Goal: Contribute content: Contribute content

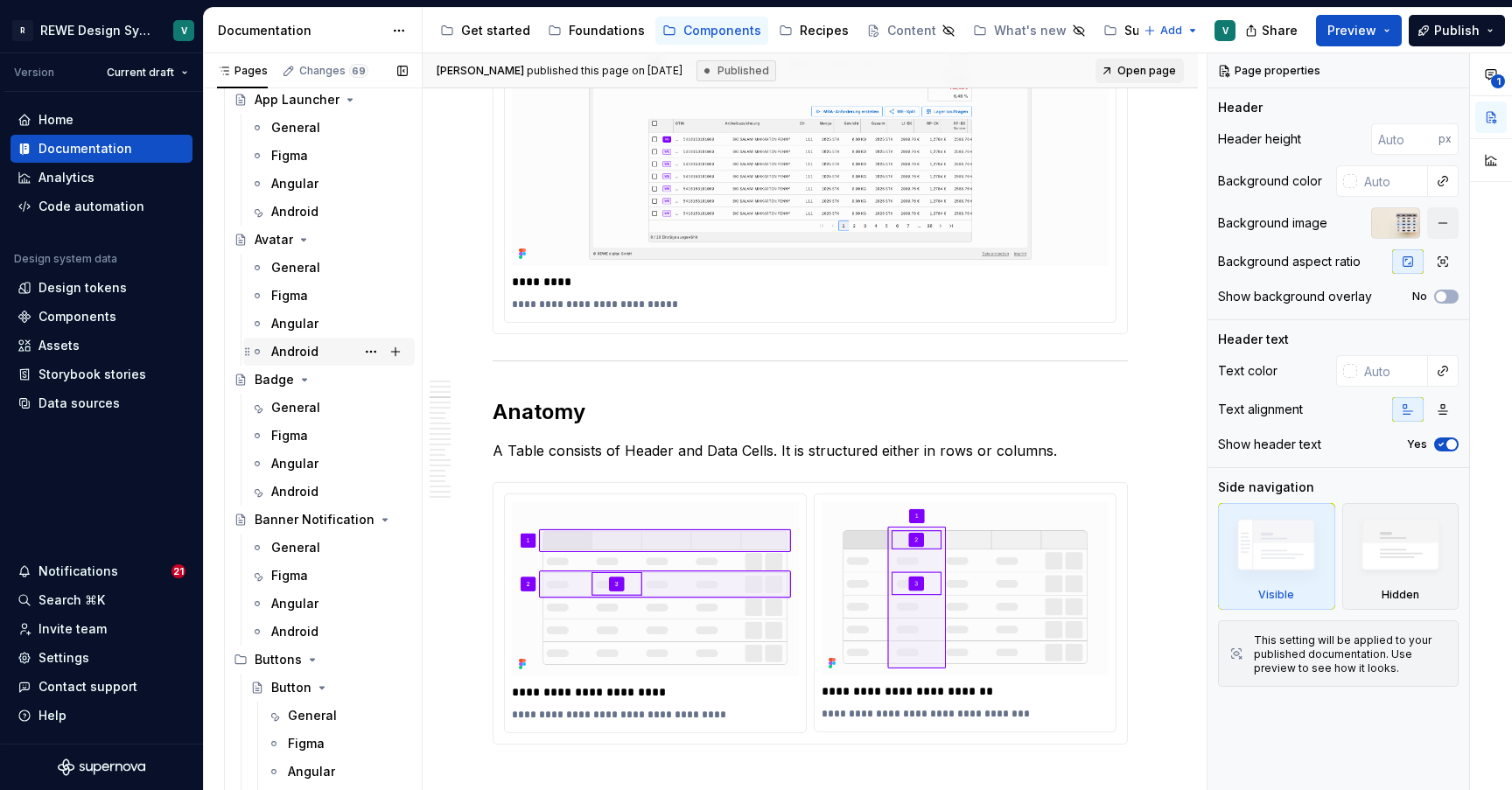
scroll to position [490, 0]
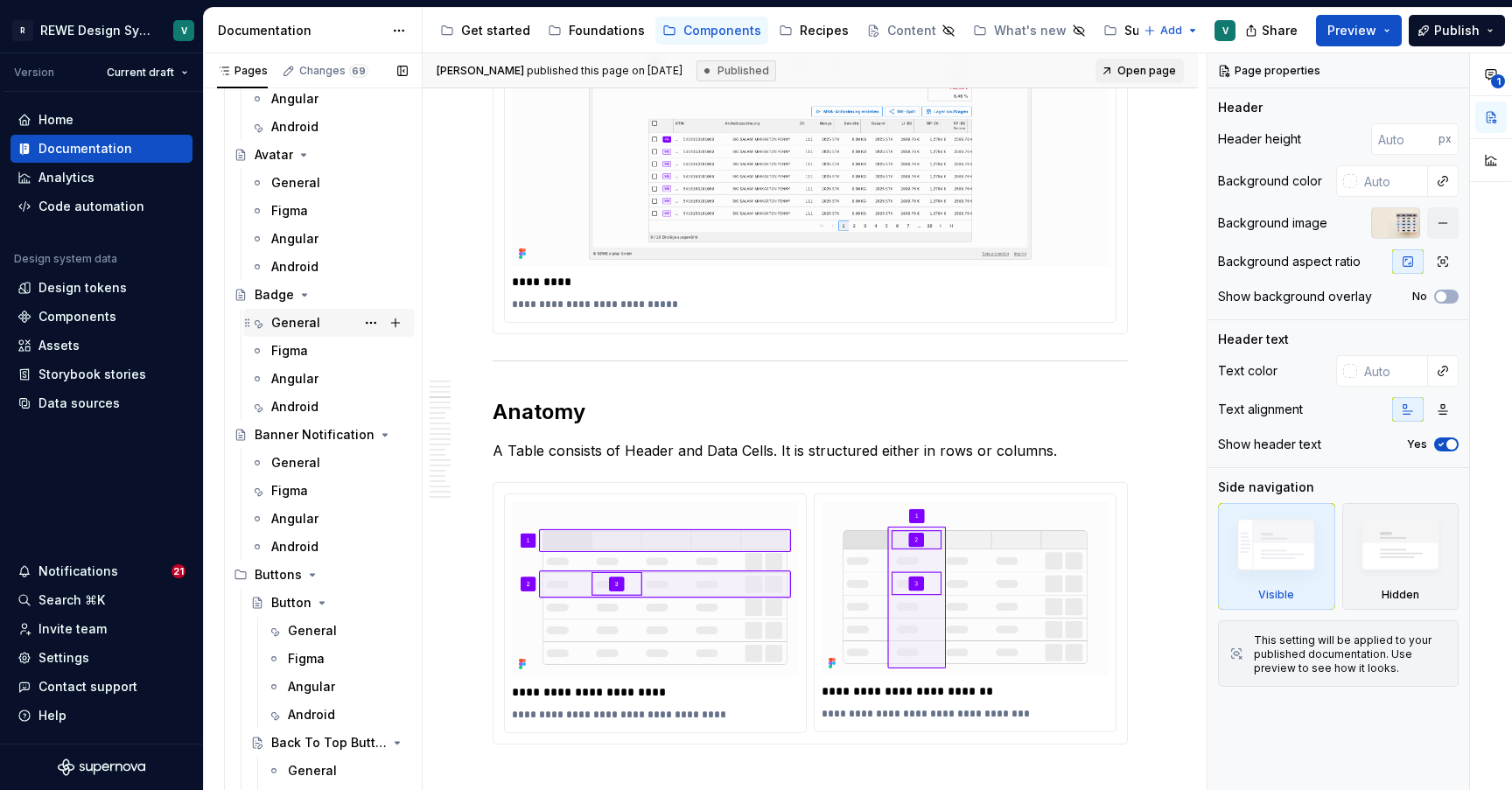
click at [302, 325] on div "General" at bounding box center [296, 322] width 49 height 17
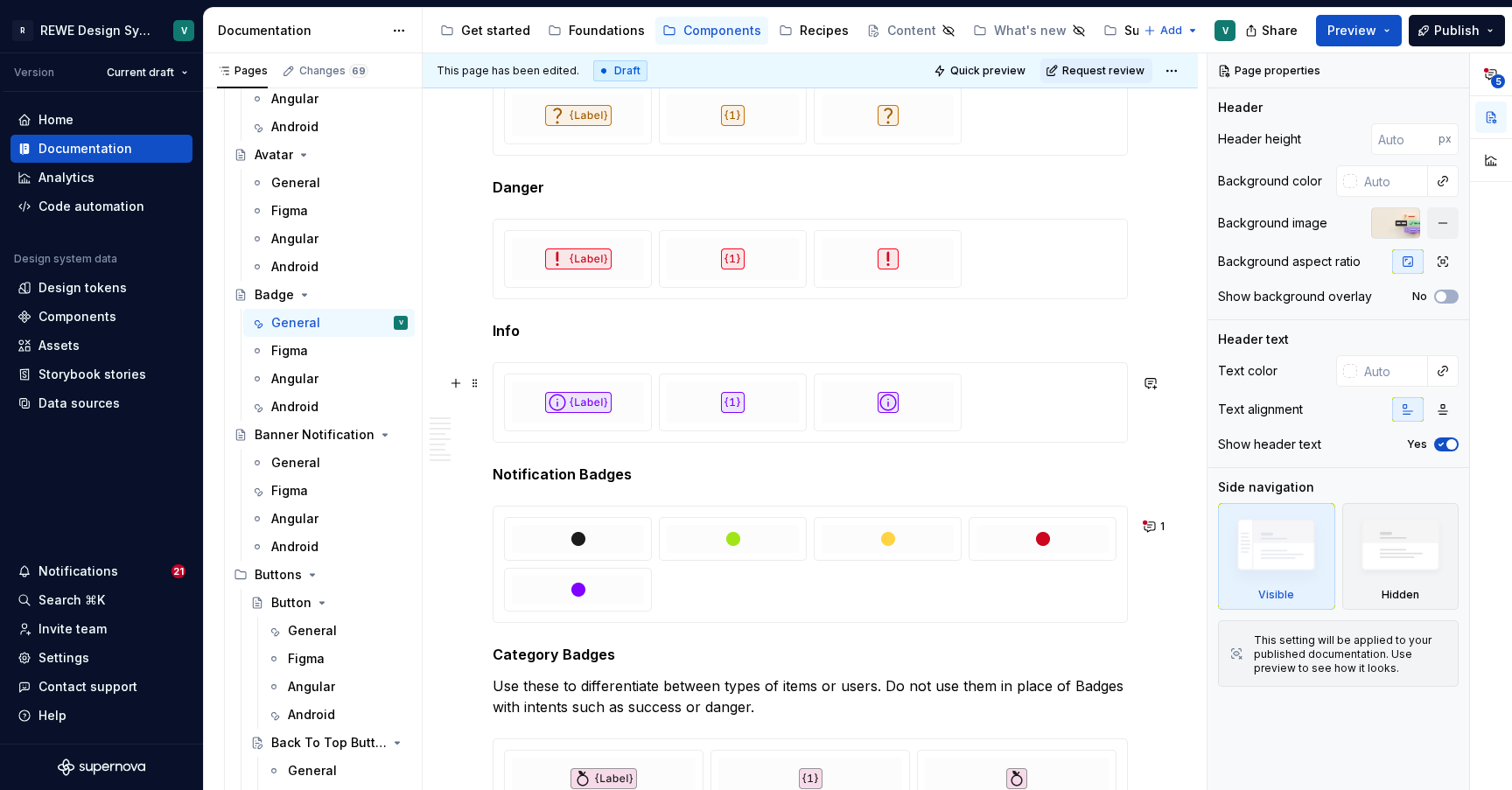
scroll to position [4006, 0]
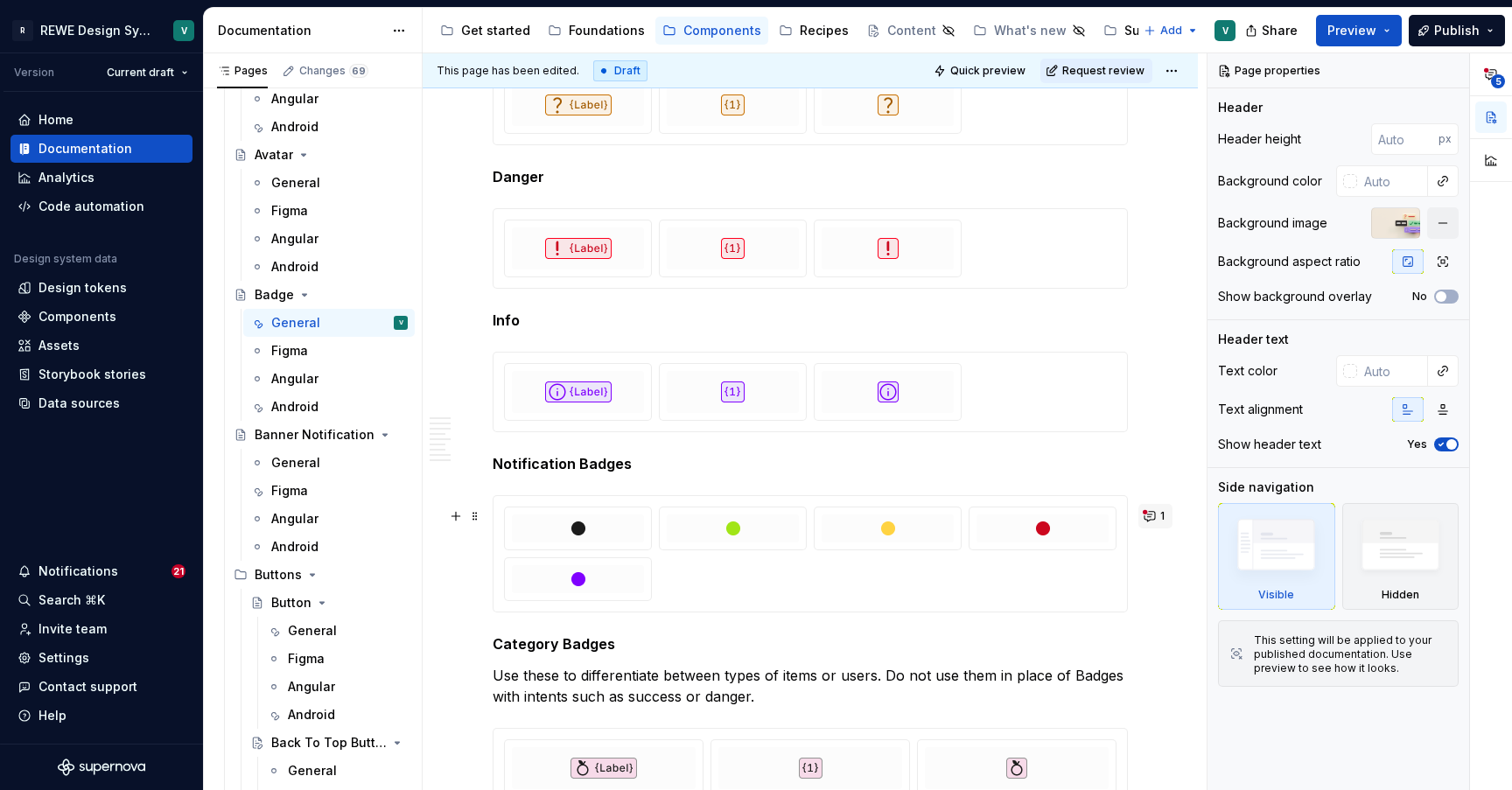
type textarea "*"
click at [1165, 521] on button "1" at bounding box center [1154, 516] width 34 height 25
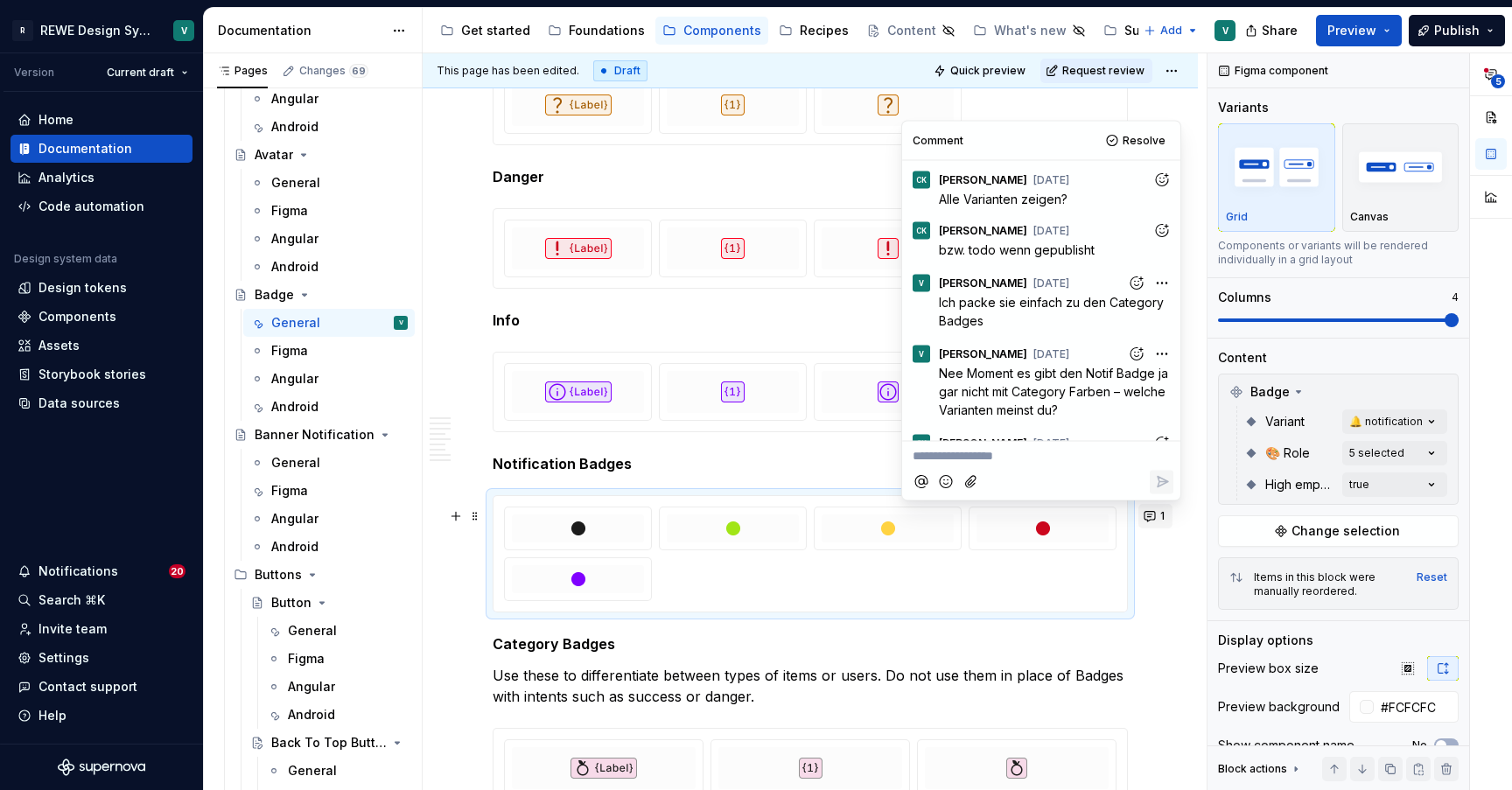
scroll to position [57, 0]
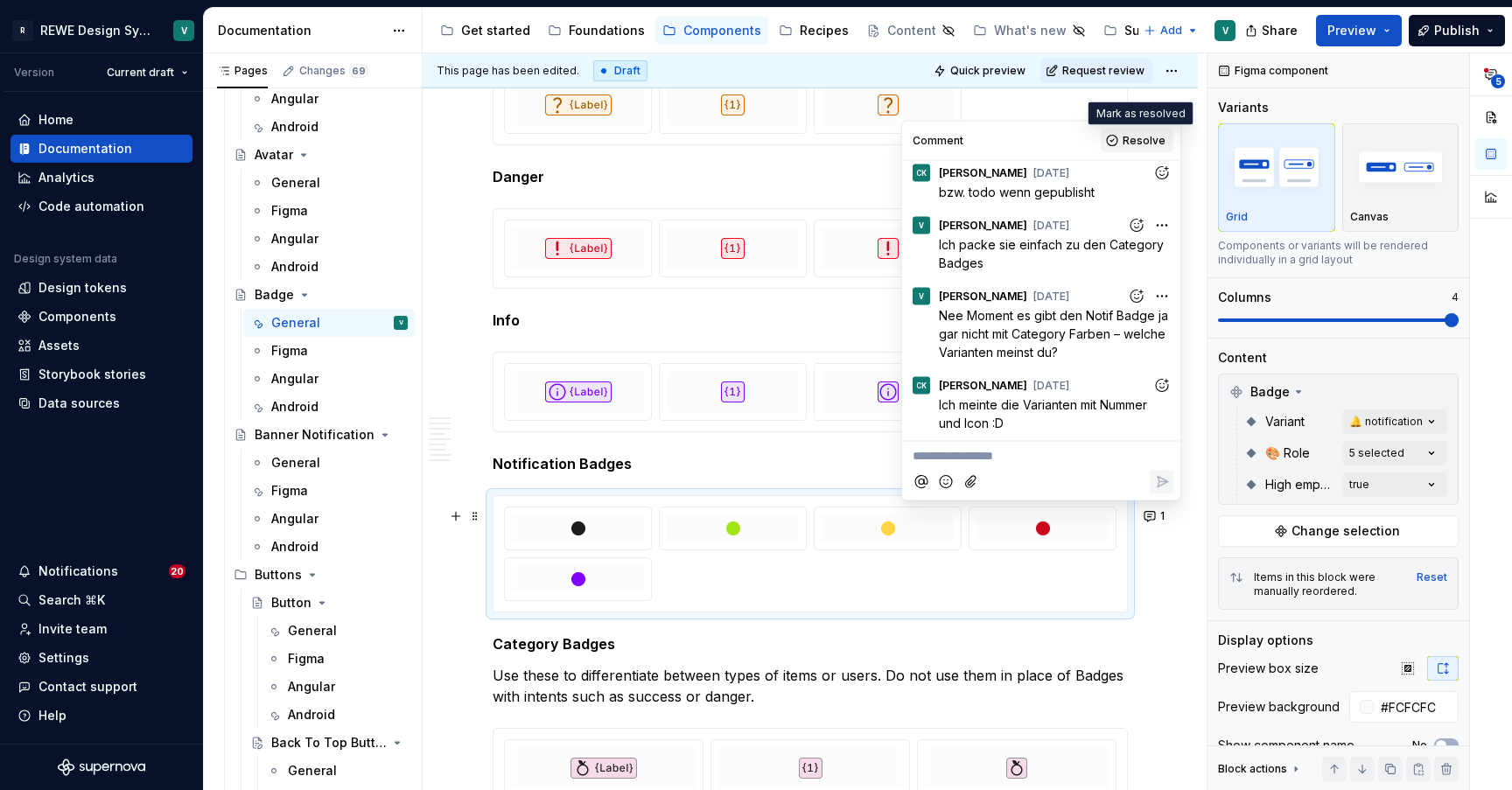
click at [1132, 142] on span "Resolve" at bounding box center [1143, 140] width 43 height 14
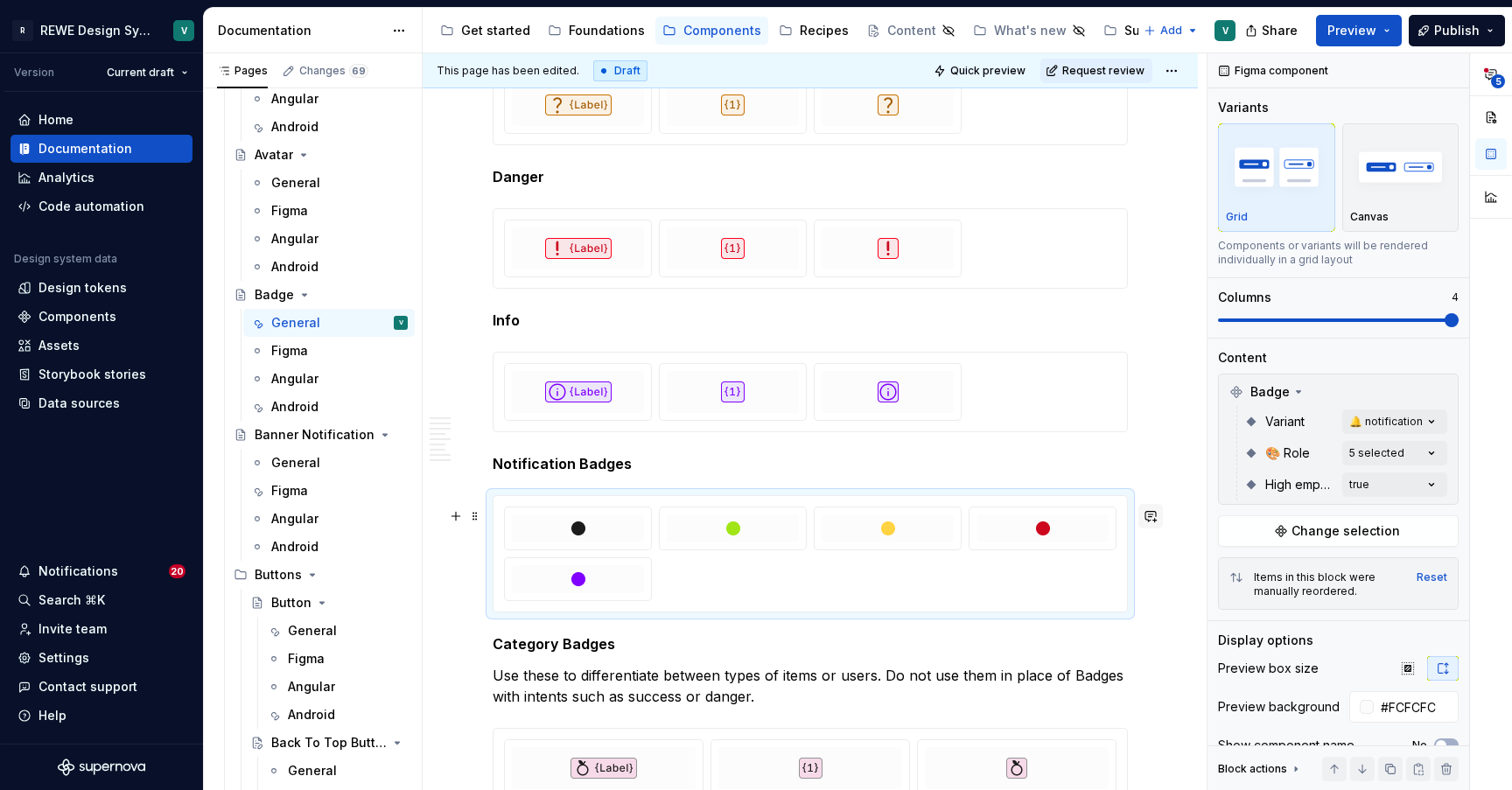
click at [1161, 521] on button "button" at bounding box center [1150, 516] width 25 height 25
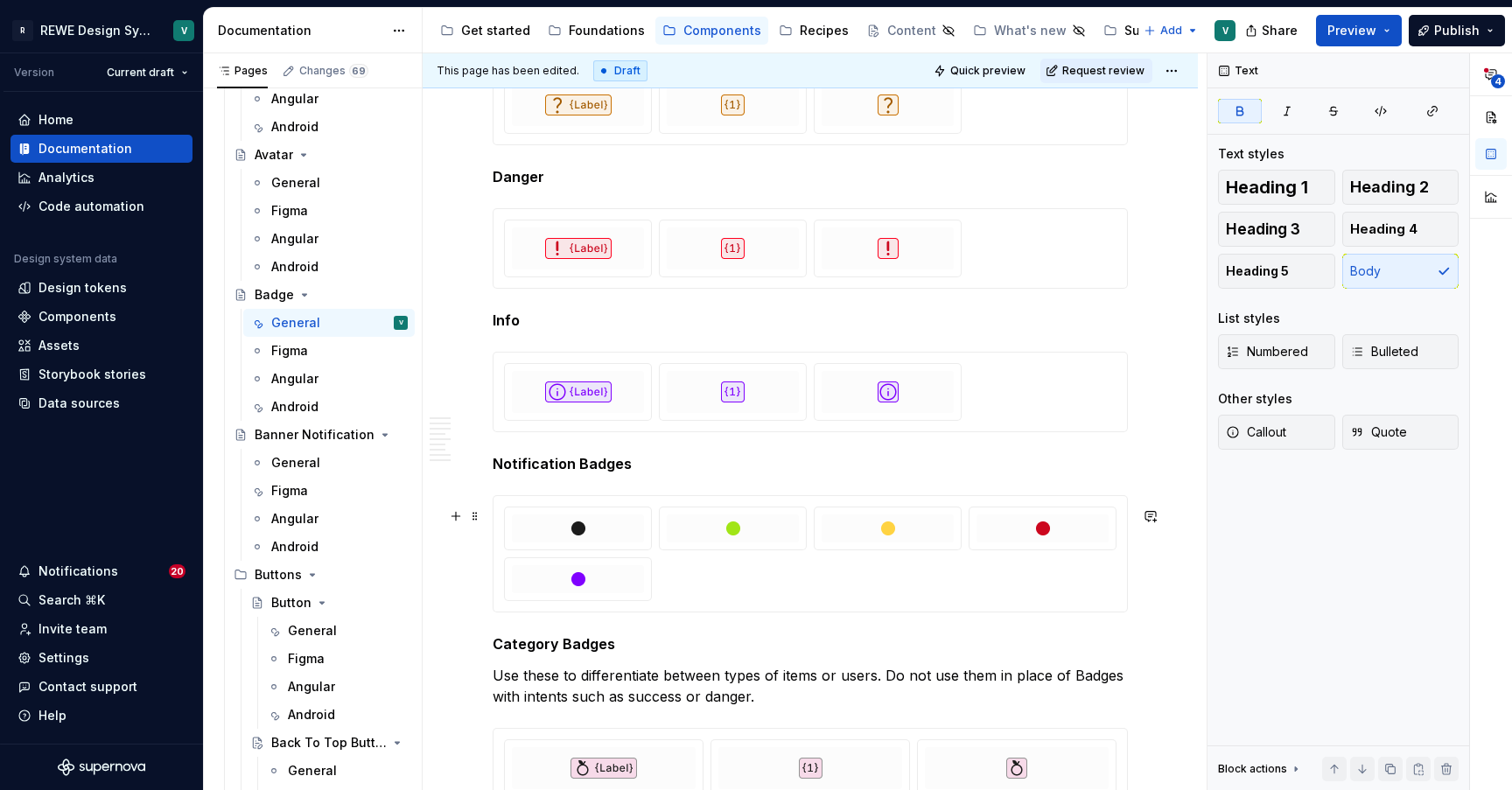
click at [1124, 505] on div at bounding box center [810, 553] width 635 height 117
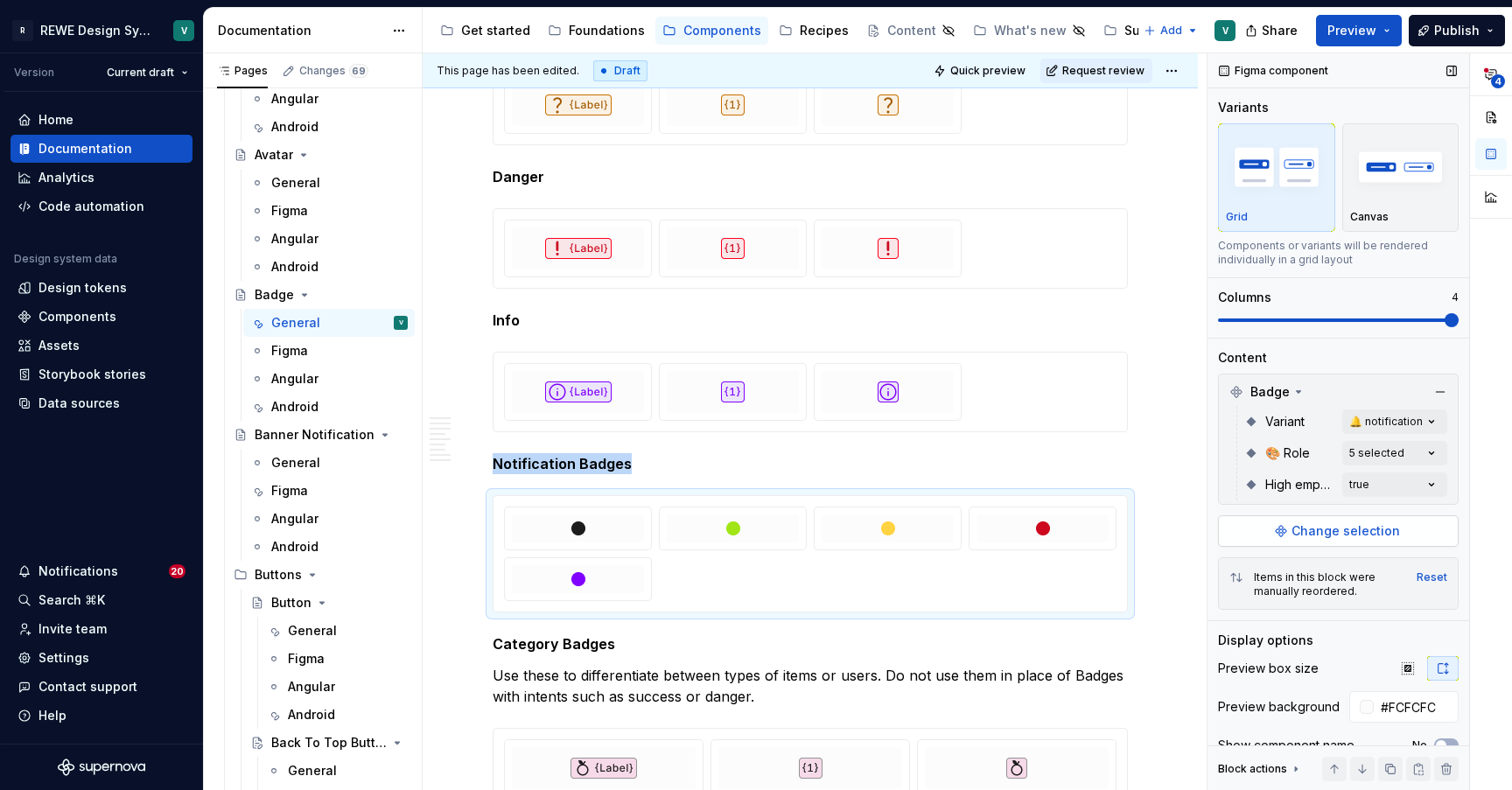
click at [1348, 526] on span "Change selection" at bounding box center [1345, 531] width 108 height 17
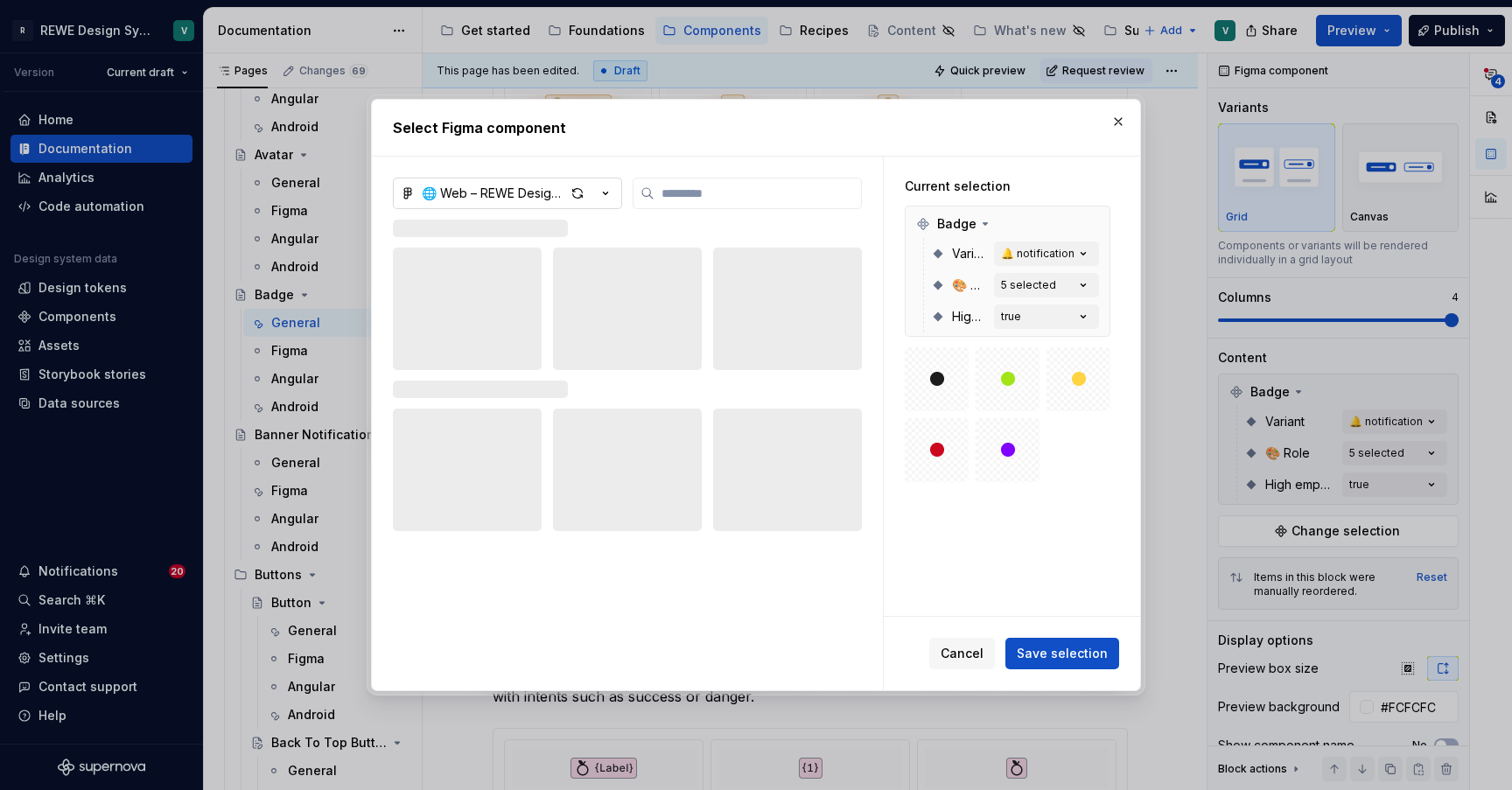
click at [536, 202] on button "🌐 Web – REWE Design System" at bounding box center [507, 193] width 229 height 32
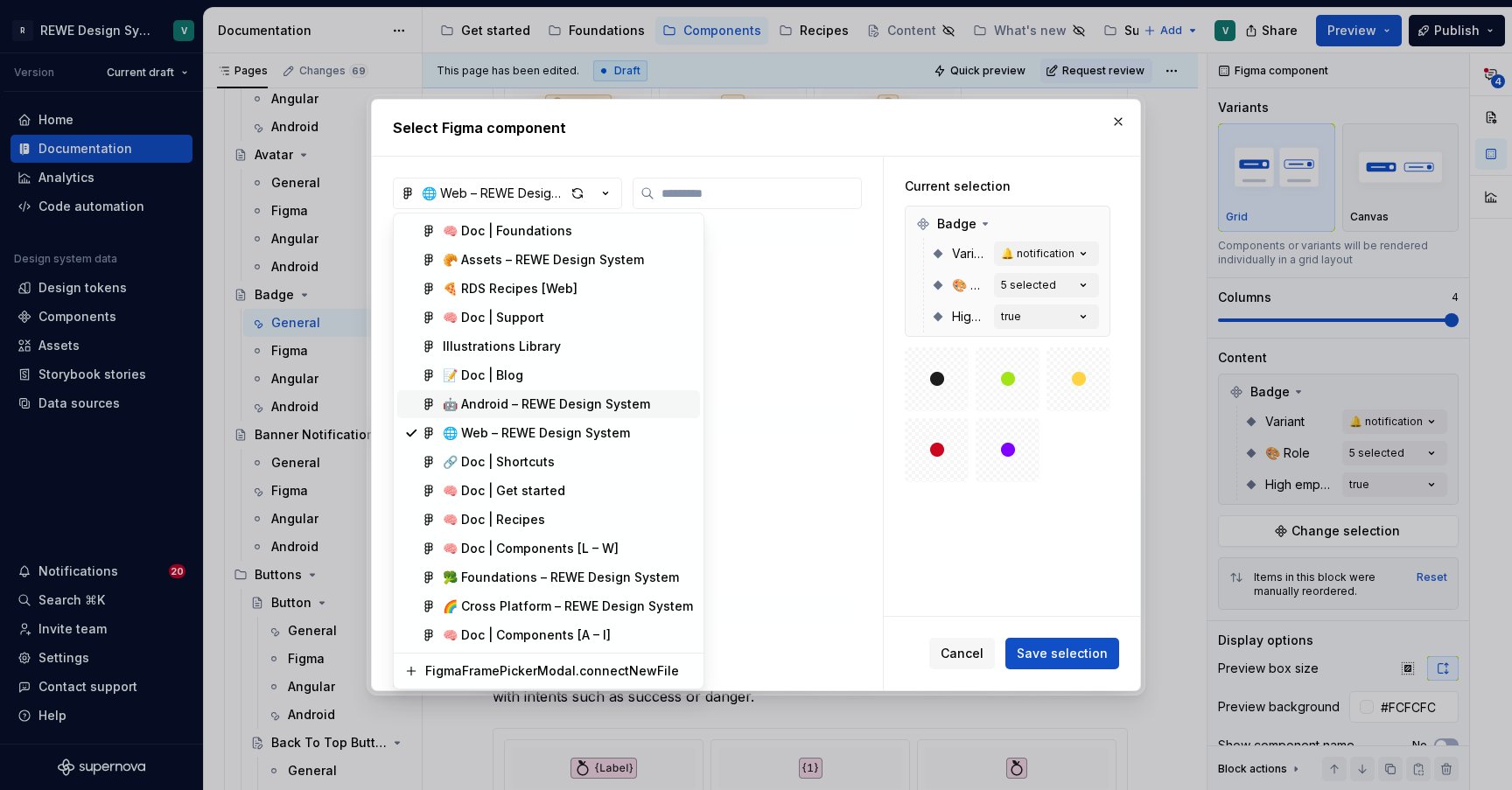
click at [508, 406] on div "🤖 Android – REWE Design System" at bounding box center [546, 403] width 208 height 17
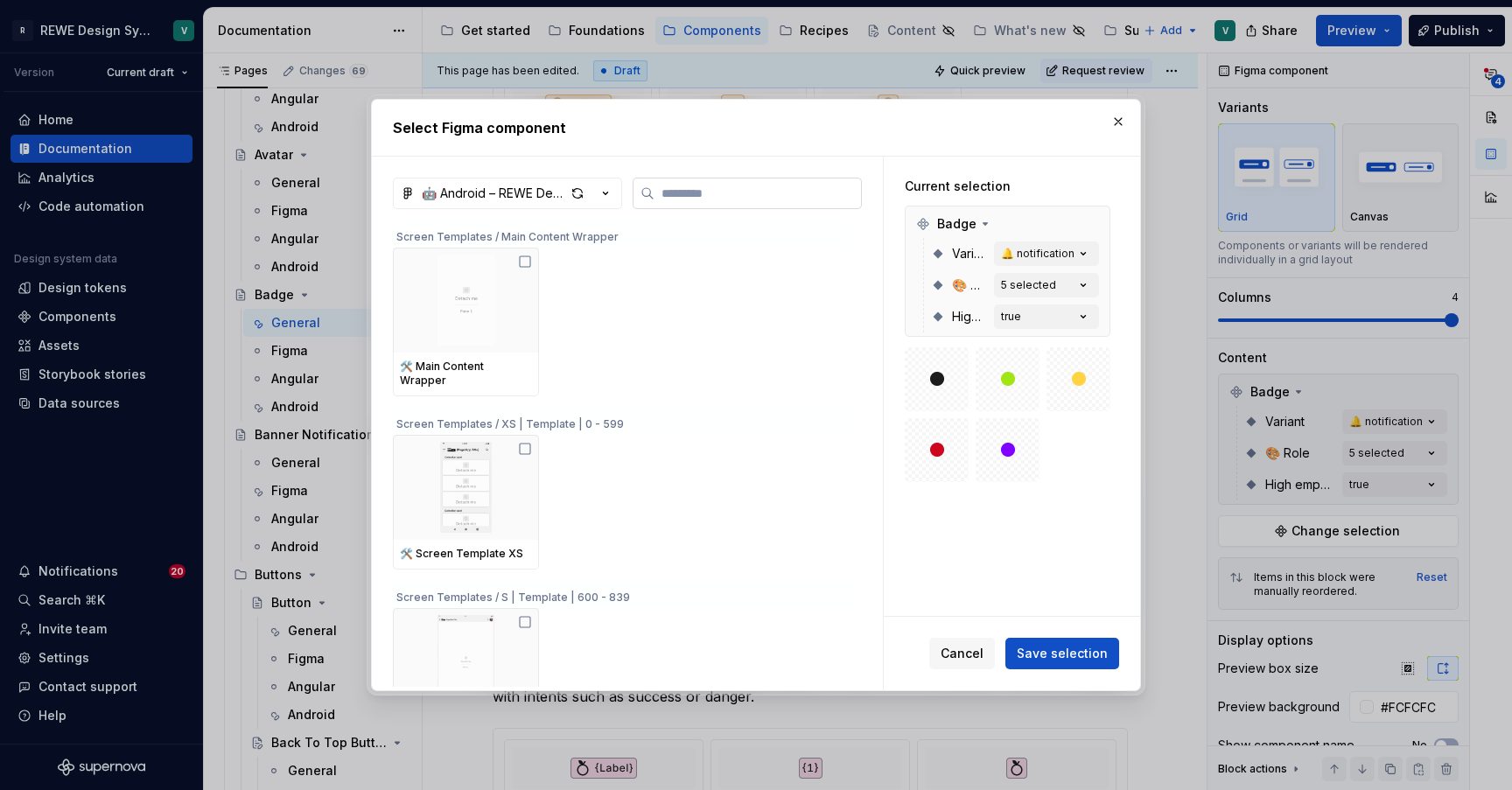
click at [754, 206] on label at bounding box center [747, 193] width 229 height 32
click at [754, 202] on input "search" at bounding box center [757, 193] width 207 height 17
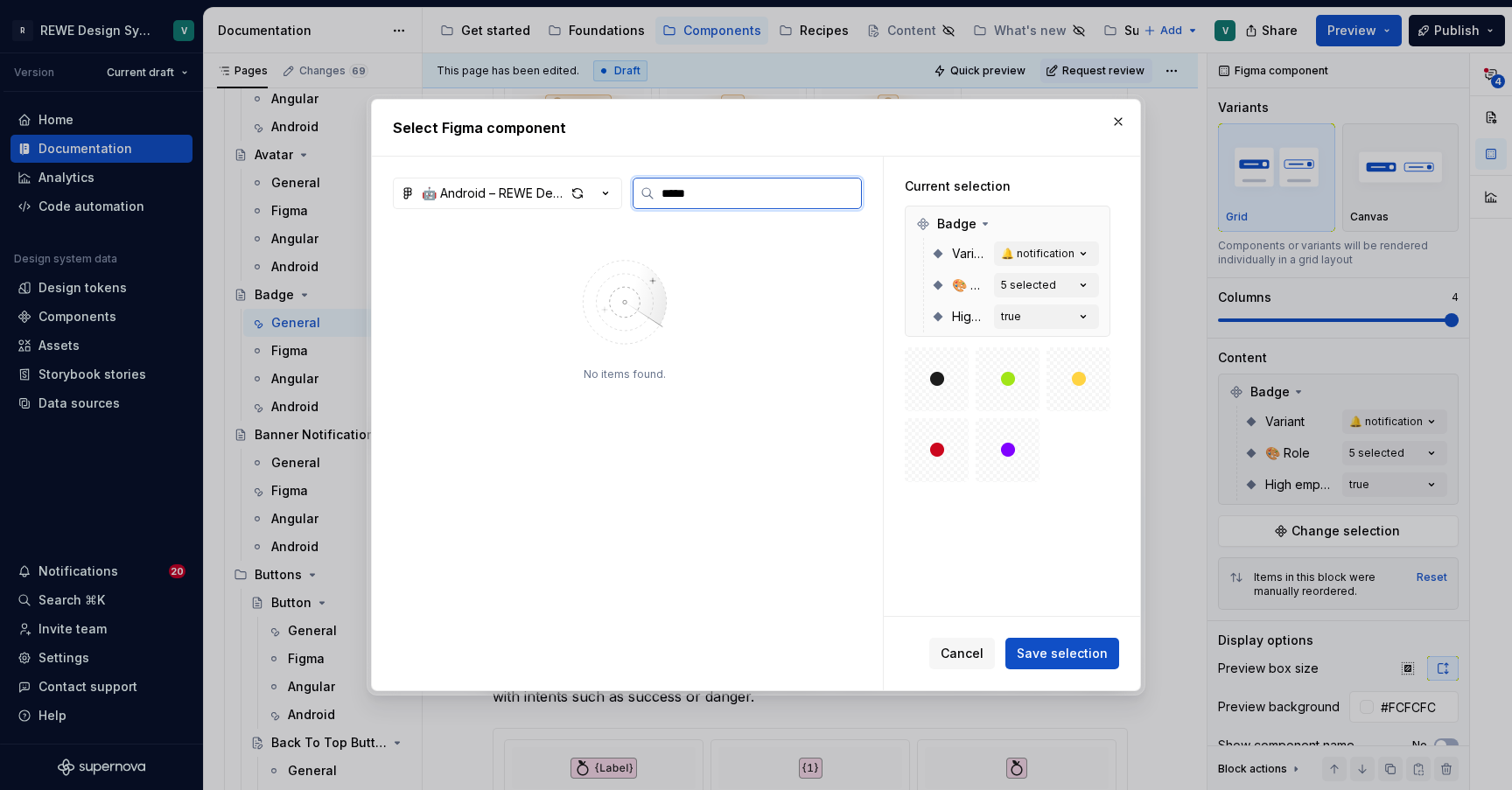
type input "*****"
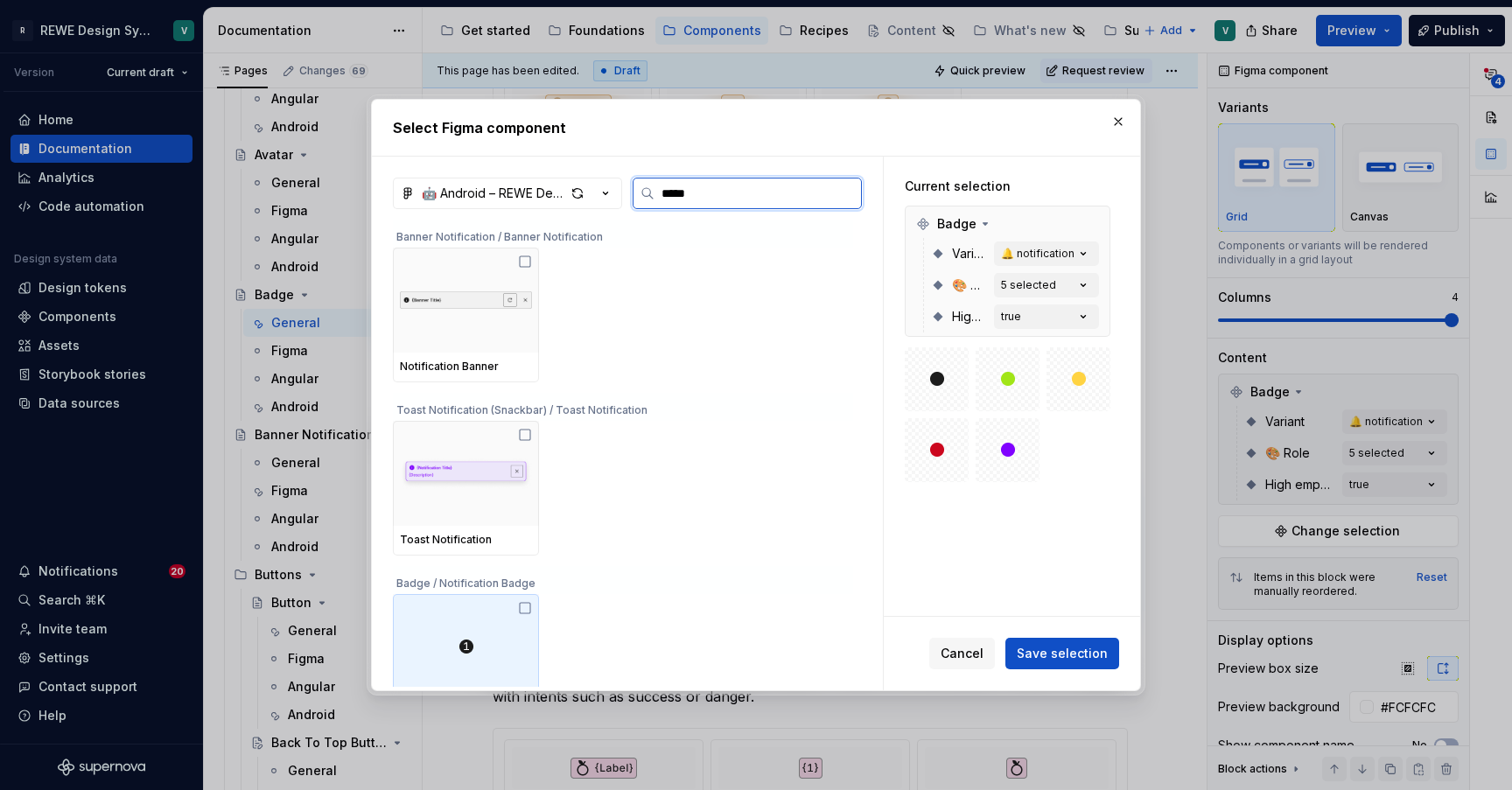
click at [473, 629] on div at bounding box center [465, 645] width 146 height 105
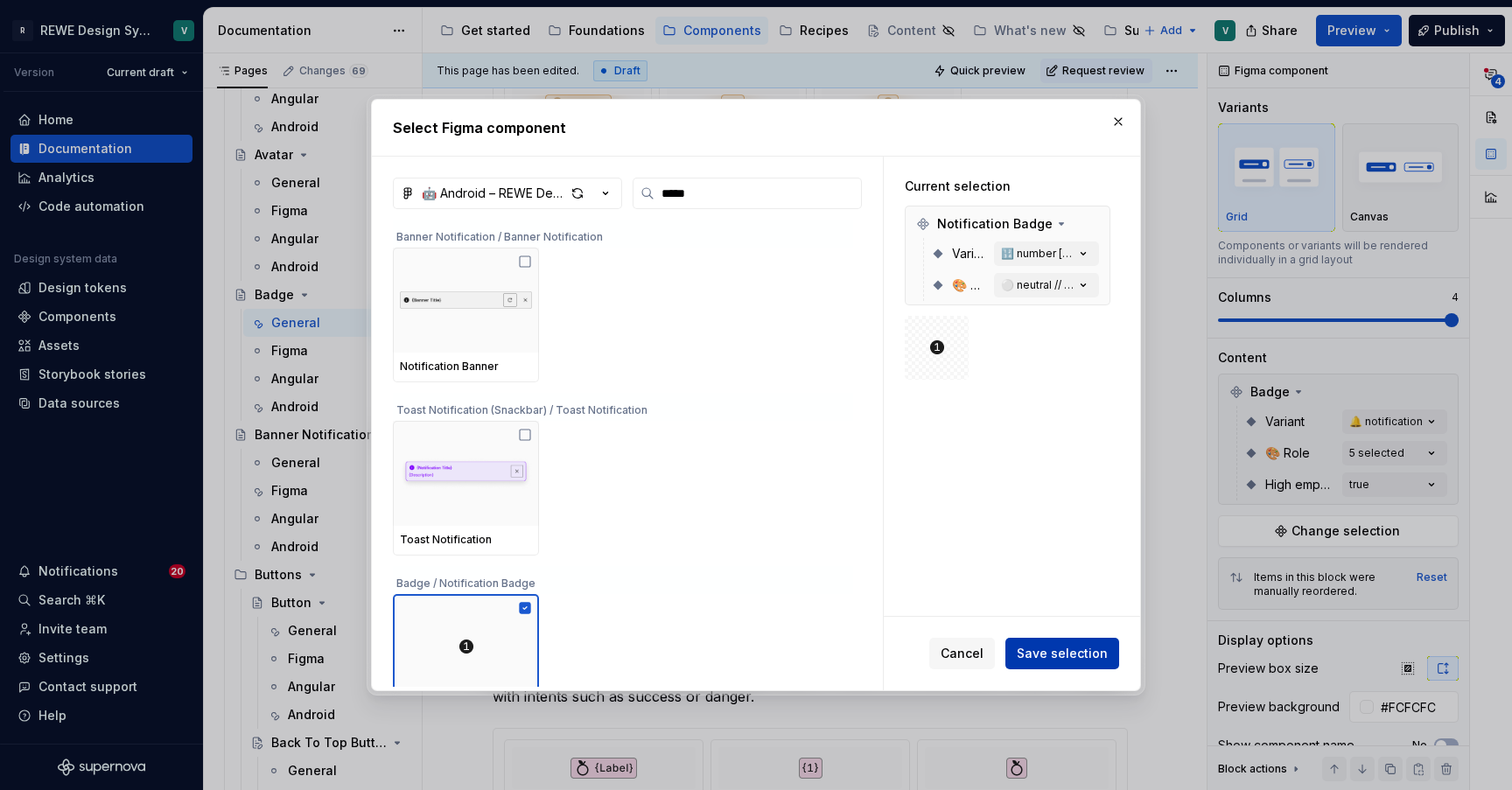
click at [1041, 657] on span "Save selection" at bounding box center [1062, 653] width 91 height 17
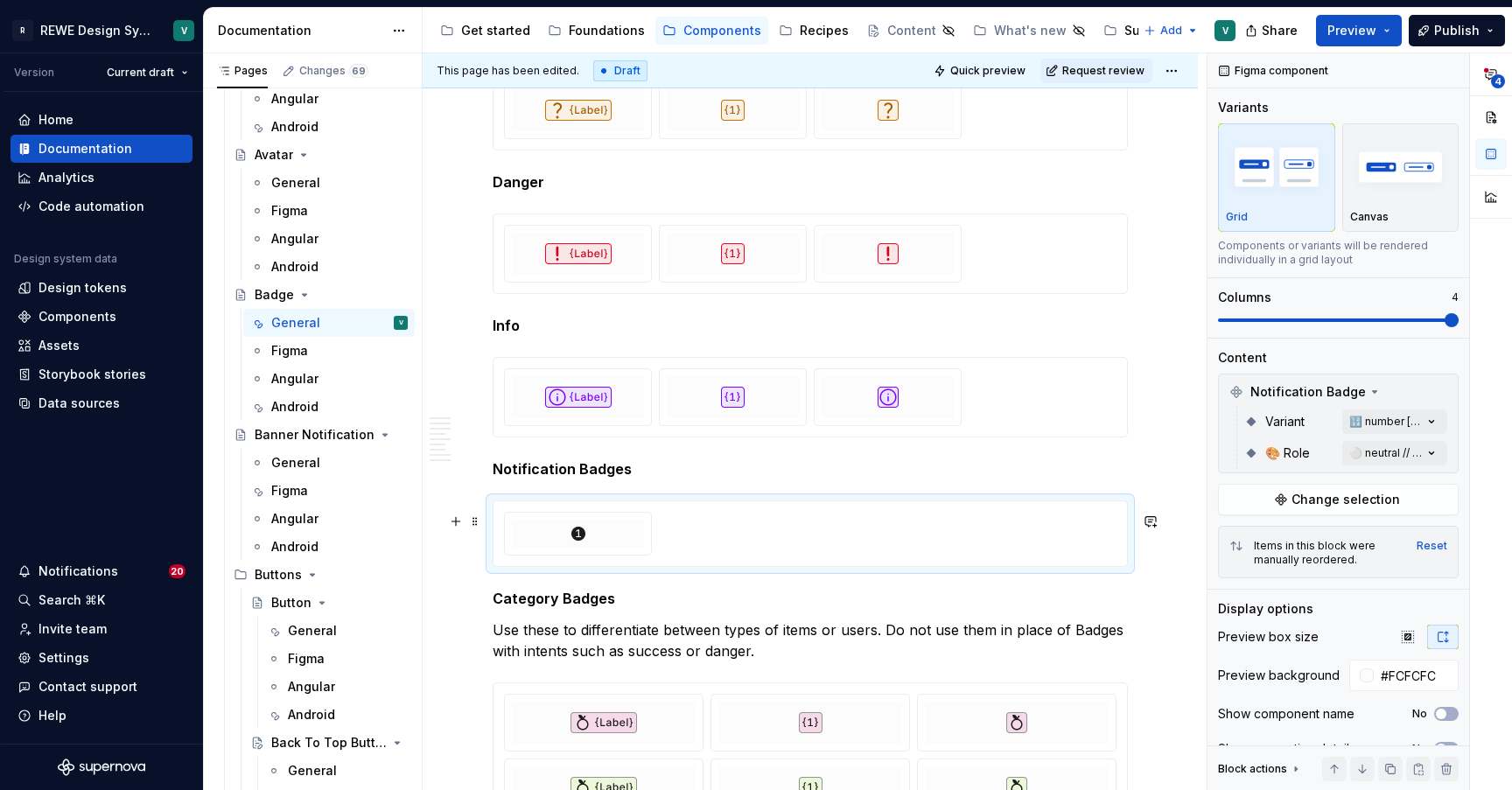
type textarea "*"
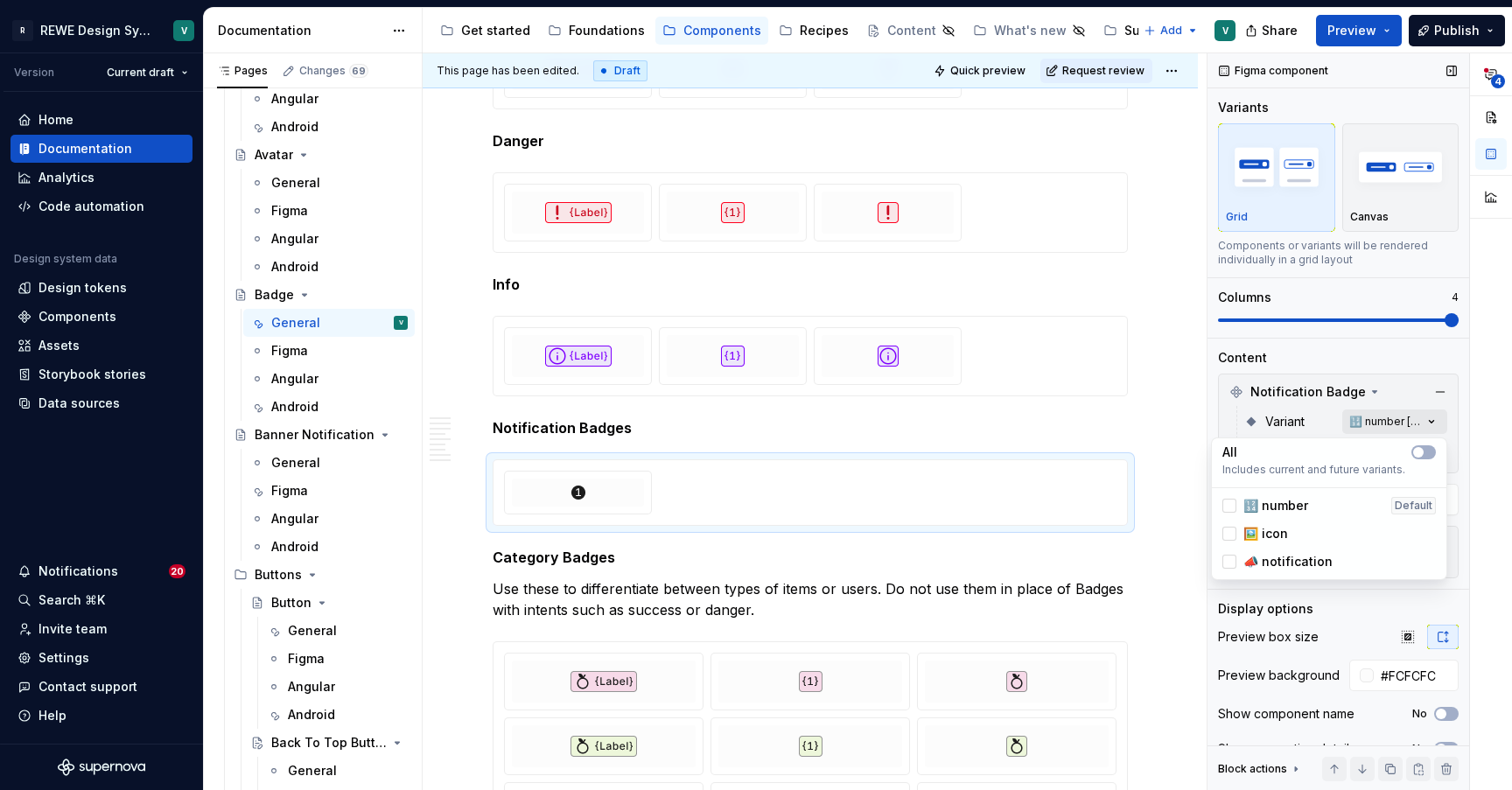
click at [1374, 423] on div "**********" at bounding box center [1359, 422] width 304 height 737
click at [1230, 504] on div at bounding box center [1228, 505] width 14 height 14
click at [1231, 536] on div at bounding box center [1228, 532] width 14 height 14
click at [1223, 565] on div at bounding box center [1228, 561] width 14 height 14
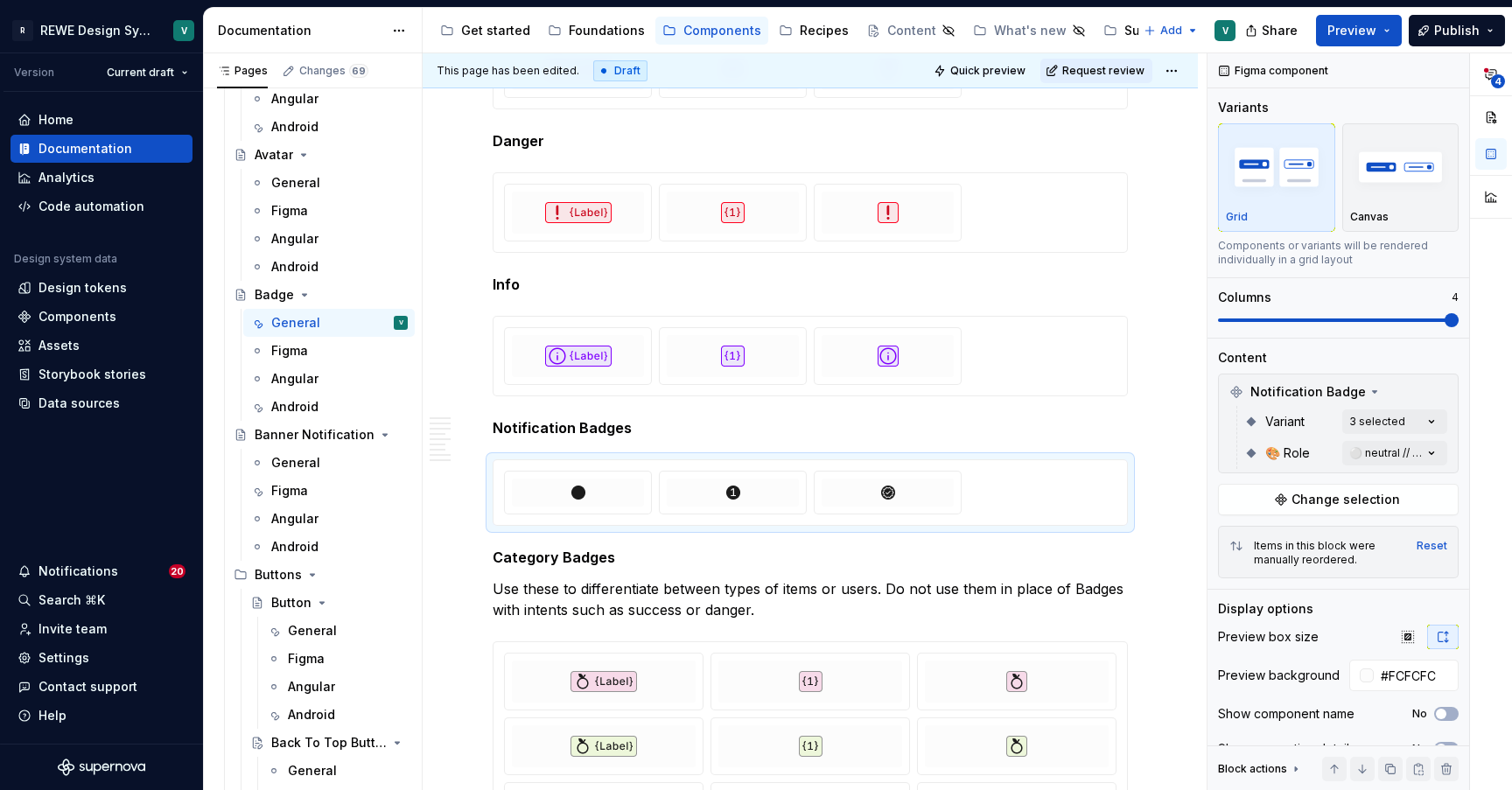
click at [1426, 413] on div "**********" at bounding box center [1359, 422] width 304 height 737
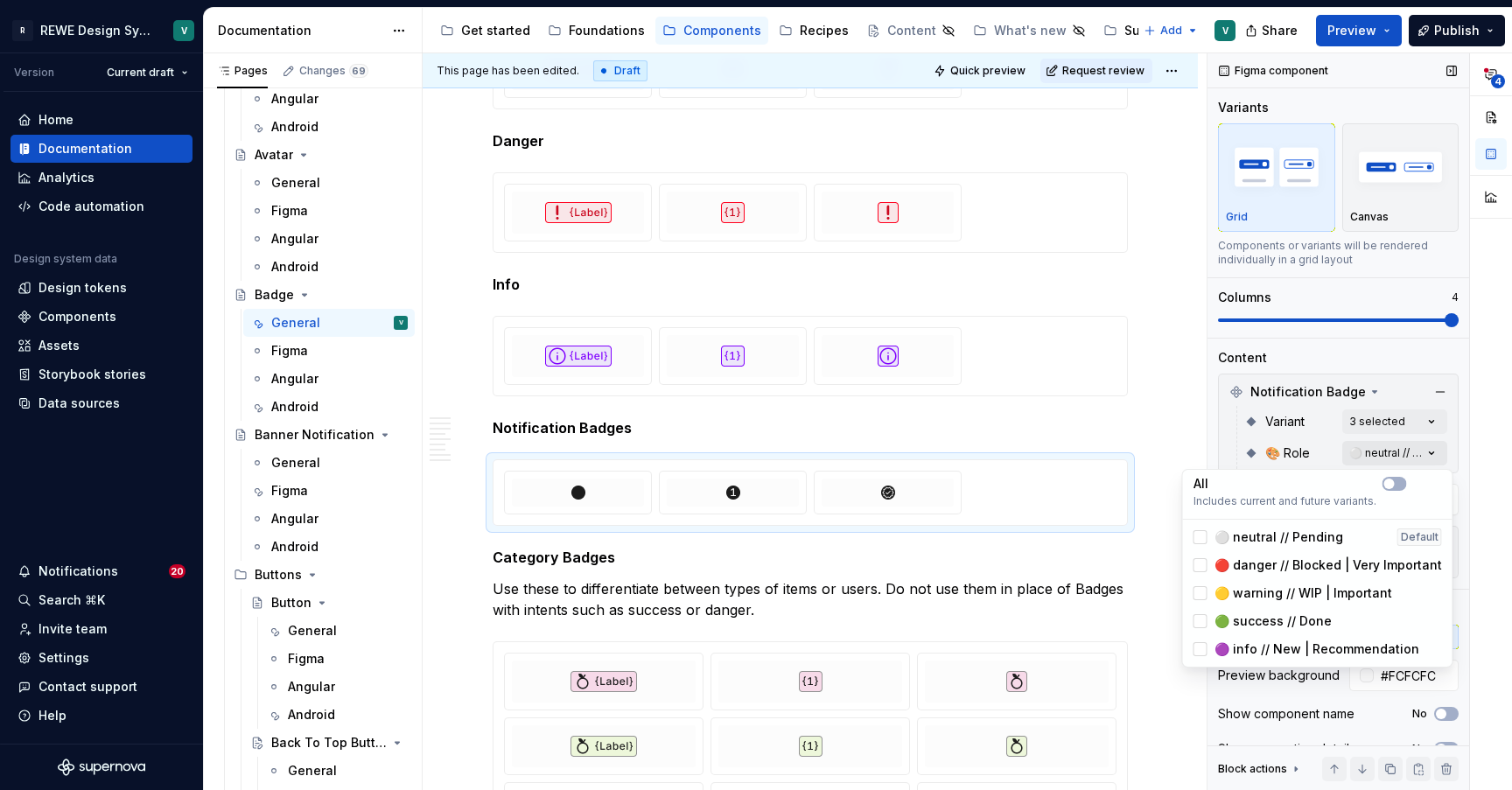
click at [1423, 448] on div "**********" at bounding box center [1359, 422] width 304 height 737
click at [1385, 478] on Role-switch "button" at bounding box center [1394, 483] width 25 height 14
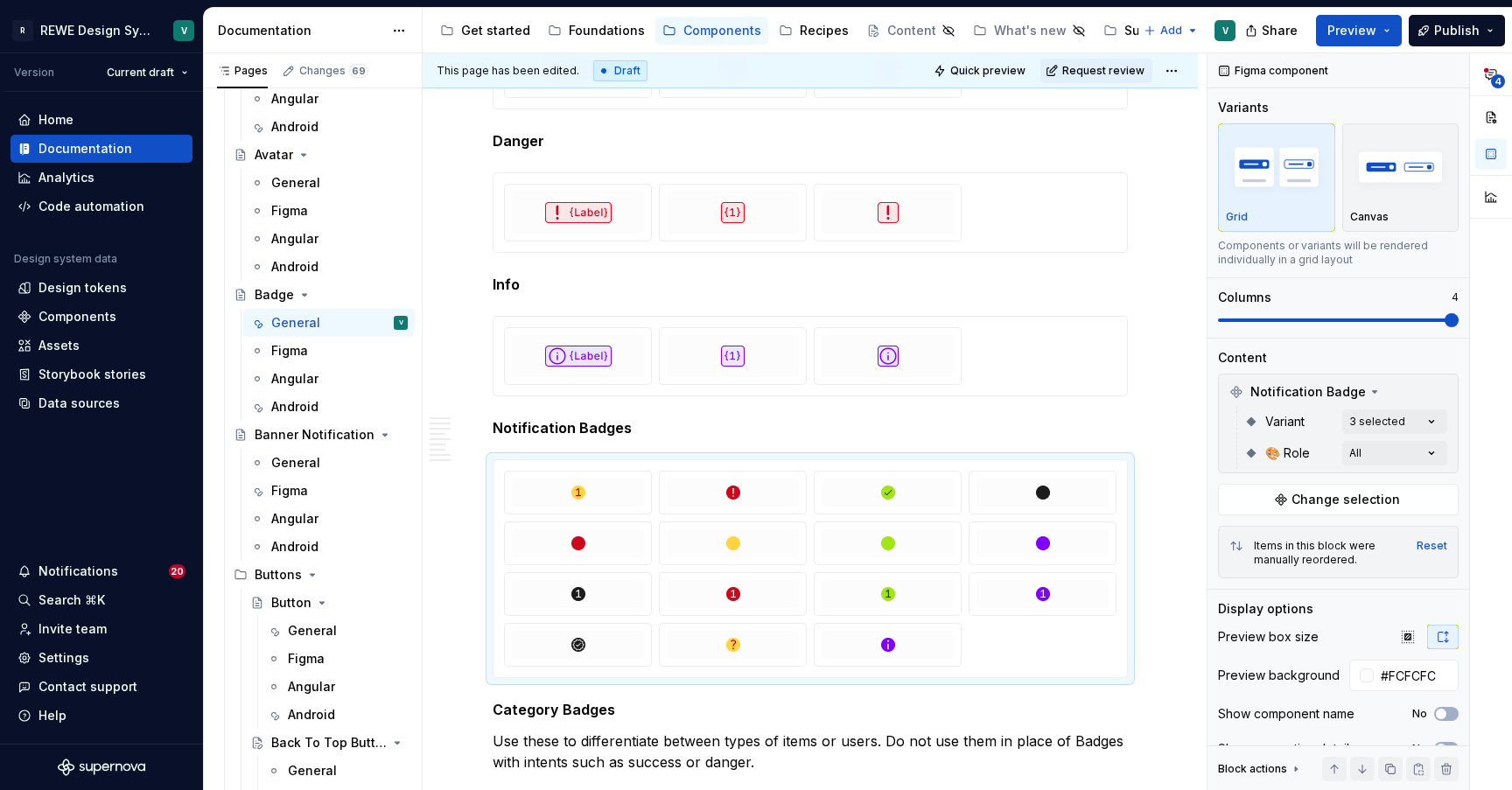
click at [1086, 484] on html "R REWE Design System V Version Current draft Home Documentation Analytics Code …" at bounding box center [756, 395] width 1512 height 790
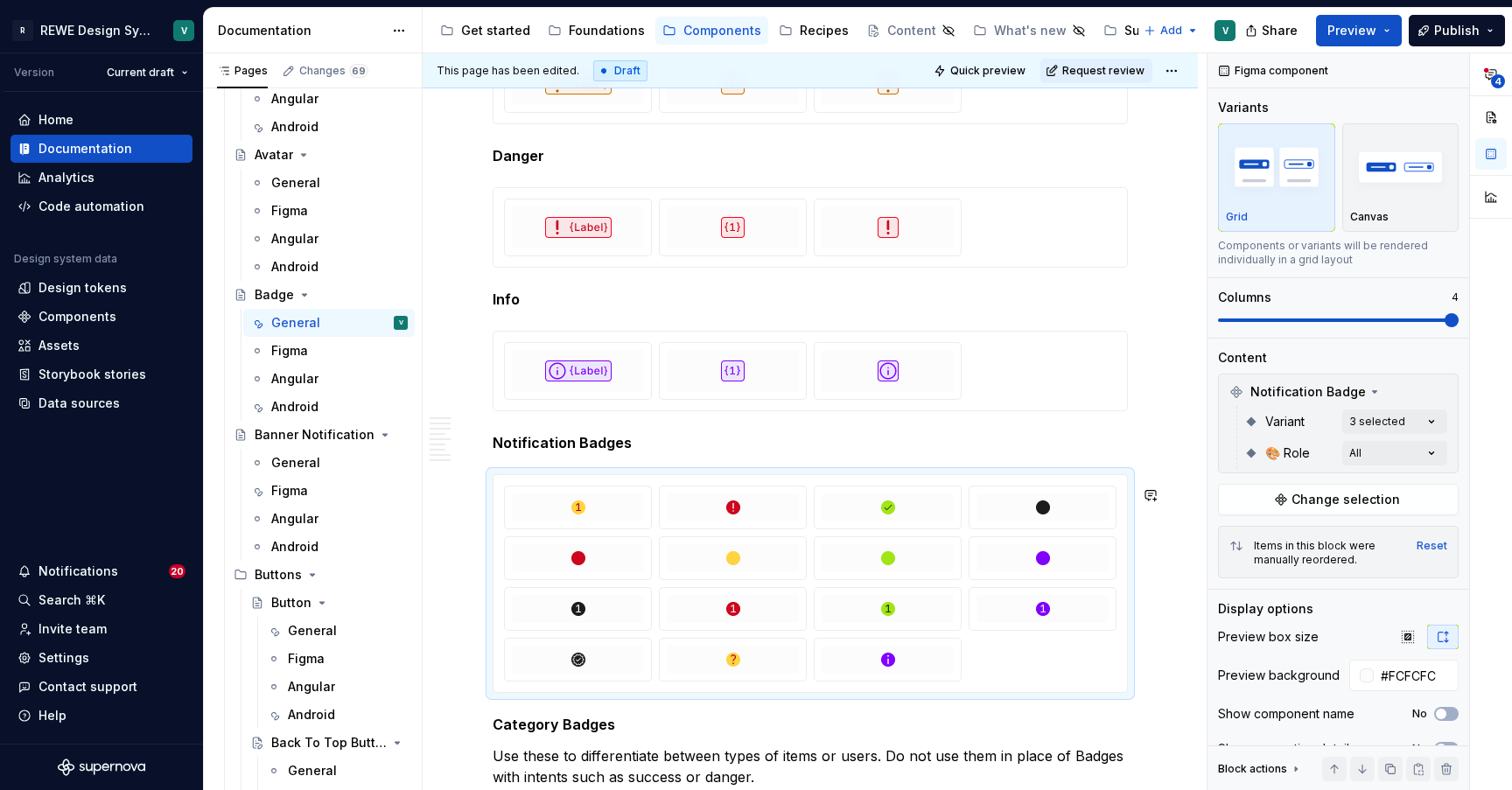
scroll to position [4052, 0]
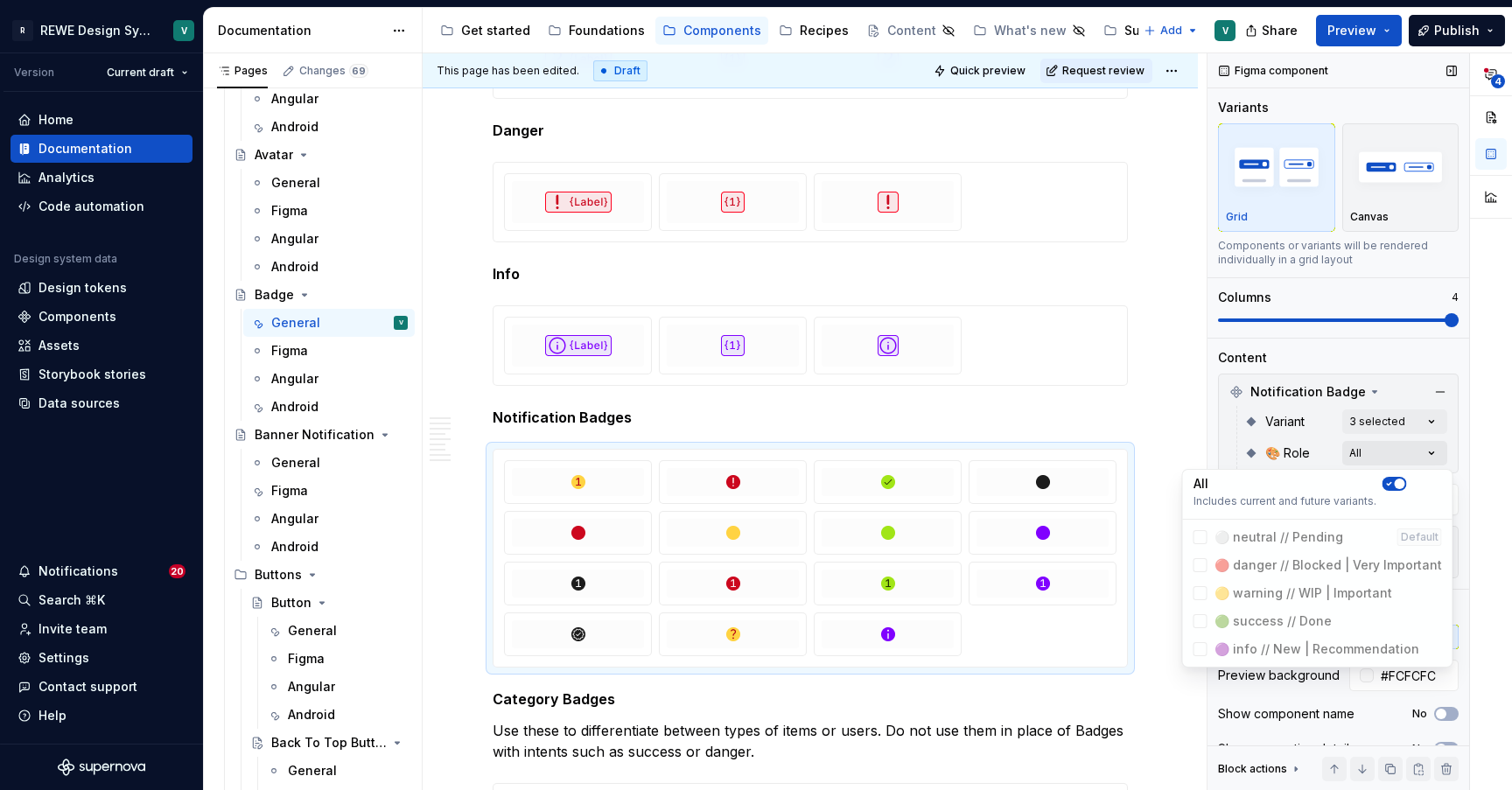
click at [1378, 454] on div "**********" at bounding box center [1359, 422] width 304 height 737
click at [1391, 480] on icon "button" at bounding box center [1388, 484] width 14 height 11
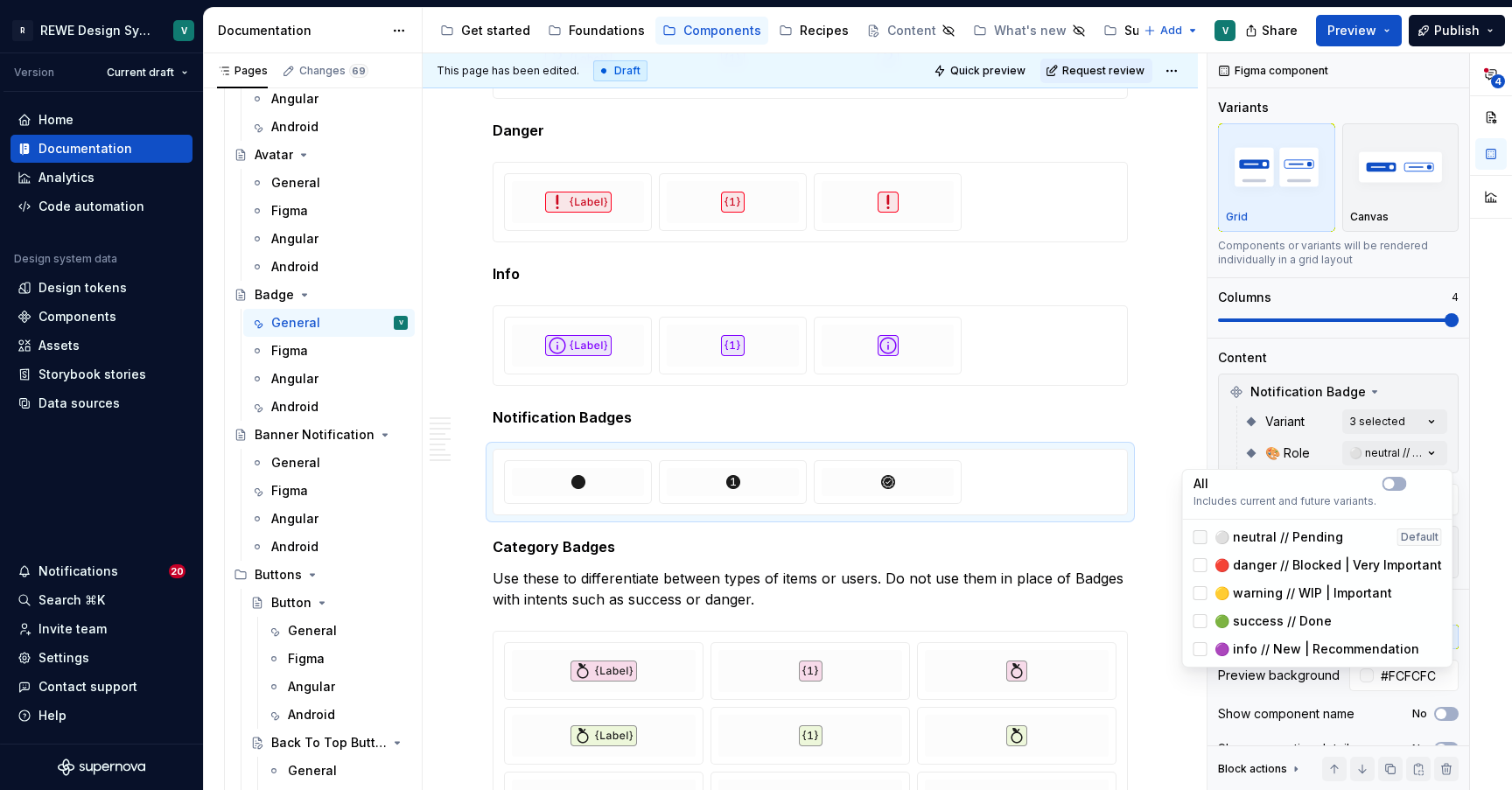
click at [1199, 534] on div at bounding box center [1200, 536] width 14 height 14
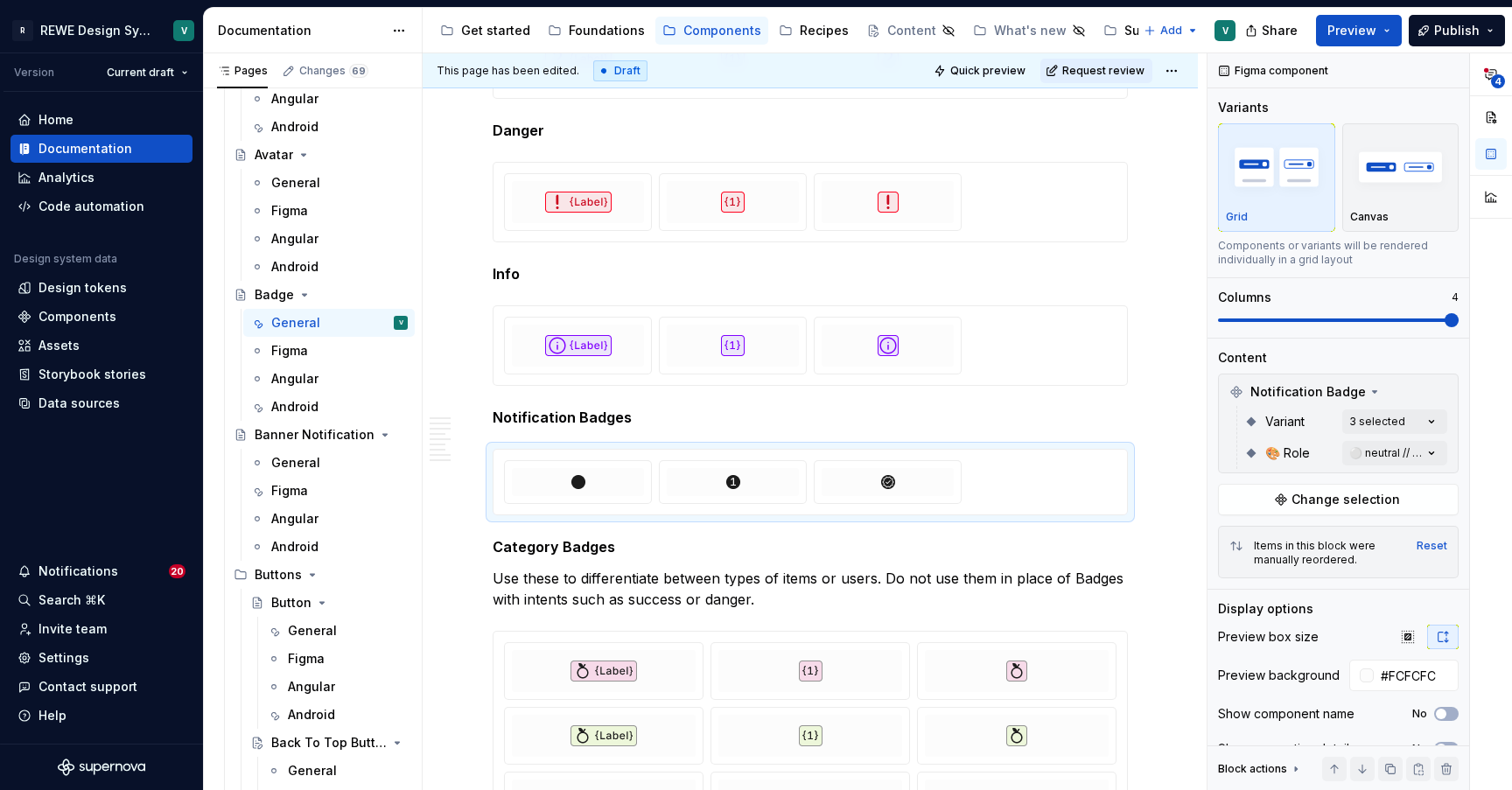
click at [1058, 490] on html "R REWE Design System V Version Current draft Home Documentation Analytics Code …" at bounding box center [756, 395] width 1512 height 790
click at [476, 469] on span at bounding box center [474, 470] width 14 height 25
click at [1127, 514] on div at bounding box center [810, 481] width 634 height 65
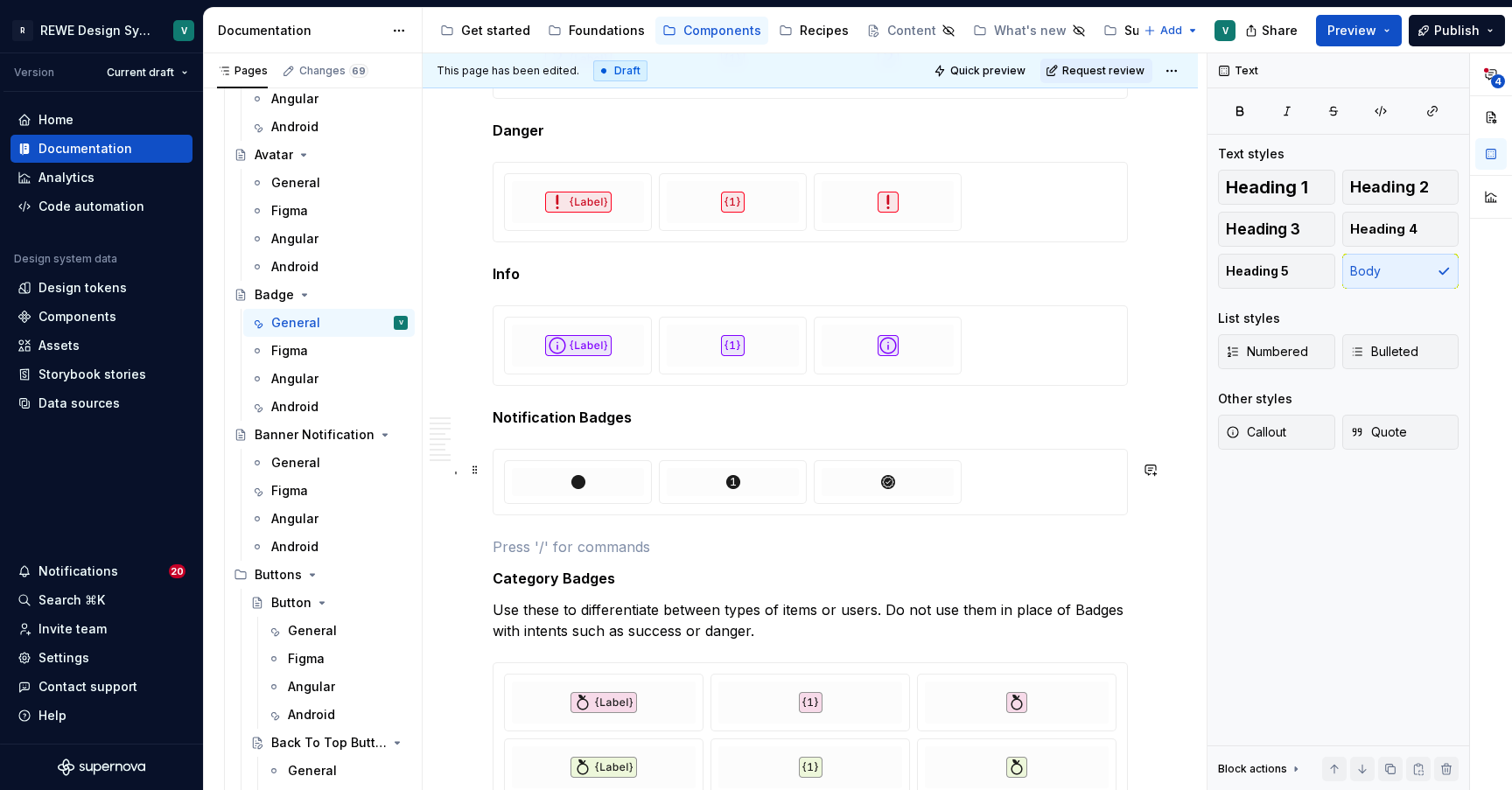
click at [1148, 525] on div "**********" at bounding box center [814, 422] width 784 height 737
click at [1127, 514] on div at bounding box center [810, 481] width 634 height 65
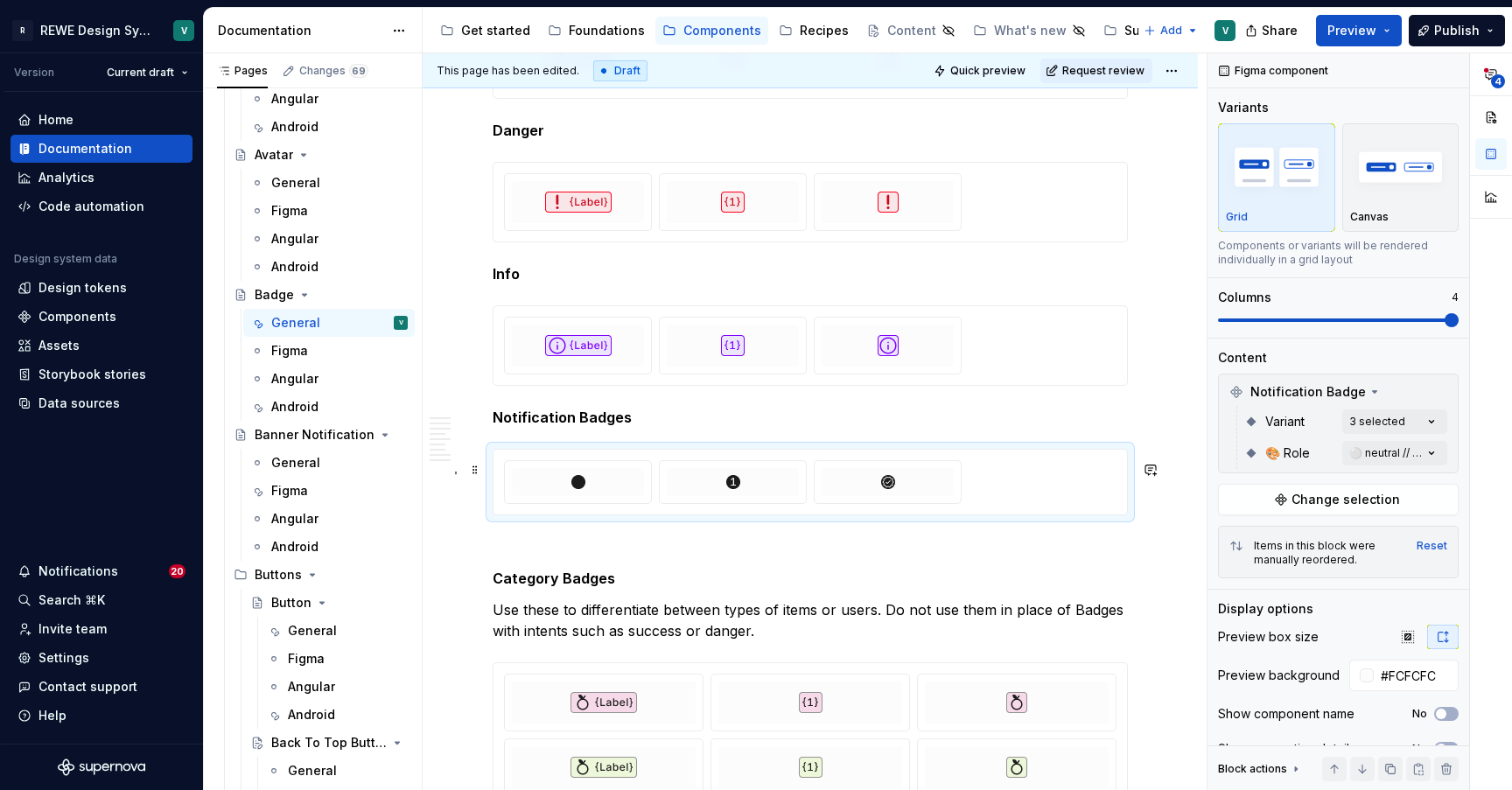
type textarea "*"
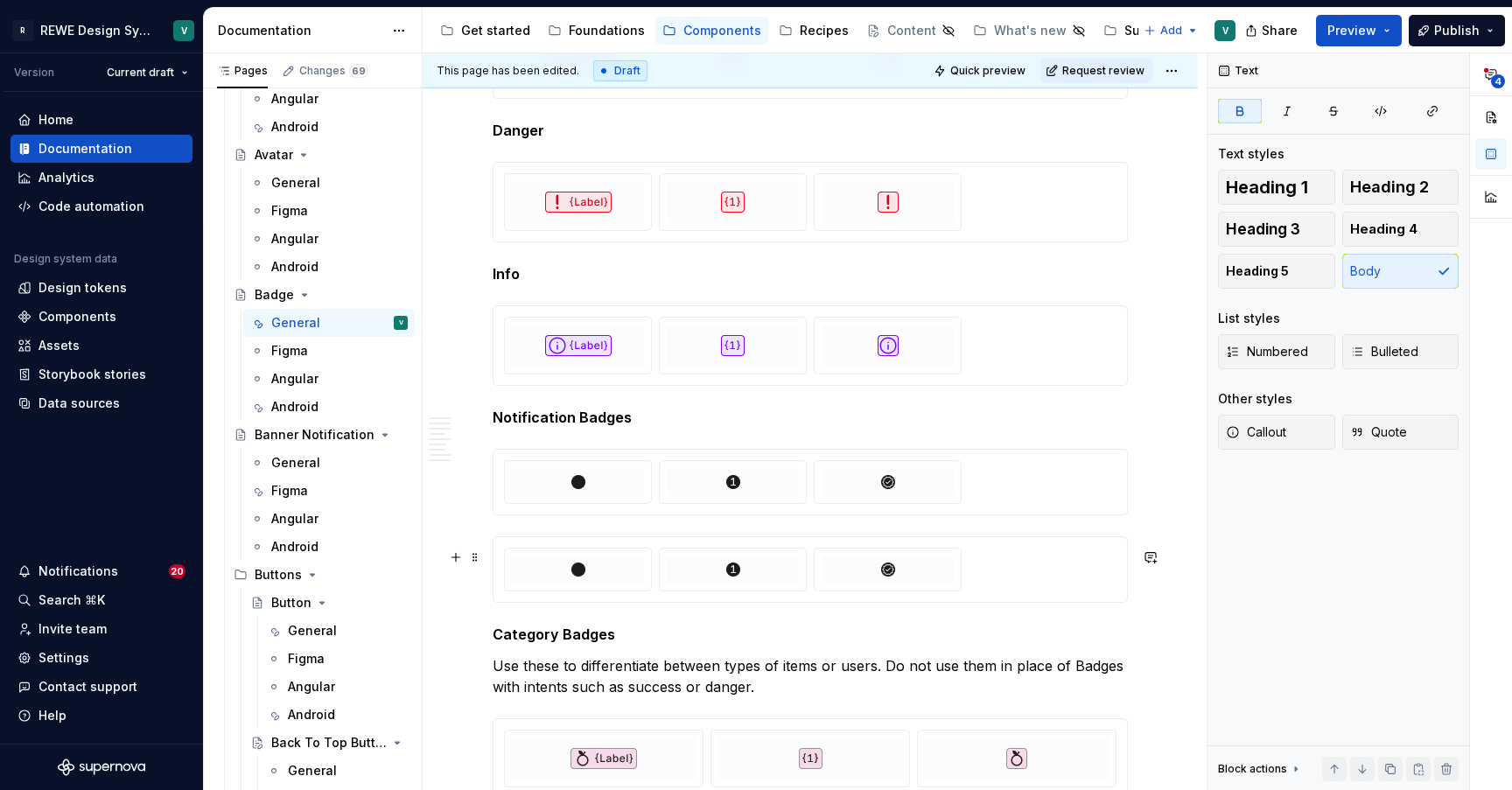
click at [1010, 587] on div at bounding box center [810, 570] width 613 height 44
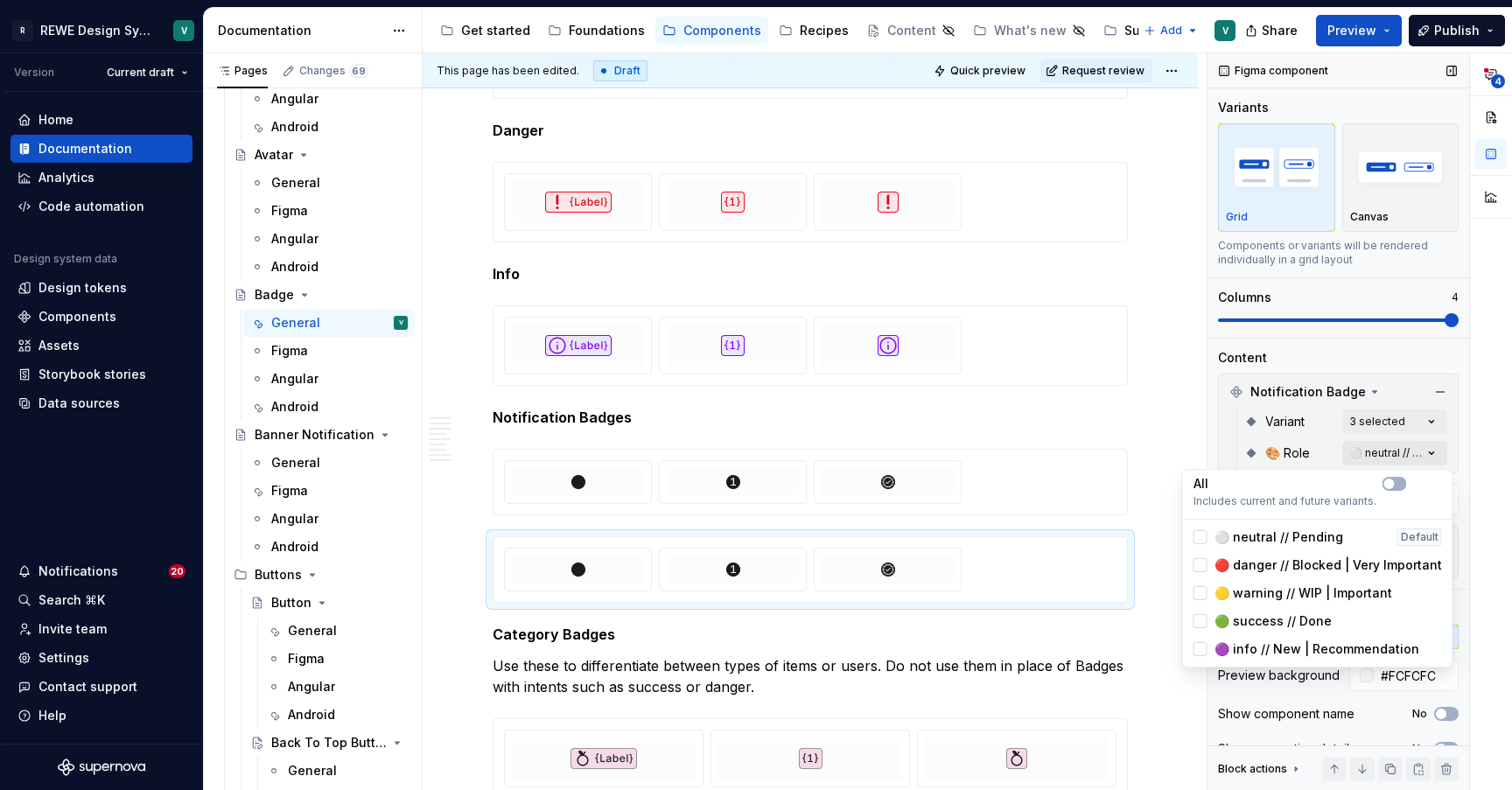
click at [1389, 456] on div "**********" at bounding box center [1359, 422] width 304 height 737
click at [1200, 537] on polyline at bounding box center [1200, 537] width 0 height 0
click at [1202, 560] on div at bounding box center [1200, 564] width 14 height 14
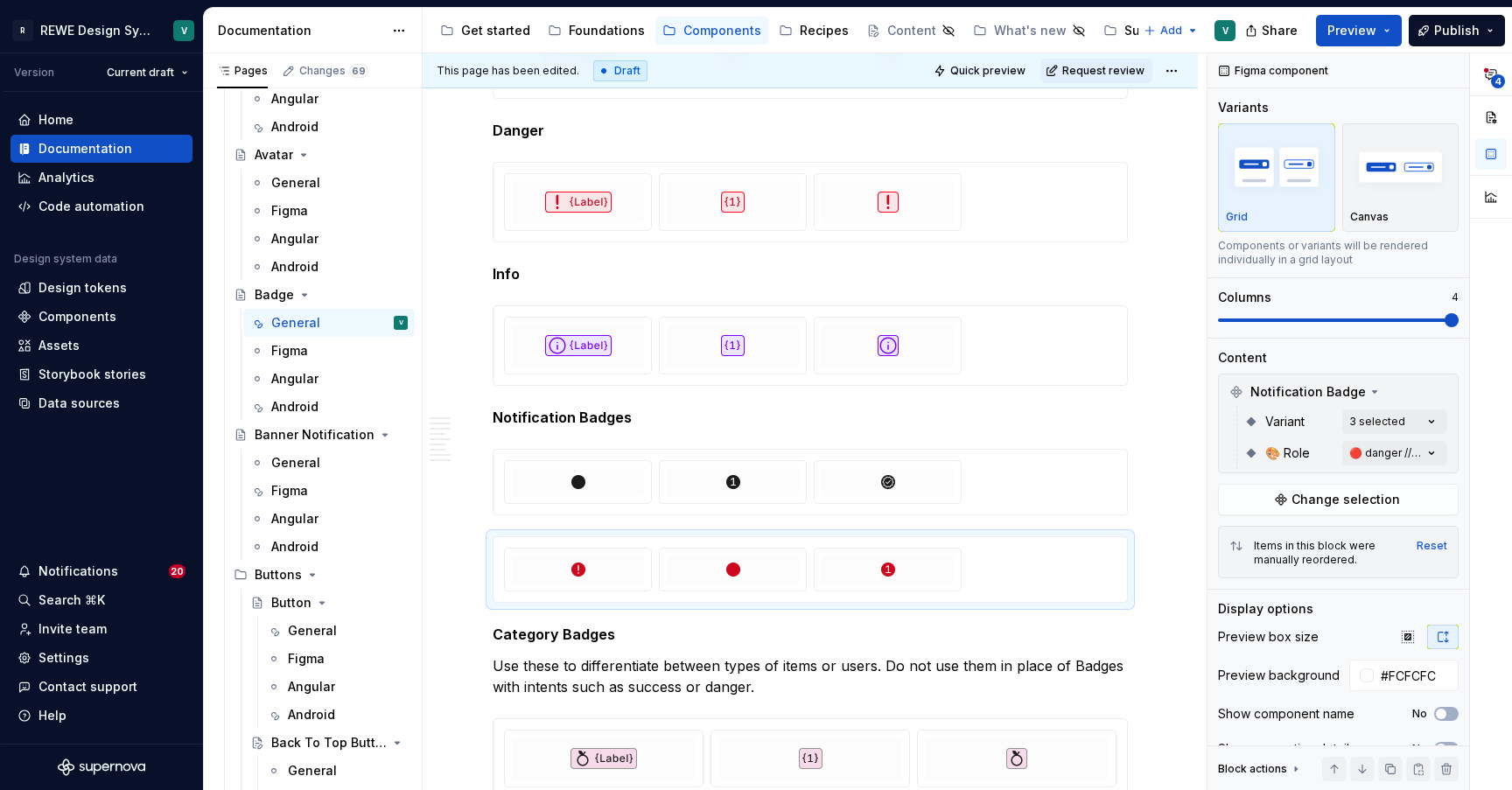
click at [1151, 587] on html "R REWE Design System V Version Current draft Home Documentation Analytics Code …" at bounding box center [756, 395] width 1512 height 790
click at [1128, 595] on div at bounding box center [810, 569] width 635 height 66
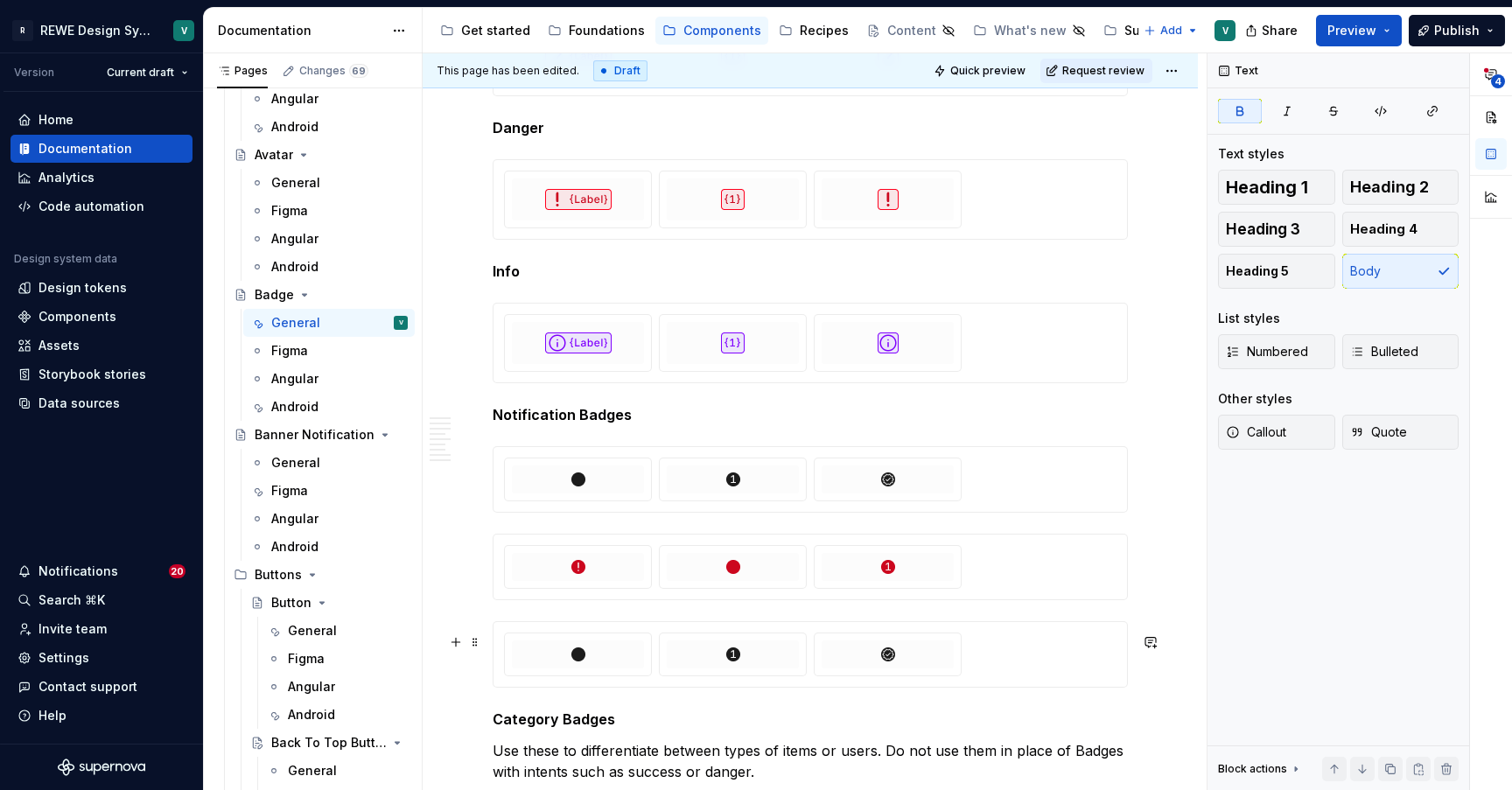
click at [1094, 655] on div at bounding box center [810, 654] width 613 height 44
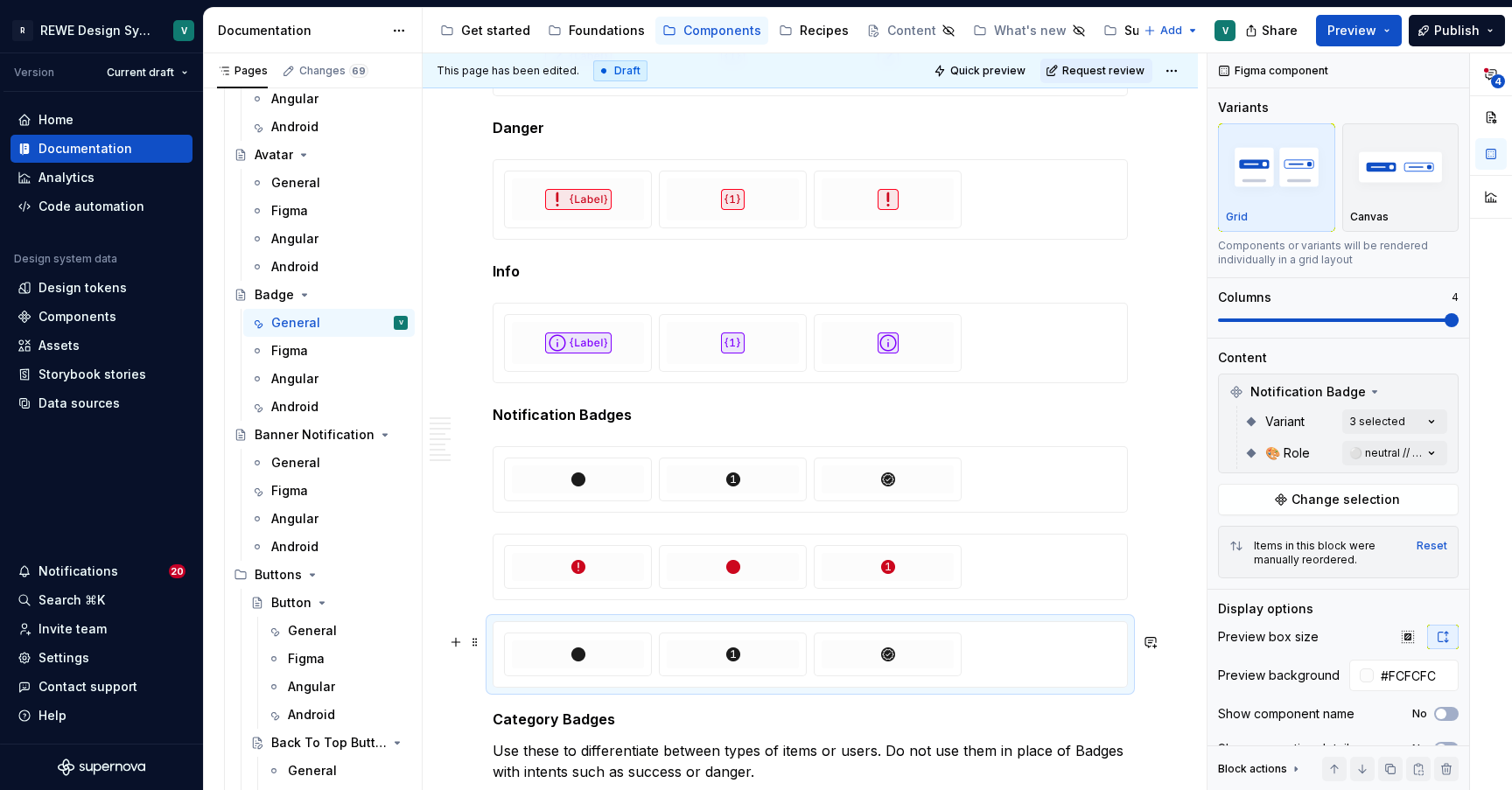
scroll to position [4176, 0]
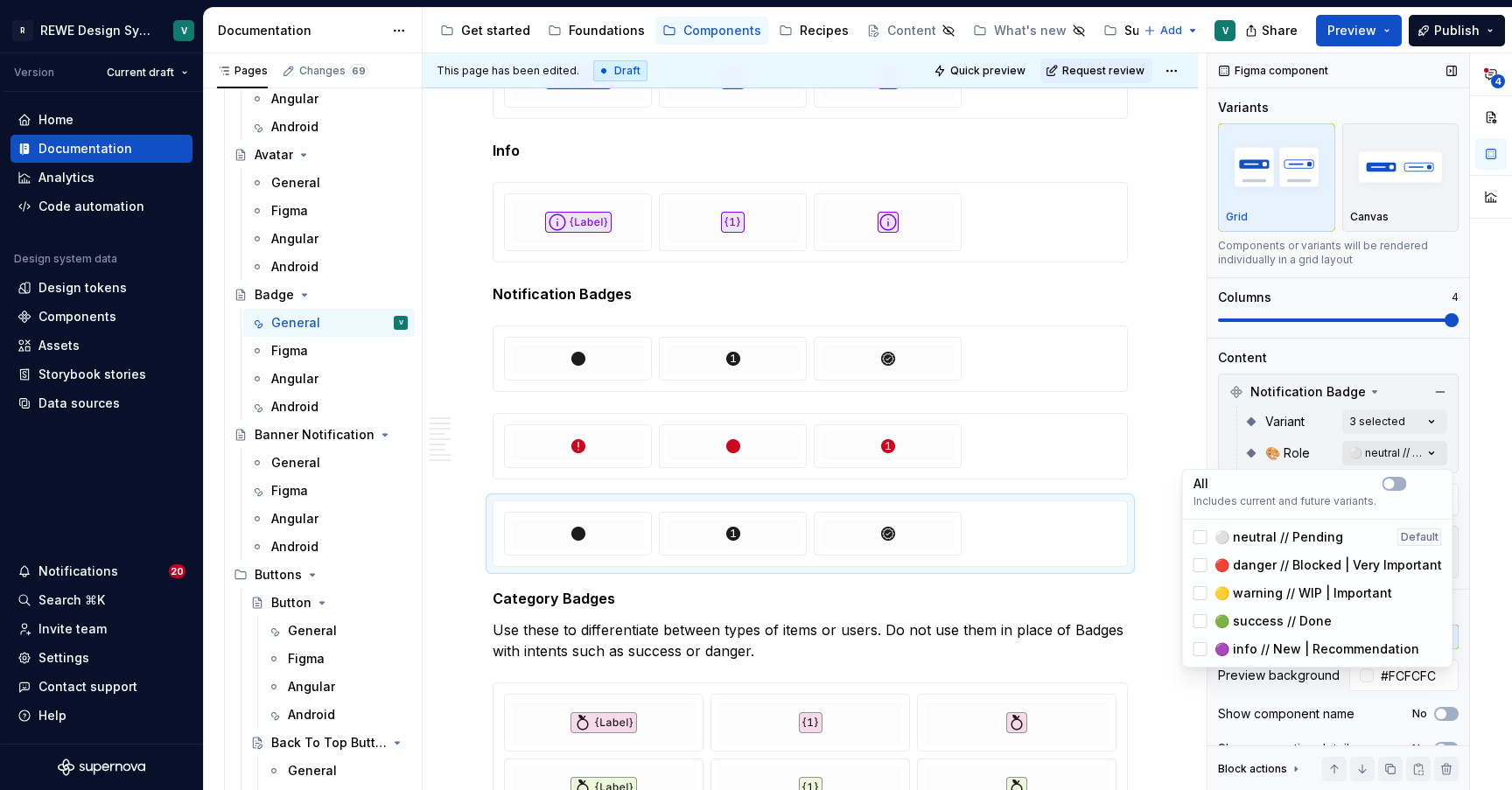
click at [1405, 459] on div "**********" at bounding box center [1359, 422] width 304 height 737
click at [1200, 537] on icon at bounding box center [1200, 537] width 0 height 0
click at [1199, 597] on div at bounding box center [1200, 592] width 14 height 14
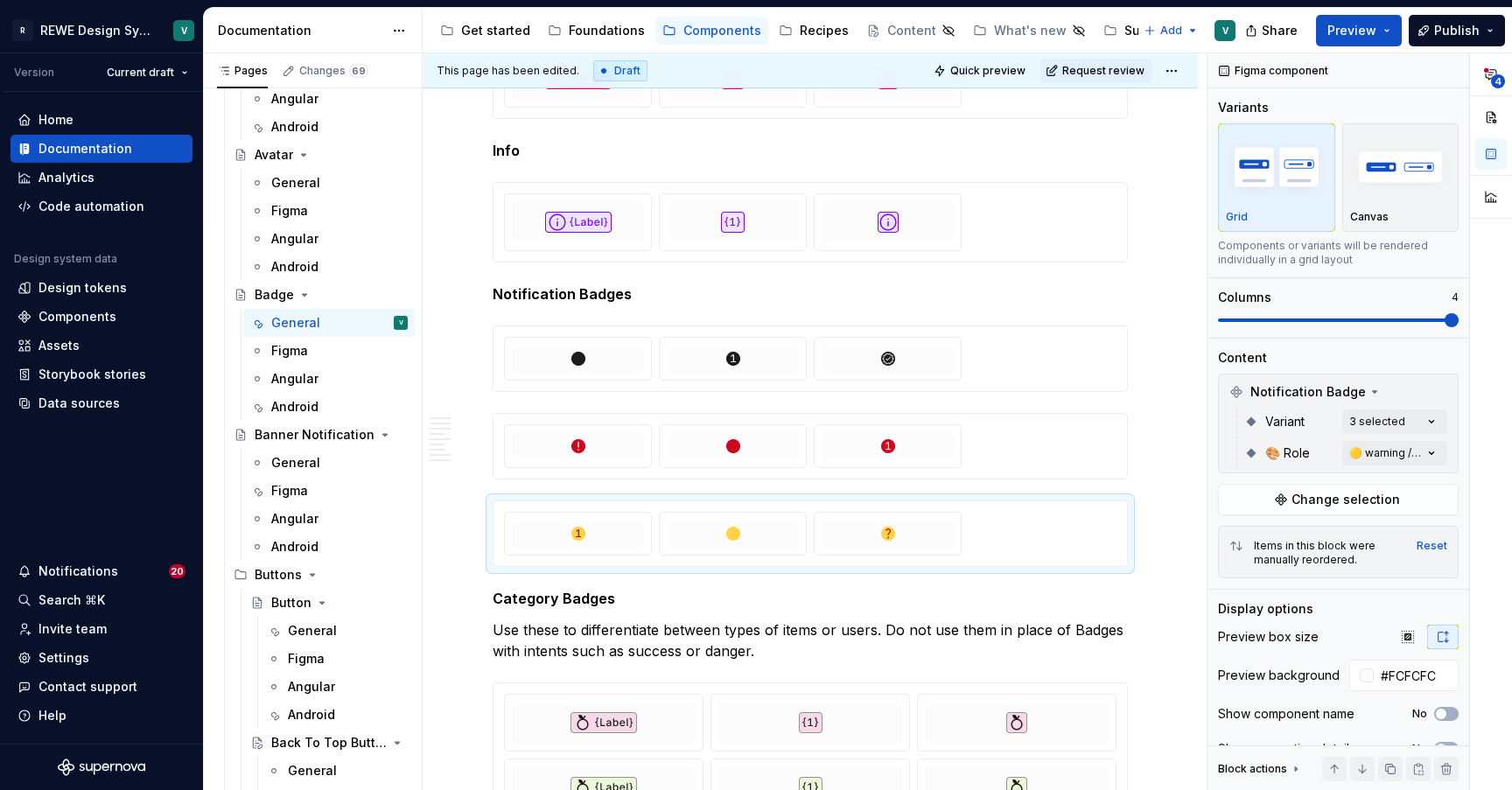
click at [1064, 536] on html "R REWE Design System V Version Current draft Home Documentation Analytics Code …" at bounding box center [756, 395] width 1512 height 790
click at [1104, 549] on html "R REWE Design System V Version Current draft Home Documentation Analytics Code …" at bounding box center [756, 395] width 1512 height 790
click at [1121, 561] on html "R REWE Design System V Version Current draft Home Documentation Analytics Code …" at bounding box center [756, 395] width 1512 height 790
click at [1128, 567] on div at bounding box center [810, 533] width 635 height 66
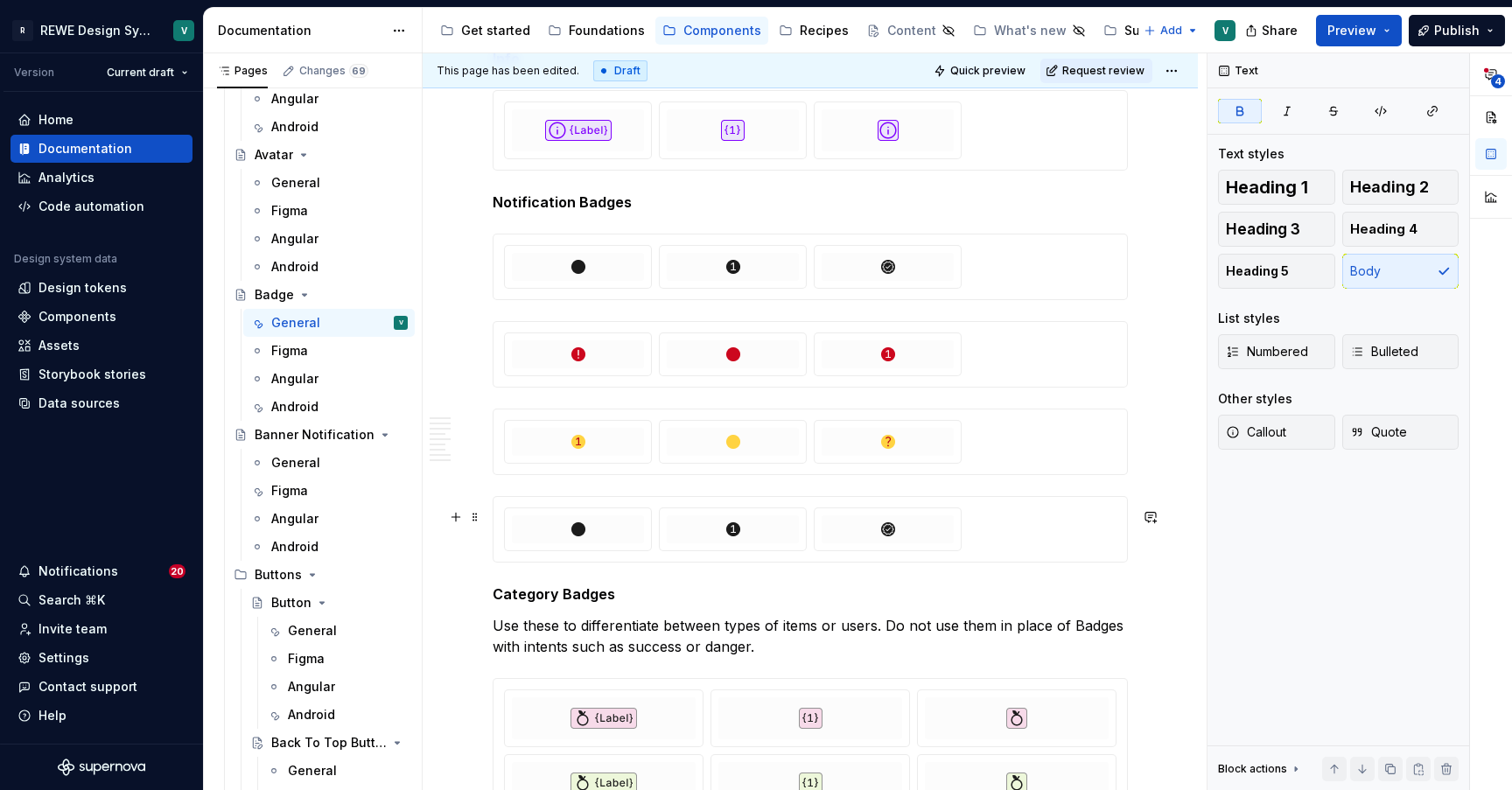
scroll to position [4270, 0]
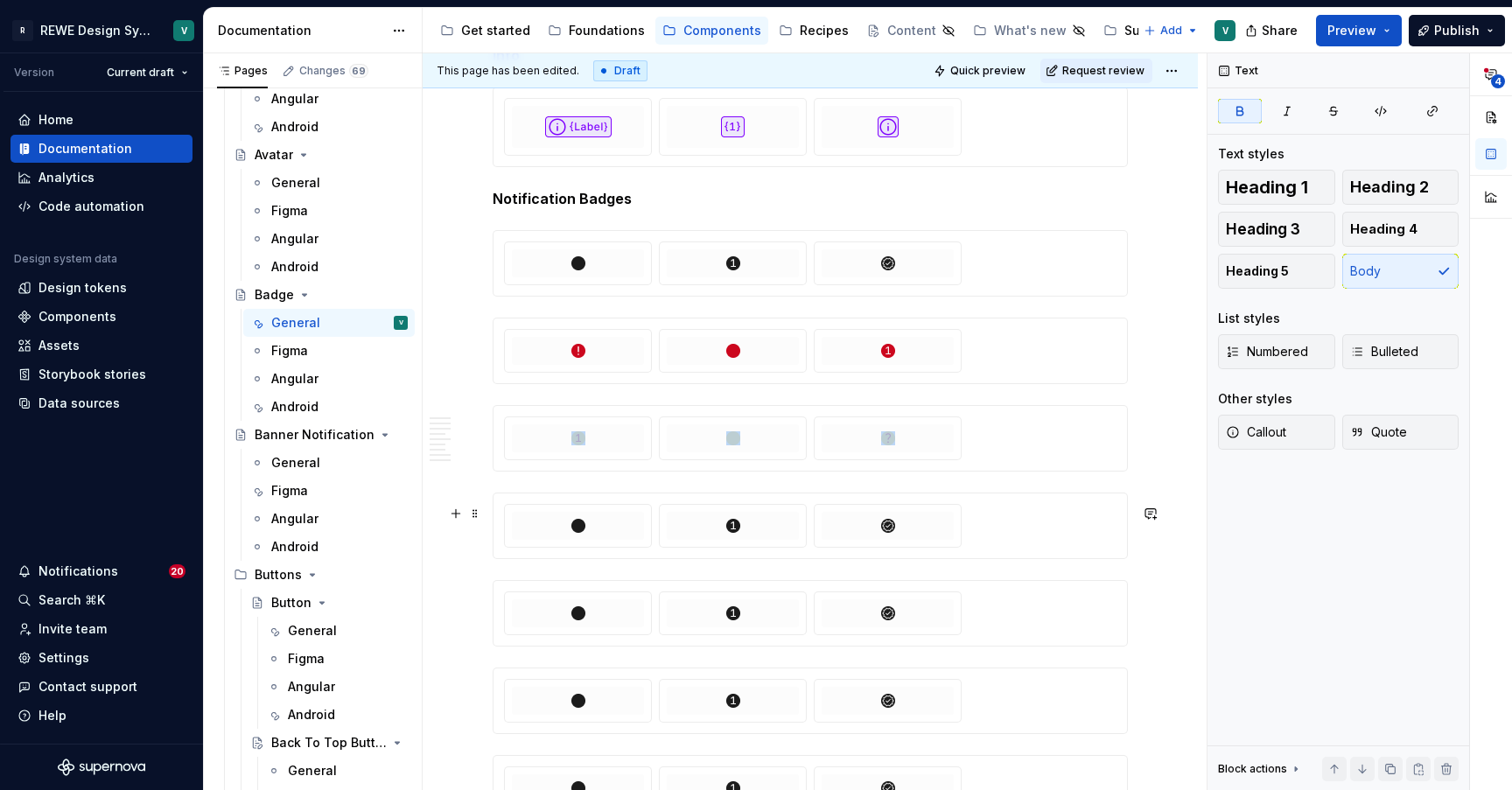
click at [1034, 536] on div at bounding box center [810, 526] width 613 height 44
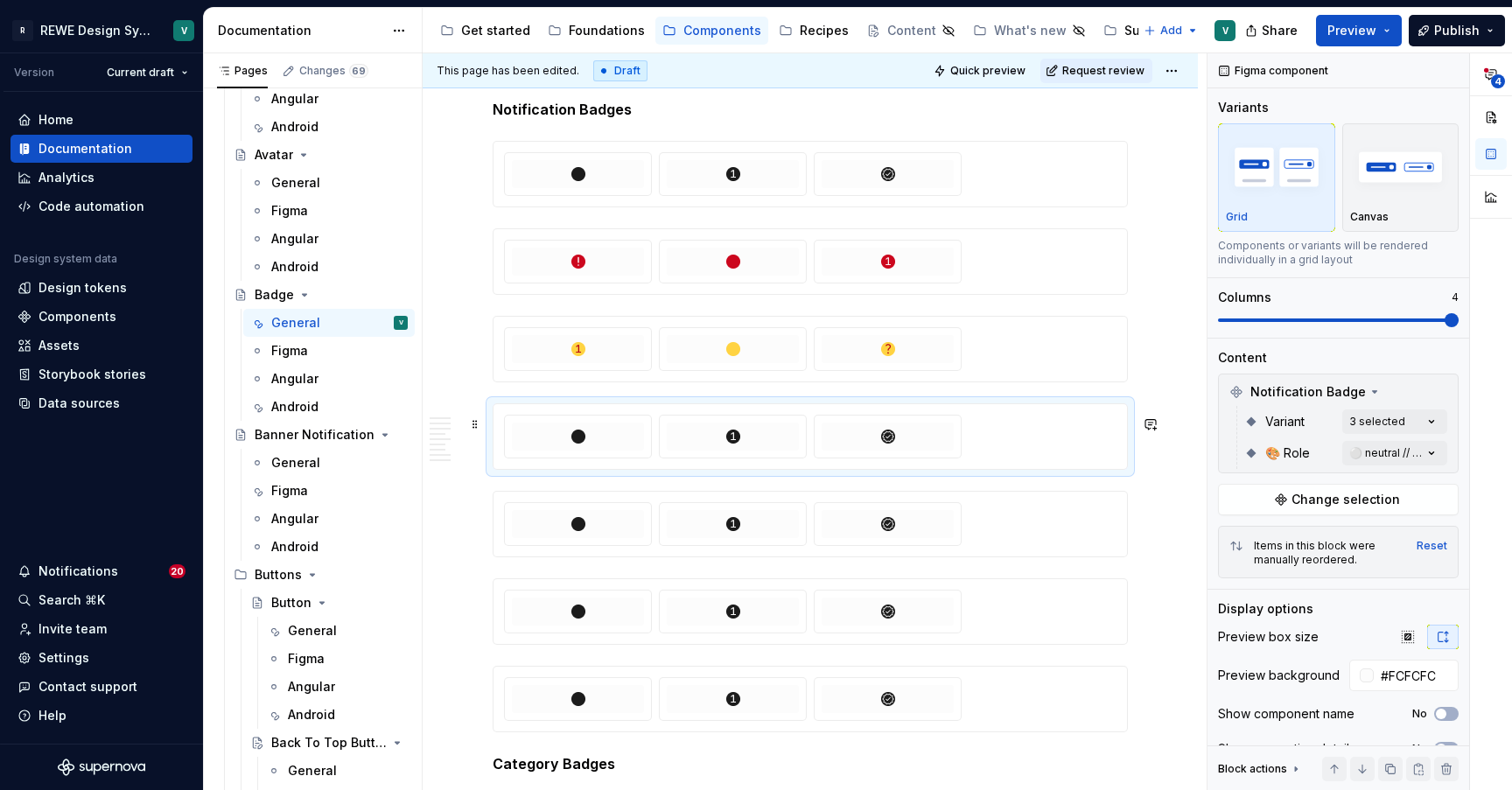
scroll to position [4370, 0]
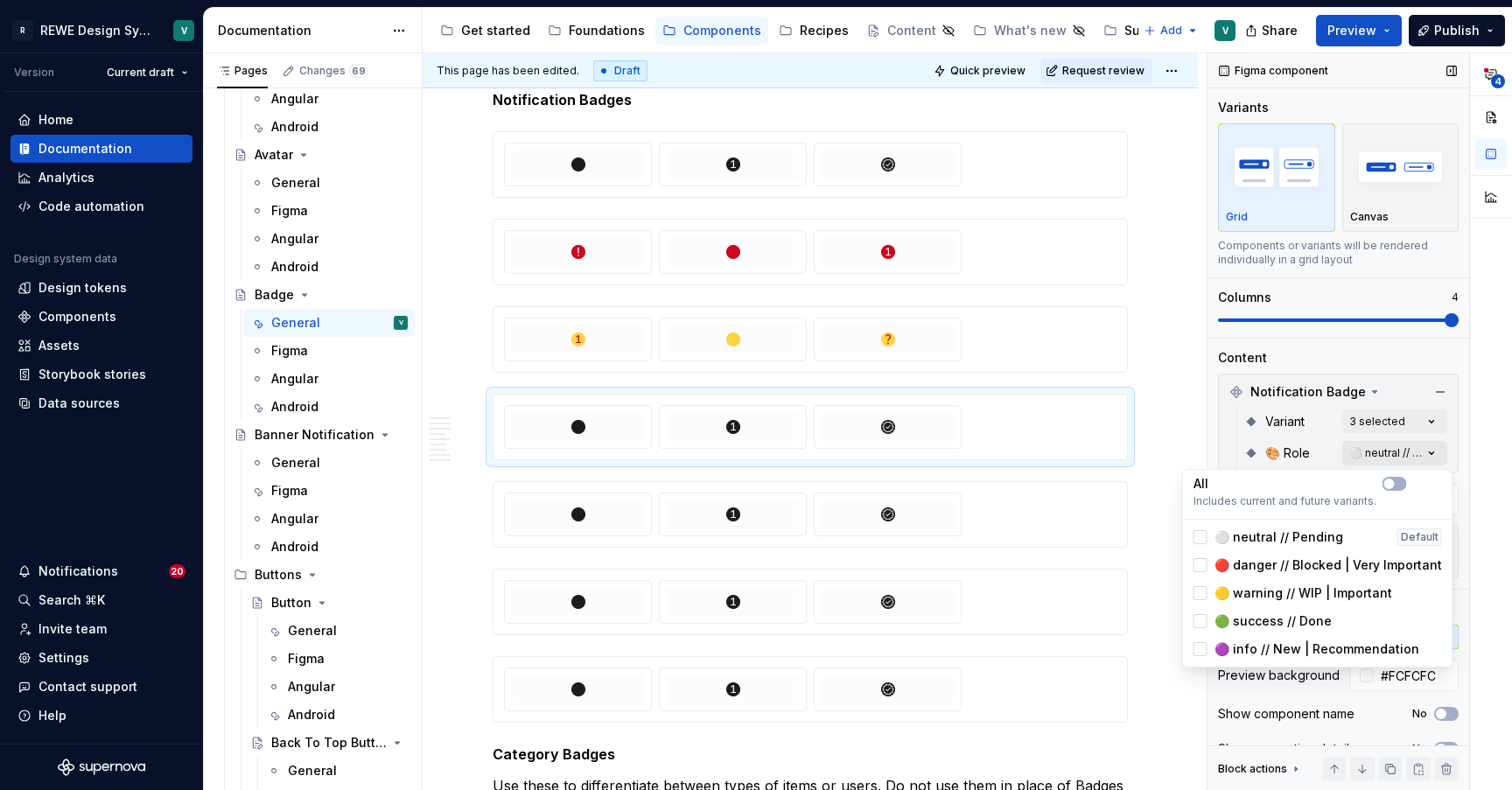
click at [1356, 451] on div "**********" at bounding box center [1359, 422] width 304 height 737
click at [1200, 537] on icon at bounding box center [1200, 537] width 0 height 0
click at [1198, 622] on div at bounding box center [1200, 621] width 14 height 14
click at [1074, 543] on html "R REWE Design System V Version Current draft Home Documentation Analytics Code …" at bounding box center [756, 395] width 1512 height 790
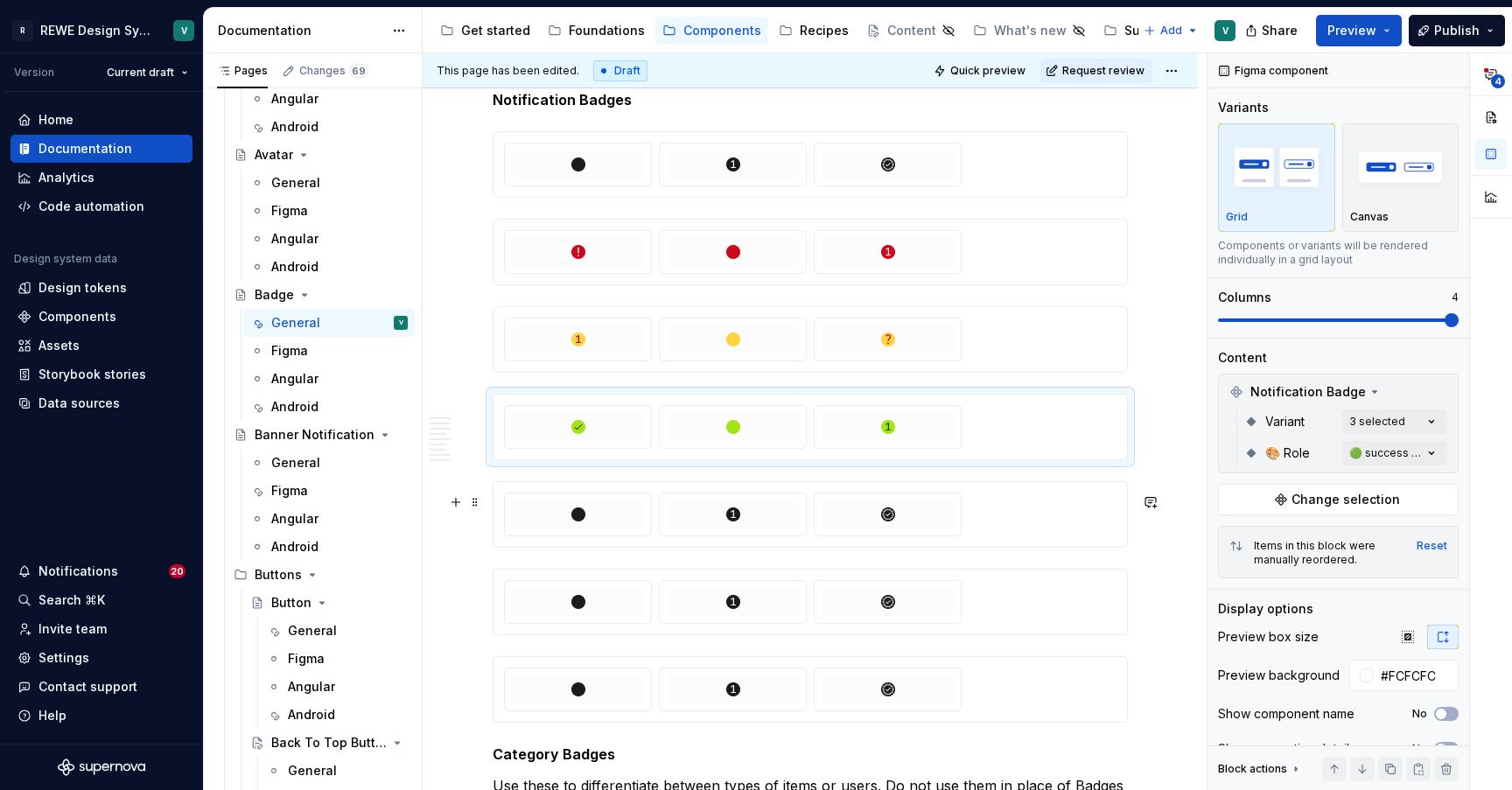
click at [1033, 524] on div at bounding box center [810, 514] width 613 height 44
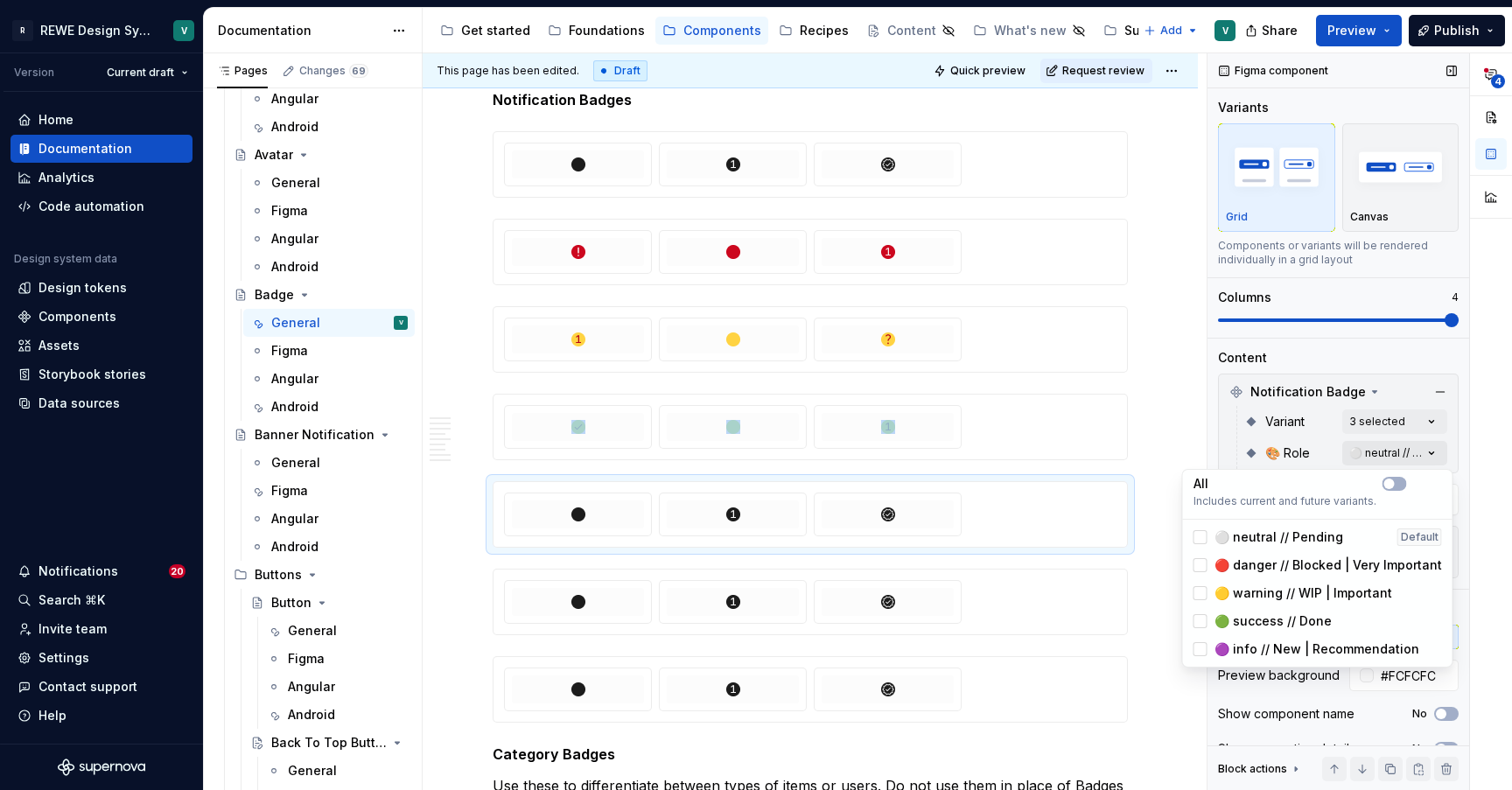
click at [1408, 459] on div "**********" at bounding box center [1359, 422] width 304 height 737
click at [1200, 537] on icon at bounding box center [1200, 537] width 0 height 0
click at [1199, 649] on div at bounding box center [1200, 648] width 14 height 14
click at [1084, 644] on html "R REWE Design System V Version Current draft Home Documentation Analytics Code …" at bounding box center [756, 395] width 1512 height 790
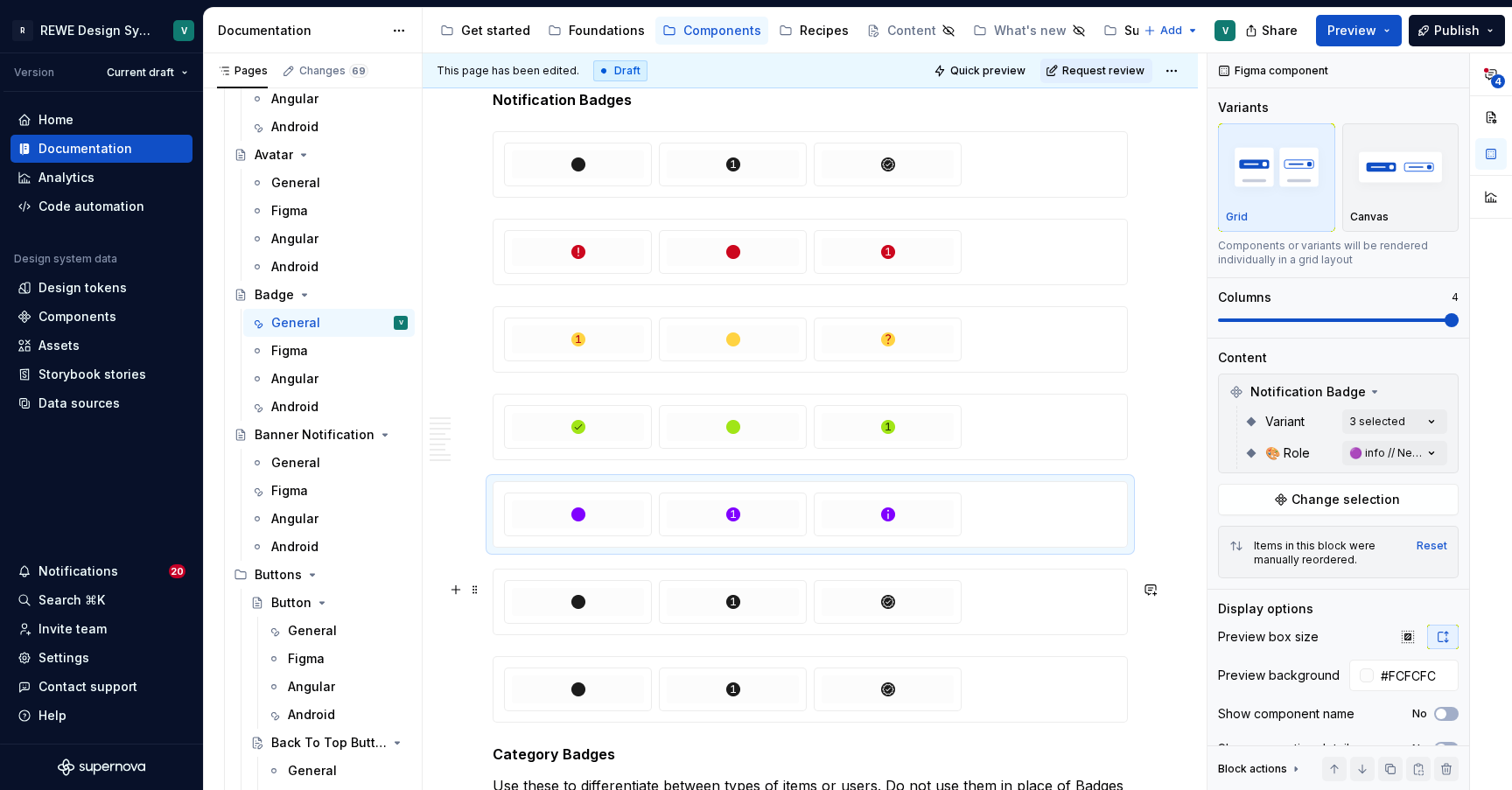
click at [1065, 620] on div at bounding box center [810, 602] width 613 height 44
click at [1041, 694] on div at bounding box center [810, 689] width 613 height 44
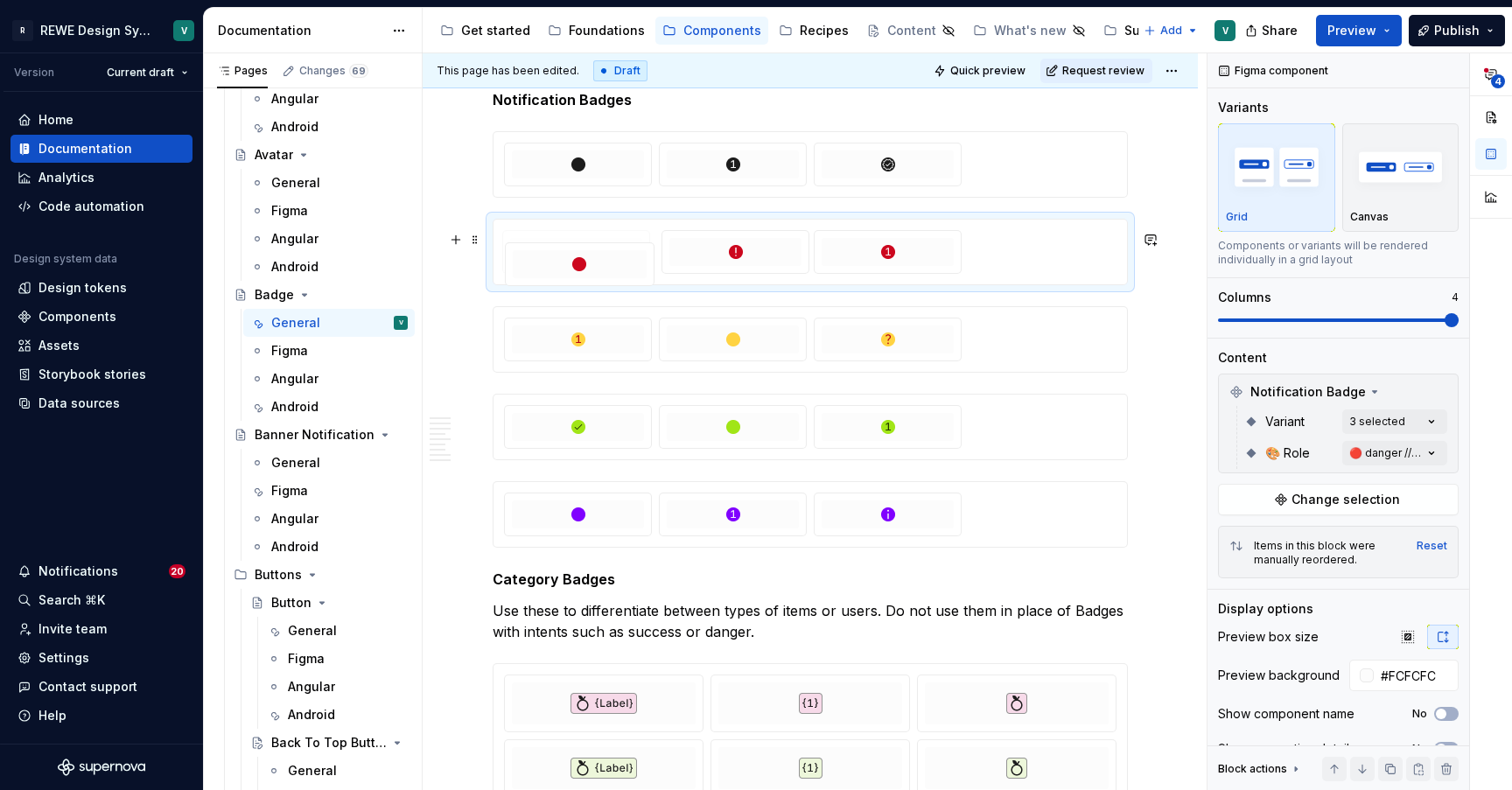
drag, startPoint x: 746, startPoint y: 264, endPoint x: 607, endPoint y: 264, distance: 139.0
click at [607, 264] on body "R REWE Design System V Version Current draft Home Documentation Analytics Code …" at bounding box center [756, 395] width 1512 height 790
drag, startPoint x: 887, startPoint y: 266, endPoint x: 763, endPoint y: 266, distance: 124.0
drag, startPoint x: 750, startPoint y: 264, endPoint x: 739, endPoint y: 265, distance: 11.0
click at [739, 265] on body "R REWE Design System V Version Current draft Home Documentation Analytics Code …" at bounding box center [756, 395] width 1512 height 790
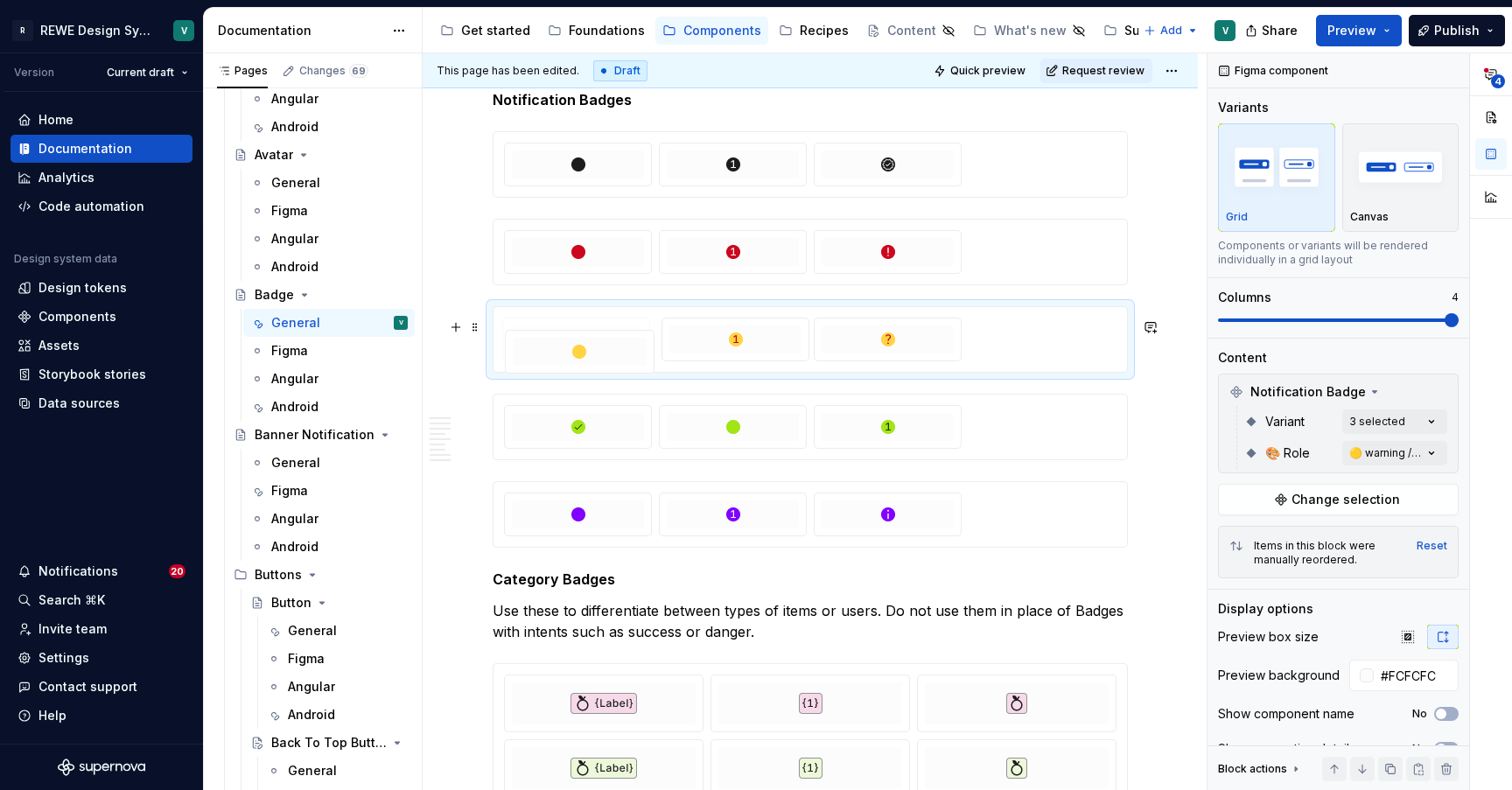
drag, startPoint x: 745, startPoint y: 352, endPoint x: 617, endPoint y: 353, distance: 128.0
click at [617, 353] on body "R REWE Design System V Version Current draft Home Documentation Analytics Code …" at bounding box center [756, 395] width 1512 height 790
drag, startPoint x: 732, startPoint y: 441, endPoint x: 624, endPoint y: 441, distance: 108.0
drag, startPoint x: 887, startPoint y: 446, endPoint x: 747, endPoint y: 447, distance: 140.0
click at [747, 447] on body "R REWE Design System V Version Current draft Home Documentation Analytics Code …" at bounding box center [756, 395] width 1512 height 790
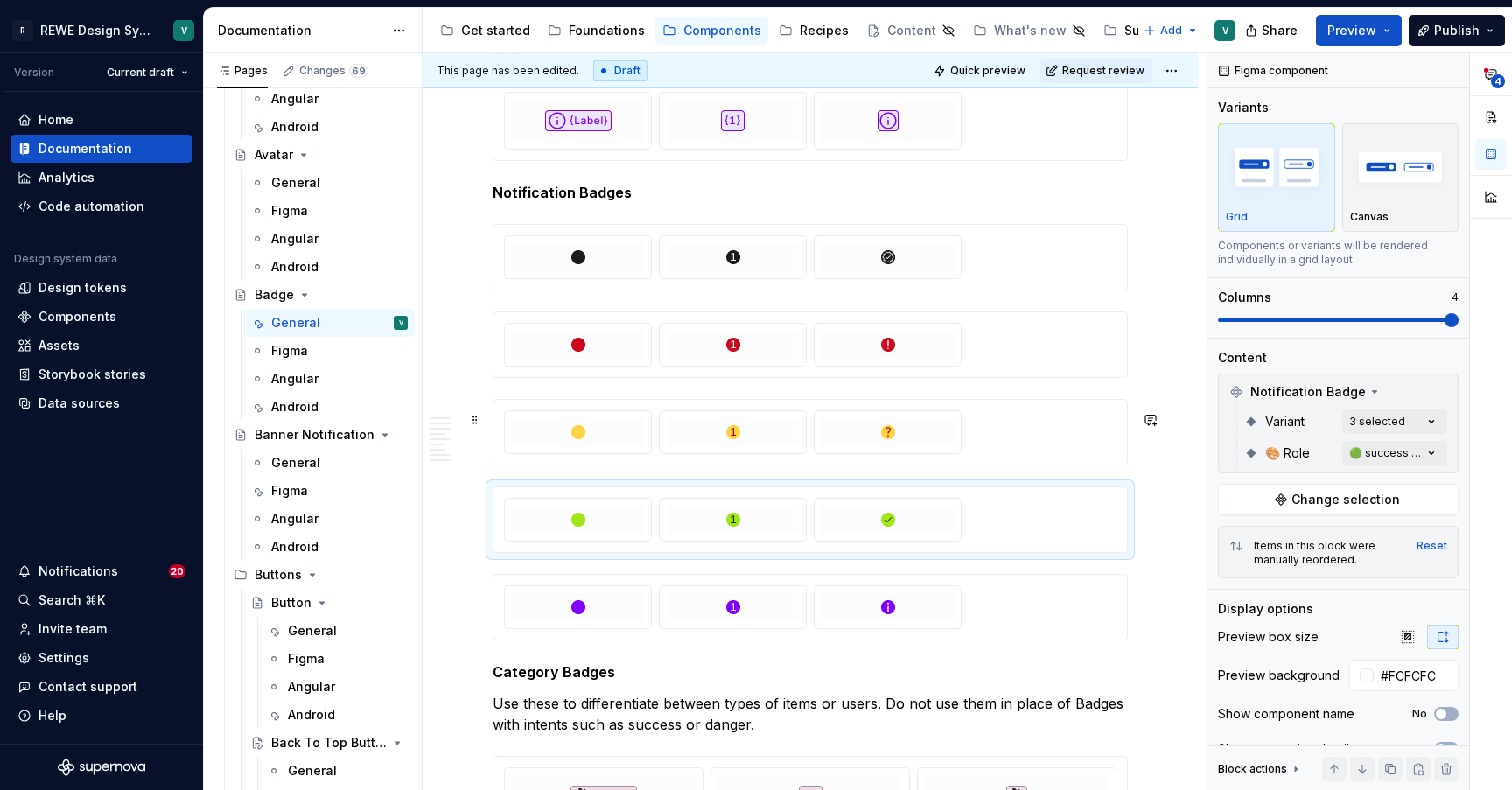
scroll to position [4279, 0]
click at [1004, 278] on div at bounding box center [810, 256] width 613 height 44
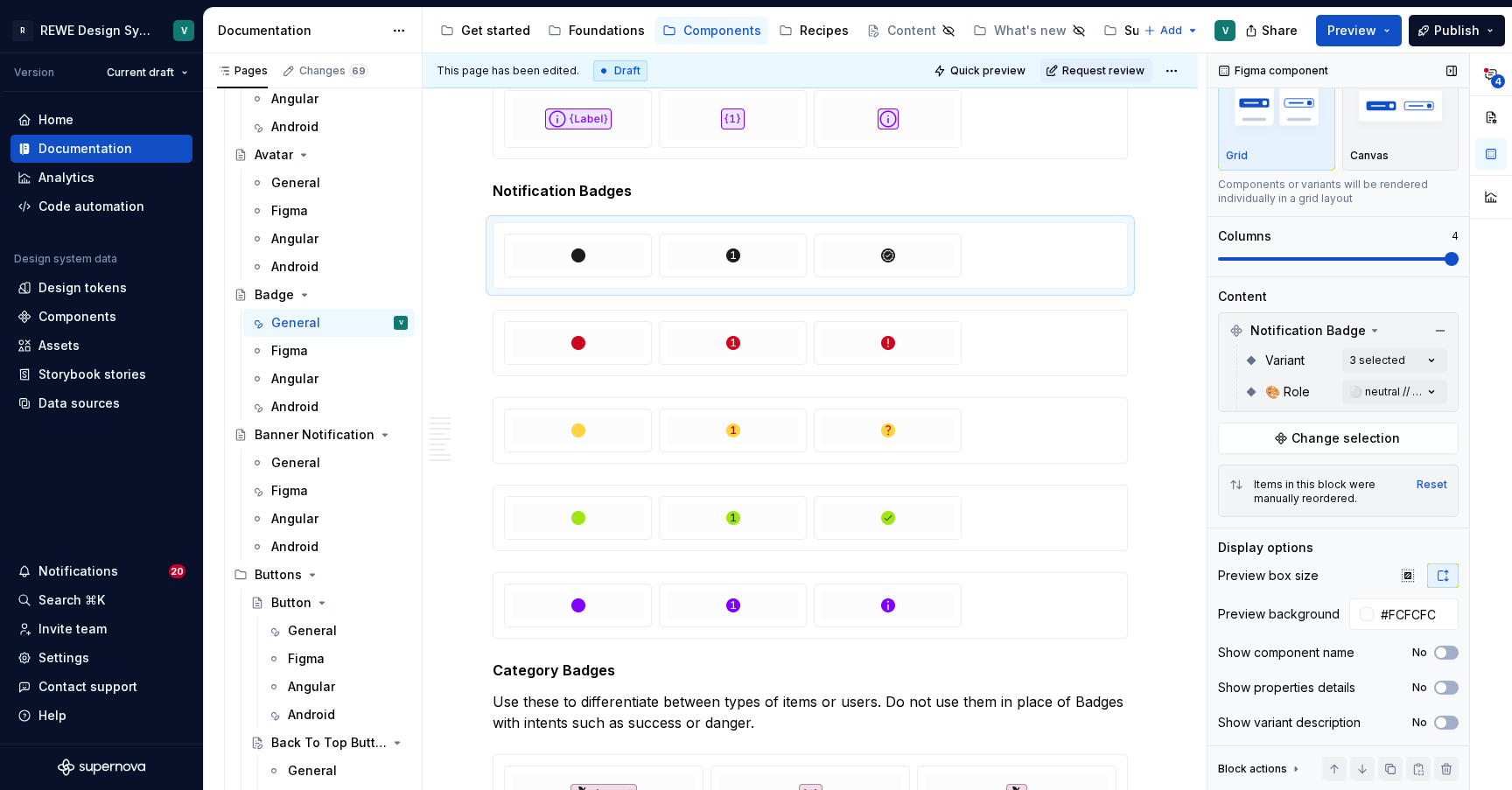
scroll to position [61, 0]
click at [1444, 683] on span "button" at bounding box center [1441, 688] width 11 height 11
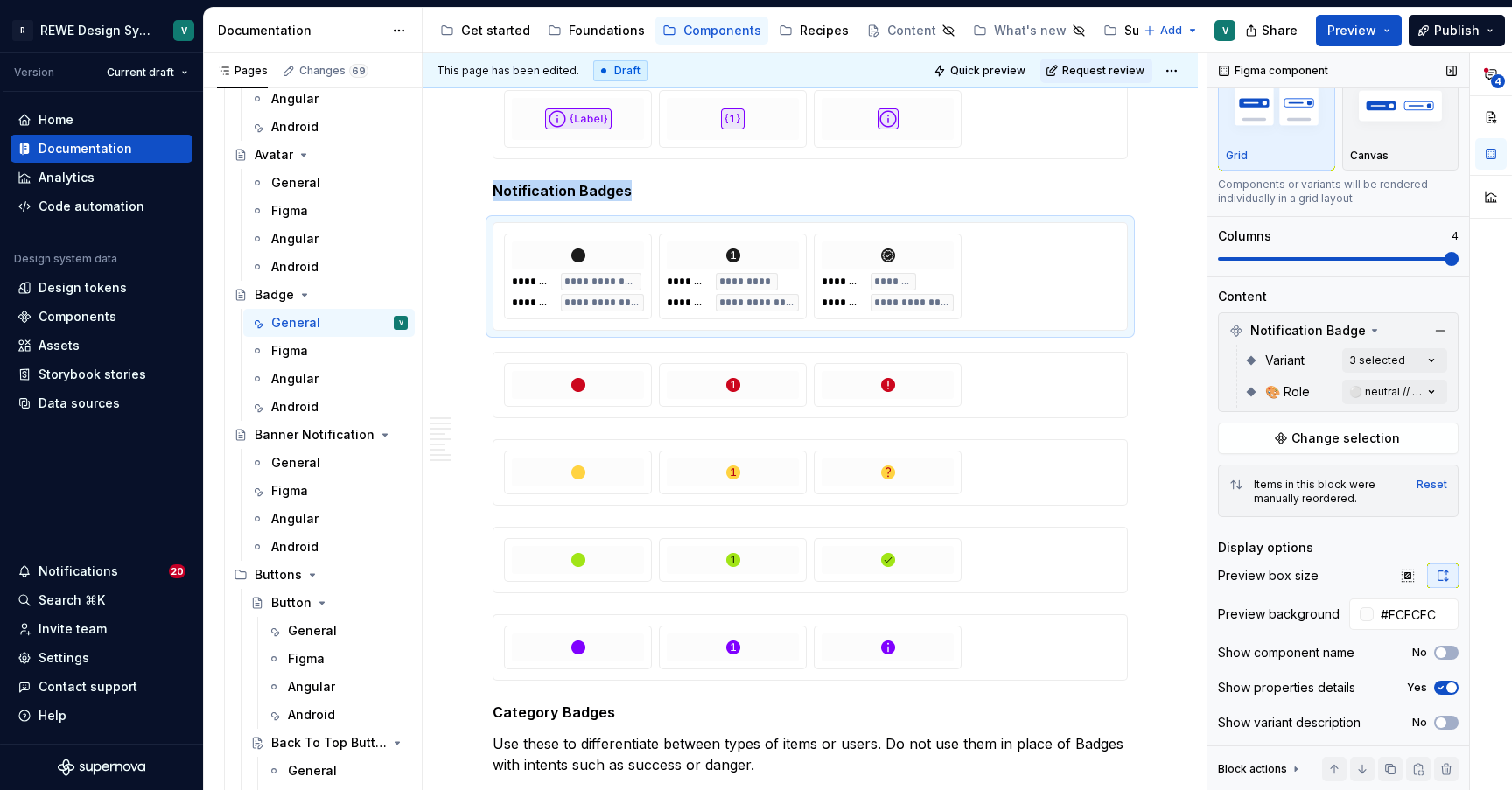
click at [1444, 683] on icon "button" at bounding box center [1440, 688] width 14 height 11
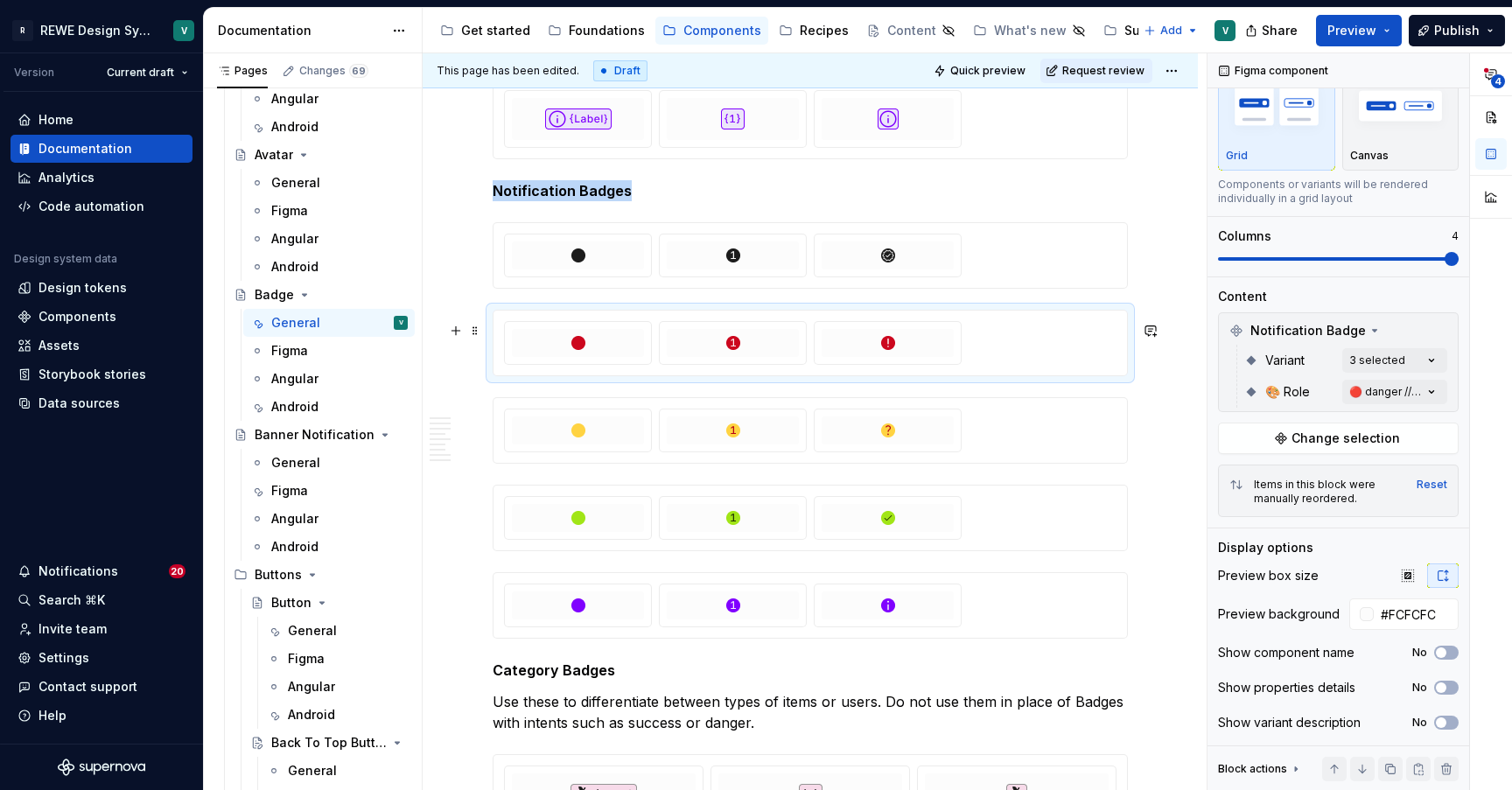
click at [1055, 349] on div at bounding box center [810, 343] width 613 height 44
click at [1047, 267] on div at bounding box center [810, 256] width 613 height 44
click at [1445, 686] on span "button" at bounding box center [1441, 688] width 11 height 11
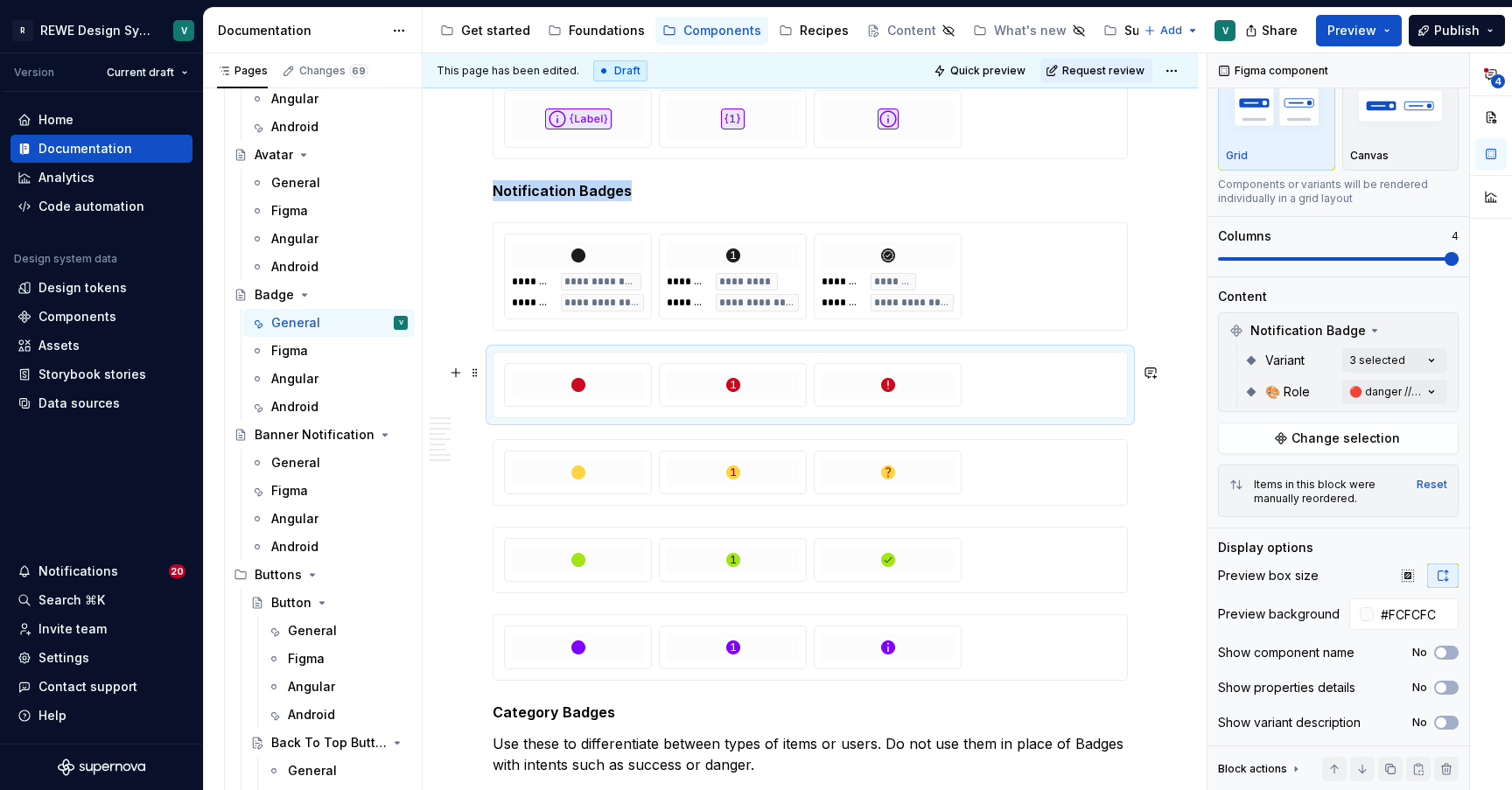
click at [1029, 403] on div at bounding box center [810, 385] width 613 height 44
click at [1059, 298] on div "**********" at bounding box center [810, 277] width 613 height 86
click at [1035, 401] on div at bounding box center [810, 385] width 613 height 44
click at [1445, 682] on button "No" at bounding box center [1446, 687] width 25 height 14
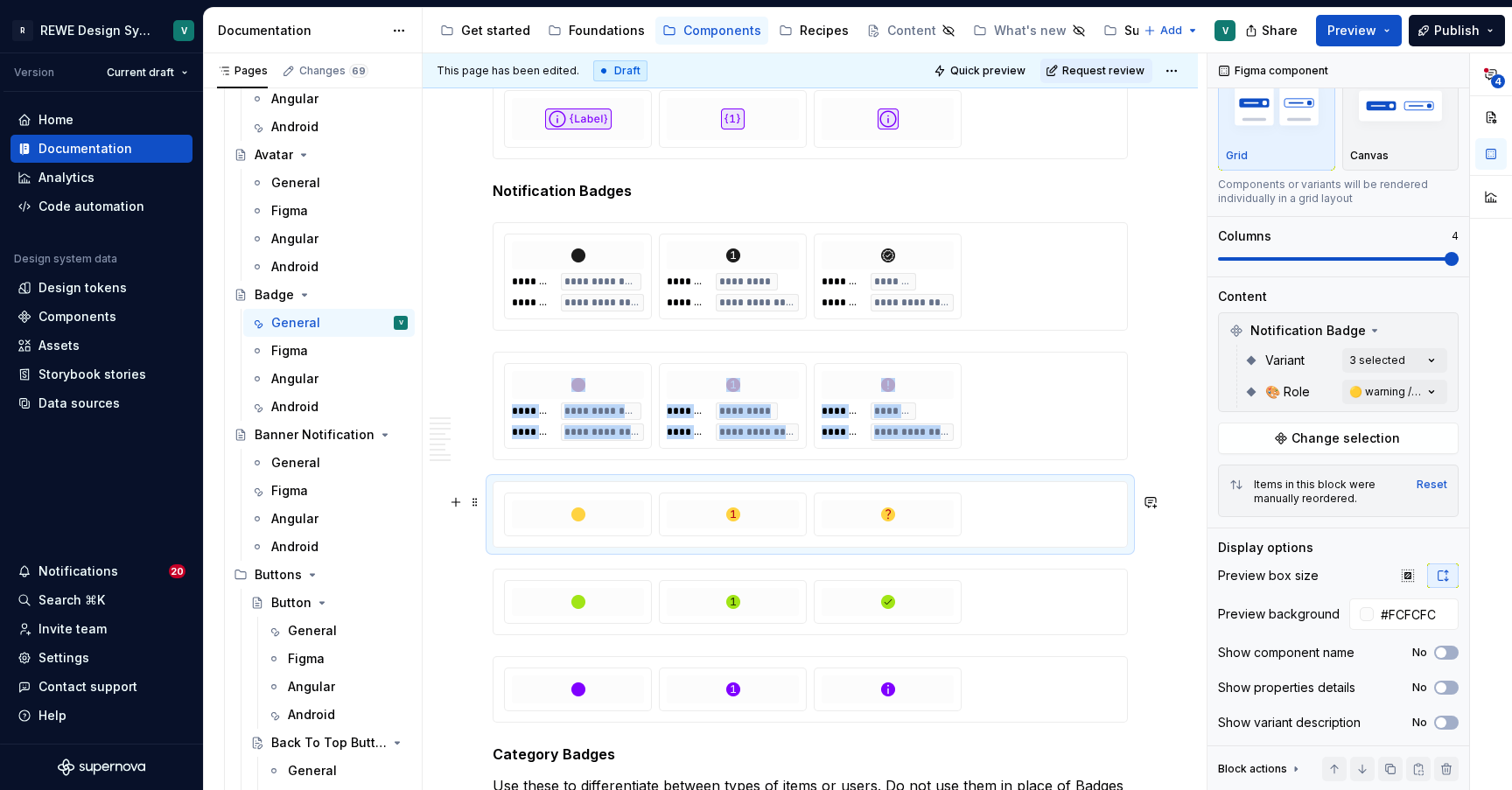
click at [1060, 522] on div at bounding box center [810, 514] width 613 height 44
click at [1443, 683] on span "button" at bounding box center [1441, 688] width 11 height 11
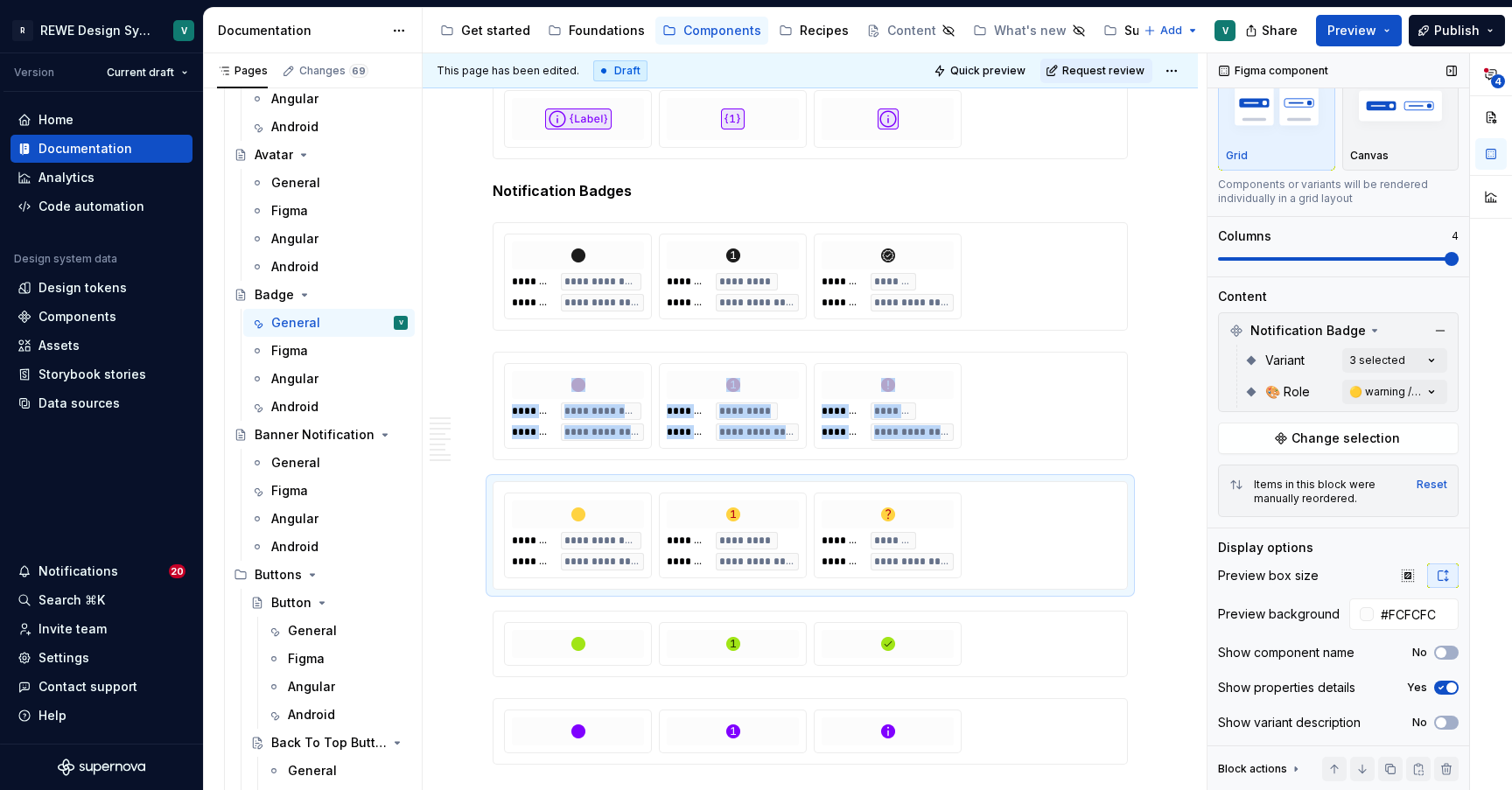
click at [1443, 683] on icon "button" at bounding box center [1440, 688] width 14 height 11
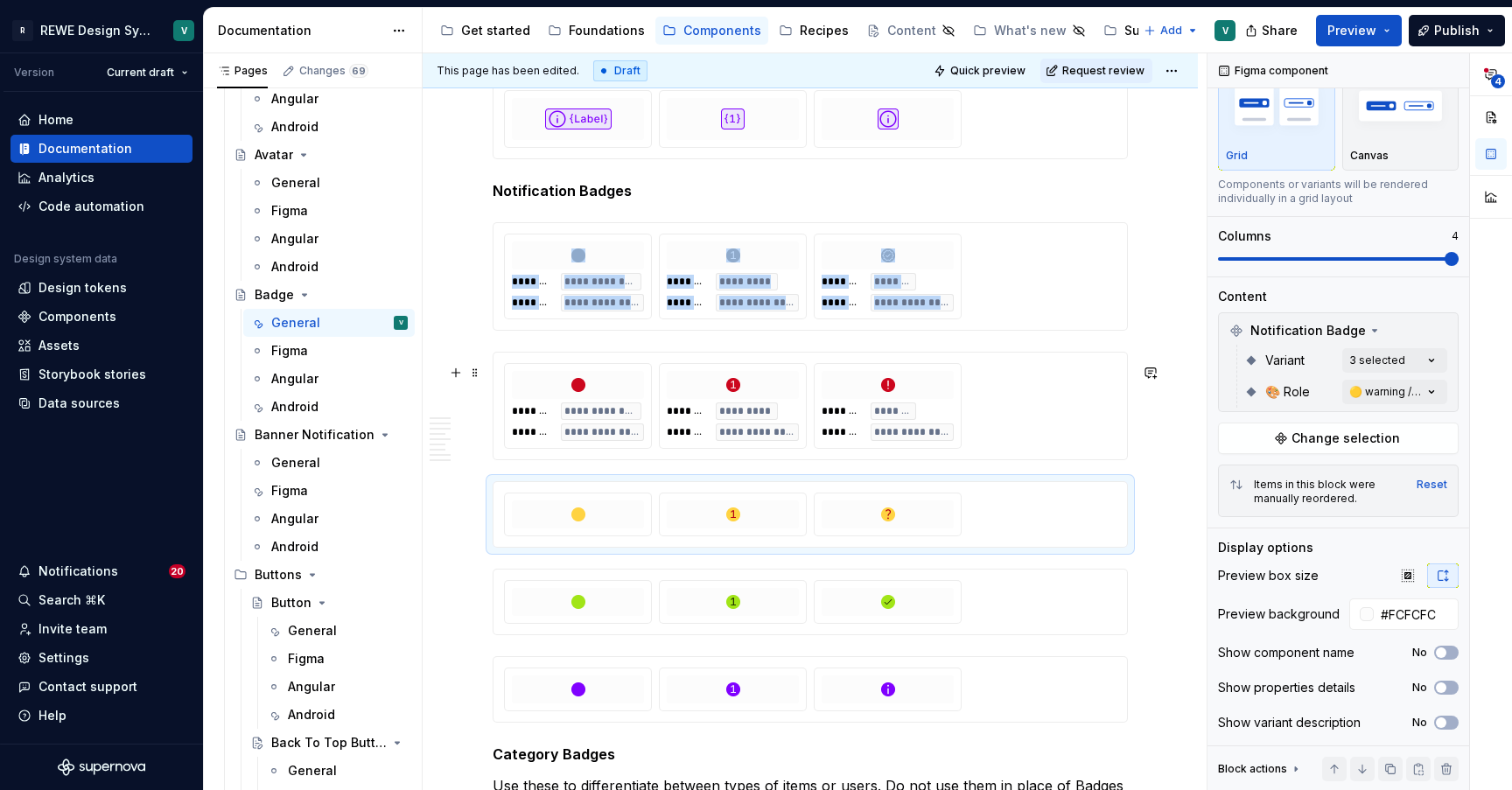
click at [960, 430] on div "**********" at bounding box center [888, 406] width 146 height 84
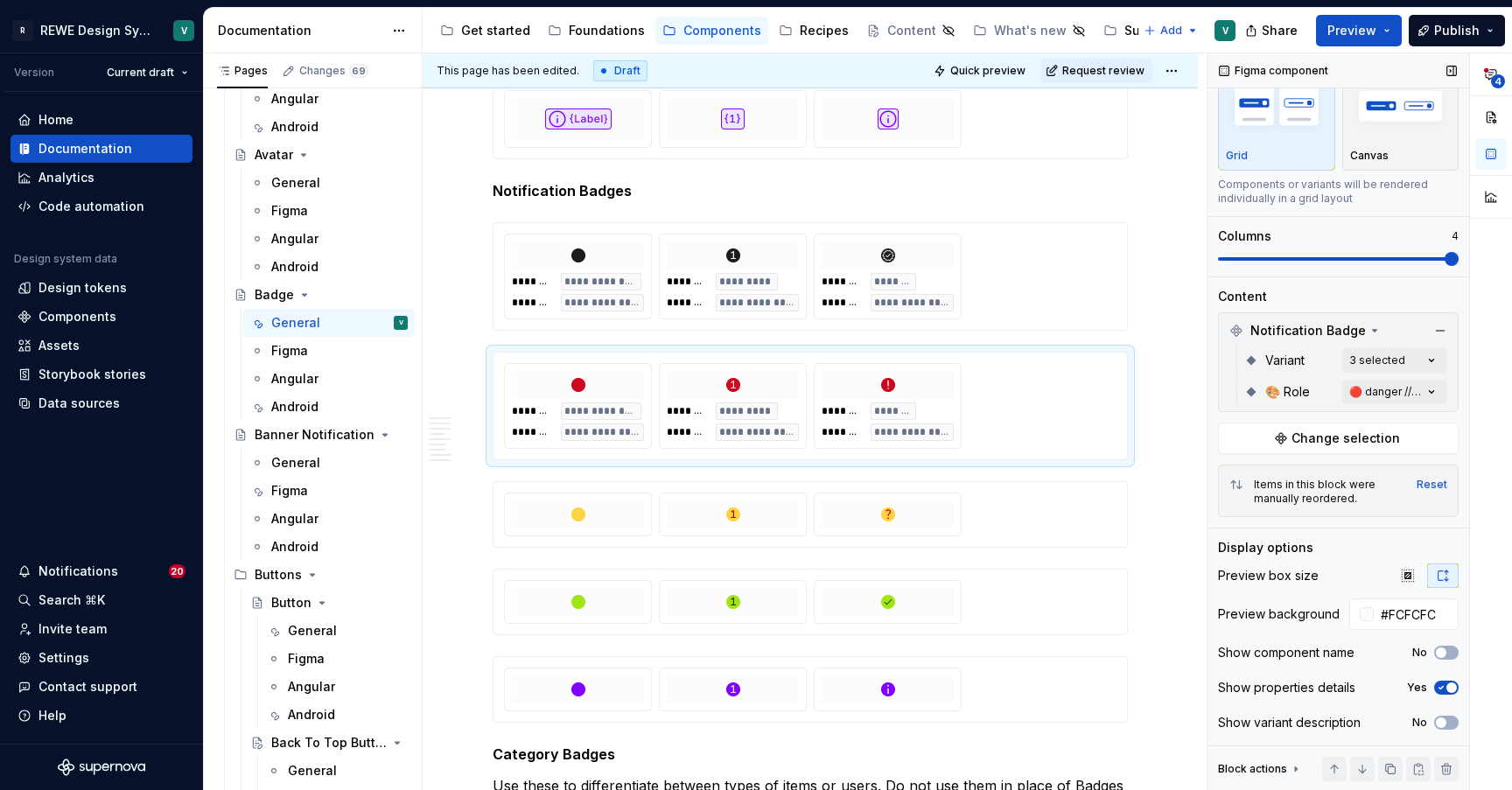
click at [1445, 690] on icon "button" at bounding box center [1440, 688] width 14 height 11
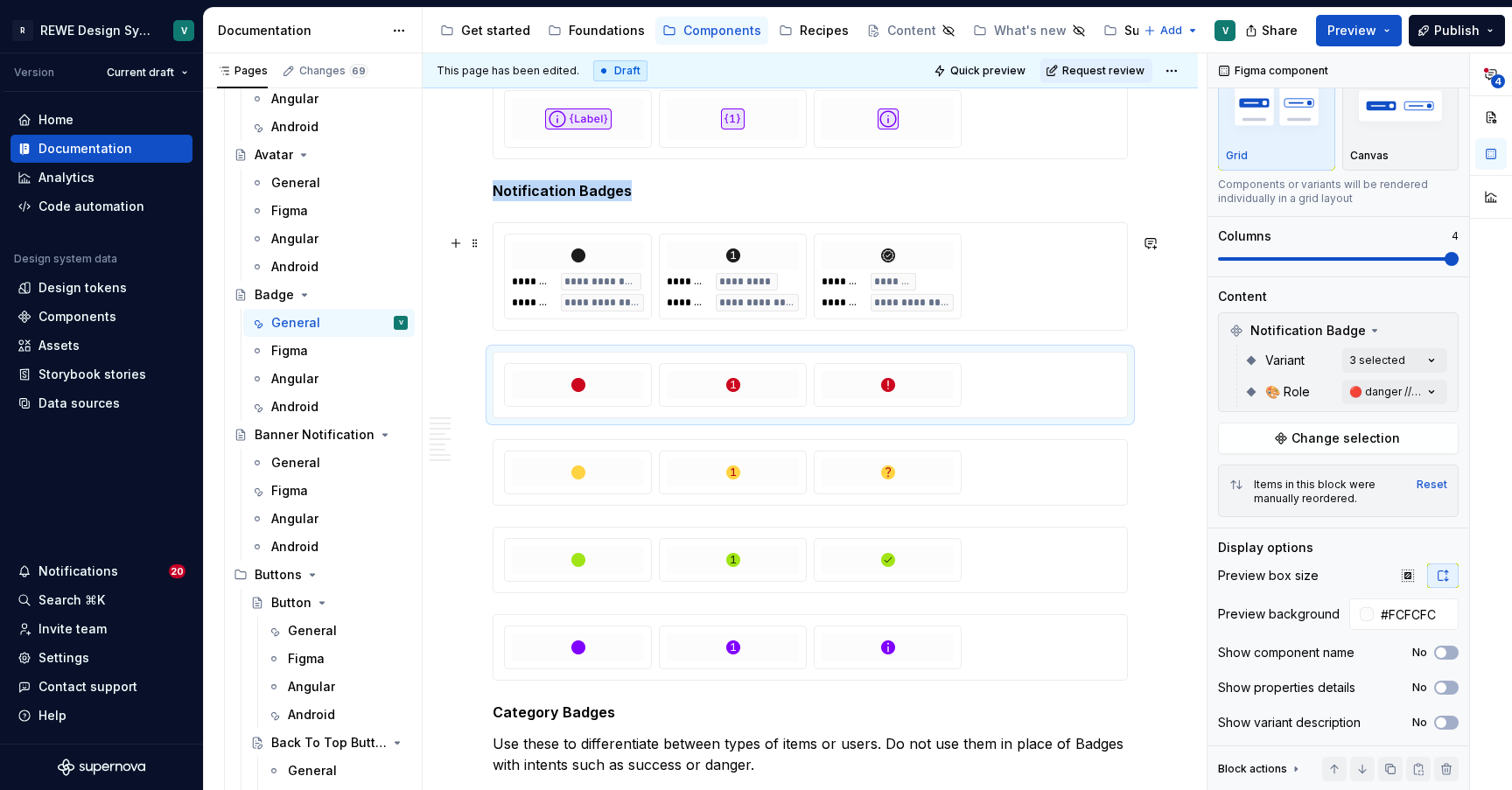
click at [1033, 313] on div "**********" at bounding box center [810, 277] width 613 height 86
click at [1446, 692] on icon "button" at bounding box center [1440, 688] width 14 height 11
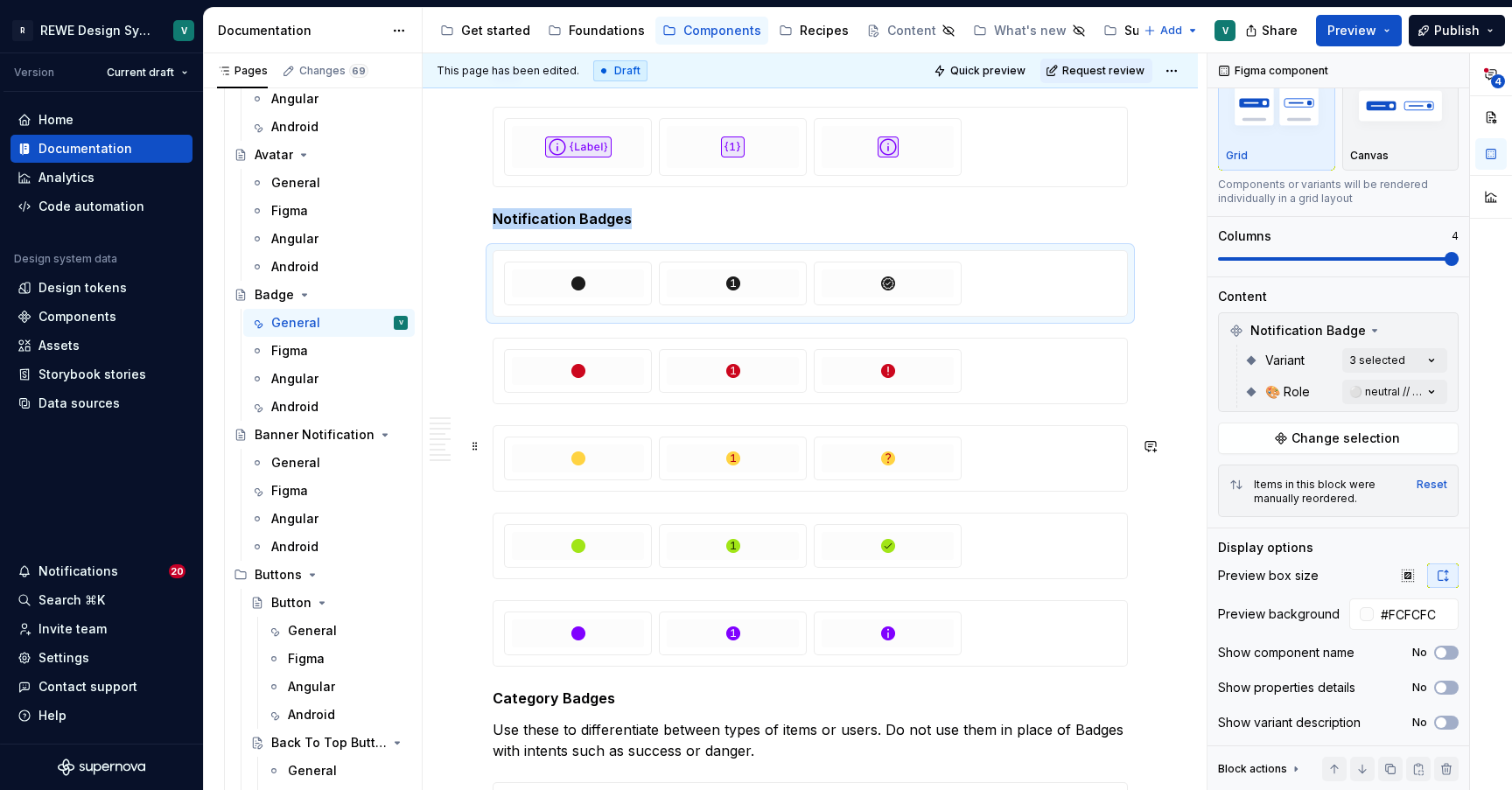
scroll to position [4263, 0]
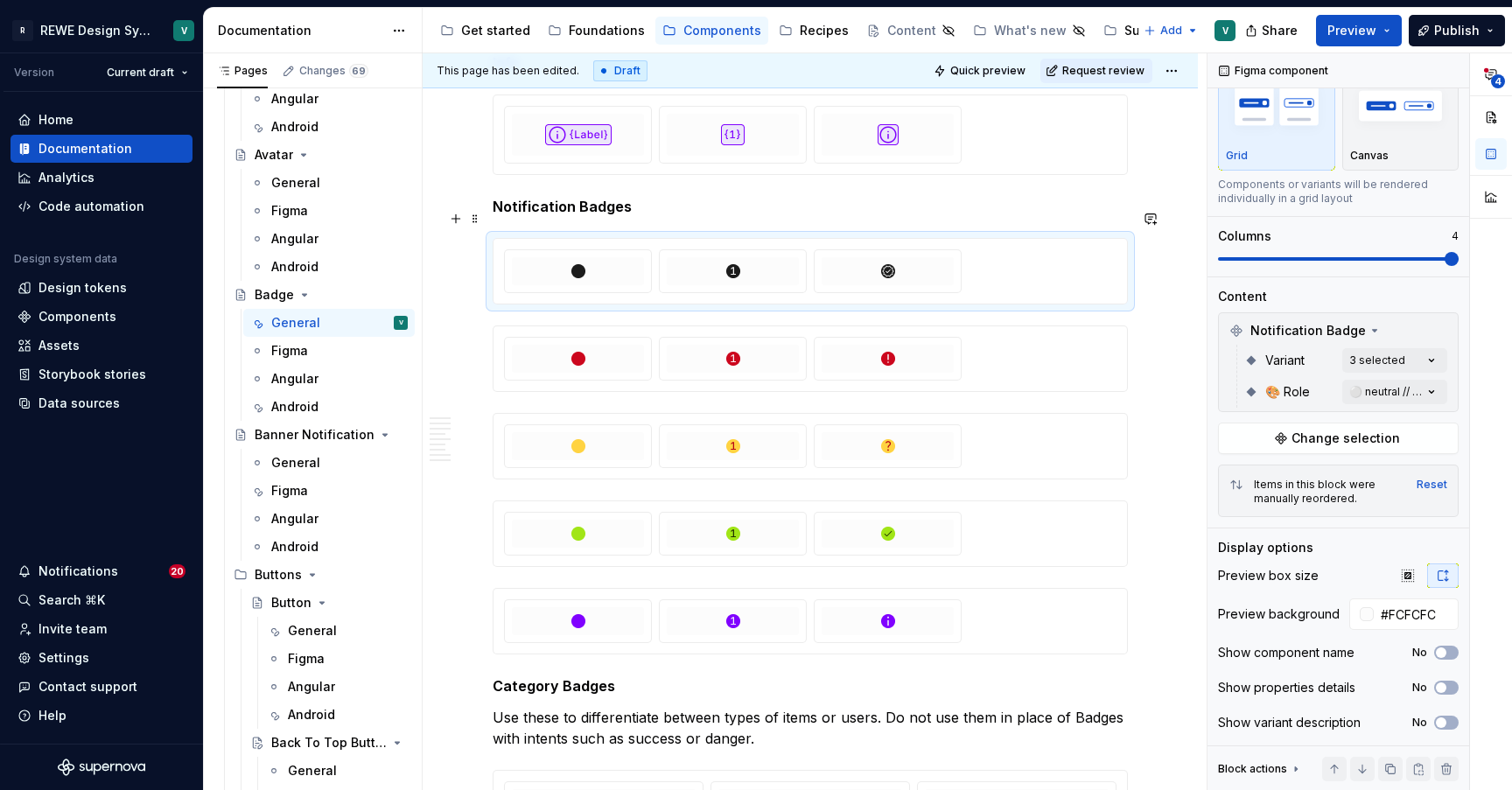
click at [643, 215] on p "Notification Badges" at bounding box center [810, 206] width 635 height 21
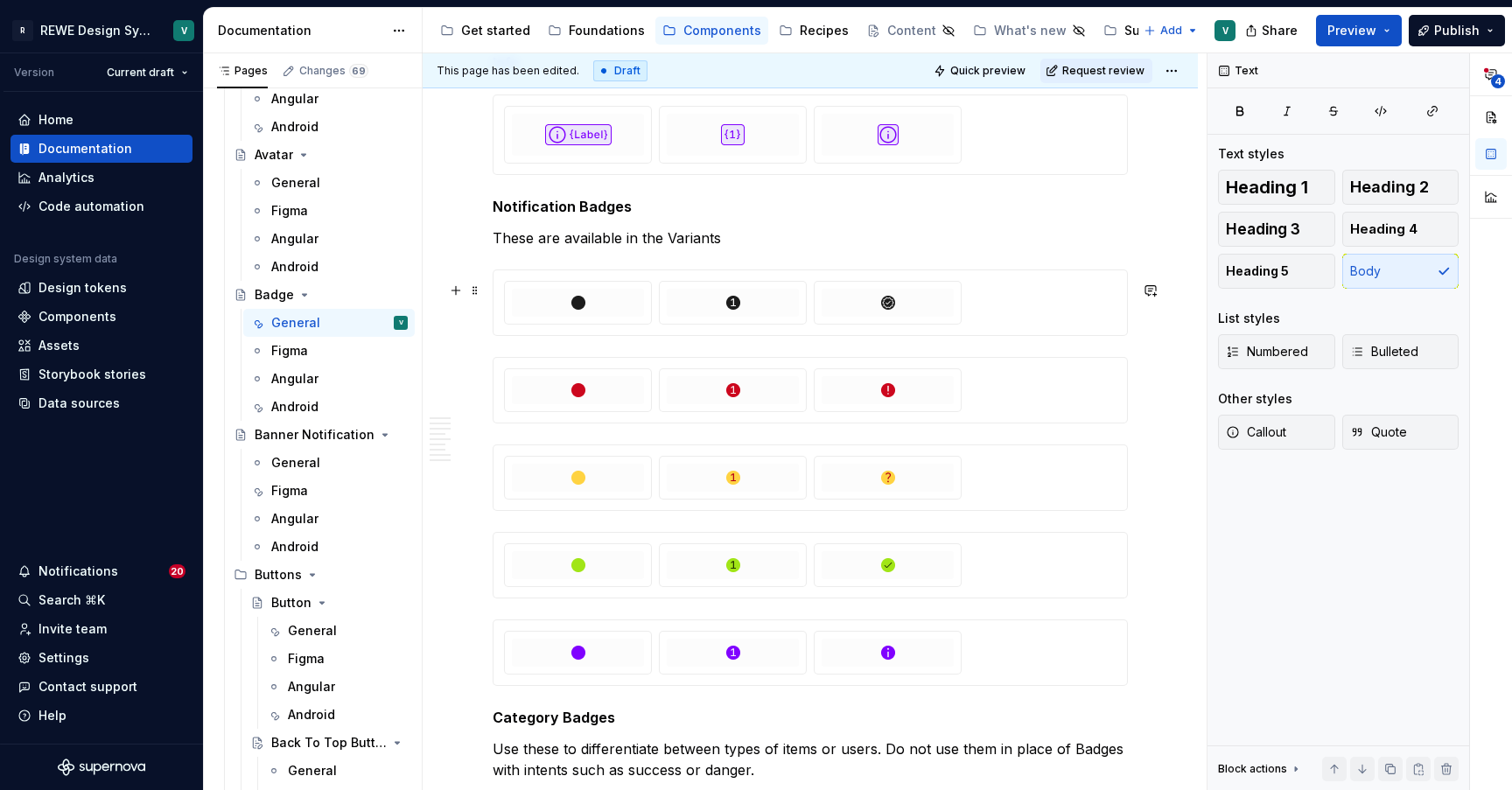
click at [1006, 299] on div at bounding box center [810, 302] width 613 height 44
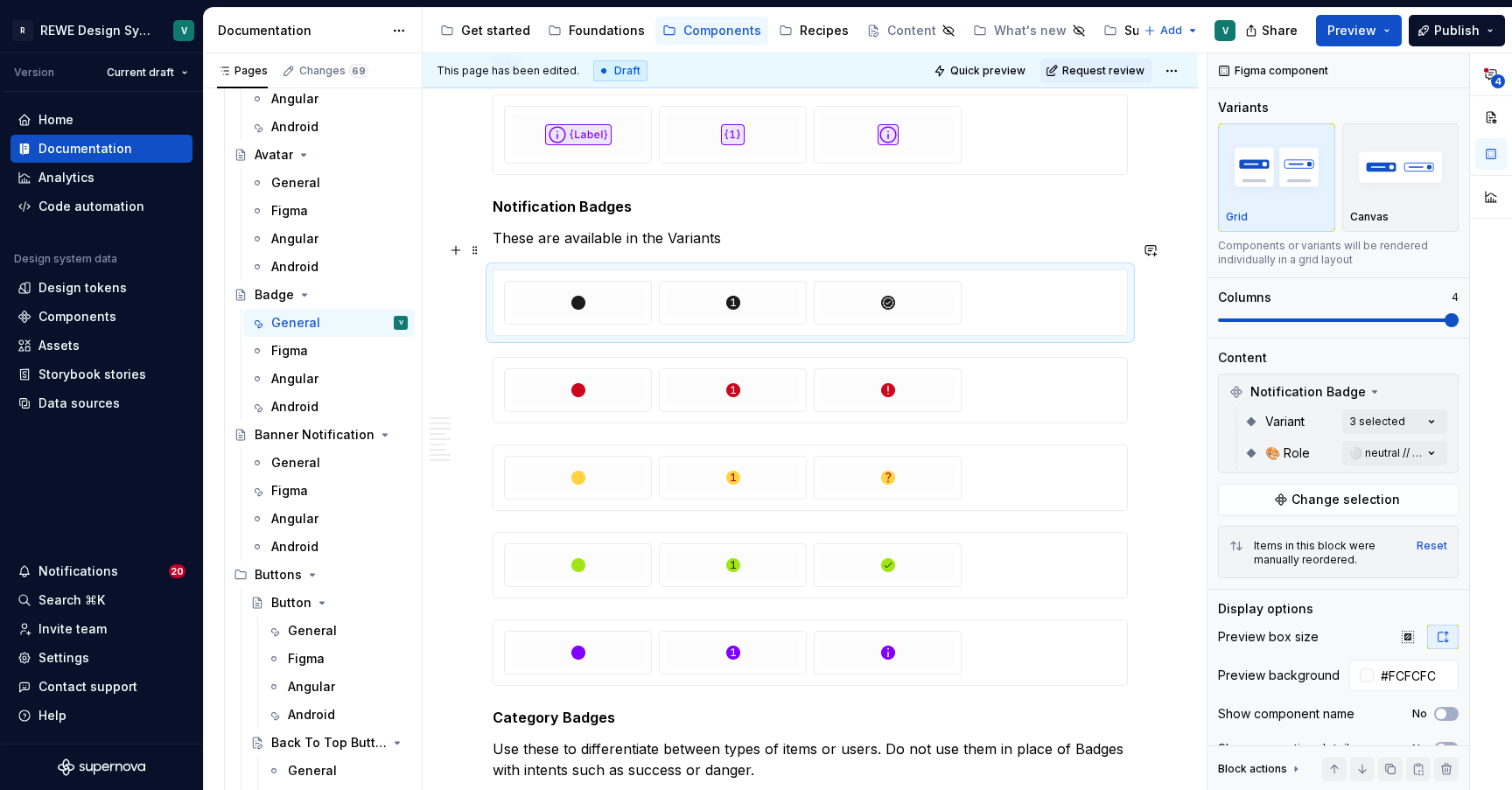
click at [783, 248] on p "These are available in the Variants" at bounding box center [810, 238] width 635 height 21
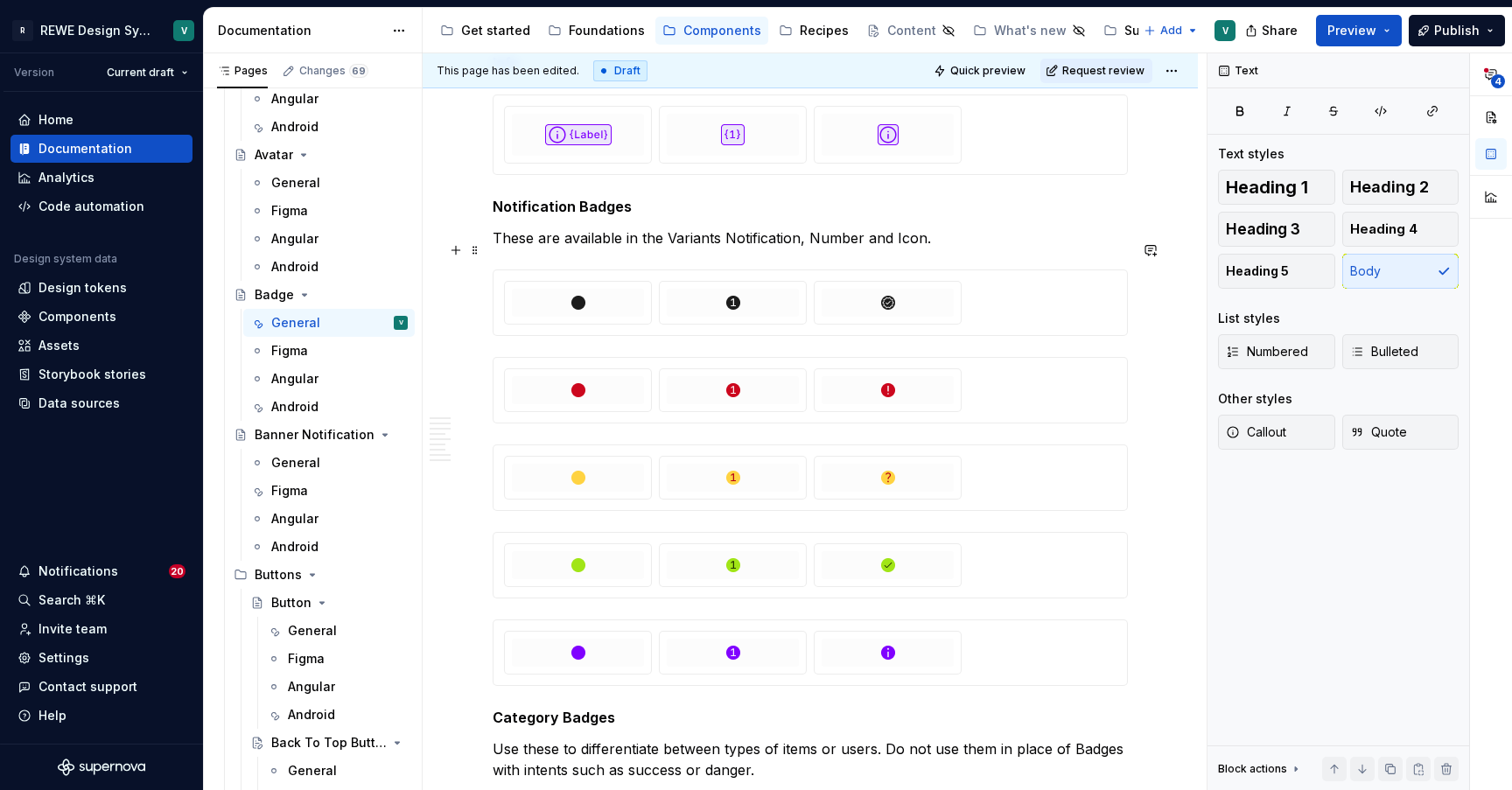
click at [760, 241] on p "These are available in the Variants Notification, Number and Icon." at bounding box center [810, 238] width 635 height 21
click at [834, 248] on p "These are available in the Variants Notification , Number and Icon." at bounding box center [810, 238] width 635 height 21
click at [905, 248] on p "These are available in the Variants Notification , Number and Icon." at bounding box center [810, 238] width 635 height 21
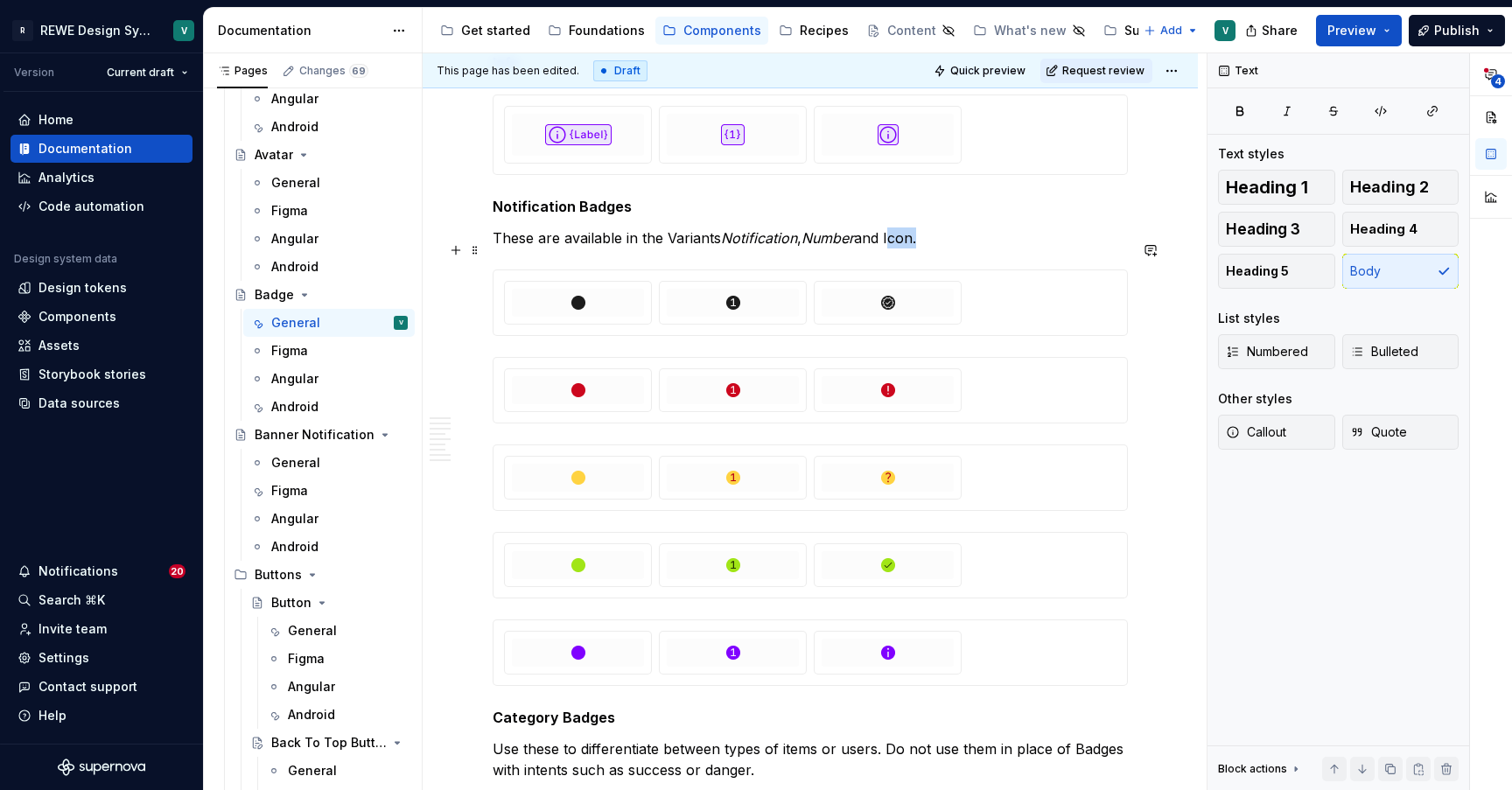
click at [905, 248] on p "These are available in the Variants Notification , Number and Icon." at bounding box center [810, 238] width 635 height 21
click at [974, 248] on p "These are available in the Variants Notification , Number and Icon ." at bounding box center [810, 238] width 635 height 21
click at [614, 248] on p "These are available in the Variants Notification , Number and Icon ." at bounding box center [810, 238] width 635 height 21
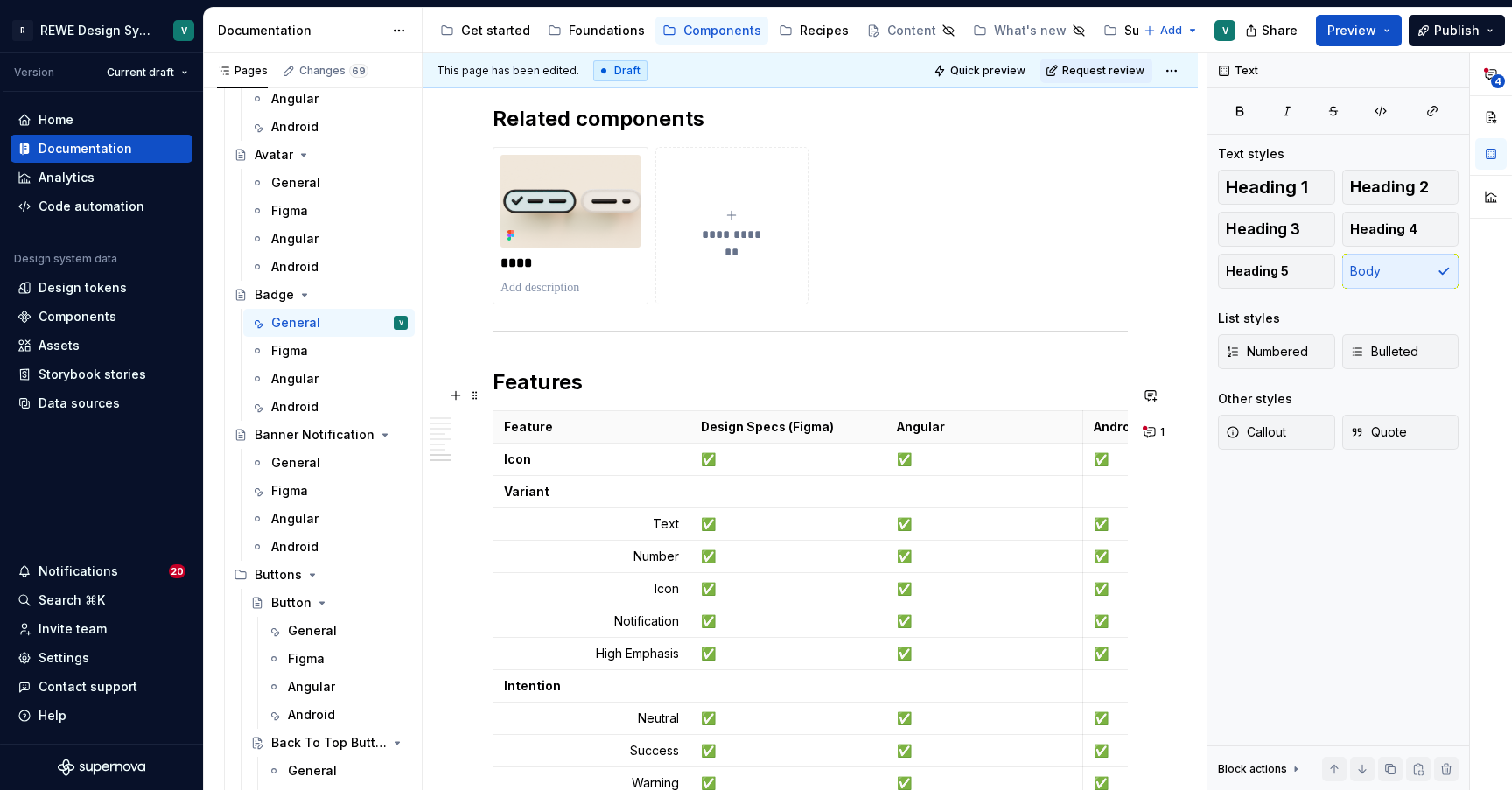
scroll to position [5537, 0]
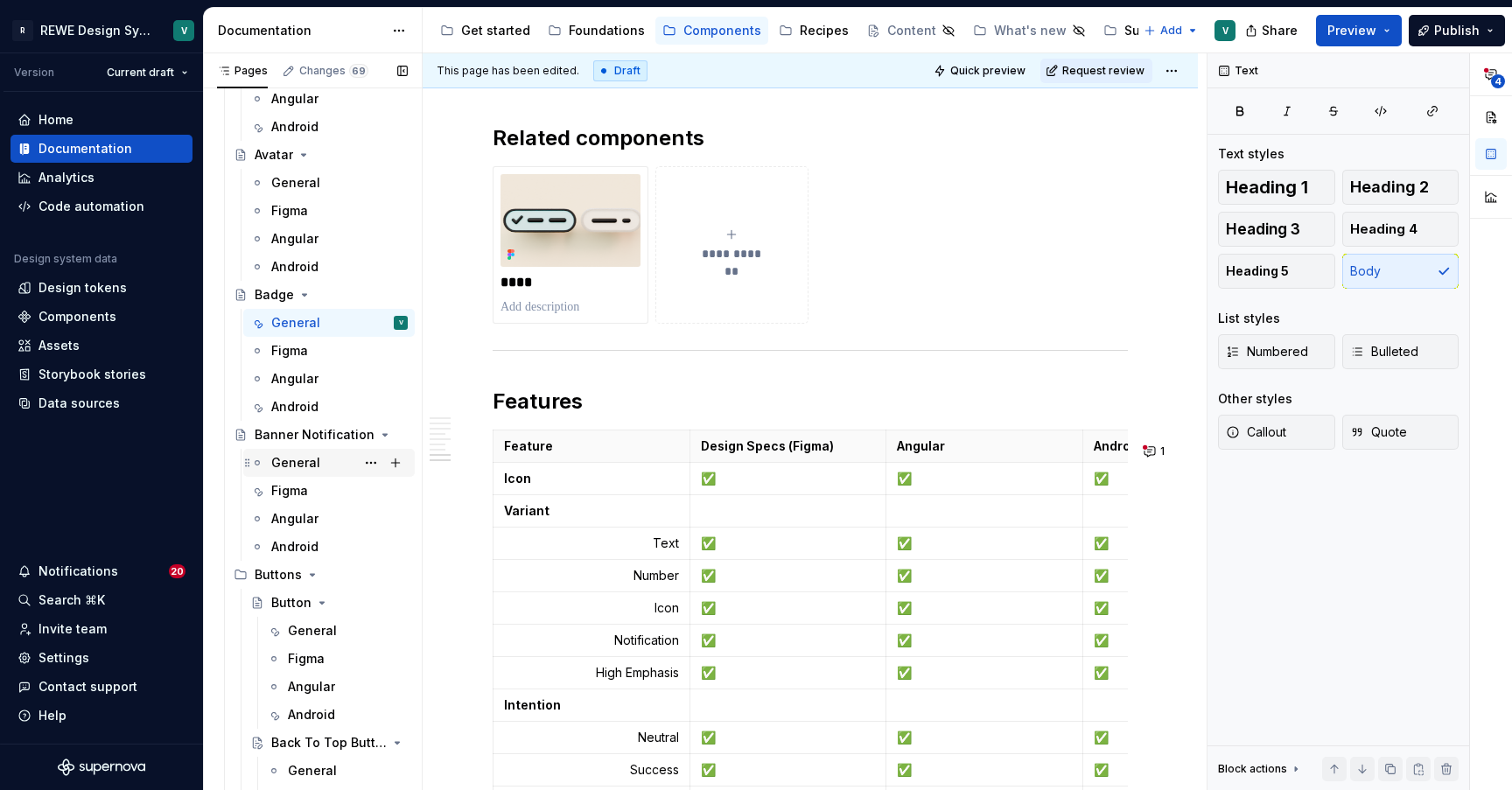
click at [288, 461] on div "General" at bounding box center [296, 462] width 49 height 17
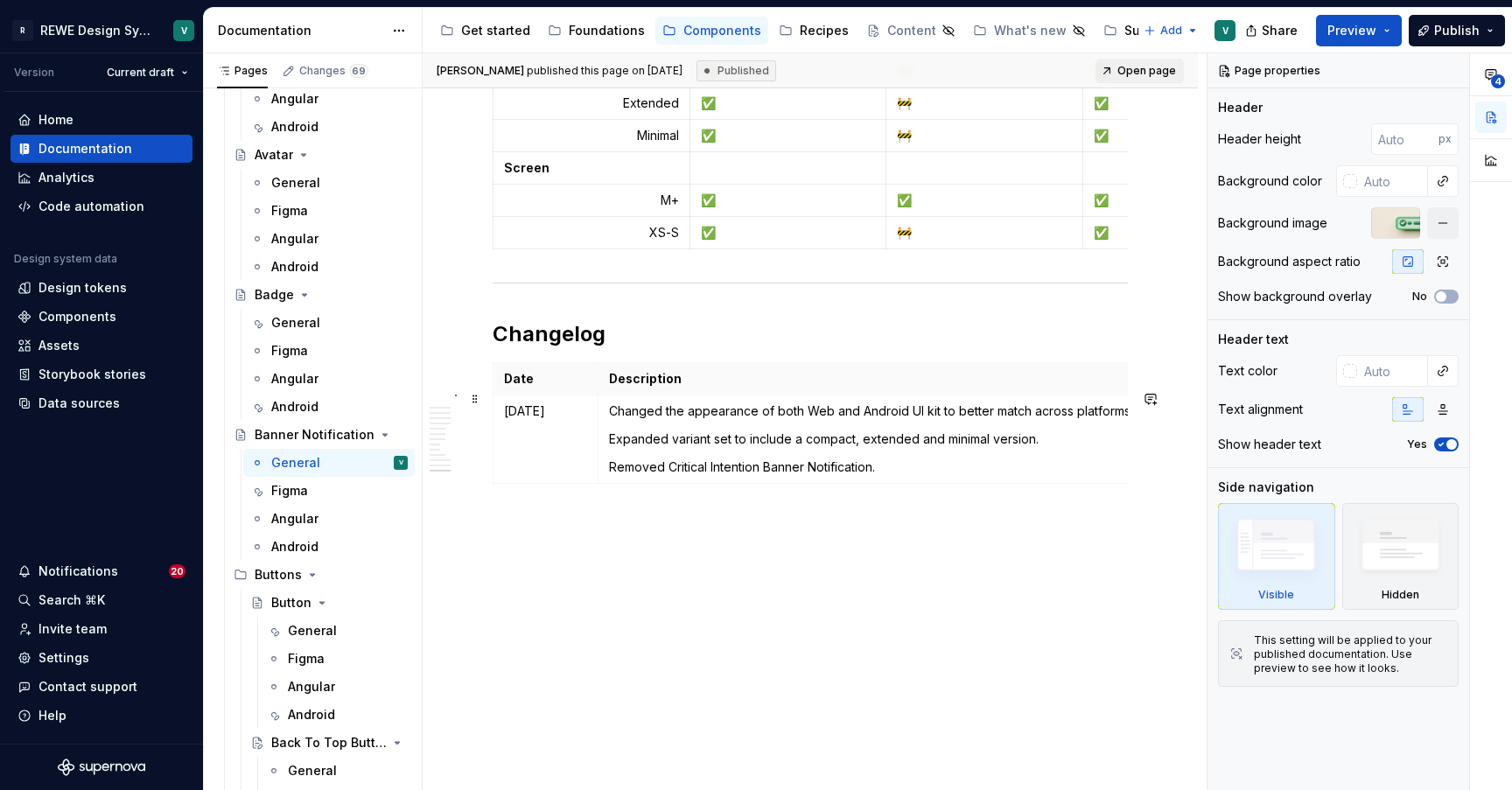
scroll to position [7599, 0]
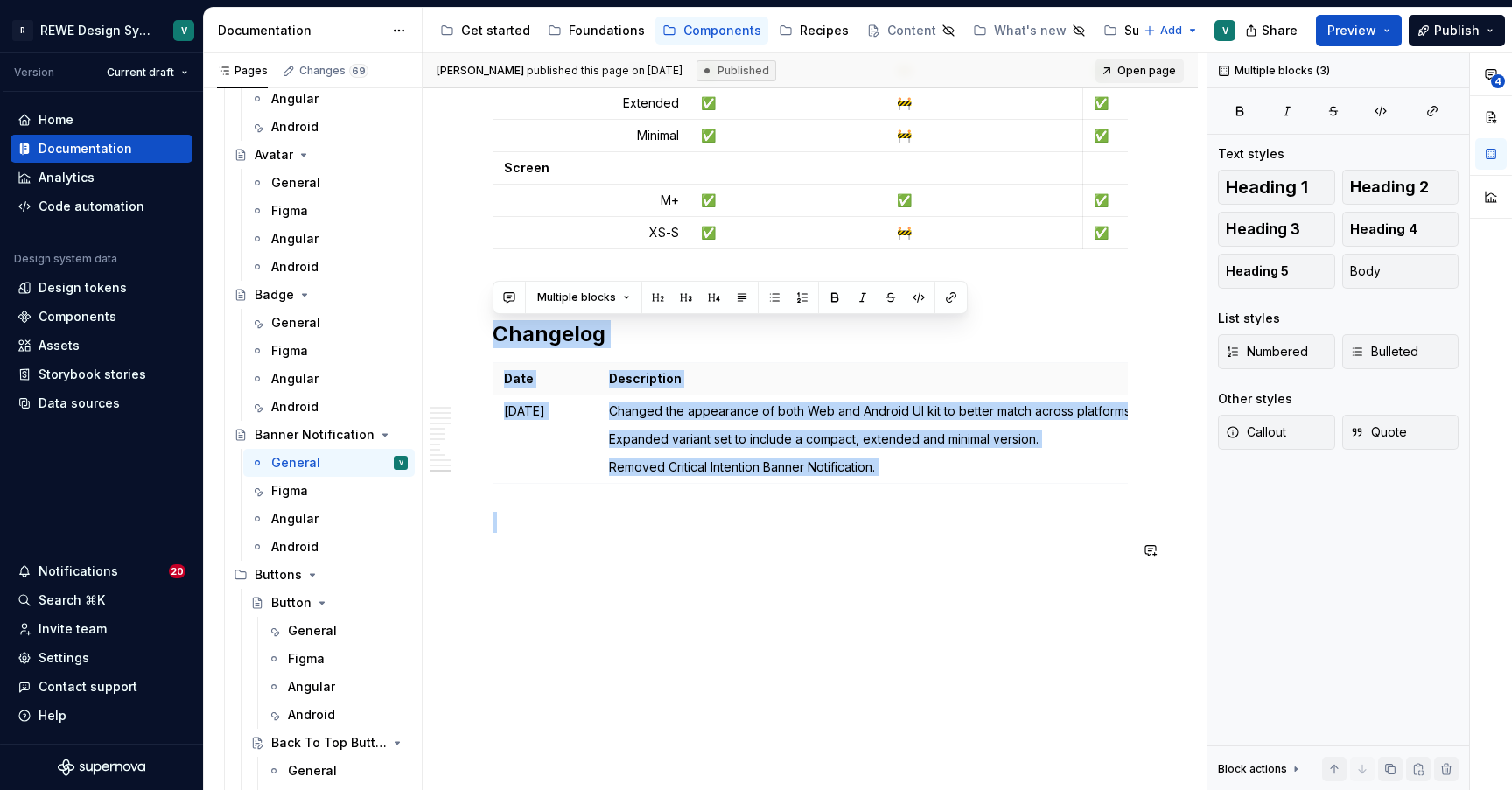
drag, startPoint x: 493, startPoint y: 328, endPoint x: 725, endPoint y: 533, distance: 309.6
copy div "Changelog Date Description [DATE] Changed the appearance of both Web and Androi…"
click at [294, 327] on div "General" at bounding box center [296, 322] width 49 height 17
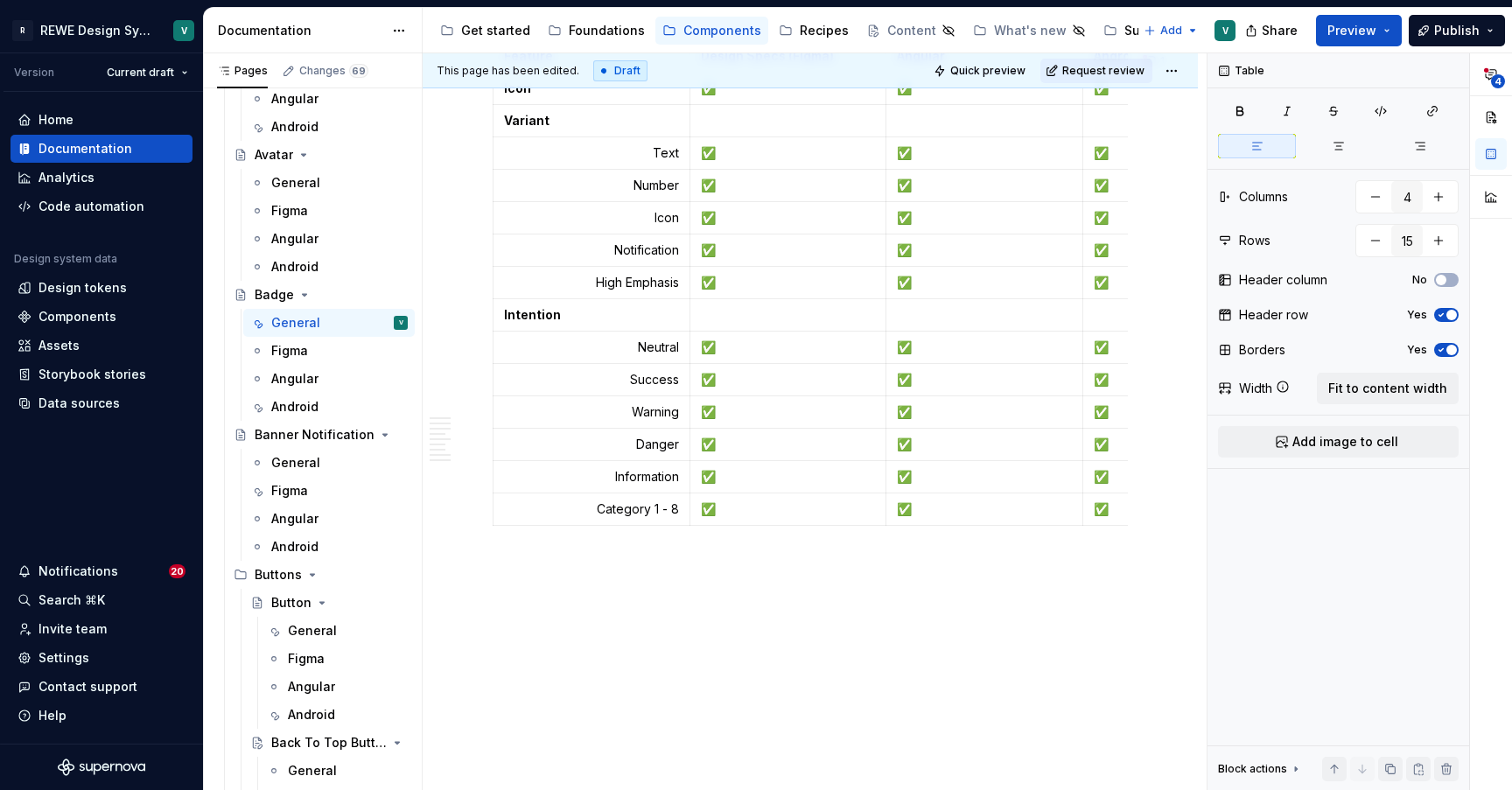
type textarea "*"
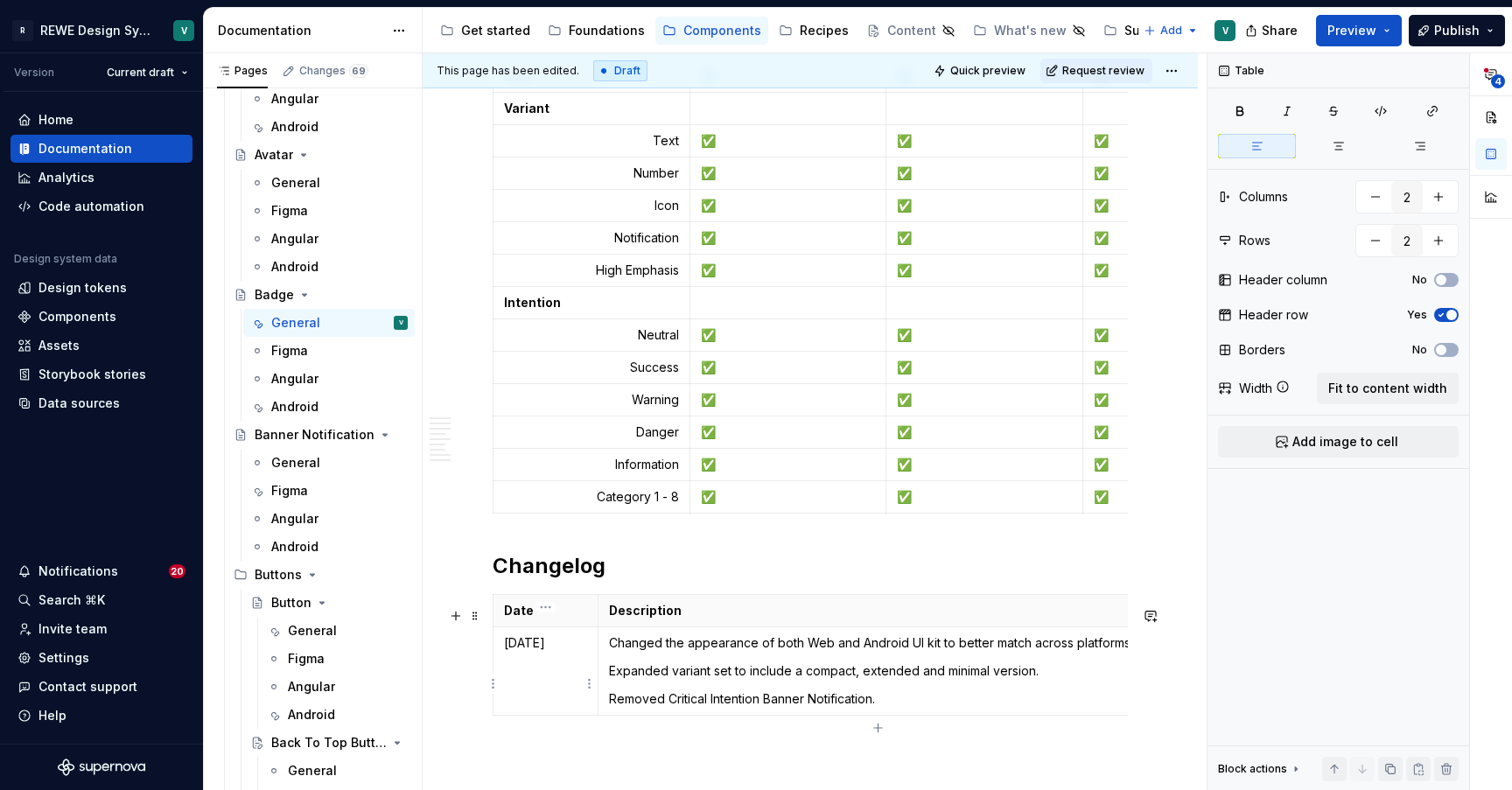
click at [519, 652] on p "[DATE]" at bounding box center [545, 643] width 83 height 17
click at [840, 680] on p "Expanded variant set to include a compact, extended and minimal version." at bounding box center [930, 670] width 643 height 17
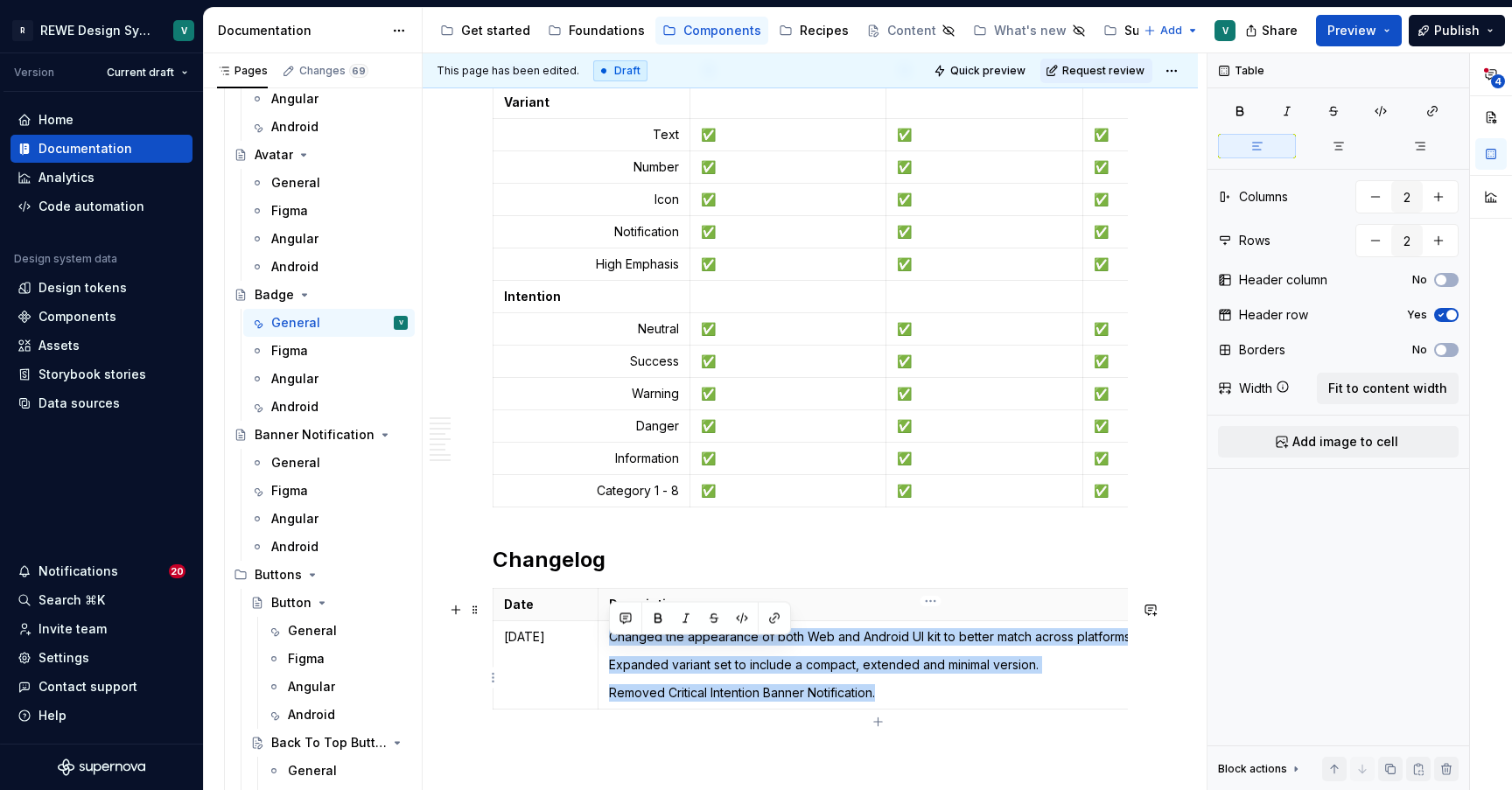
drag, startPoint x: 898, startPoint y: 708, endPoint x: 603, endPoint y: 647, distance: 301.2
click at [603, 647] on td "Changed the appearance of both Web and Android UI kit to better match across pl…" at bounding box center [929, 664] width 665 height 88
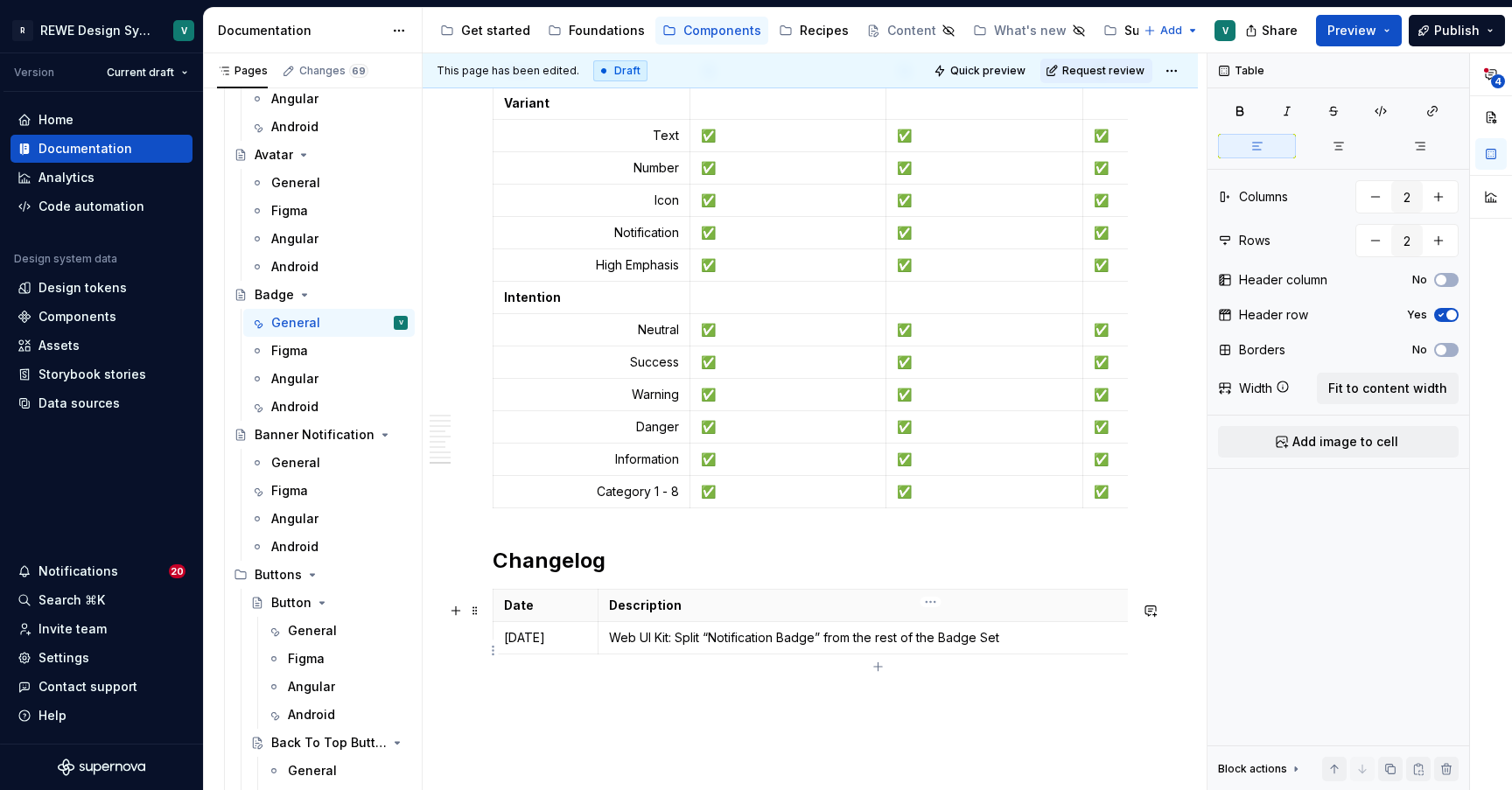
click at [711, 646] on p "Web UI Kit: Split “Notification Badge” from the rest of the Badge Set" at bounding box center [930, 637] width 643 height 17
click at [815, 646] on p "Web UI Kit: Split Notification Badge” from the rest of the Badge Set" at bounding box center [930, 637] width 643 height 17
click at [1015, 646] on p "Web UI Kit: Split Notification Badge from the rest of the Badge Set" at bounding box center [930, 637] width 643 height 17
click at [990, 646] on p "Web UI Kit: Split Notification Badge from the rest of the Badge Set and added v…" at bounding box center [930, 637] width 643 height 17
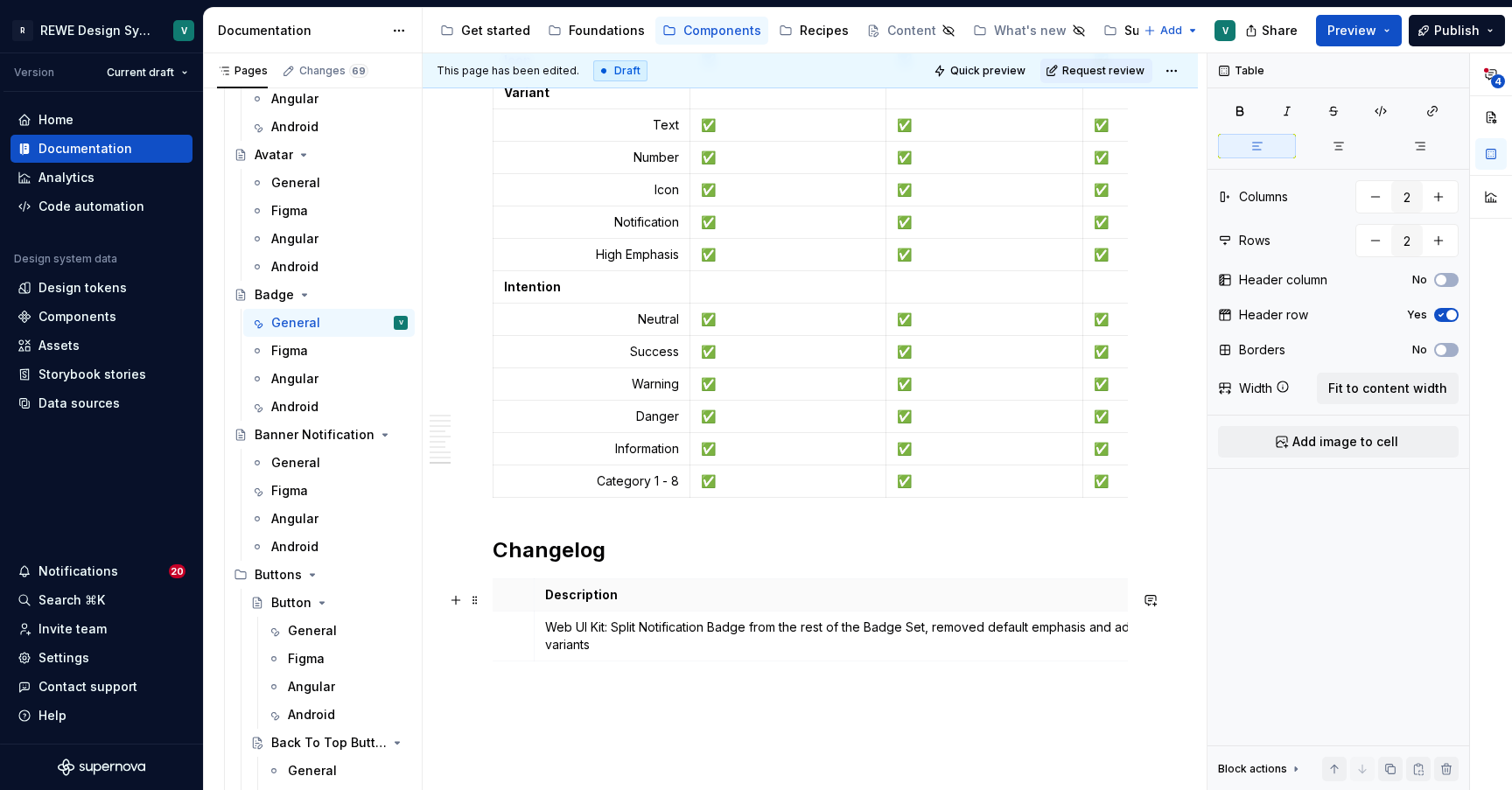
scroll to position [0, 0]
click at [769, 652] on p "Web UI Kit: Split Notification Badge from the rest of the Badge Set, removed de…" at bounding box center [930, 635] width 643 height 35
click at [680, 653] on p "Web UI Kit: Split Notification Badge from the rest of the Badge Set, removed de…" at bounding box center [930, 635] width 643 height 35
click at [704, 596] on th "Description" at bounding box center [929, 595] width 665 height 33
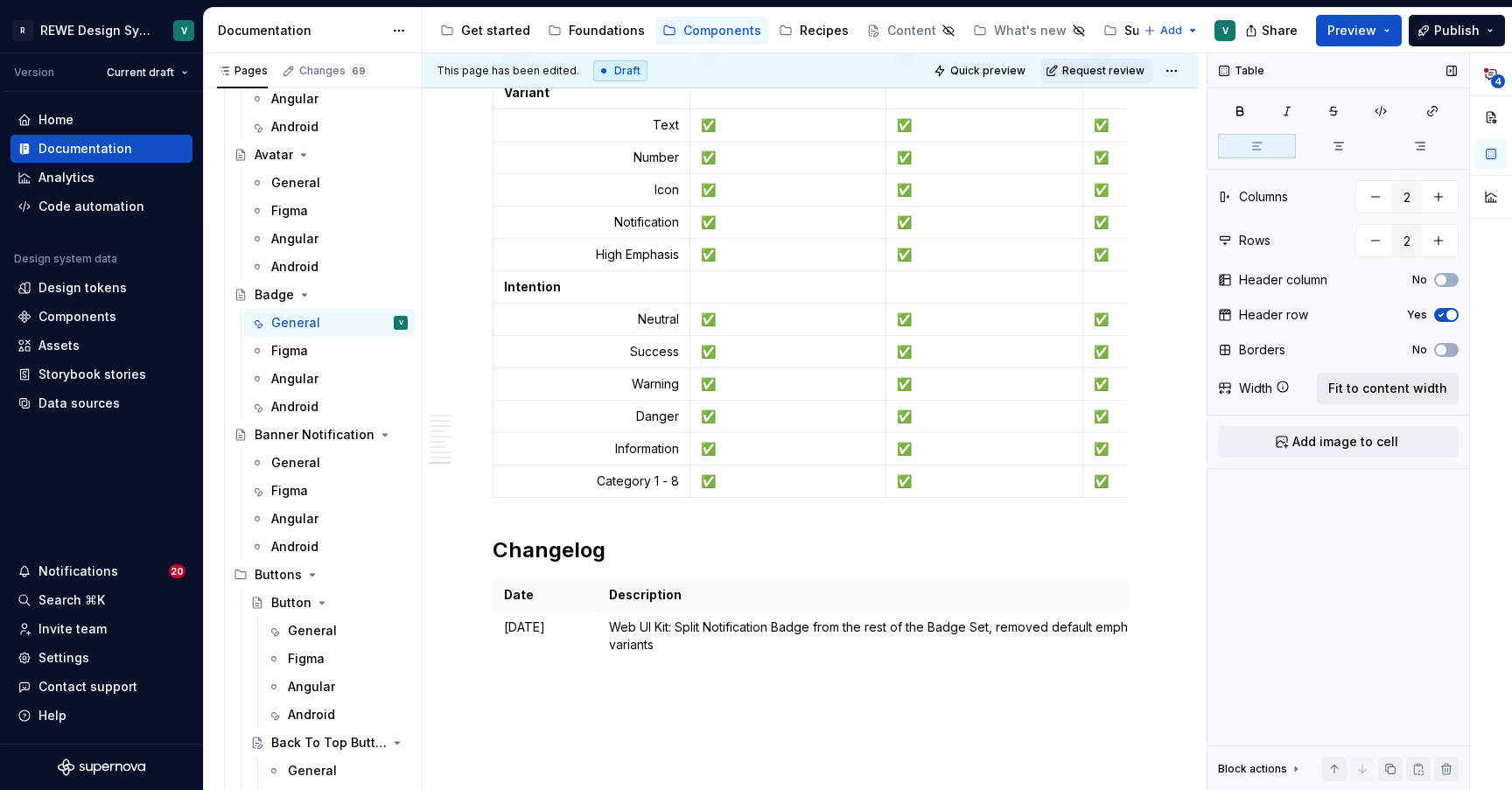
click at [1365, 387] on span "Fit to content width" at bounding box center [1387, 388] width 119 height 17
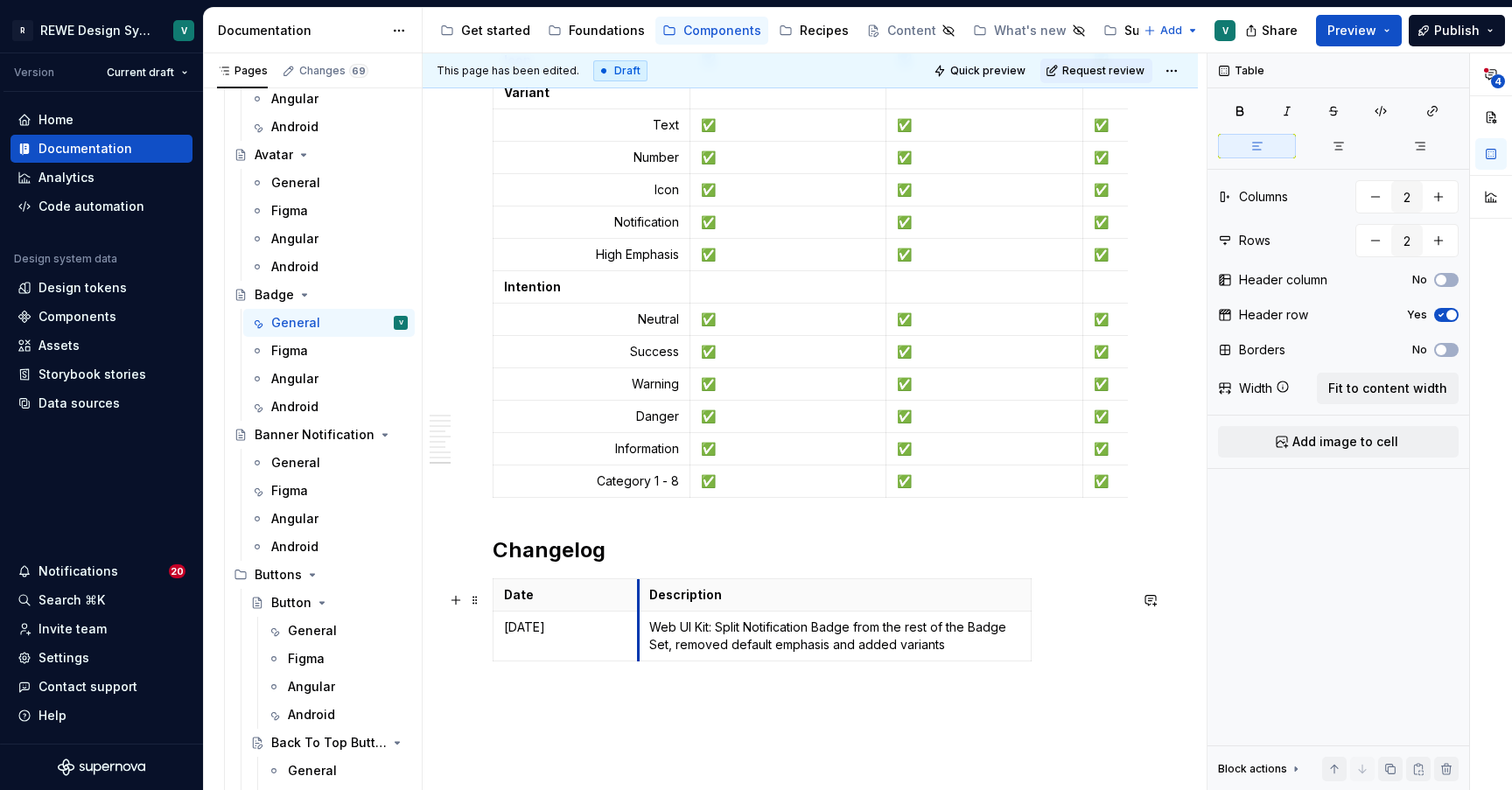
drag, startPoint x: 884, startPoint y: 607, endPoint x: 635, endPoint y: 609, distance: 249.0
click at [1437, 378] on button "Fit to content width" at bounding box center [1387, 388] width 142 height 32
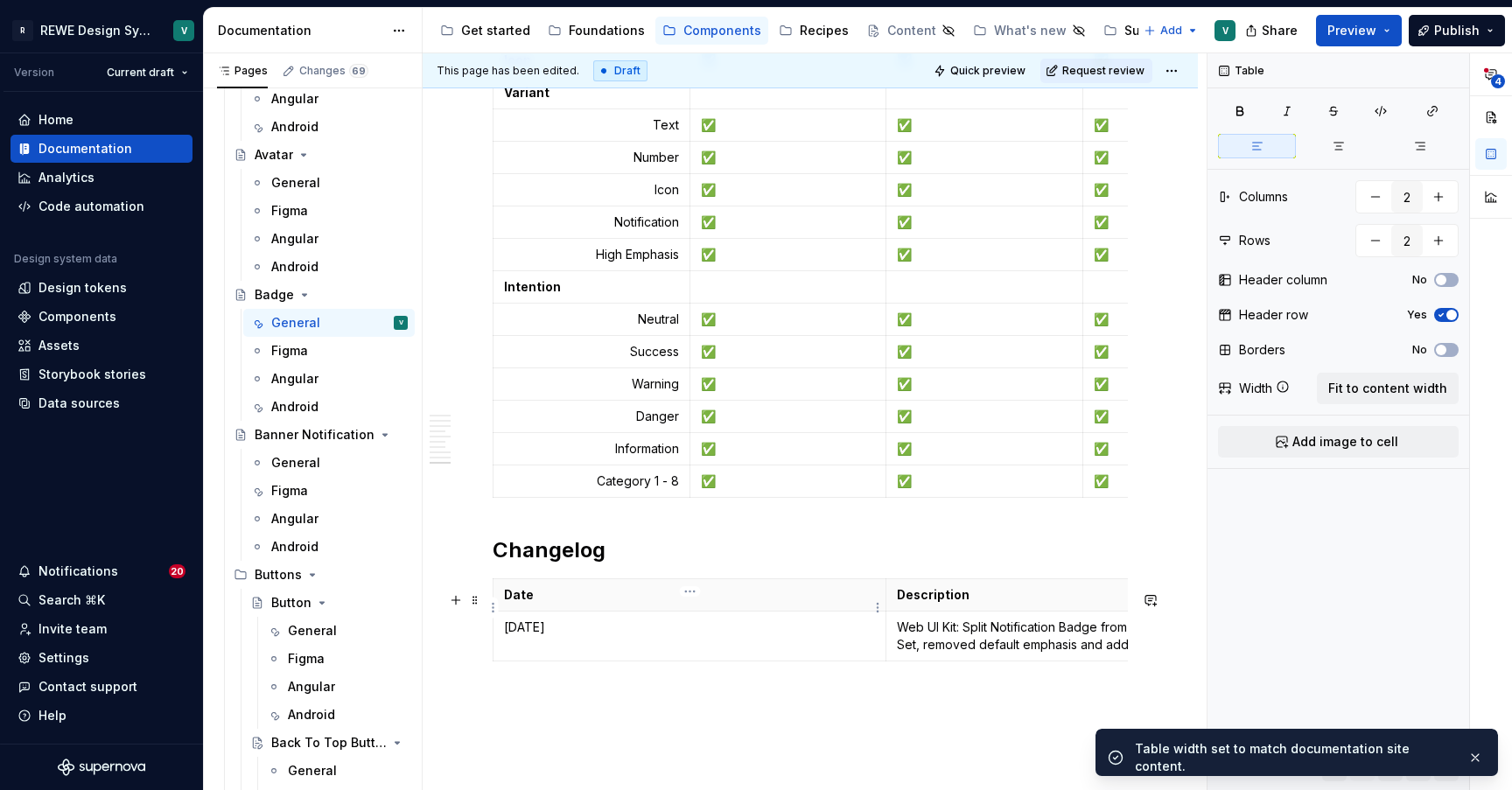
click at [652, 612] on th "Date" at bounding box center [689, 595] width 392 height 33
click at [1360, 388] on span "Fit to content width" at bounding box center [1387, 388] width 119 height 17
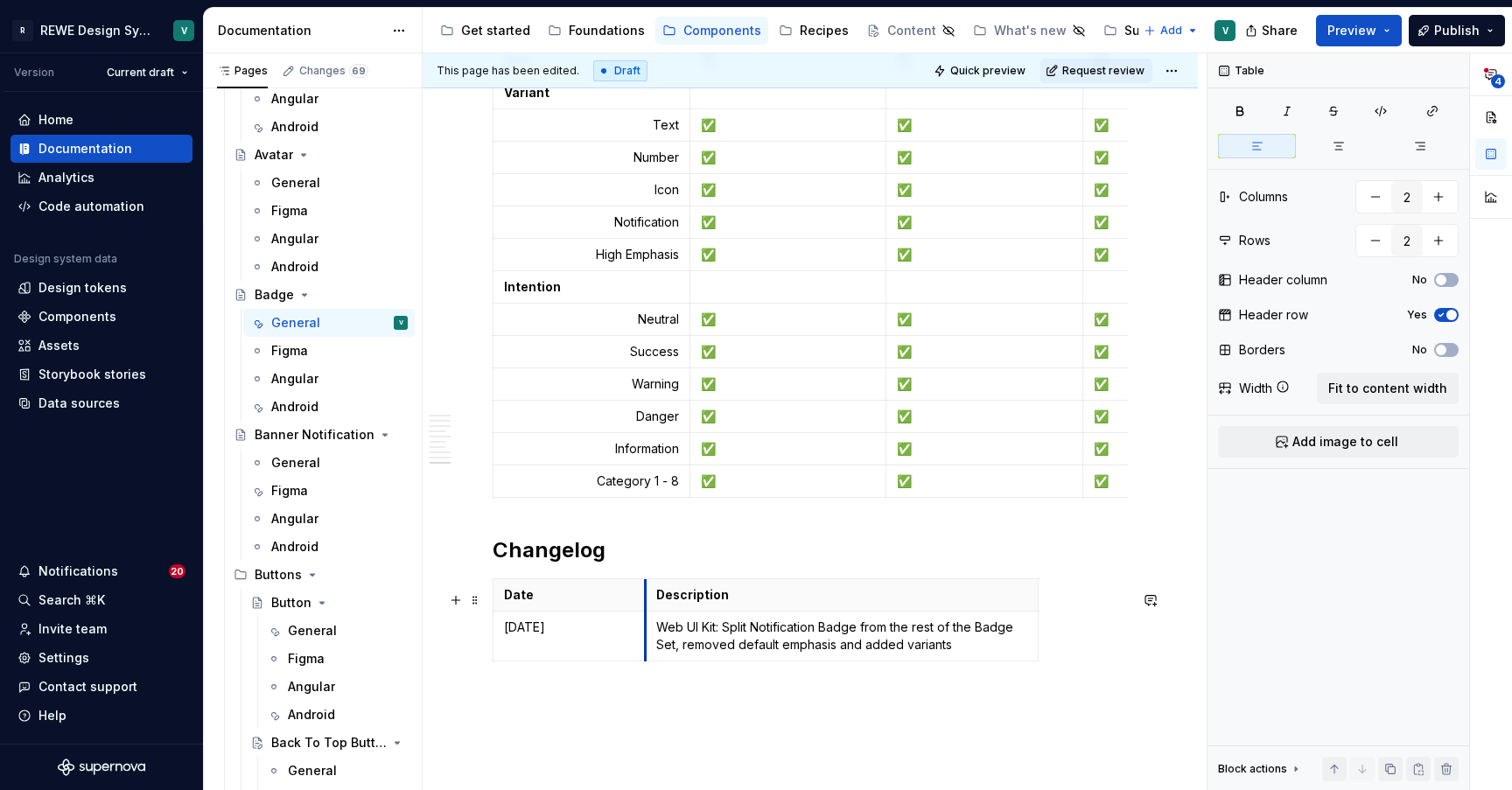
drag, startPoint x: 886, startPoint y: 606, endPoint x: 644, endPoint y: 616, distance: 242.2
click at [644, 612] on th "Description" at bounding box center [840, 595] width 392 height 33
click at [533, 593] on th "Date" at bounding box center [569, 595] width 151 height 33
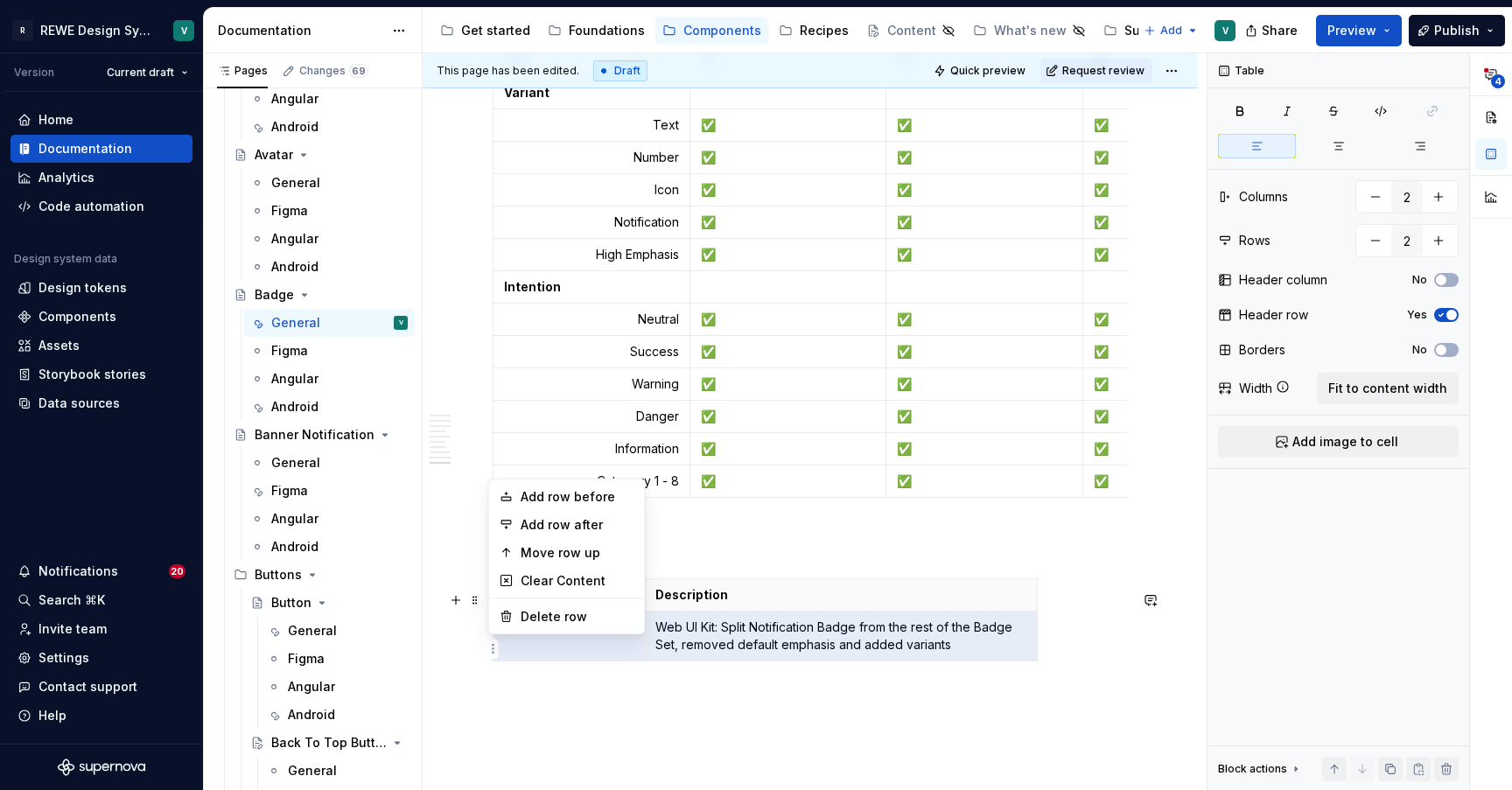
click at [492, 657] on html "R REWE Design System V Version Current draft Home Documentation Analytics Code …" at bounding box center [756, 395] width 1512 height 790
click at [475, 668] on html "R REWE Design System V Version Current draft Home Documentation Analytics Code …" at bounding box center [756, 395] width 1512 height 790
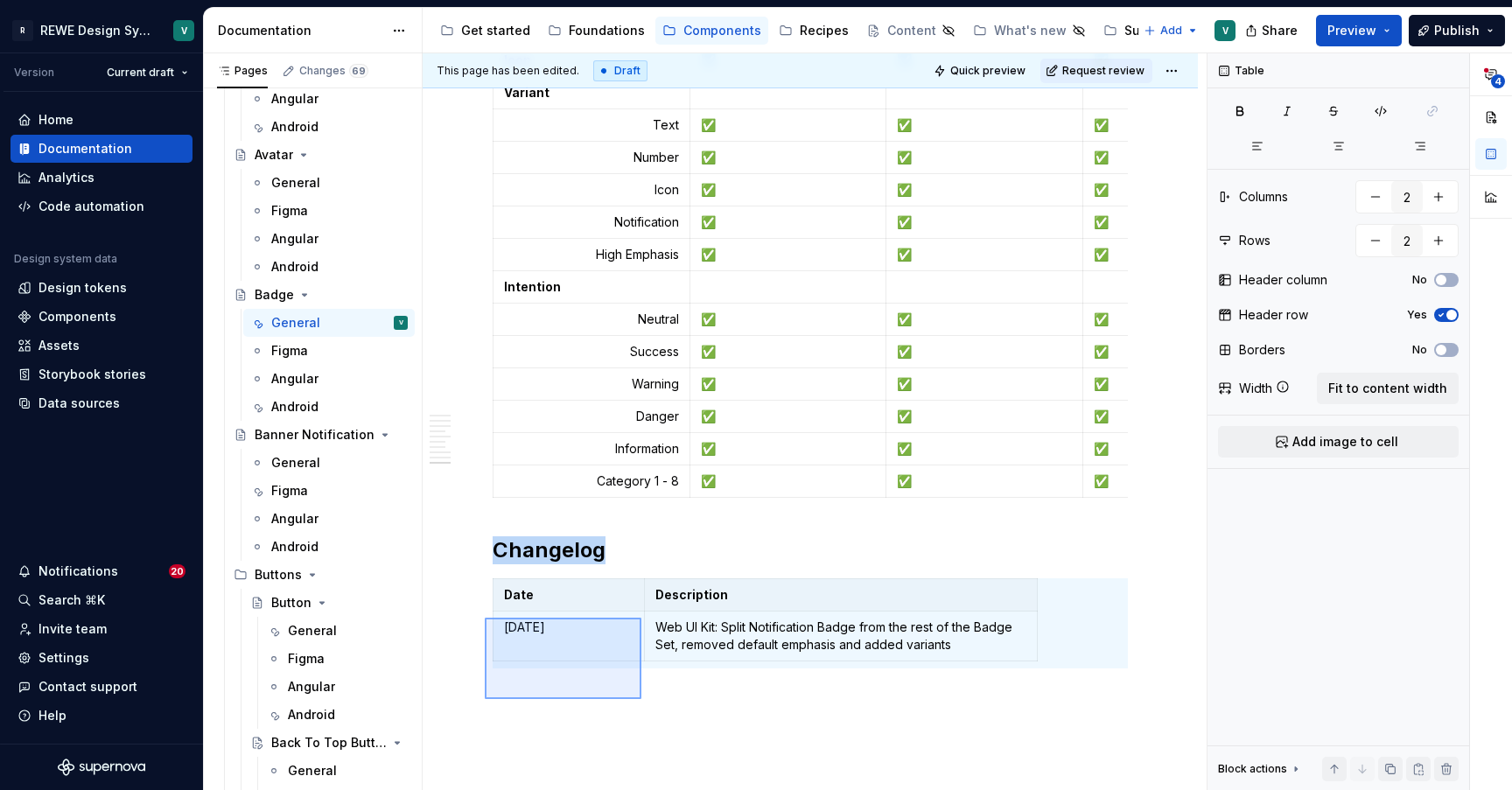
drag, startPoint x: 484, startPoint y: 699, endPoint x: 653, endPoint y: 595, distance: 198.4
click at [653, 595] on div "**********" at bounding box center [814, 422] width 784 height 737
click at [1390, 378] on button "Fit to content width" at bounding box center [1387, 388] width 142 height 32
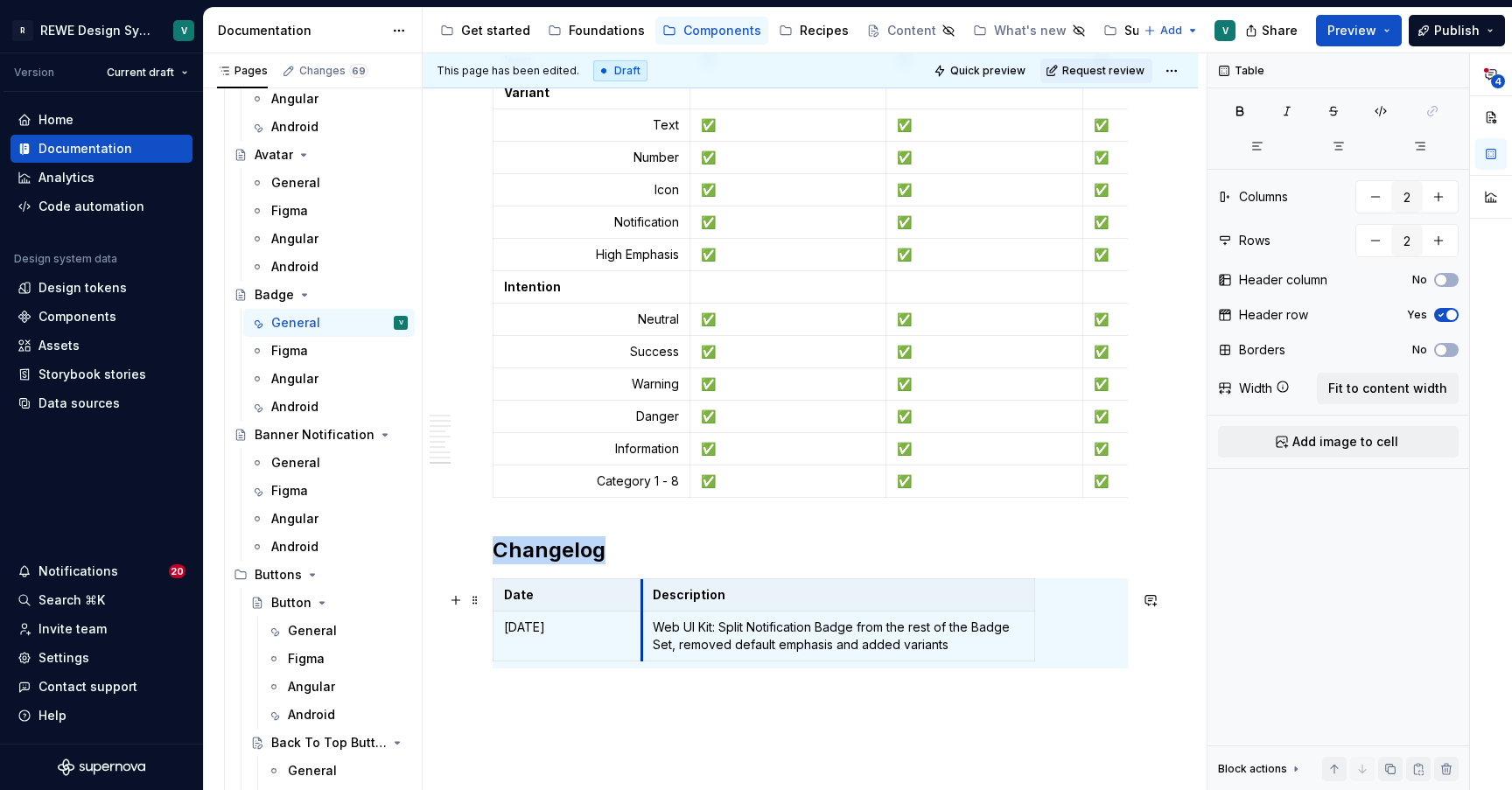
drag, startPoint x: 887, startPoint y: 611, endPoint x: 639, endPoint y: 629, distance: 248.7
click at [639, 629] on tbody "Date Description [DATE] Web UI Kit: Split Notification Badge from the rest of t…" at bounding box center [764, 620] width 542 height 82
click at [959, 639] on p "Web UI Kit: Split Notification Badge from the rest of the Badge Set, removed de…" at bounding box center [835, 635] width 370 height 35
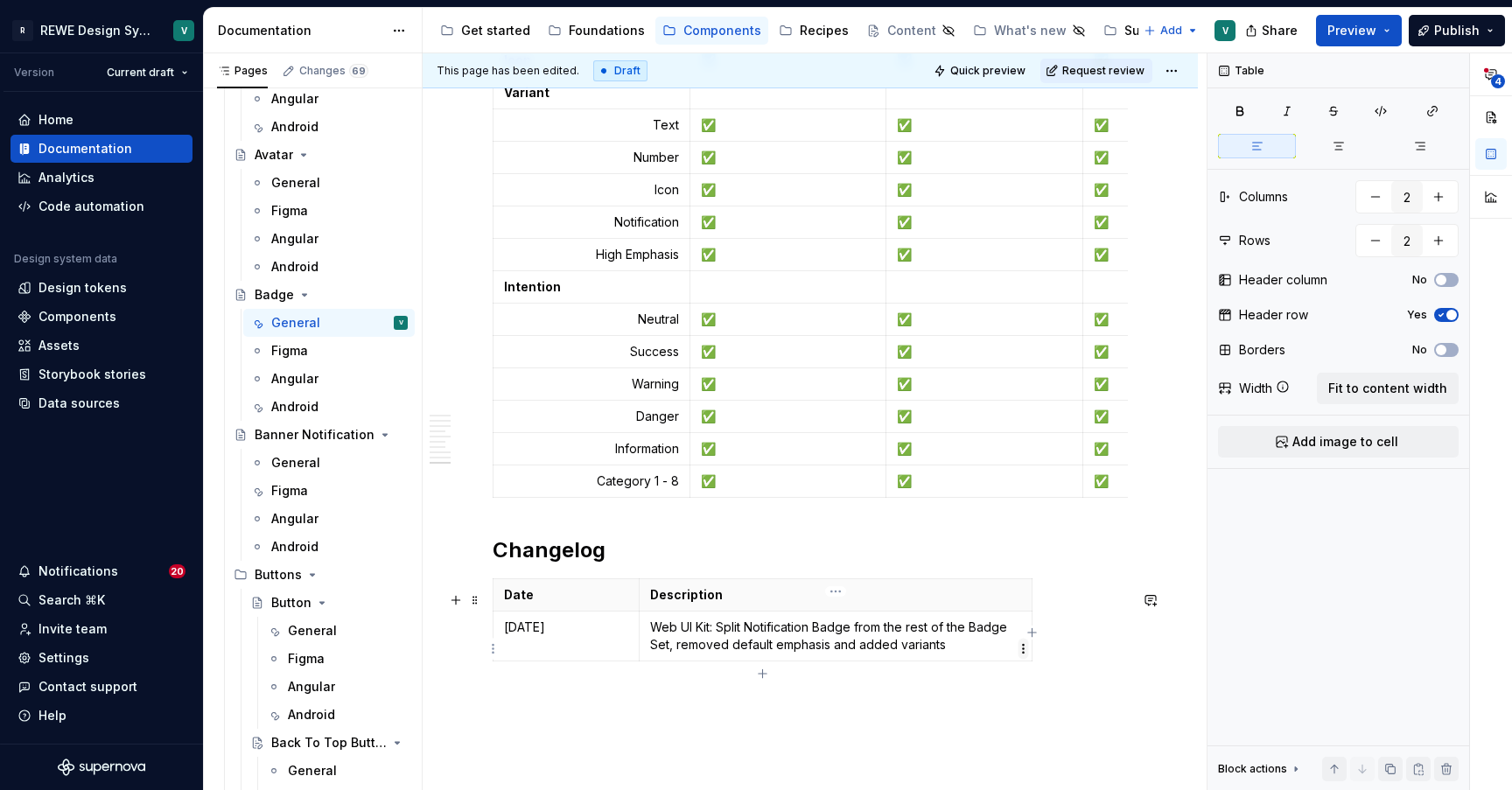
click at [1026, 649] on html "R REWE Design System V Version Current draft Home Documentation Analytics Code …" at bounding box center [756, 395] width 1512 height 790
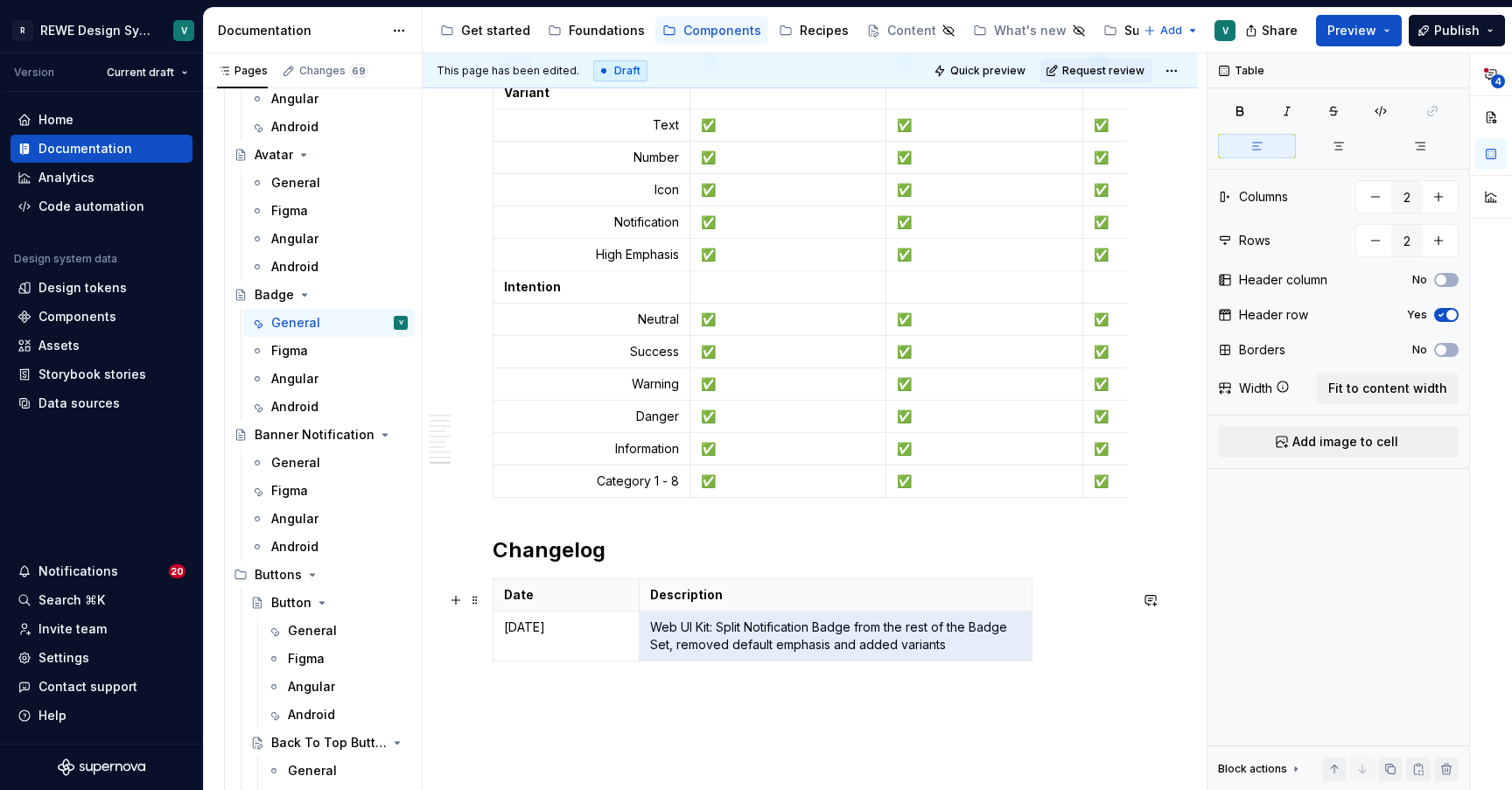
click at [1008, 648] on html "R REWE Design System V Version Current draft Home Documentation Analytics Code …" at bounding box center [756, 395] width 1512 height 790
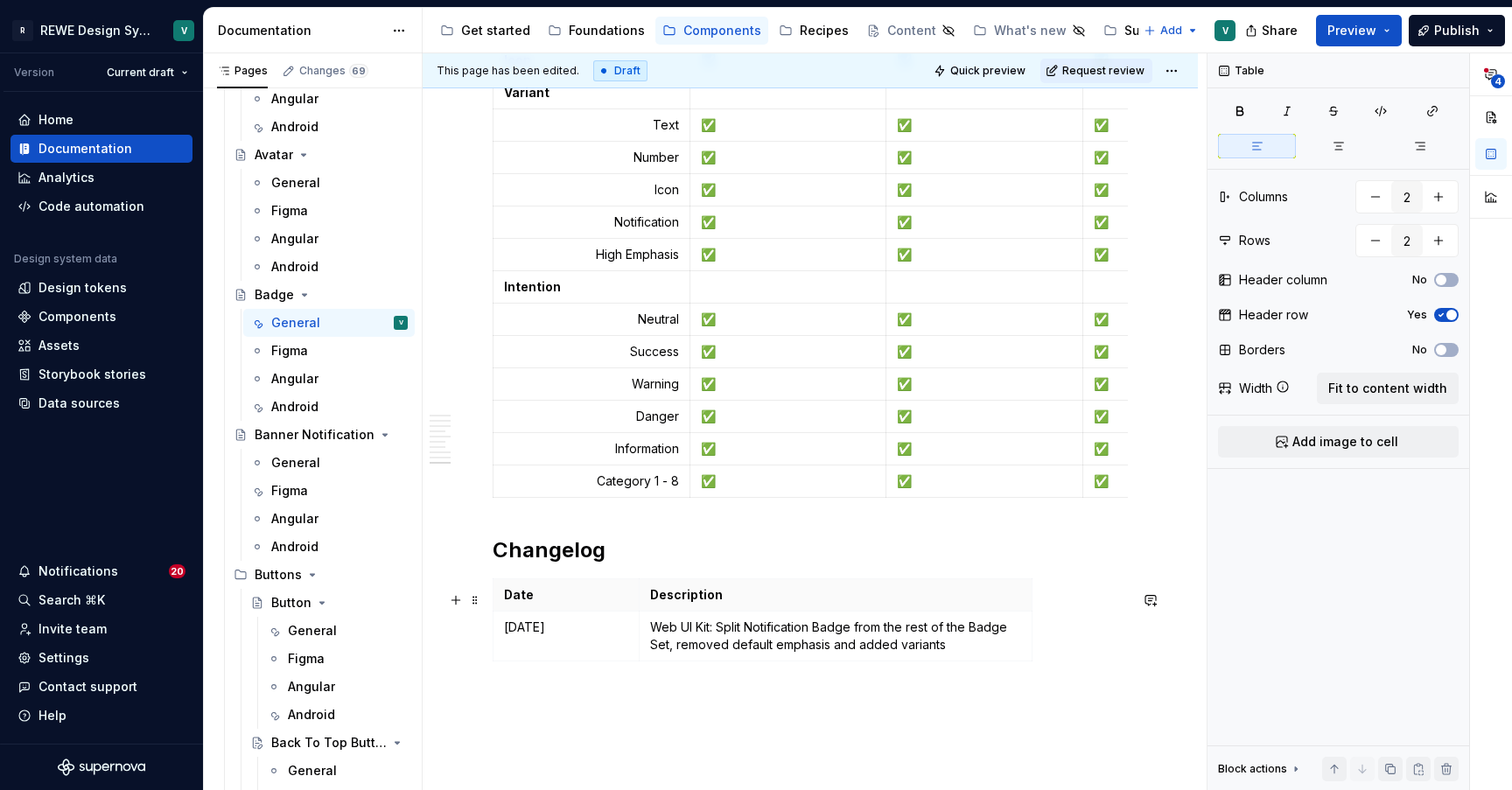
click at [1058, 653] on div "Date Description [DATE] Web UI Kit: Split Notification Badge from the rest of t…" at bounding box center [810, 623] width 635 height 90
drag, startPoint x: 1030, startPoint y: 648, endPoint x: 1133, endPoint y: 656, distance: 103.3
click at [908, 653] on p "Web UI Kit: Split Notification Badge from the rest of the Badge Set, removed de…" at bounding box center [888, 635] width 475 height 35
click at [882, 653] on p "Web UI Kit: Split Notification Badge from the rest of the Badge Set, removed de…" at bounding box center [888, 635] width 475 height 35
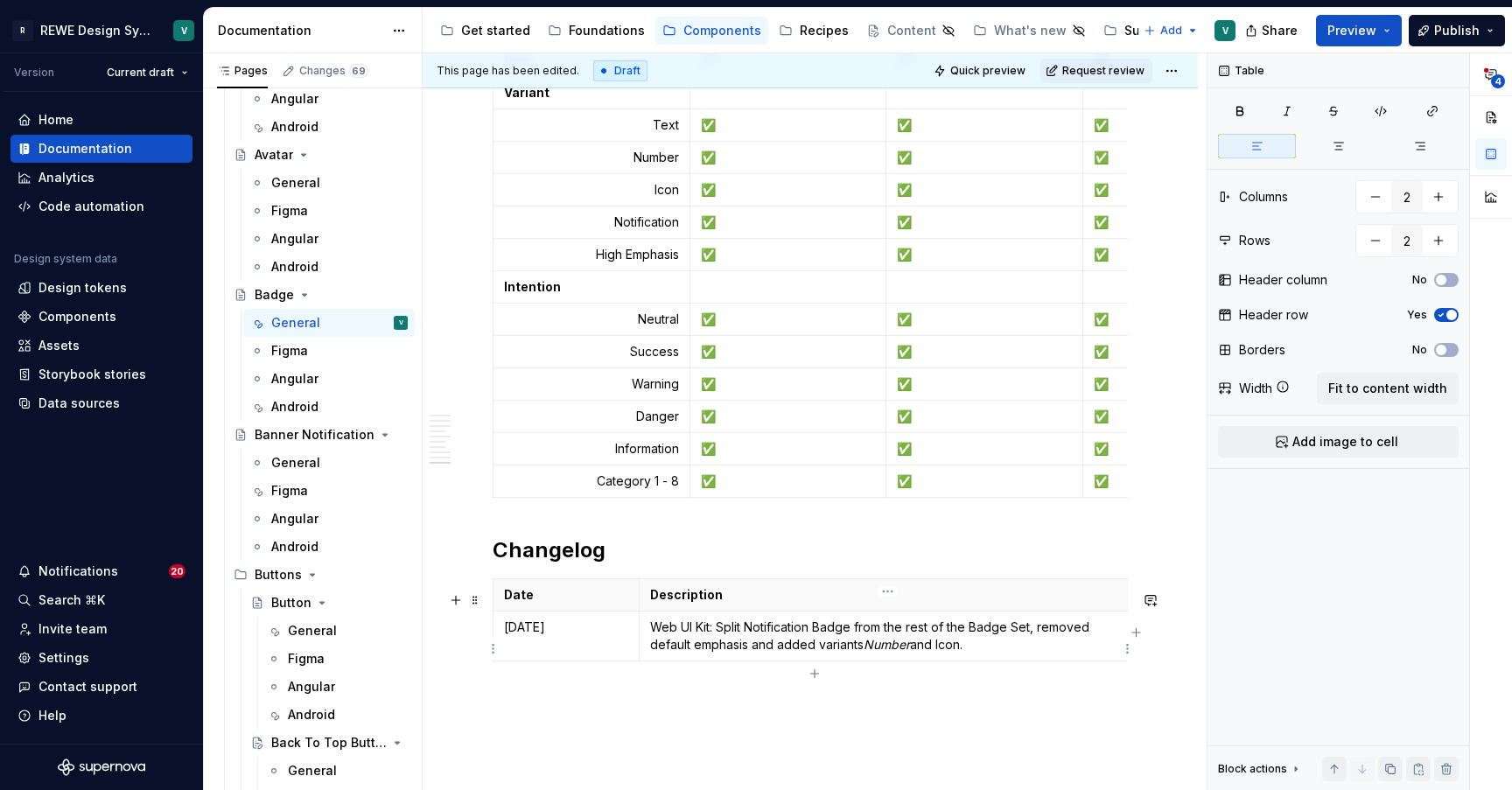
click at [952, 653] on p "Web UI Kit: Split Notification Badge from the rest of the Badge Set, removed de…" at bounding box center [888, 635] width 475 height 35
click at [981, 650] on p "Web UI Kit: Split Notification Badge from the rest of the Badge Set, removed de…" at bounding box center [888, 635] width 475 height 35
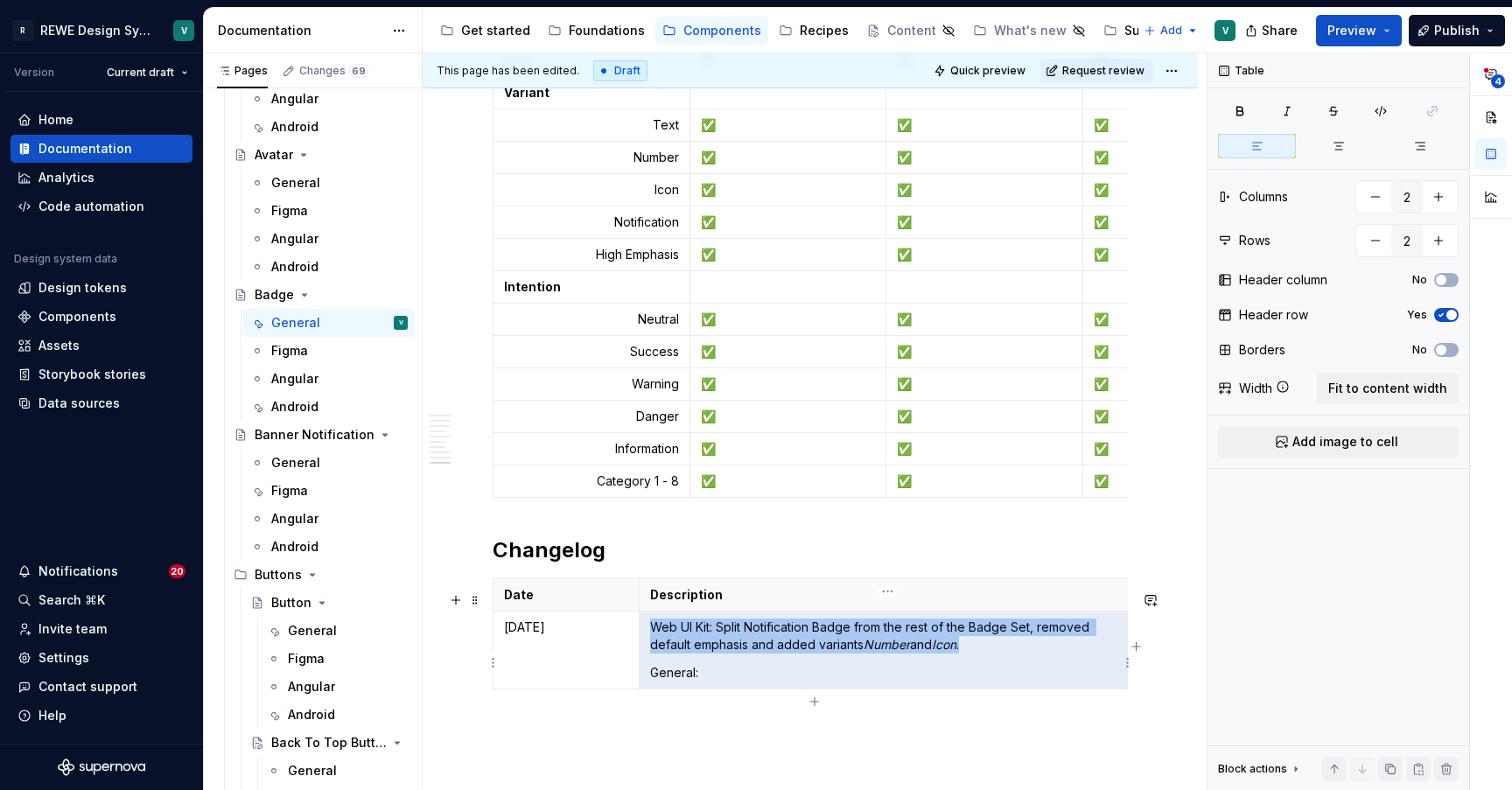
drag, startPoint x: 728, startPoint y: 686, endPoint x: 662, endPoint y: 683, distance: 66.1
click at [662, 682] on p "General:" at bounding box center [888, 672] width 475 height 17
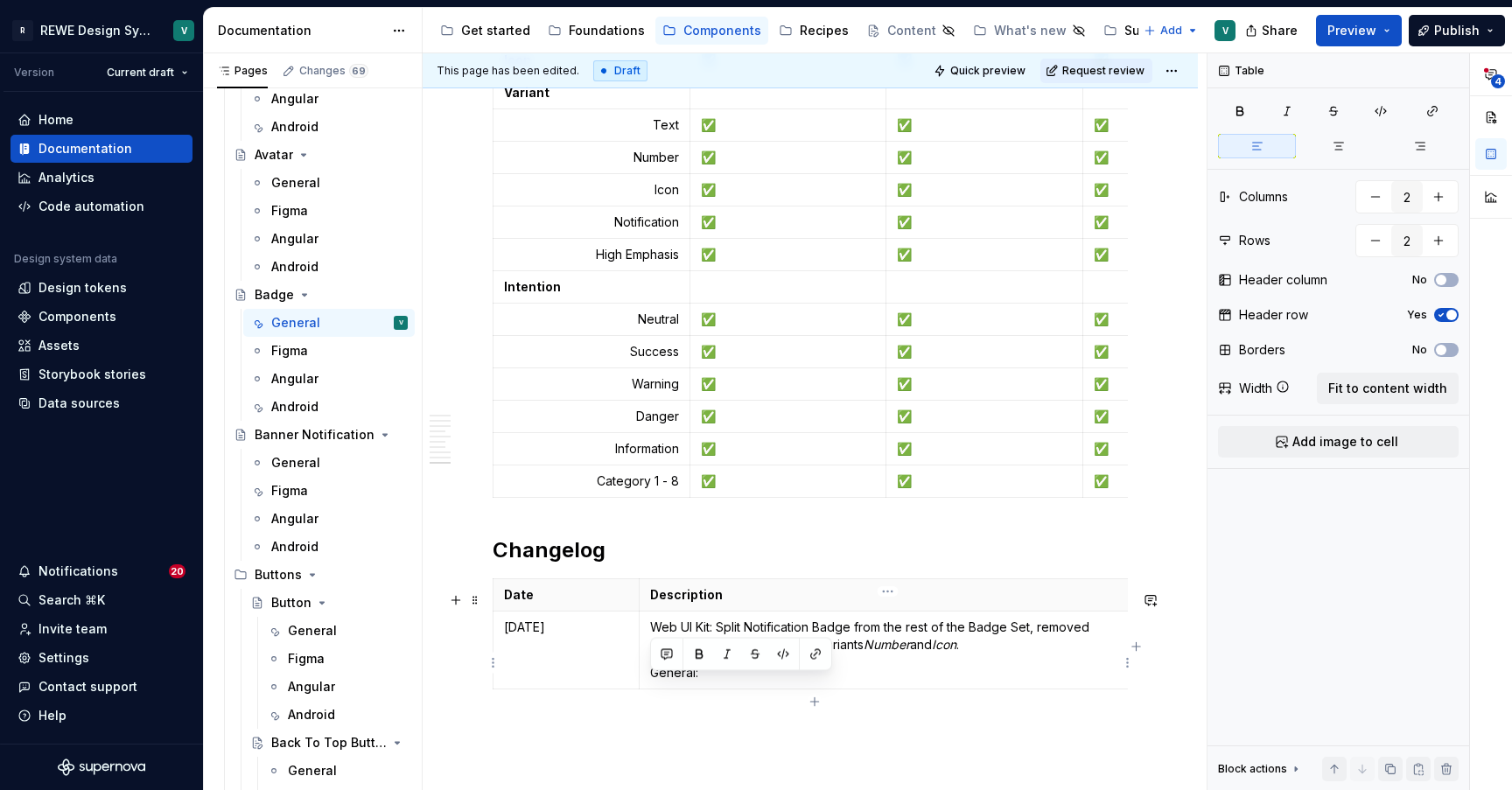
drag, startPoint x: 651, startPoint y: 684, endPoint x: 735, endPoint y: 684, distance: 84.0
click at [735, 682] on p "General:" at bounding box center [888, 672] width 475 height 17
click at [650, 639] on p "Web UI Kit: Split Notification Badge from the rest of the Badge Set, removed de…" at bounding box center [888, 635] width 475 height 35
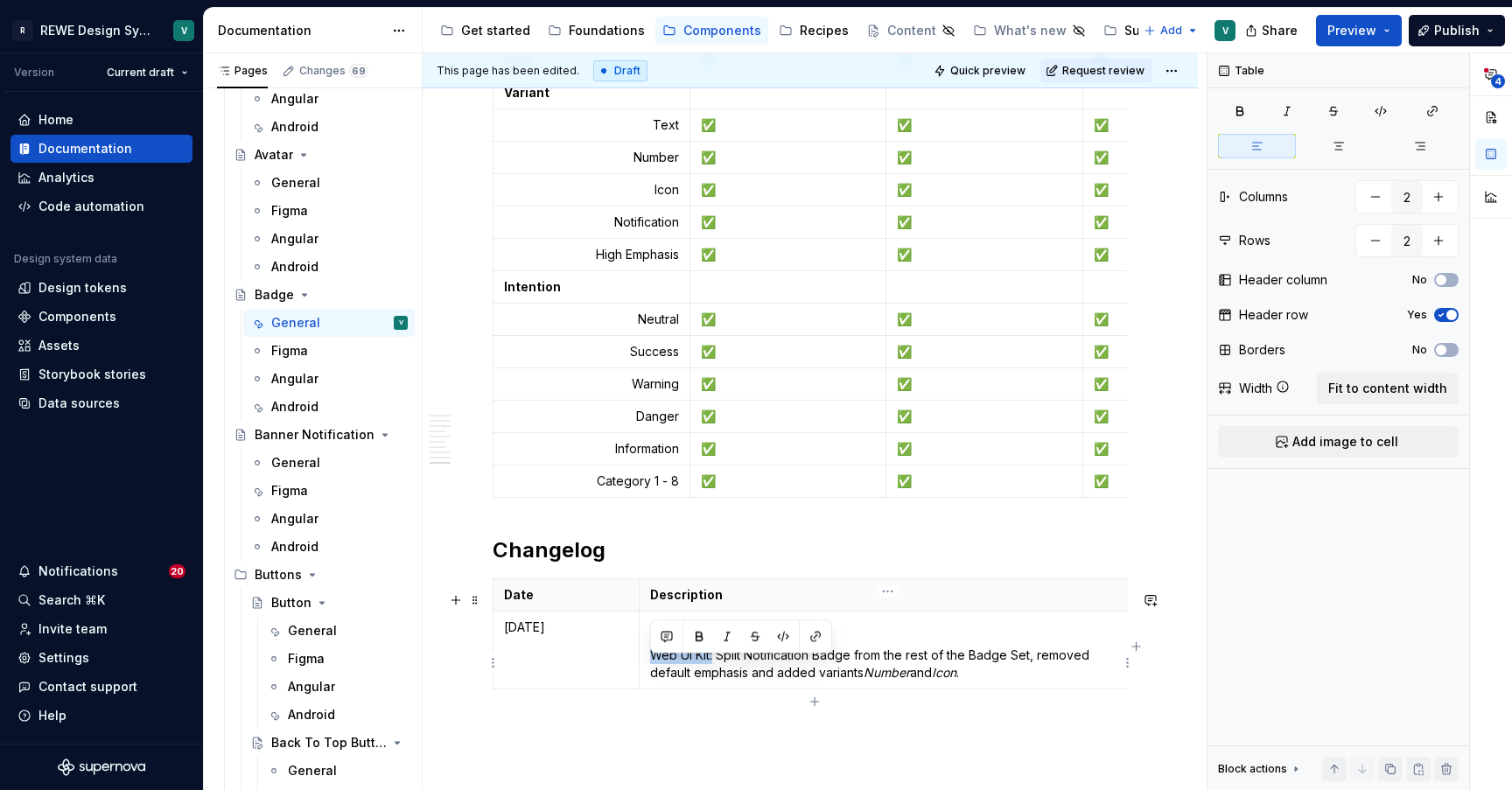
drag, startPoint x: 715, startPoint y: 669, endPoint x: 653, endPoint y: 670, distance: 62.0
click at [653, 670] on p "Web UI Kit: Split Notification Badge from the rest of the Badge Set, removed de…" at bounding box center [888, 663] width 475 height 35
click at [710, 696] on div "Date Description [DATE] General: Web UI Kit: Split Notification Badge from the …" at bounding box center [810, 637] width 635 height 118
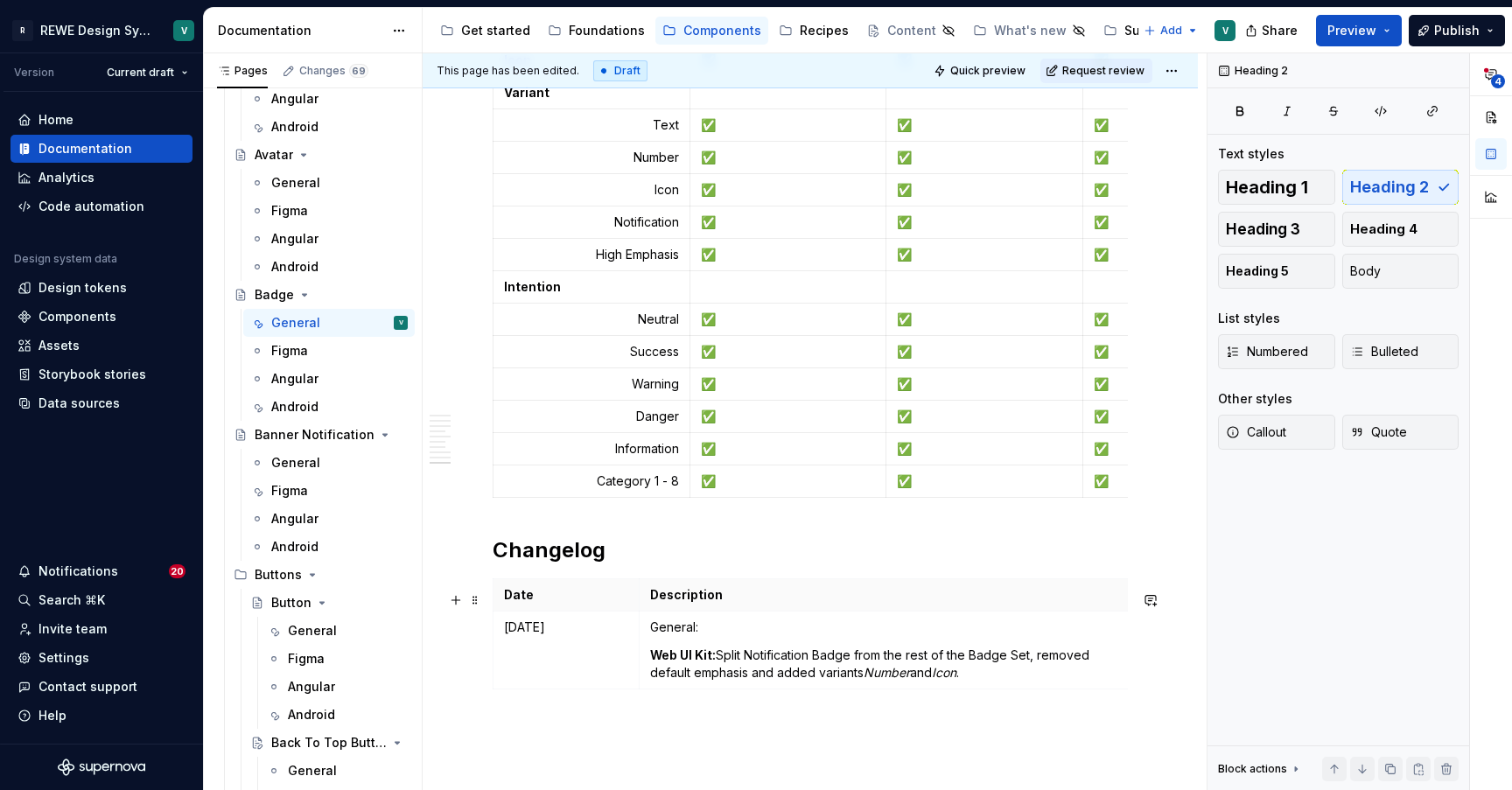
scroll to position [5956, 0]
drag, startPoint x: 699, startPoint y: 650, endPoint x: 702, endPoint y: 635, distance: 15.3
click at [702, 635] on p "General:" at bounding box center [888, 625] width 475 height 17
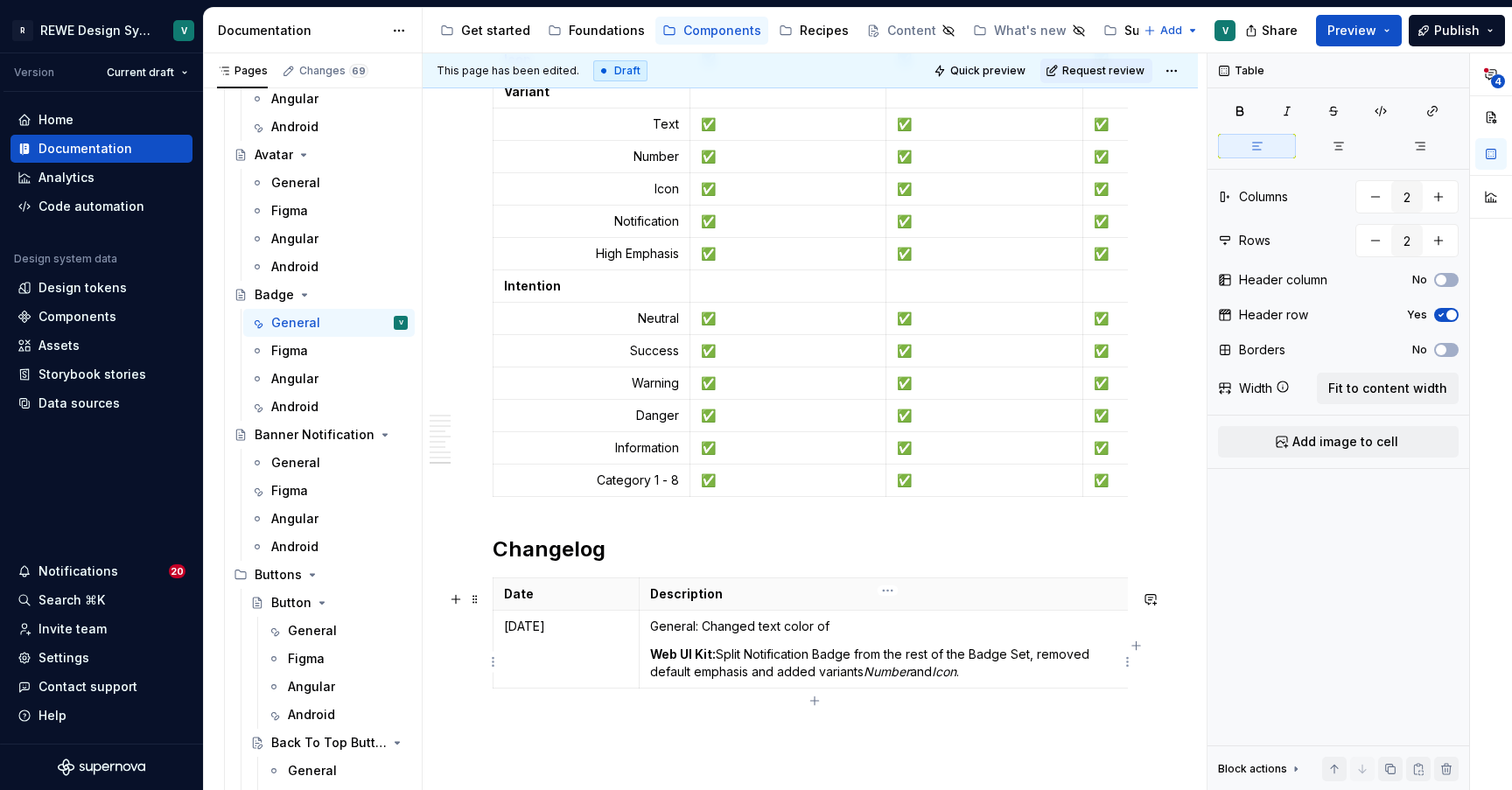
click at [784, 635] on p "General: Changed text color of" at bounding box center [888, 625] width 475 height 17
click at [891, 633] on p "General: Changed text and icon color of" at bounding box center [888, 625] width 475 height 17
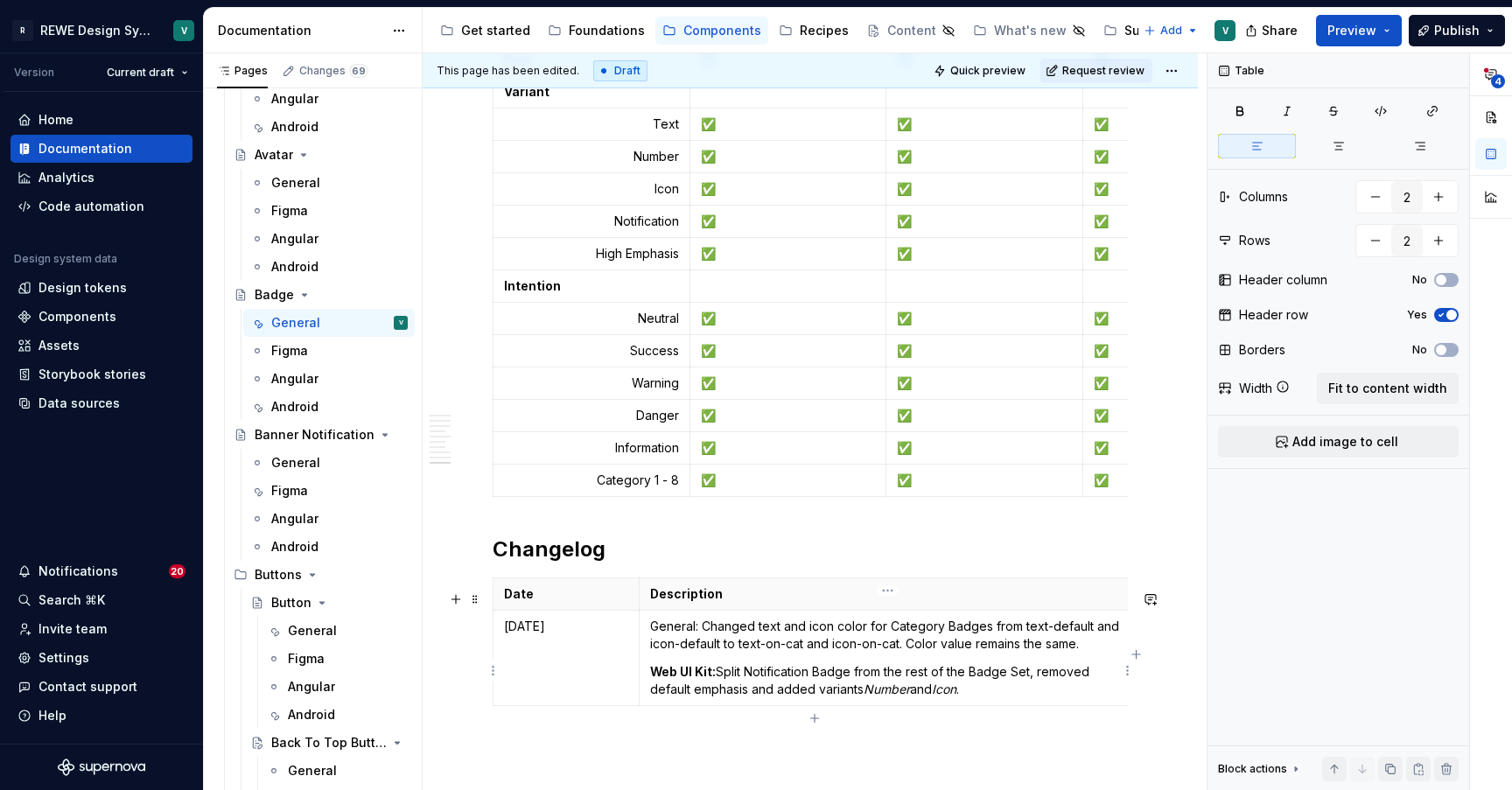
click at [900, 653] on p "General: Changed text and icon color for Category Badges from text-default and …" at bounding box center [888, 634] width 475 height 35
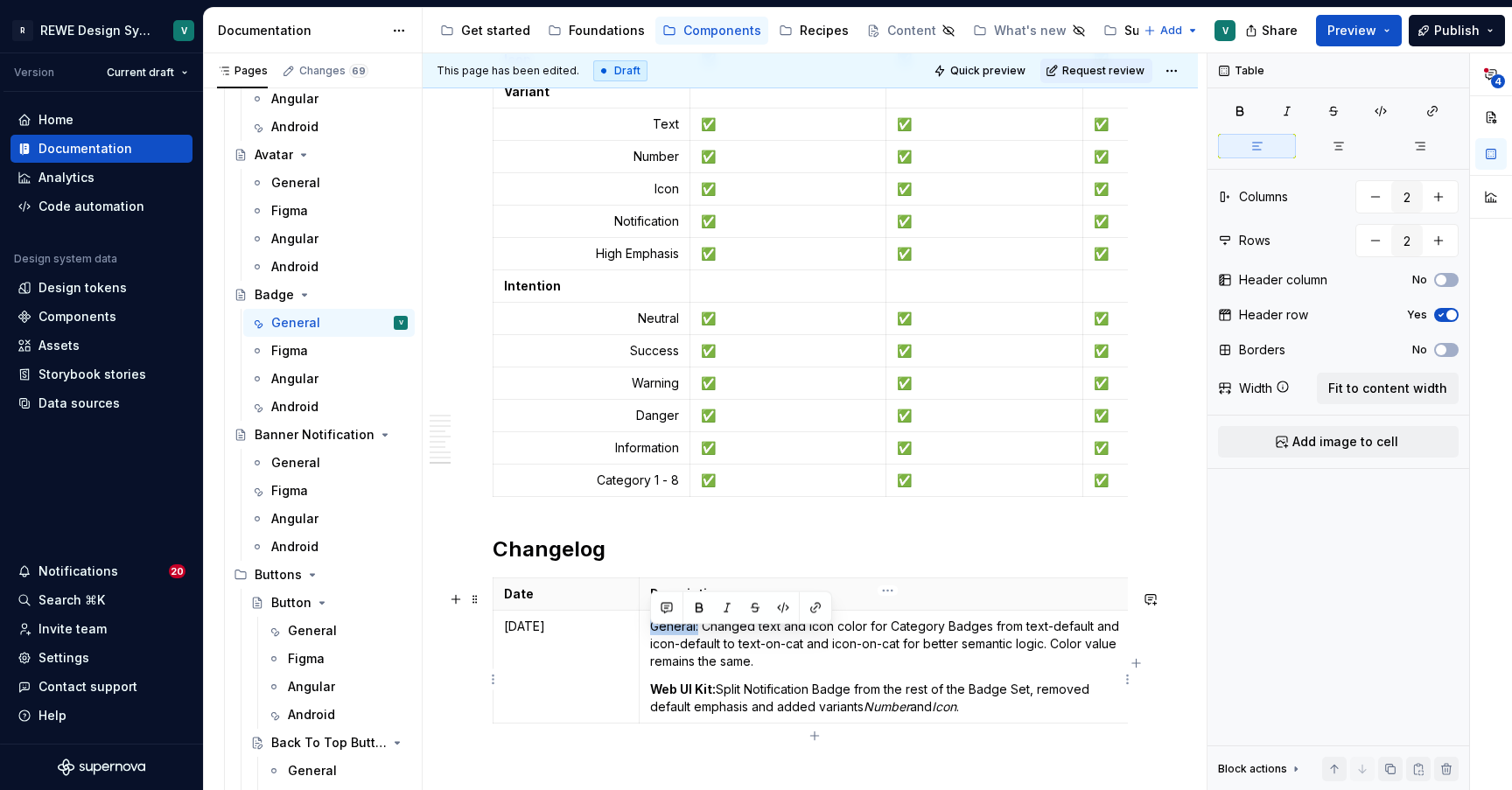
drag, startPoint x: 699, startPoint y: 636, endPoint x: 642, endPoint y: 636, distance: 57.0
click at [642, 636] on td "General: Changed text and icon color for Category Badges from text-default and …" at bounding box center [887, 667] width 497 height 113
click at [747, 667] on p "General: Changed text and icon color for Category Badges from text-default and …" at bounding box center [888, 643] width 475 height 53
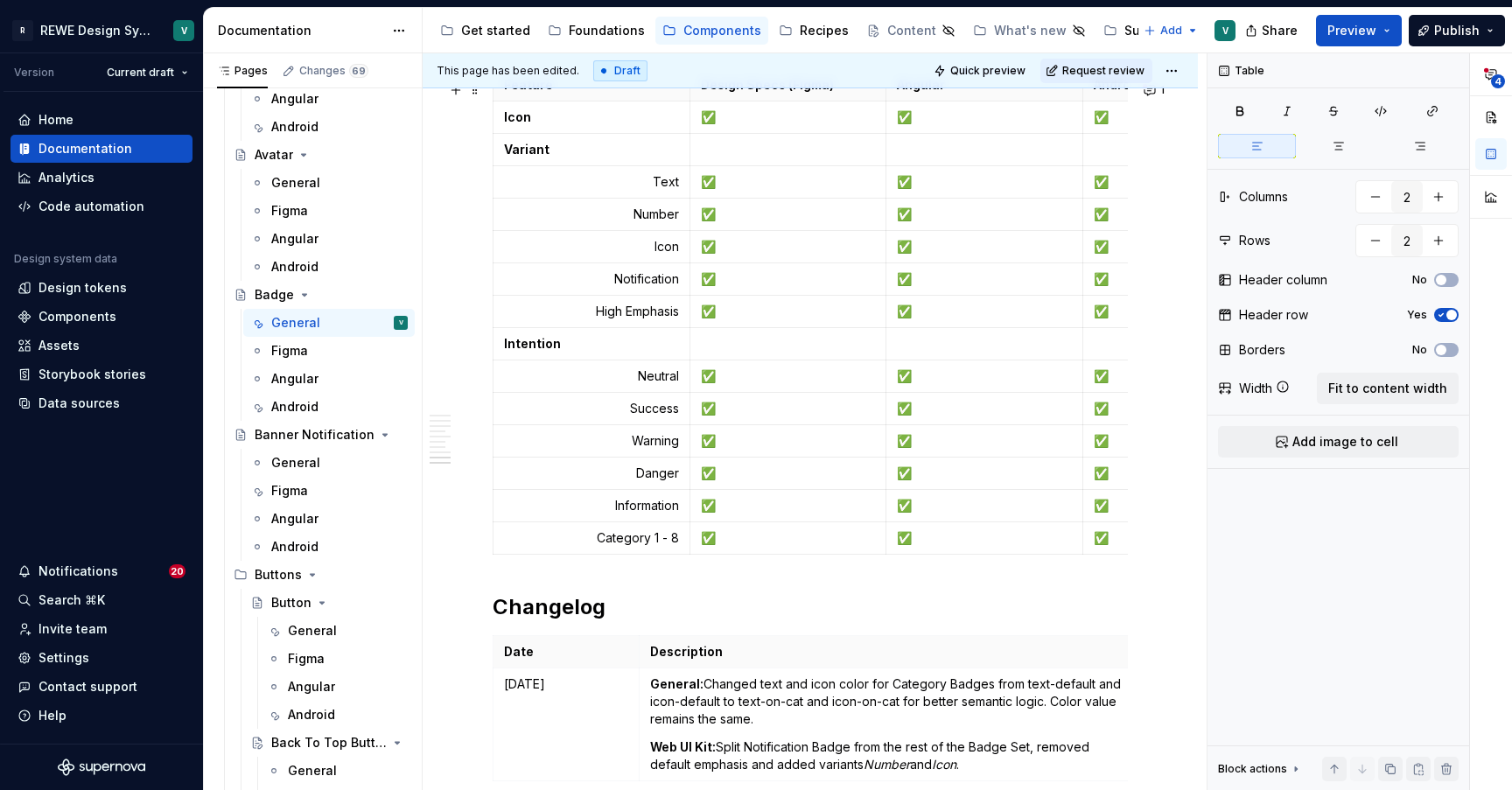
scroll to position [5897, 0]
click at [492, 620] on h2 "Changelog" at bounding box center [810, 608] width 635 height 28
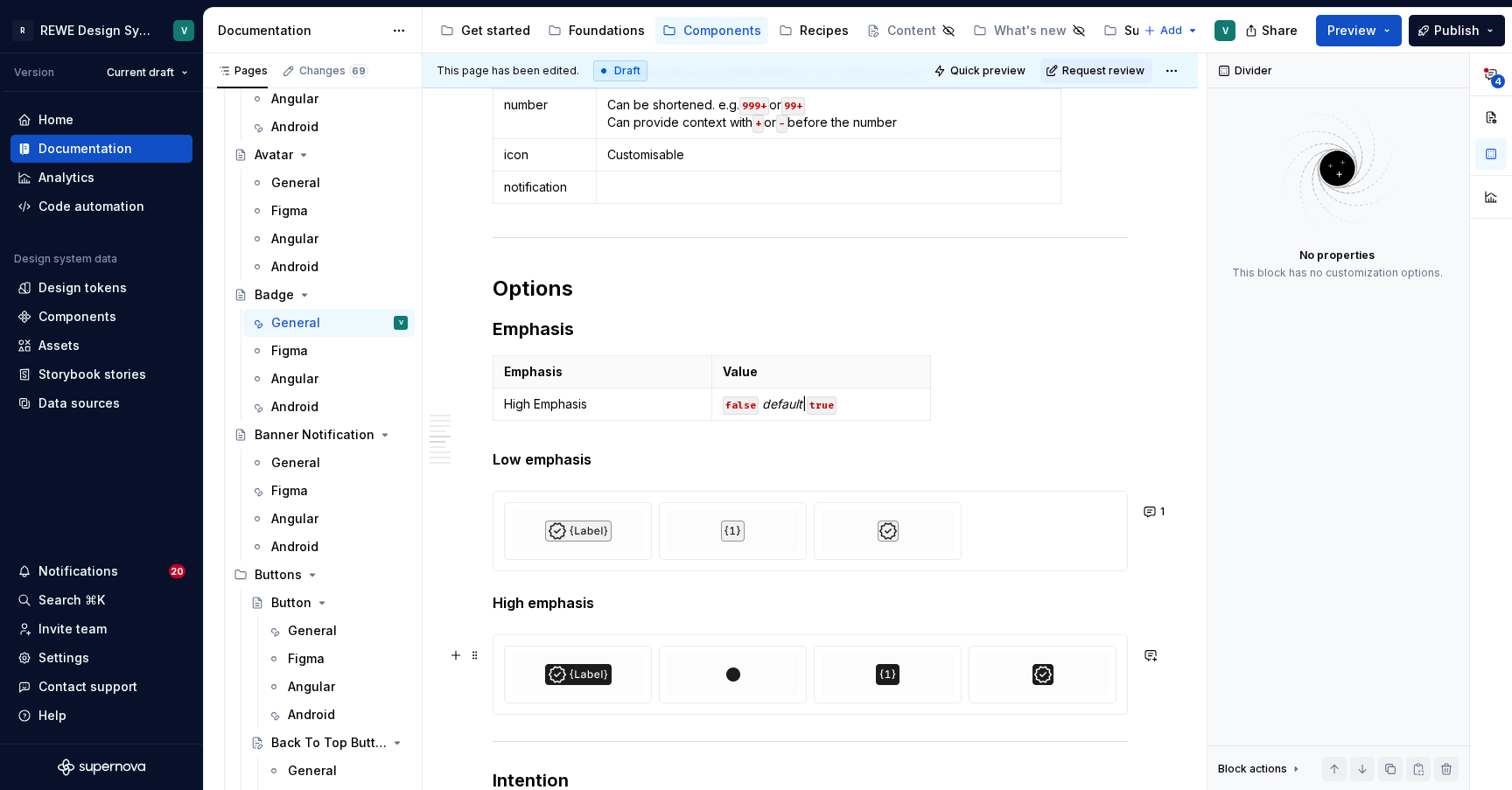
scroll to position [2617, 0]
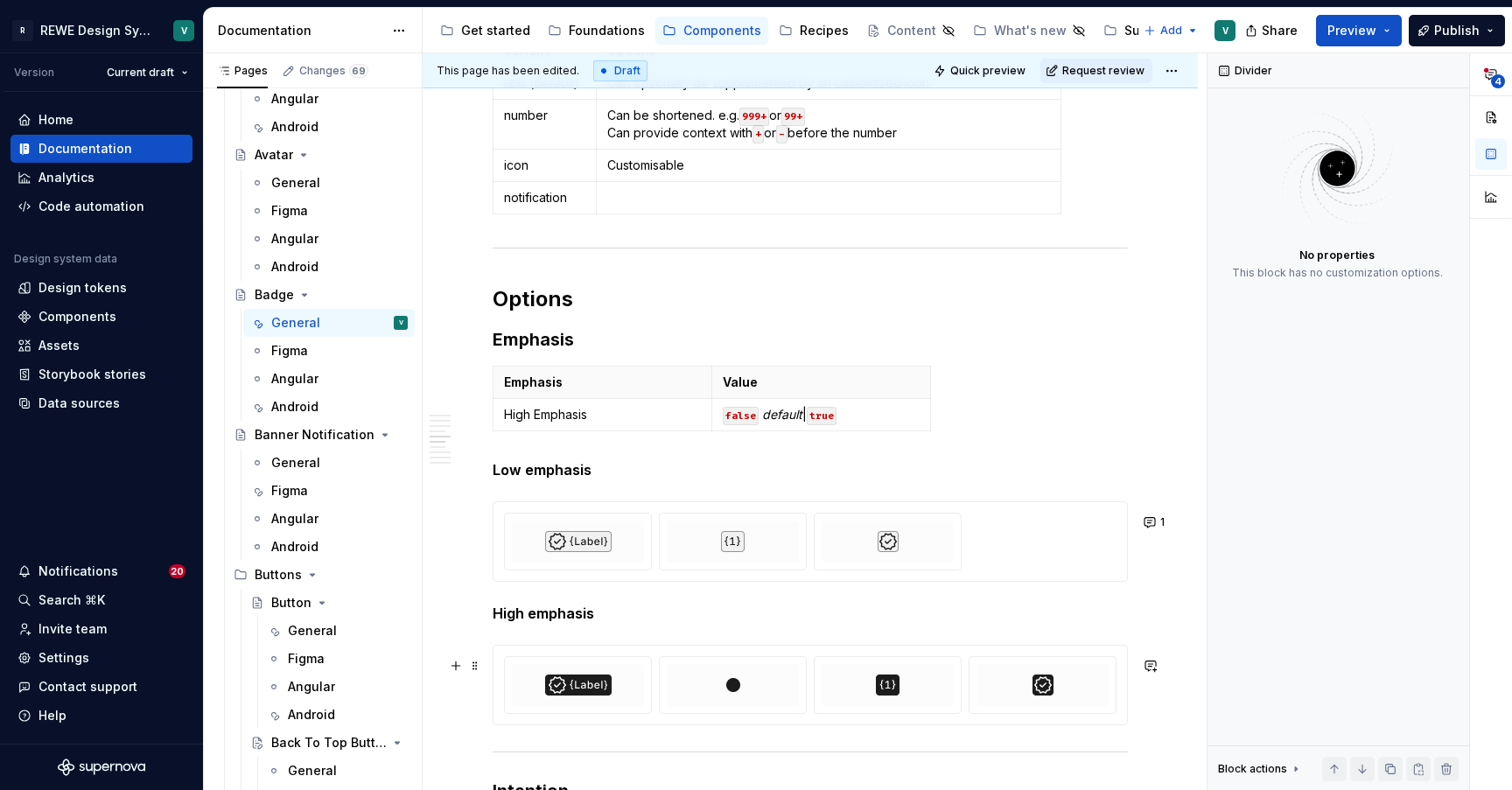
click at [778, 672] on div at bounding box center [733, 685] width 146 height 56
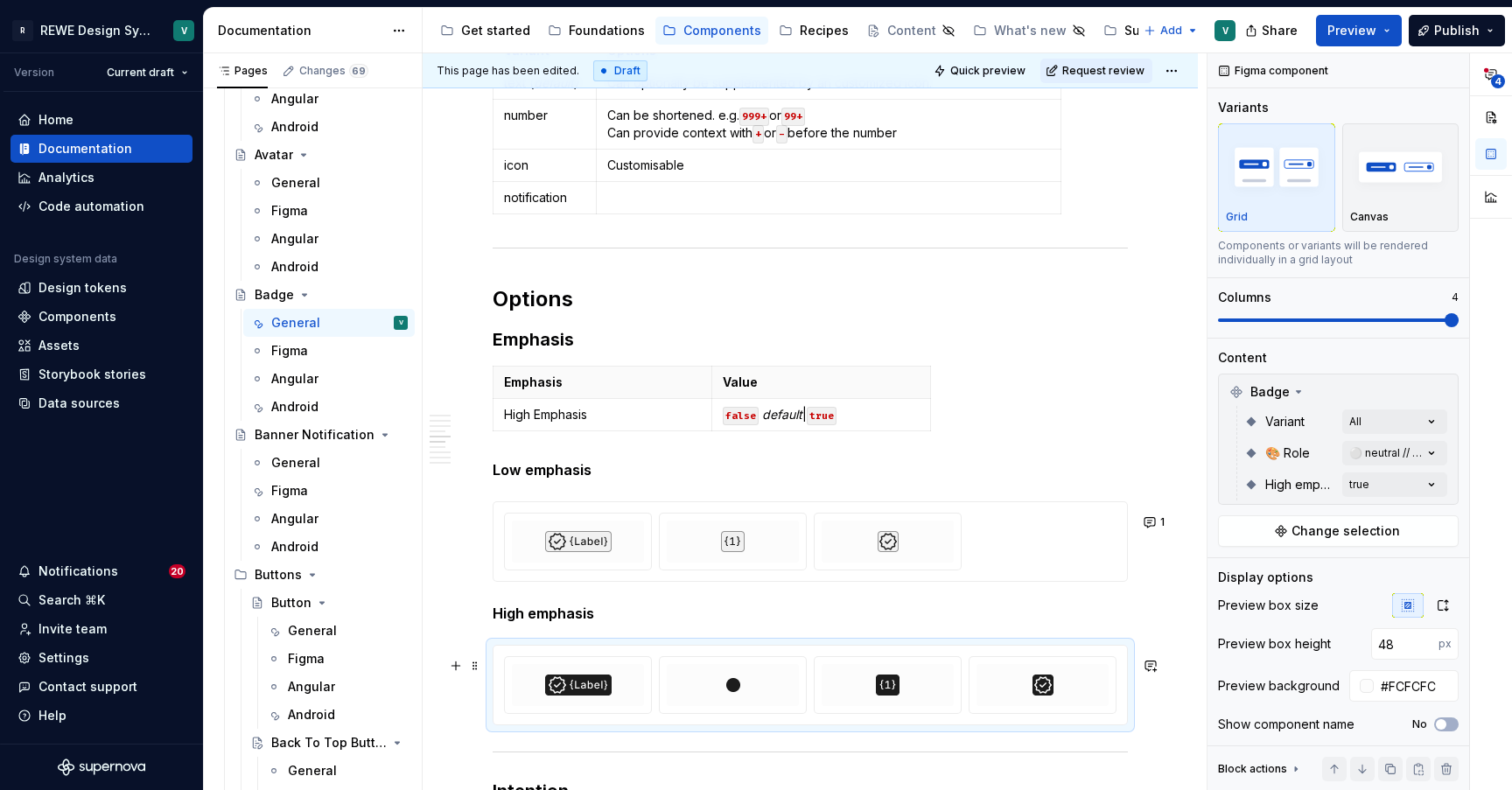
type textarea "*"
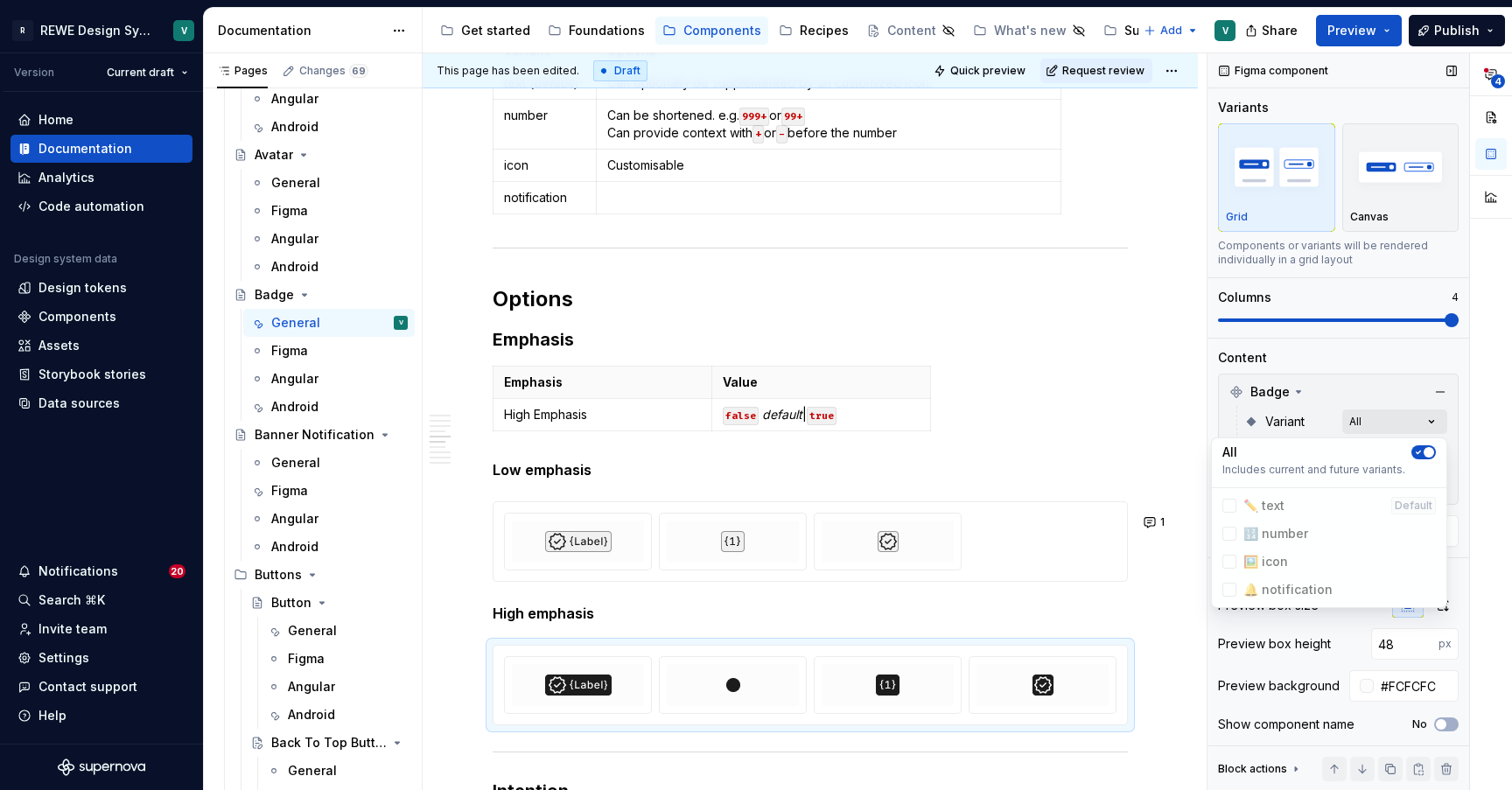
click at [1407, 423] on div "**********" at bounding box center [1359, 422] width 304 height 737
click at [1426, 458] on button "button" at bounding box center [1423, 451] width 25 height 14
click at [1224, 506] on div at bounding box center [1228, 505] width 14 height 14
click at [1230, 532] on div at bounding box center [1228, 532] width 14 height 14
click at [1237, 563] on div "🖼️ icon" at bounding box center [1254, 561] width 66 height 17
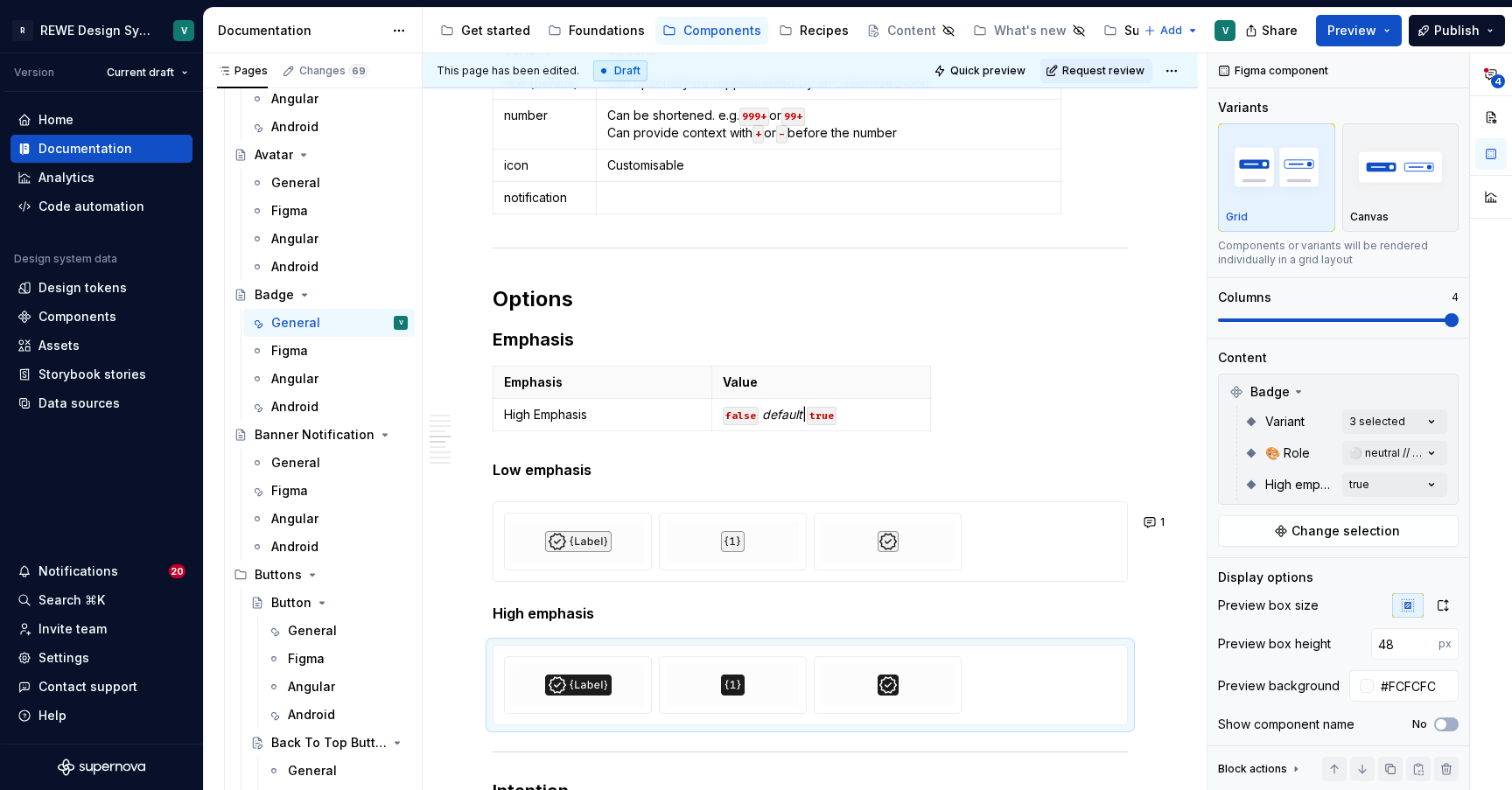
click at [1023, 441] on html "R REWE Design System V Version Current draft Home Documentation Analytics Code …" at bounding box center [756, 395] width 1512 height 790
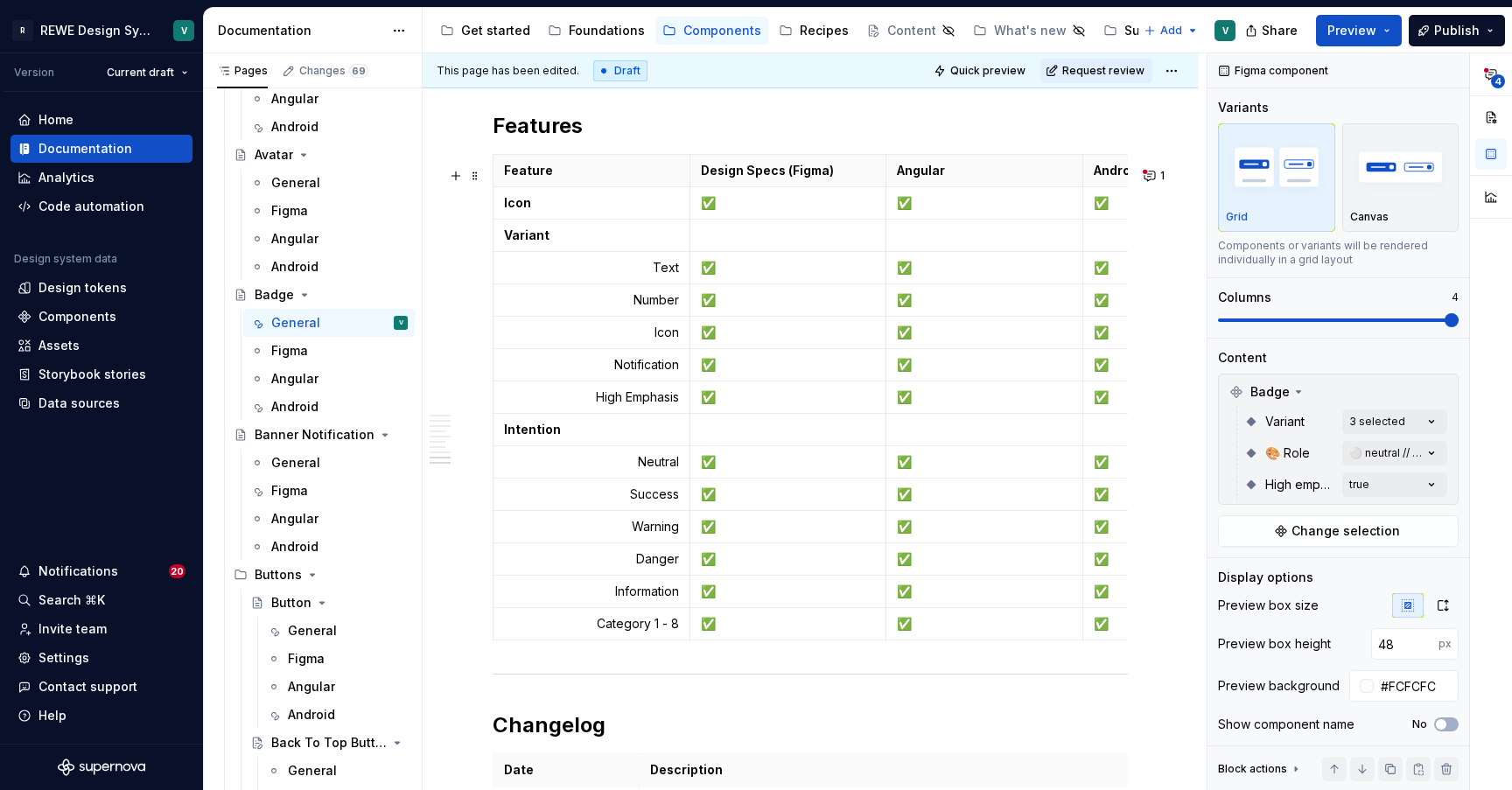
scroll to position [5796, 0]
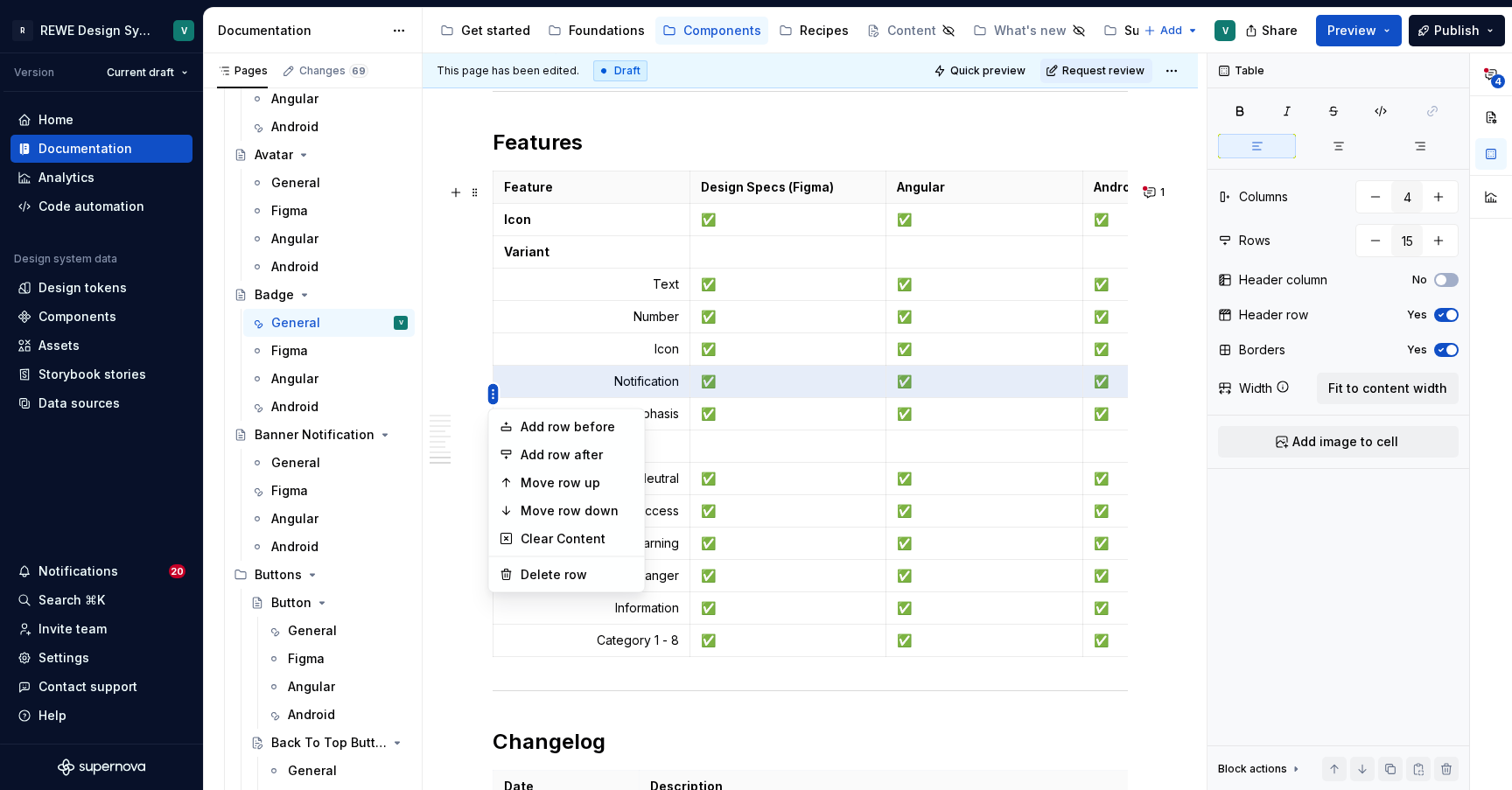
click at [493, 394] on html "R REWE Design System V Version Current draft Home Documentation Analytics Code …" at bounding box center [756, 395] width 1512 height 790
click at [577, 570] on div "Delete row" at bounding box center [577, 574] width 114 height 17
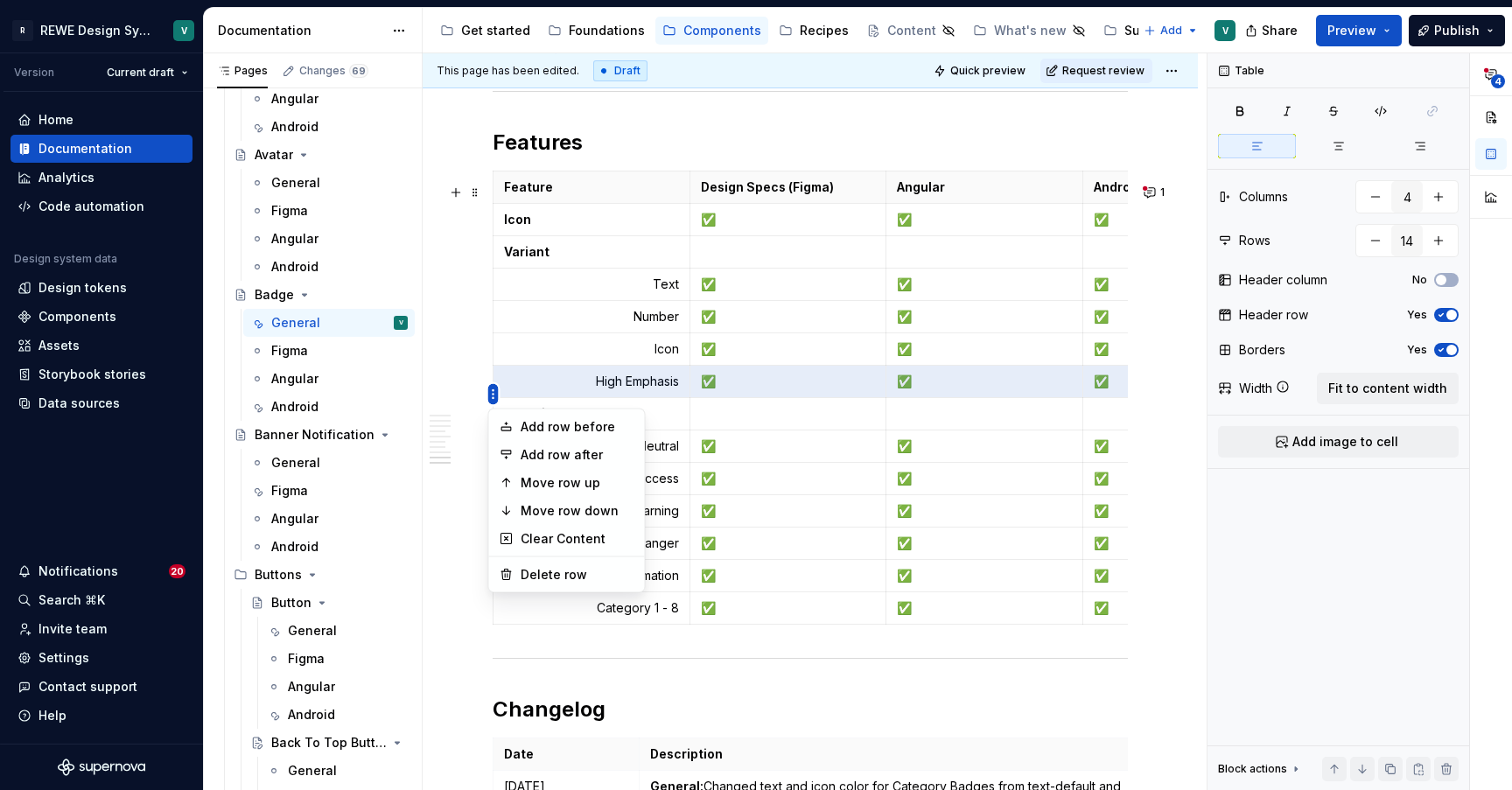
click at [489, 398] on html "R REWE Design System V Version Current draft Home Documentation Analytics Code …" at bounding box center [756, 395] width 1512 height 790
click at [544, 451] on div "Add row after" at bounding box center [577, 454] width 114 height 17
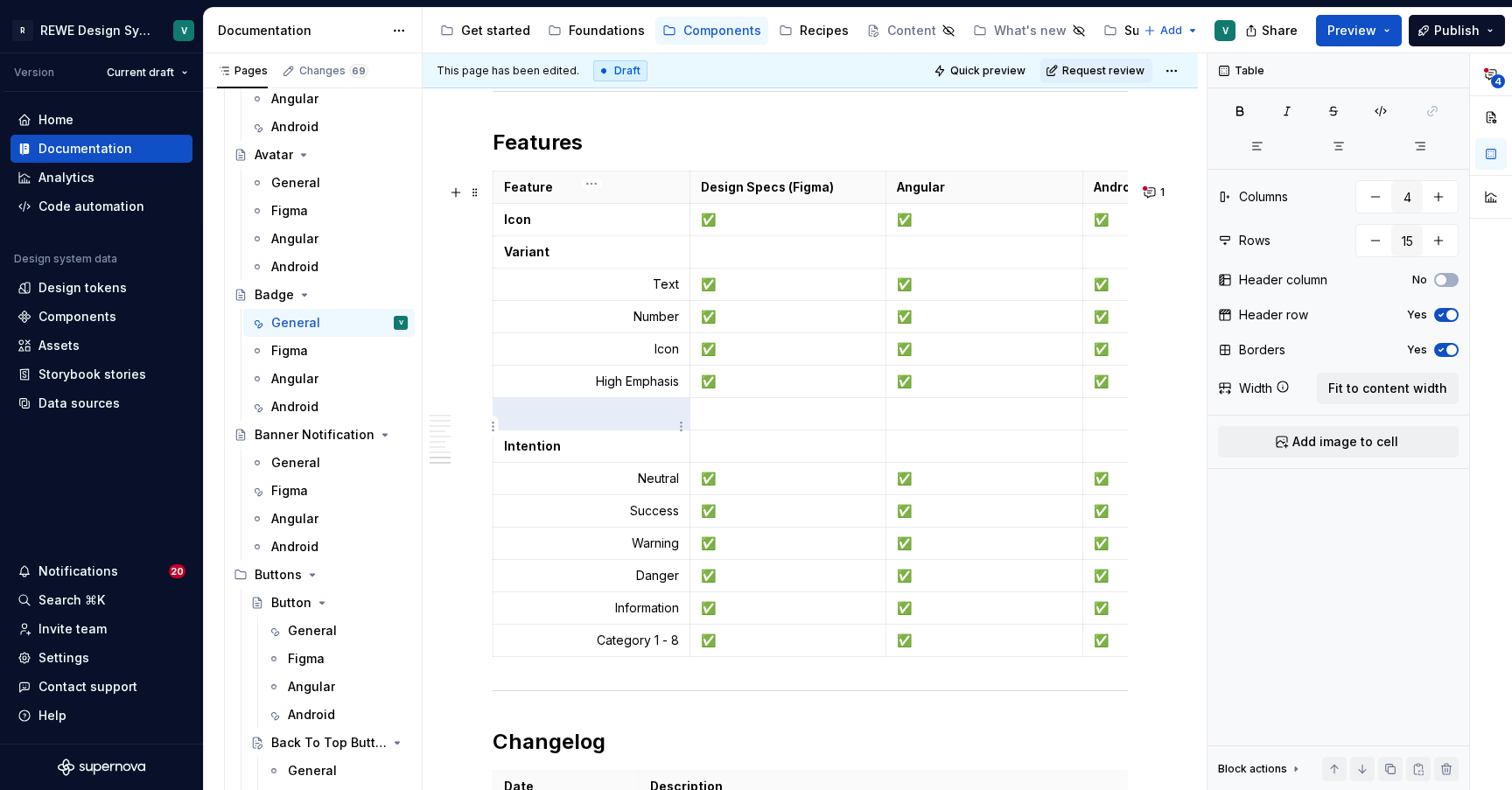
click at [603, 422] on p at bounding box center [592, 413] width 175 height 17
click at [582, 422] on p at bounding box center [592, 413] width 175 height 17
drag, startPoint x: 624, startPoint y: 434, endPoint x: 526, endPoint y: 436, distance: 98.0
click at [526, 430] on td "Notification Badge" at bounding box center [592, 414] width 197 height 33
drag, startPoint x: 614, startPoint y: 423, endPoint x: 507, endPoint y: 420, distance: 107.0
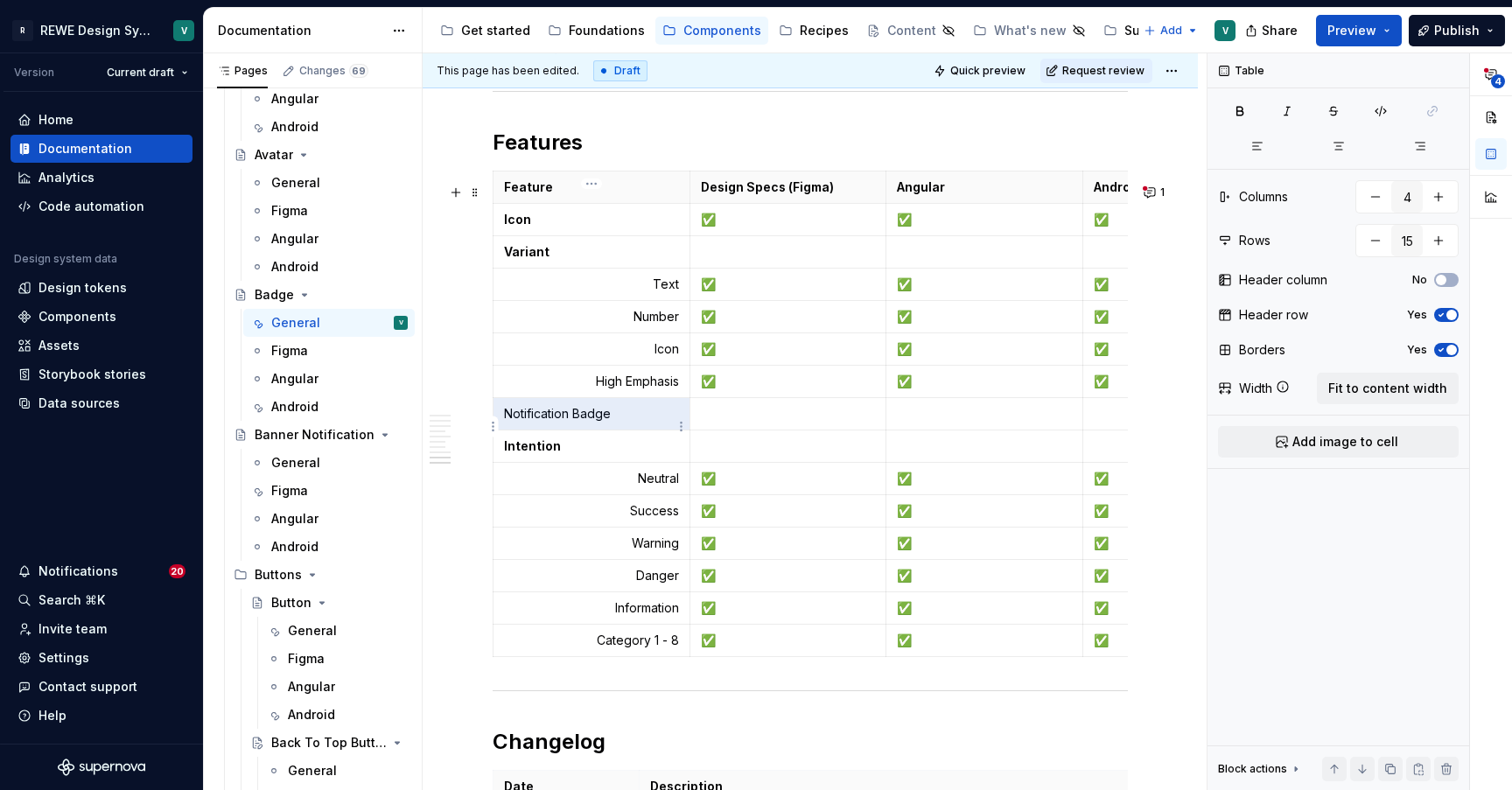
click at [507, 420] on p "Notification Badge" at bounding box center [592, 413] width 175 height 17
click at [524, 422] on p "Notification Badge" at bounding box center [592, 413] width 175 height 17
drag, startPoint x: 504, startPoint y: 427, endPoint x: 610, endPoint y: 427, distance: 106.0
click at [610, 422] on p "Notification Badge" at bounding box center [592, 413] width 175 height 17
click at [556, 397] on button "button" at bounding box center [553, 395] width 25 height 25
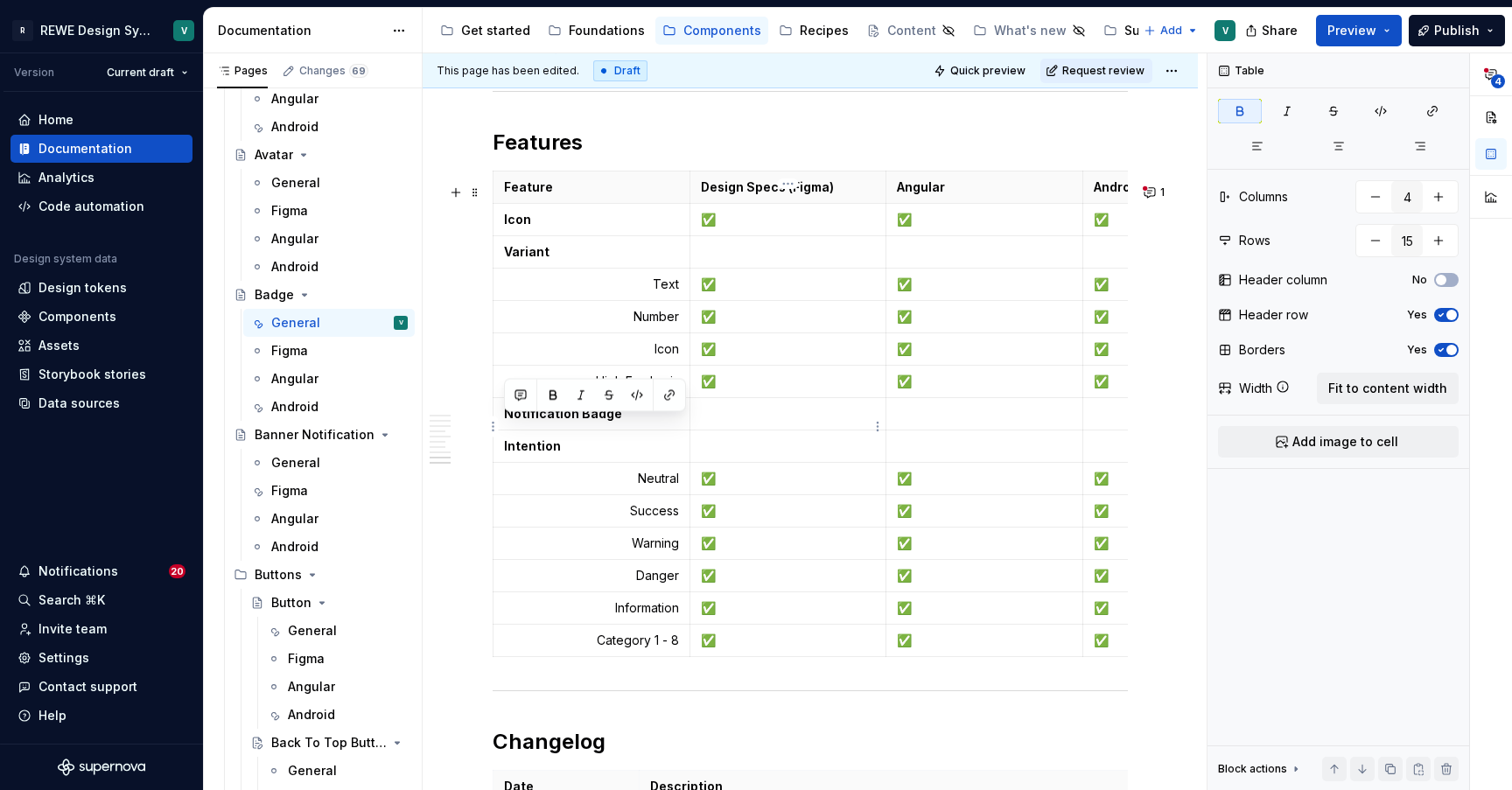
click at [753, 422] on p at bounding box center [788, 413] width 175 height 17
click at [727, 390] on p "✅" at bounding box center [788, 380] width 175 height 17
copy p "✅"
click at [705, 430] on td at bounding box center [787, 414] width 197 height 33
click at [1109, 422] on p at bounding box center [1181, 413] width 175 height 17
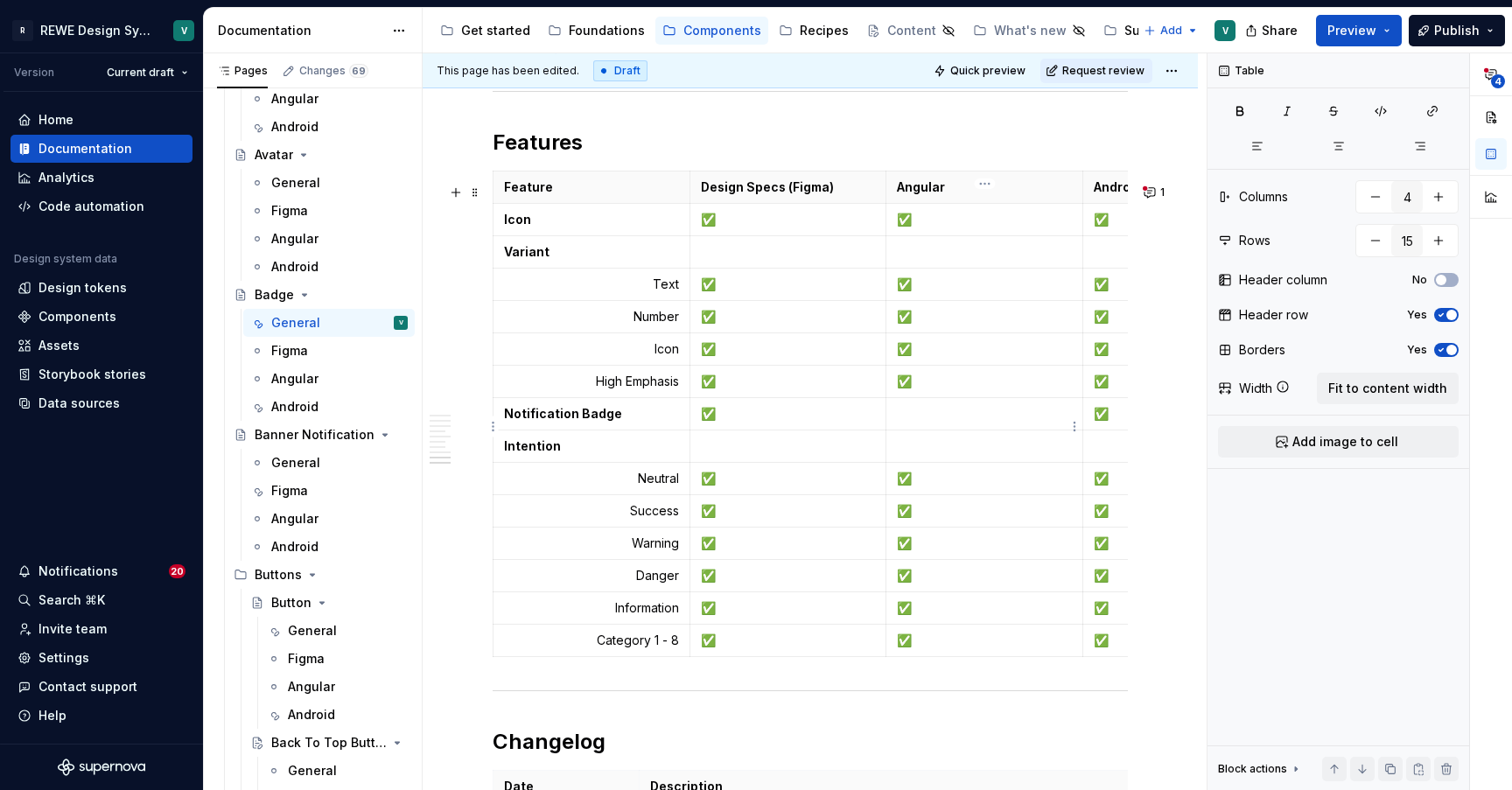
click at [921, 419] on p at bounding box center [984, 413] width 175 height 17
click at [924, 430] on td at bounding box center [984, 414] width 197 height 33
click at [728, 422] on p "✅" at bounding box center [788, 413] width 175 height 17
click at [1125, 422] on p "✅" at bounding box center [1181, 413] width 175 height 17
click at [638, 430] on td "Notification Badge" at bounding box center [592, 414] width 197 height 33
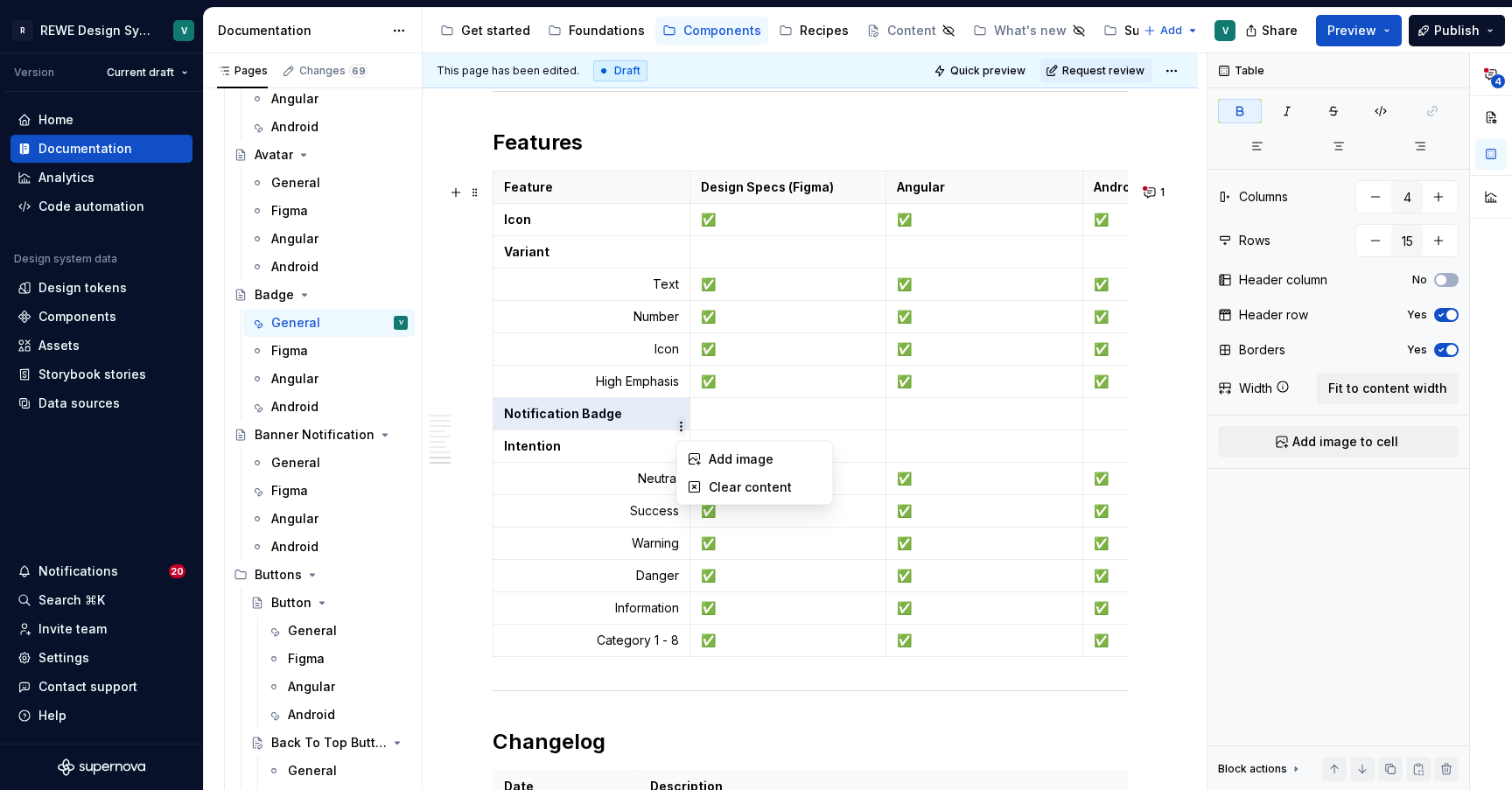
click at [679, 427] on html "R REWE Design System V Version Current draft Home Documentation Analytics Code …" at bounding box center [756, 395] width 1512 height 790
click at [639, 427] on html "R REWE Design System V Version Current draft Home Documentation Analytics Code …" at bounding box center [756, 395] width 1512 height 790
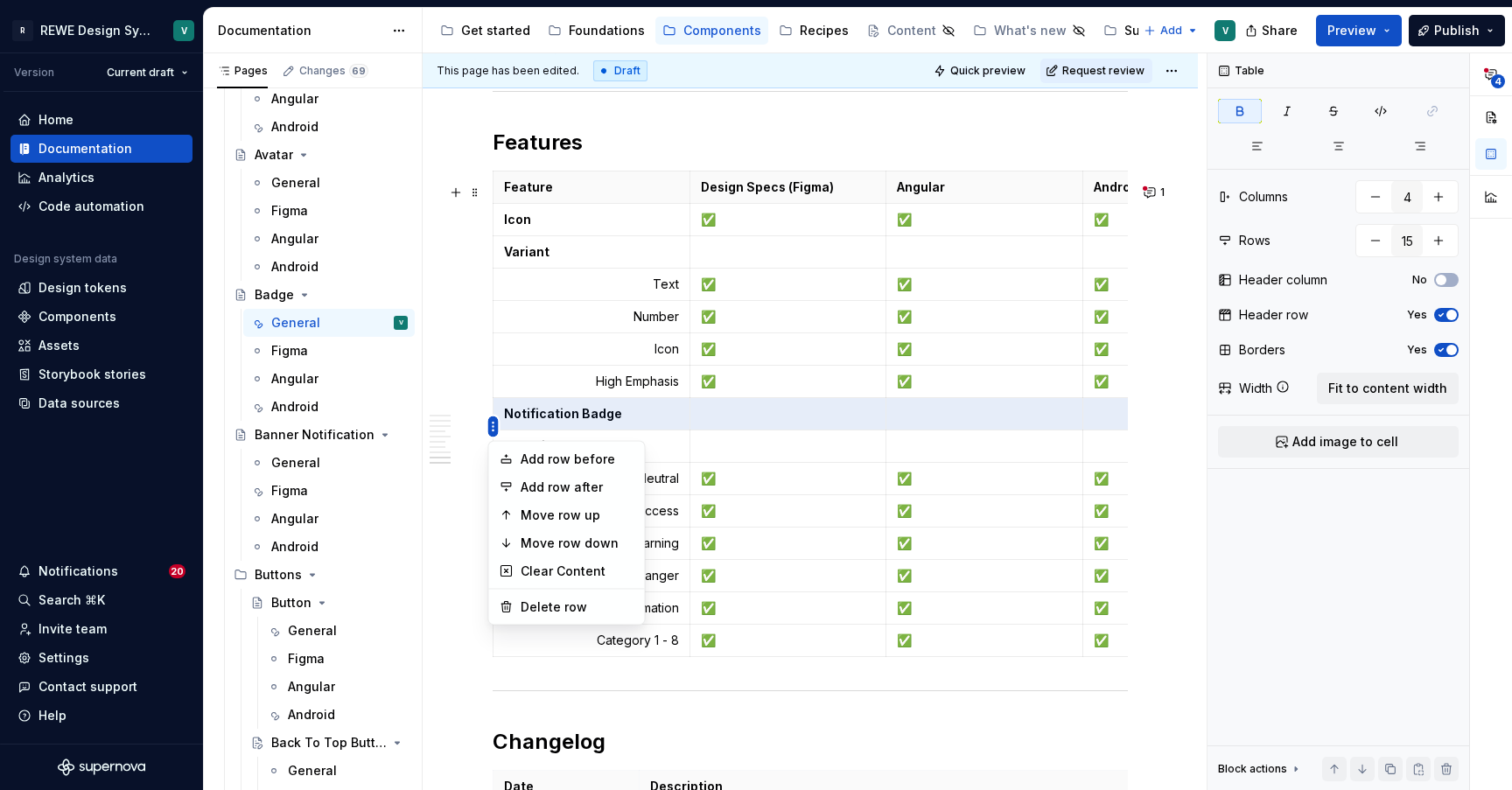
click at [492, 420] on html "R REWE Design System V Version Current draft Home Documentation Analytics Code …" at bounding box center [756, 395] width 1512 height 790
click at [539, 485] on div "Add row after" at bounding box center [577, 487] width 114 height 17
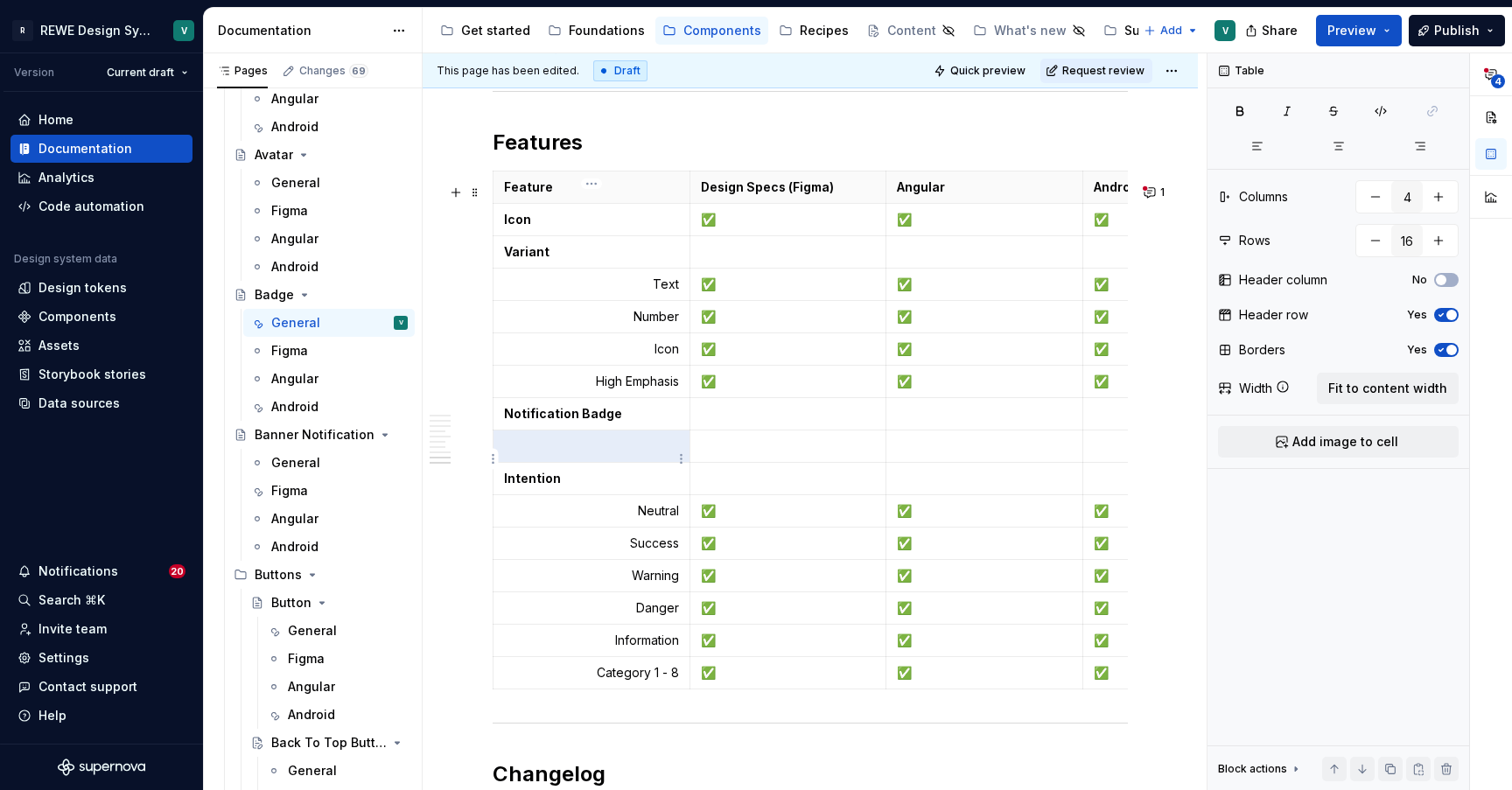
click at [656, 455] on p at bounding box center [592, 445] width 175 height 17
click at [618, 455] on p at bounding box center [592, 445] width 175 height 17
click at [628, 455] on p "Notification" at bounding box center [592, 445] width 175 height 17
click at [1414, 146] on icon "button" at bounding box center [1419, 146] width 14 height 14
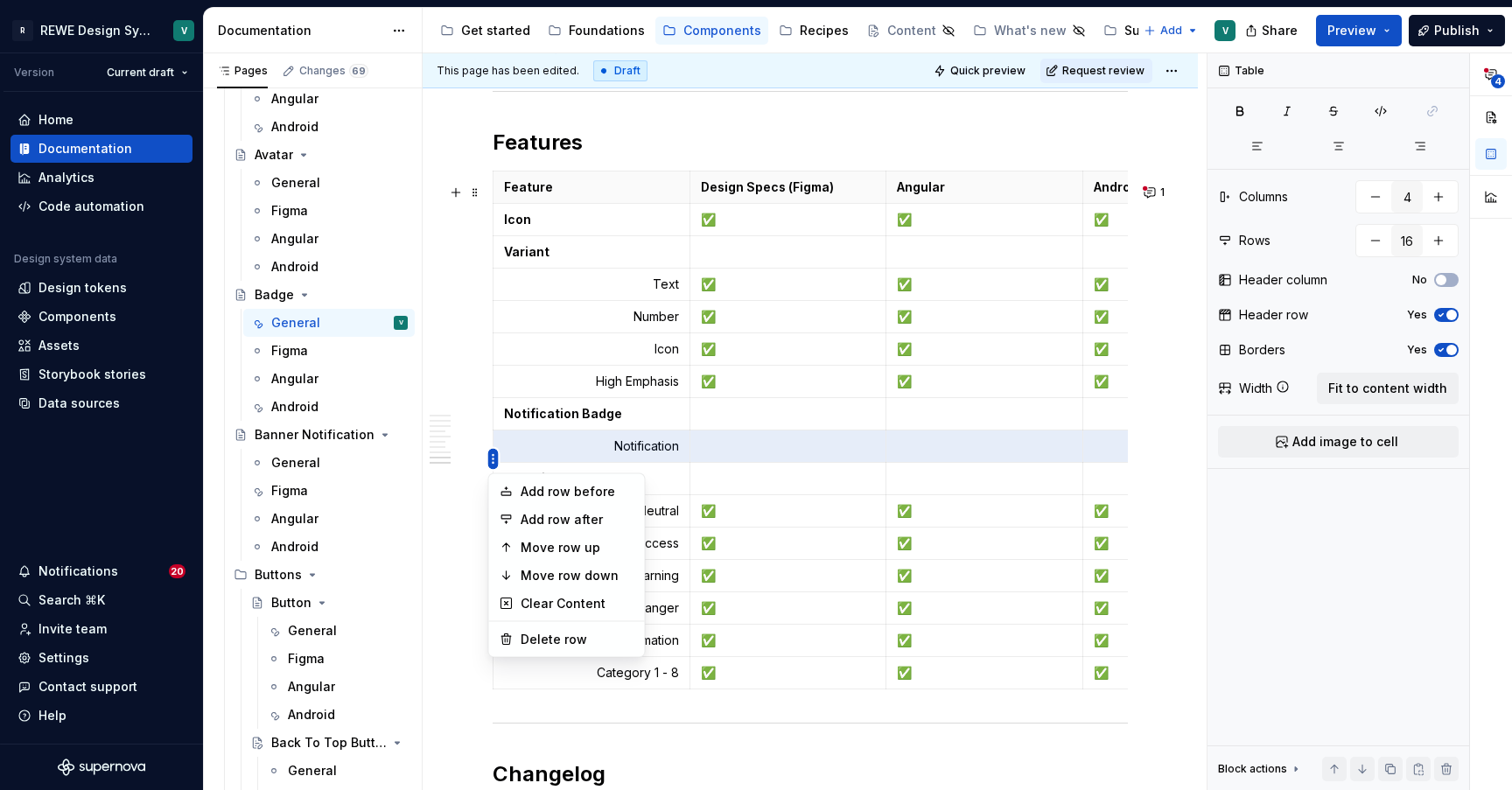
click at [496, 462] on html "R REWE Design System V Version Current draft Home Documentation Analytics Code …" at bounding box center [756, 395] width 1512 height 790
click at [535, 516] on div "Add row after" at bounding box center [577, 519] width 114 height 17
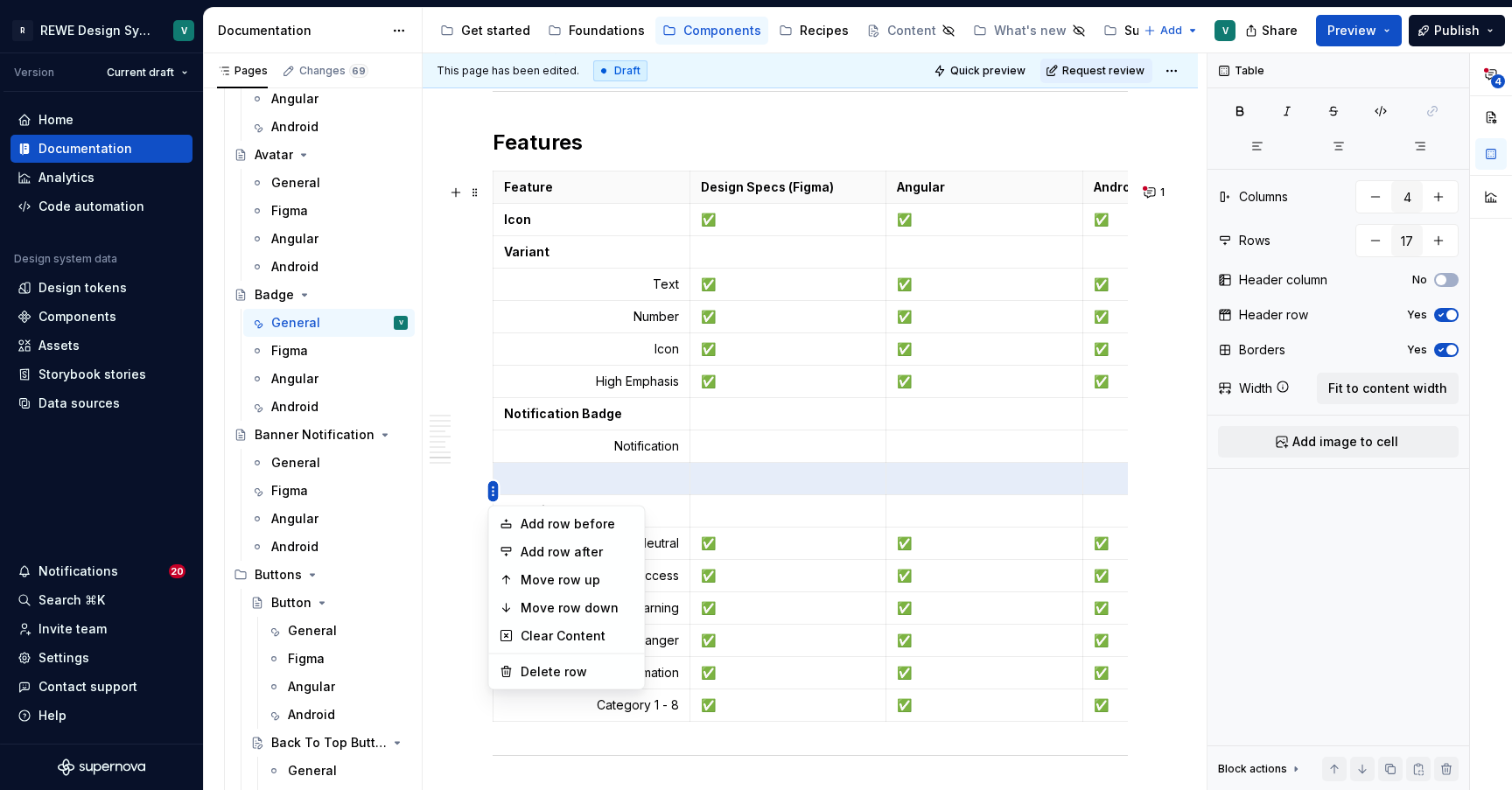
click at [492, 494] on html "R REWE Design System V Version Current draft Home Documentation Analytics Code …" at bounding box center [756, 395] width 1512 height 790
click at [538, 554] on div "Add row after" at bounding box center [577, 552] width 114 height 17
type input "18"
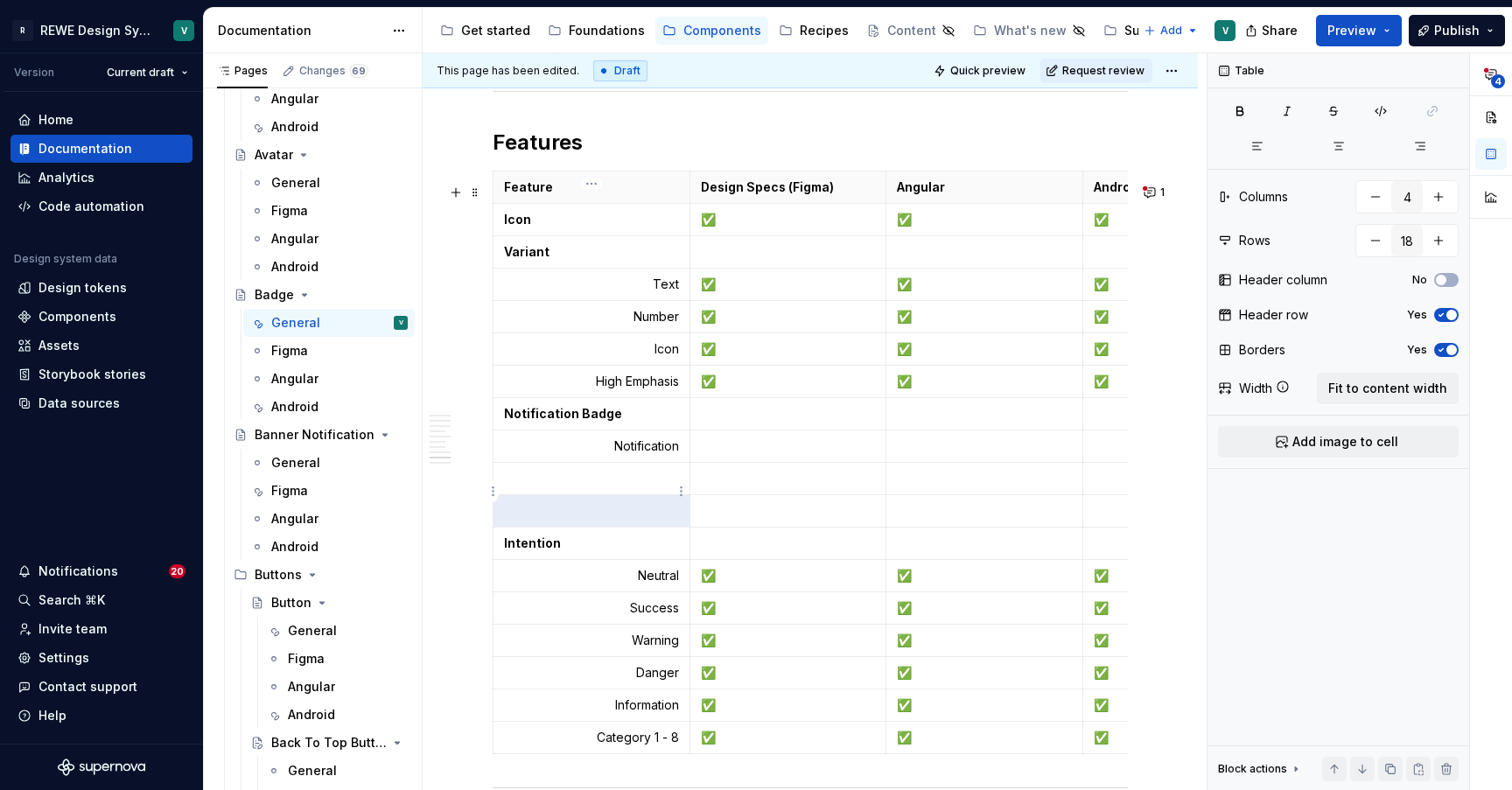
click at [650, 486] on p at bounding box center [592, 478] width 175 height 17
click at [1430, 142] on button "button" at bounding box center [1419, 146] width 78 height 25
click at [624, 519] on p at bounding box center [592, 511] width 175 height 17
click at [1419, 147] on icon "button" at bounding box center [1419, 146] width 14 height 14
click at [918, 390] on p "✅" at bounding box center [984, 380] width 175 height 17
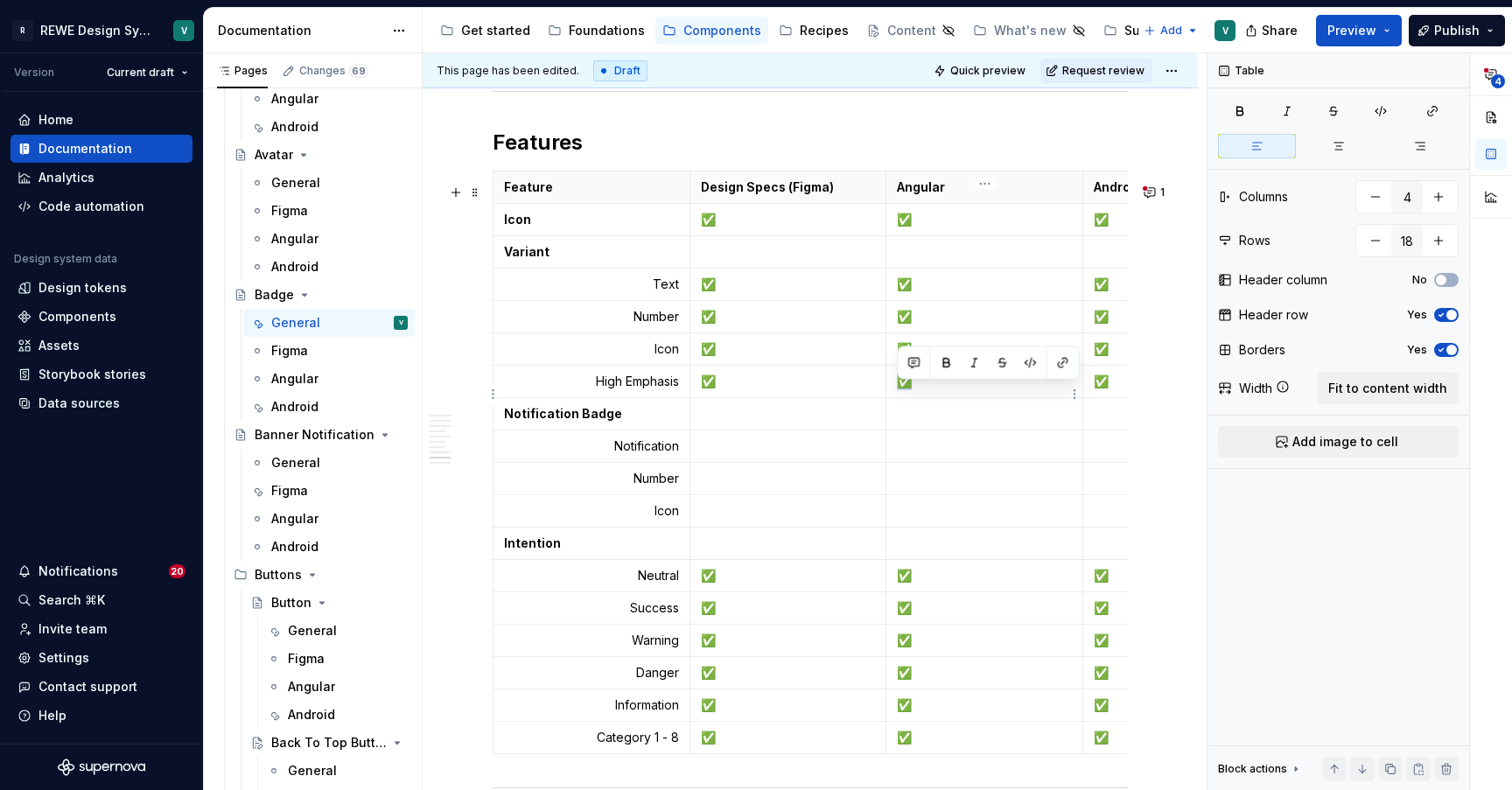
copy p "✅"
click at [722, 442] on td at bounding box center [787, 447] width 197 height 33
click at [713, 487] on p at bounding box center [788, 478] width 175 height 17
click at [705, 520] on p at bounding box center [788, 511] width 175 height 17
click at [904, 446] on td at bounding box center [984, 447] width 197 height 33
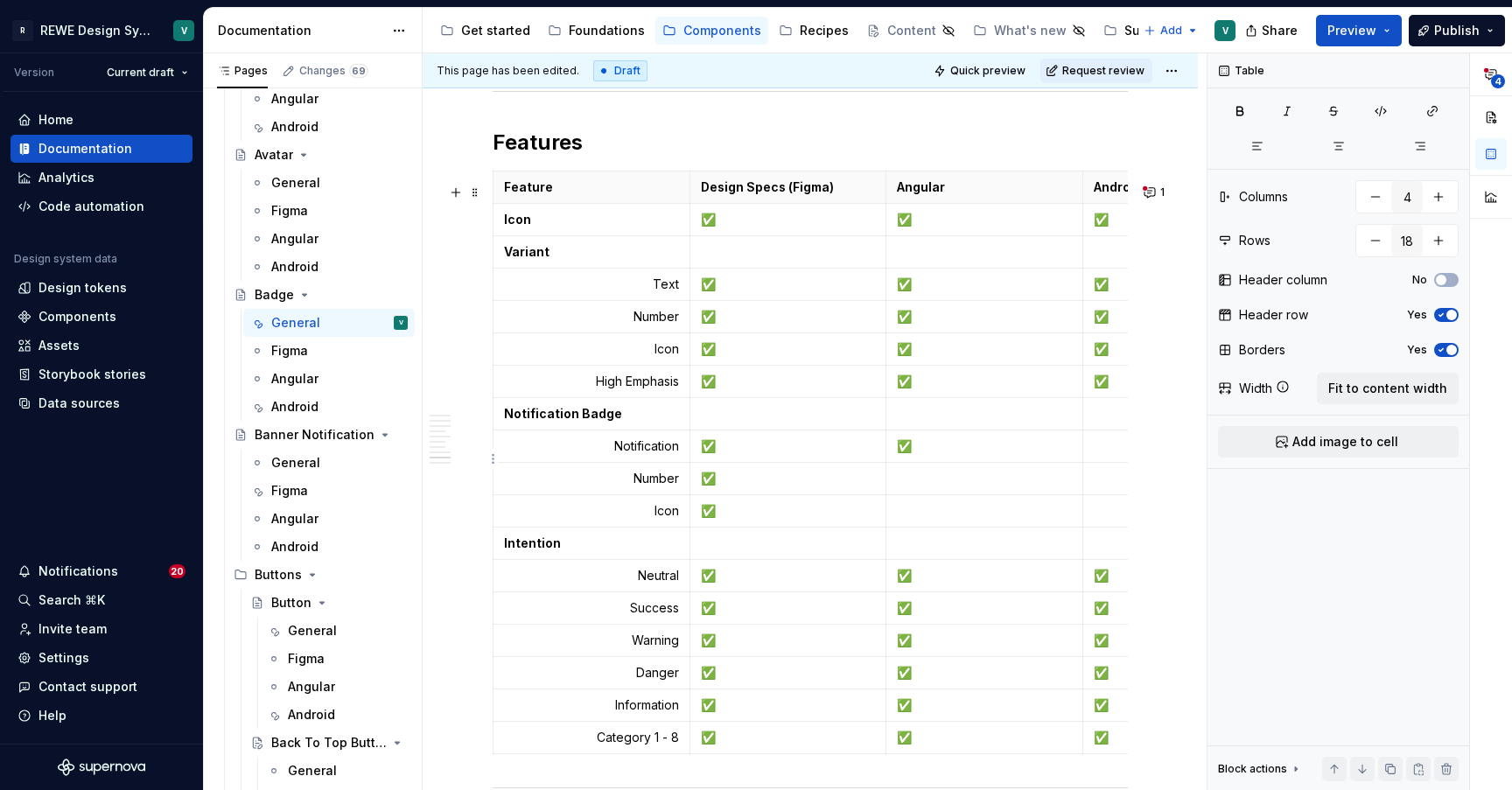
click at [1108, 455] on p at bounding box center [1181, 445] width 175 height 17
click at [1107, 485] on p at bounding box center [1181, 478] width 175 height 17
click at [1107, 518] on p at bounding box center [1181, 511] width 175 height 17
click at [939, 485] on p at bounding box center [984, 478] width 175 height 17
click at [898, 520] on p at bounding box center [984, 511] width 175 height 17
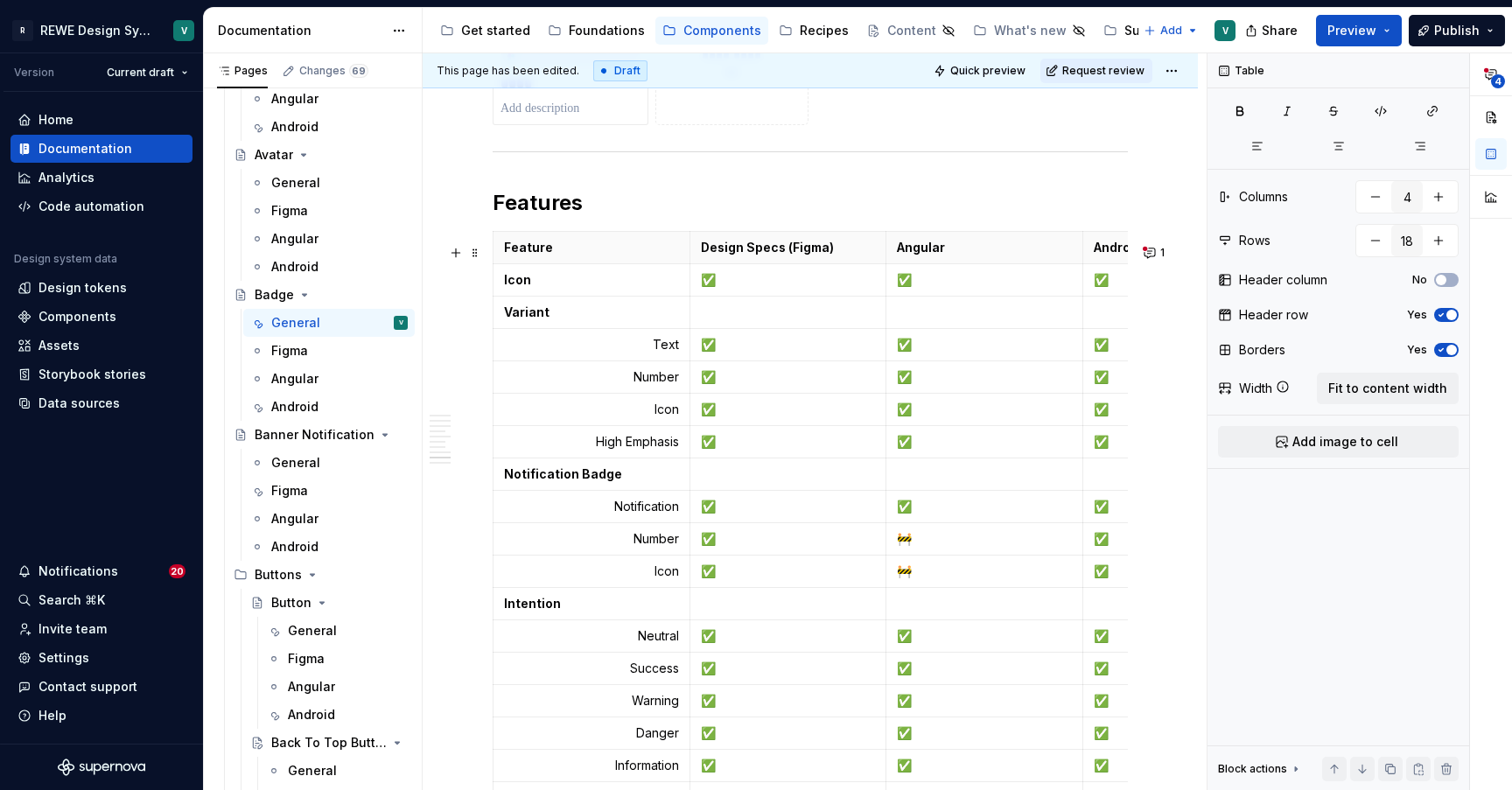
scroll to position [5747, 0]
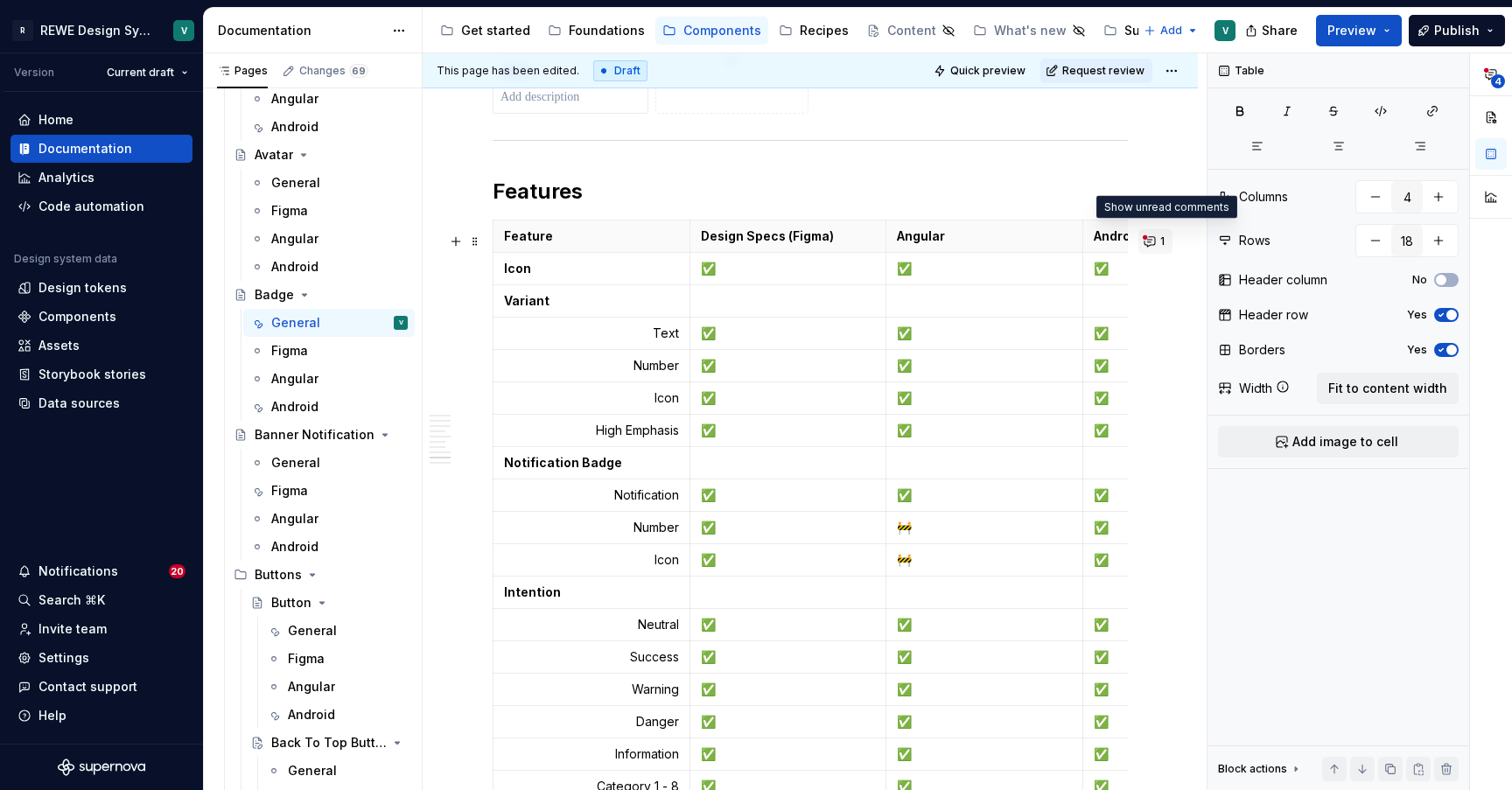
click at [1159, 245] on button "1" at bounding box center [1154, 241] width 34 height 25
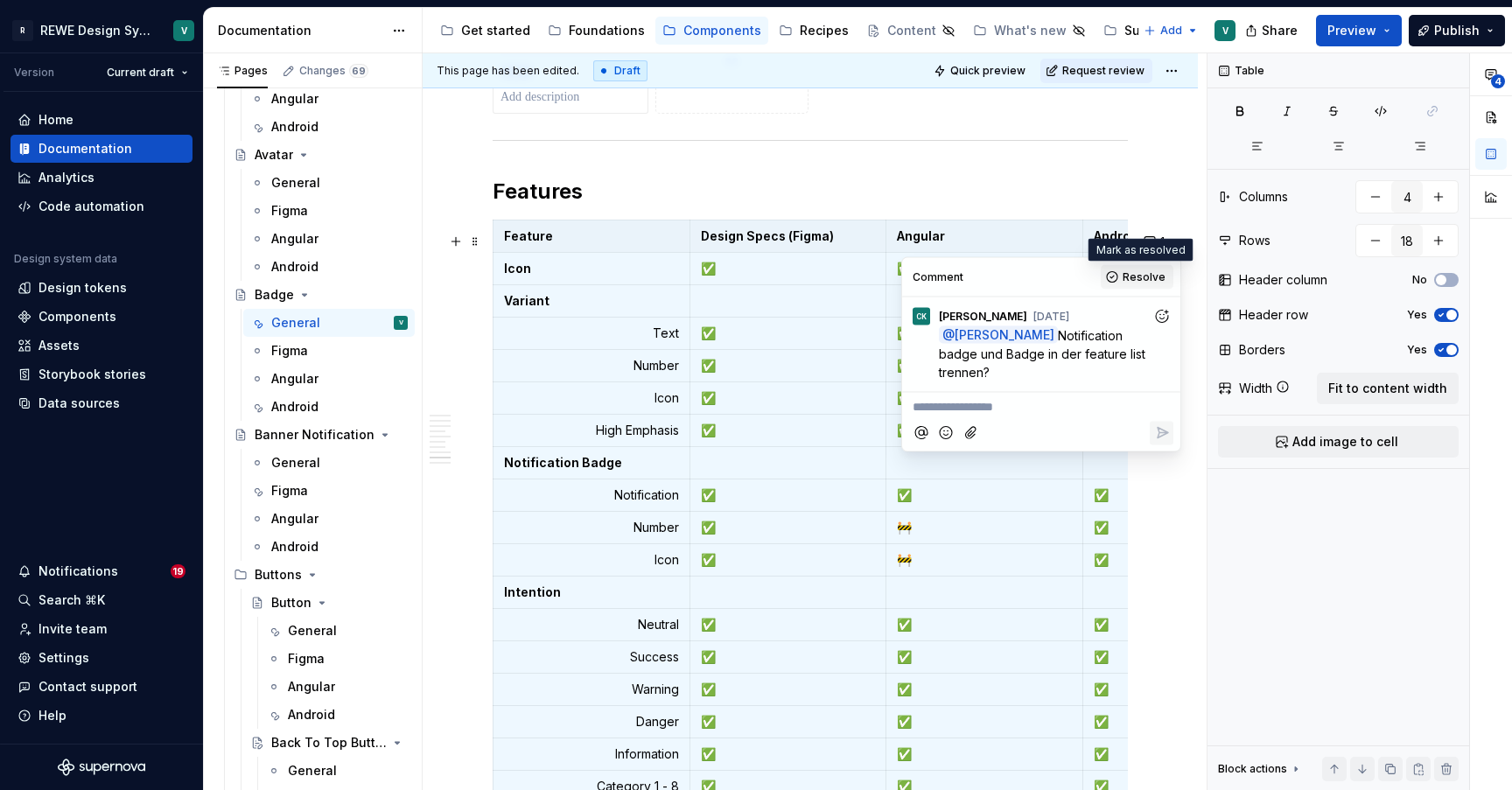
click at [1129, 278] on span "Resolve" at bounding box center [1143, 277] width 43 height 14
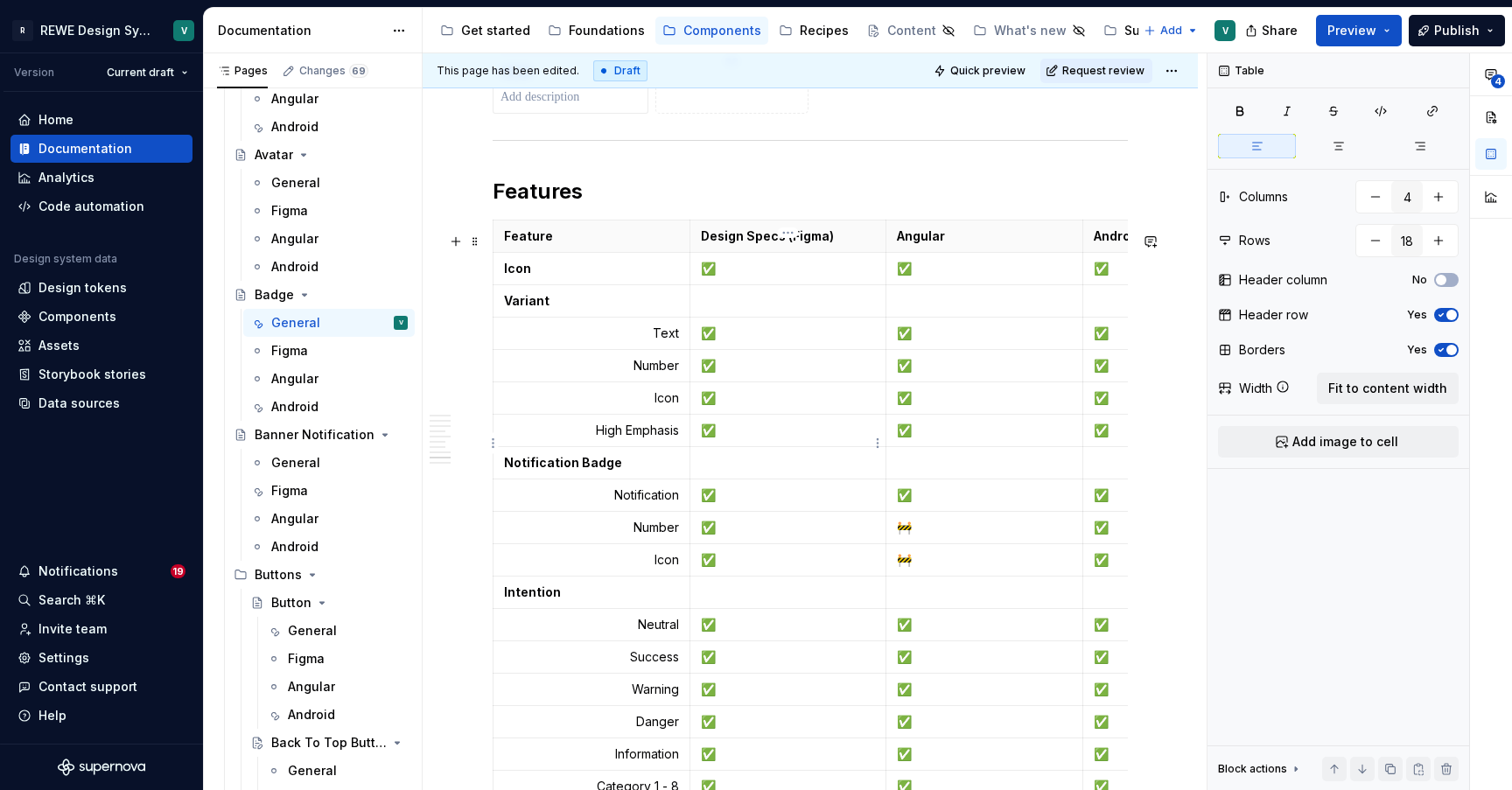
click at [724, 435] on p "✅" at bounding box center [788, 430] width 175 height 17
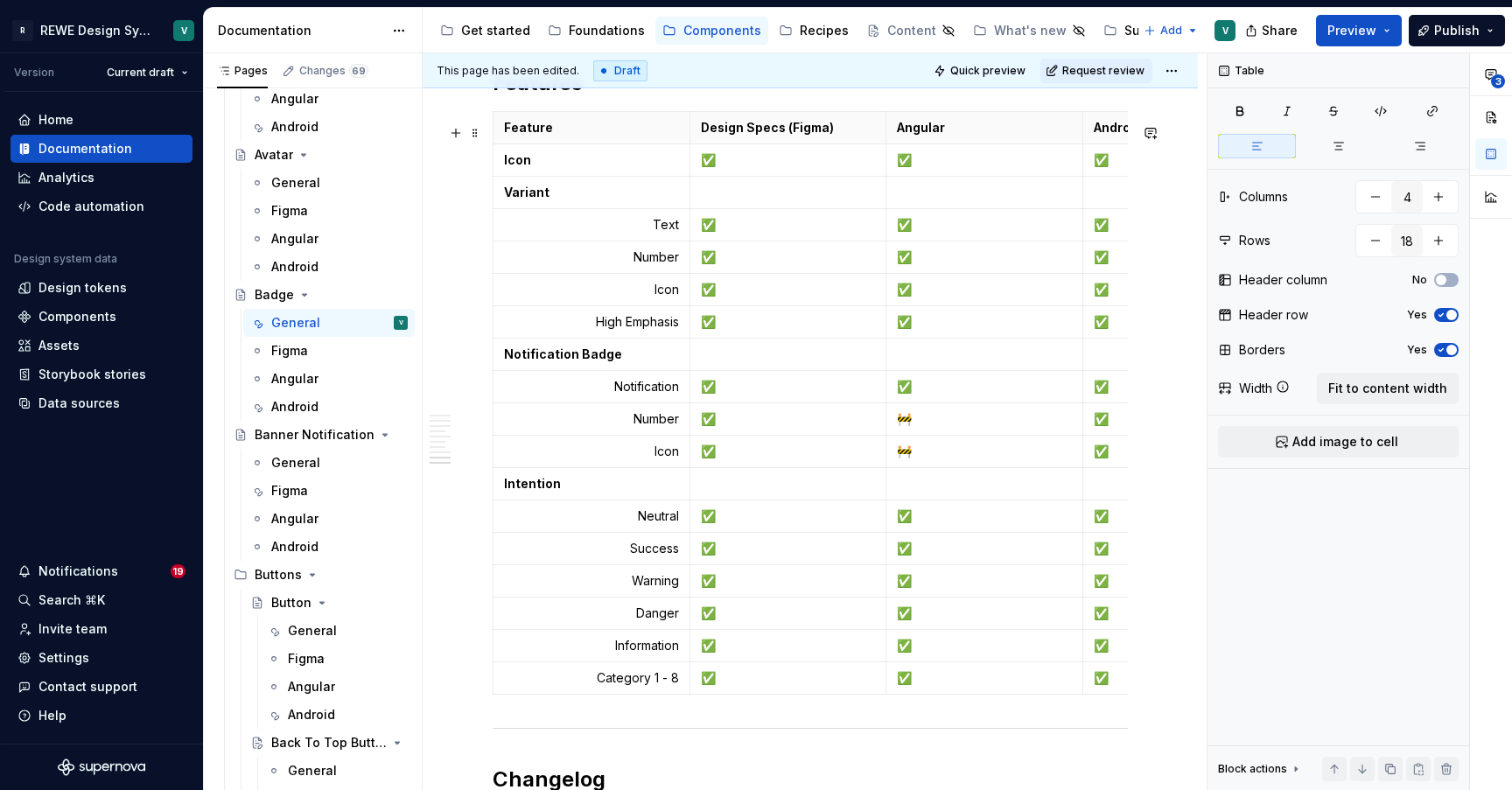
scroll to position [5848, 0]
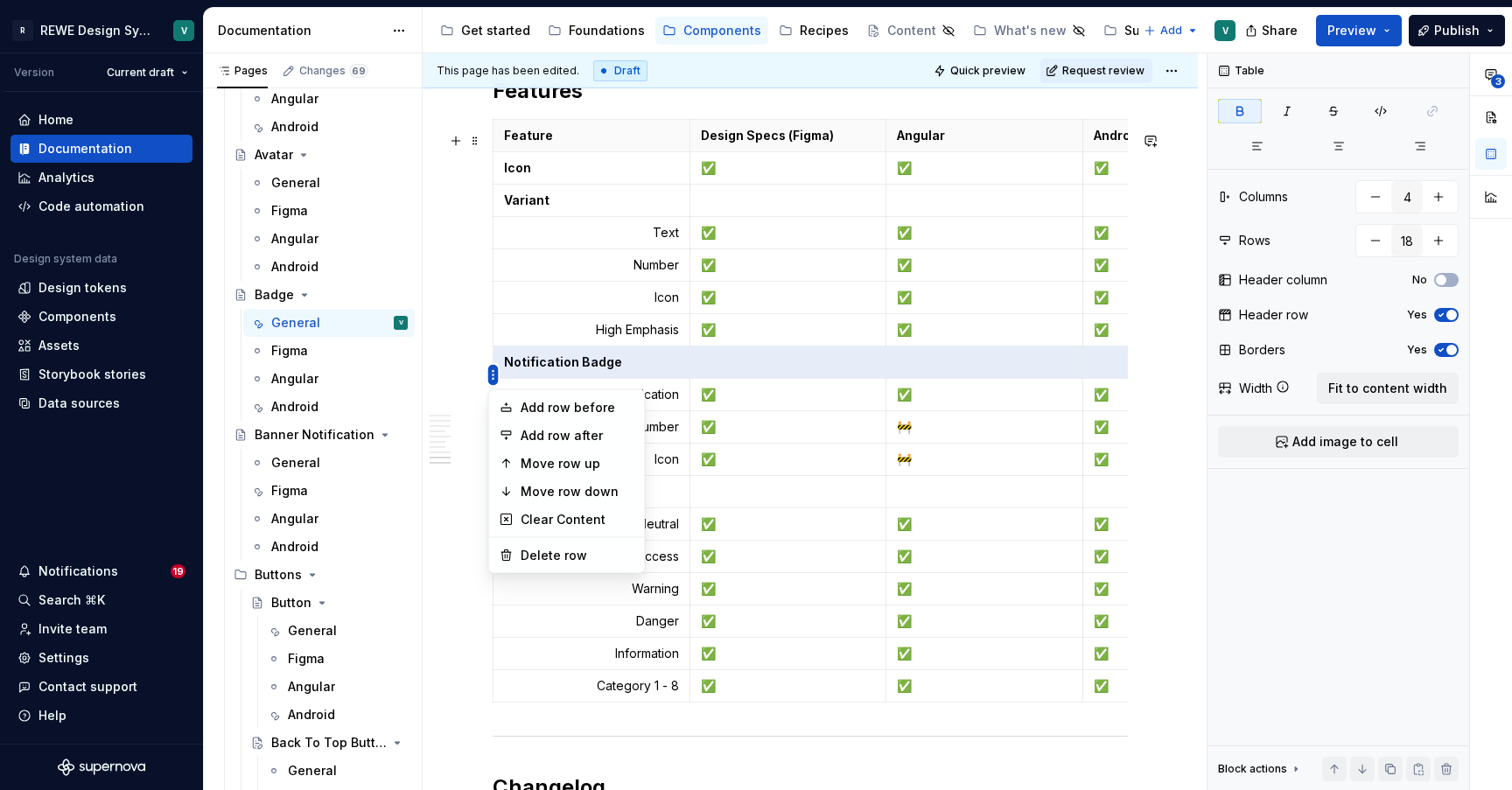
click at [490, 378] on html "R REWE Design System V Version Current draft Home Documentation Analytics Code …" at bounding box center [756, 395] width 1512 height 790
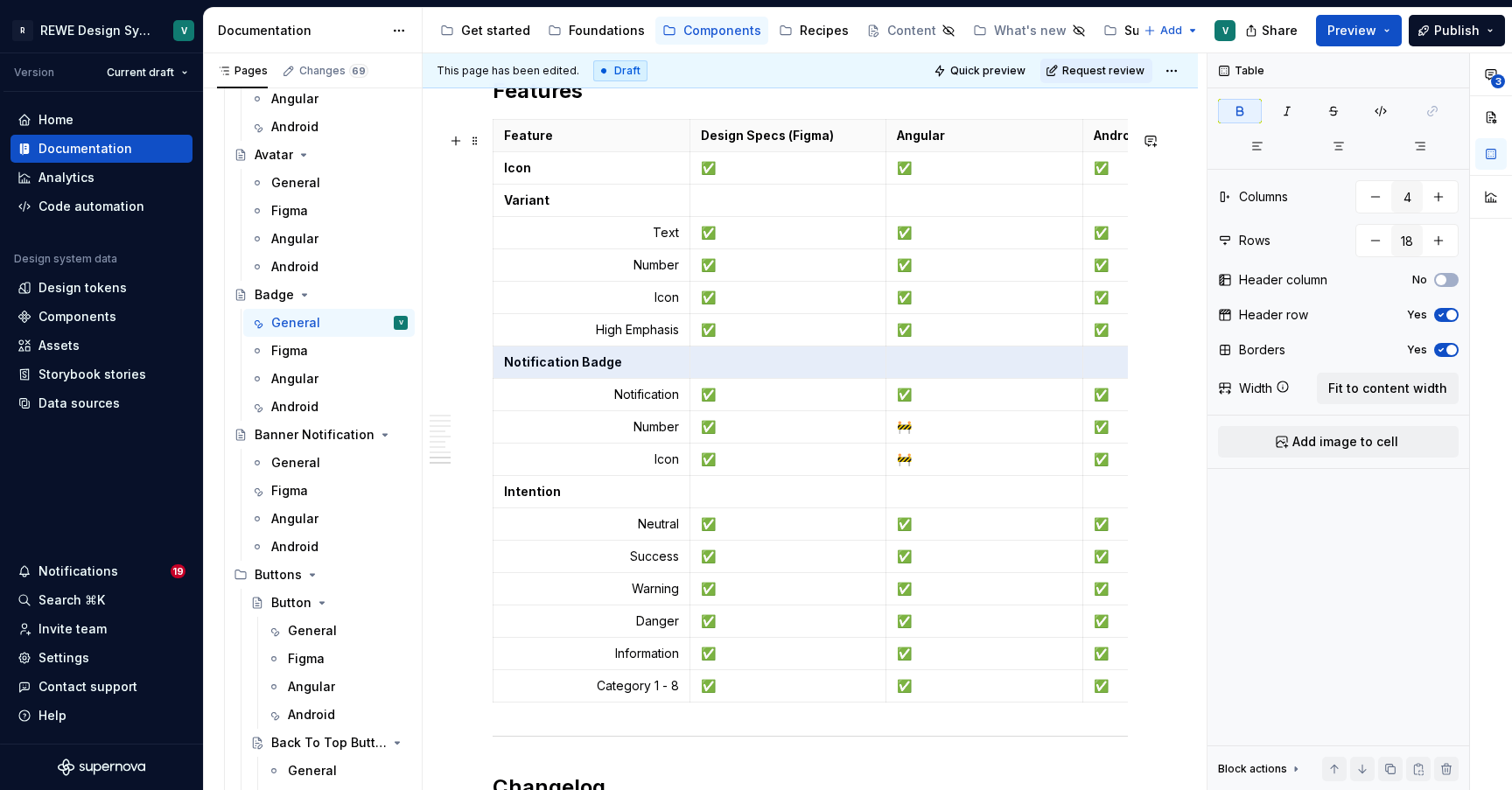
click at [482, 405] on html "R REWE Design System V Version Current draft Home Documentation Analytics Code …" at bounding box center [756, 395] width 1512 height 790
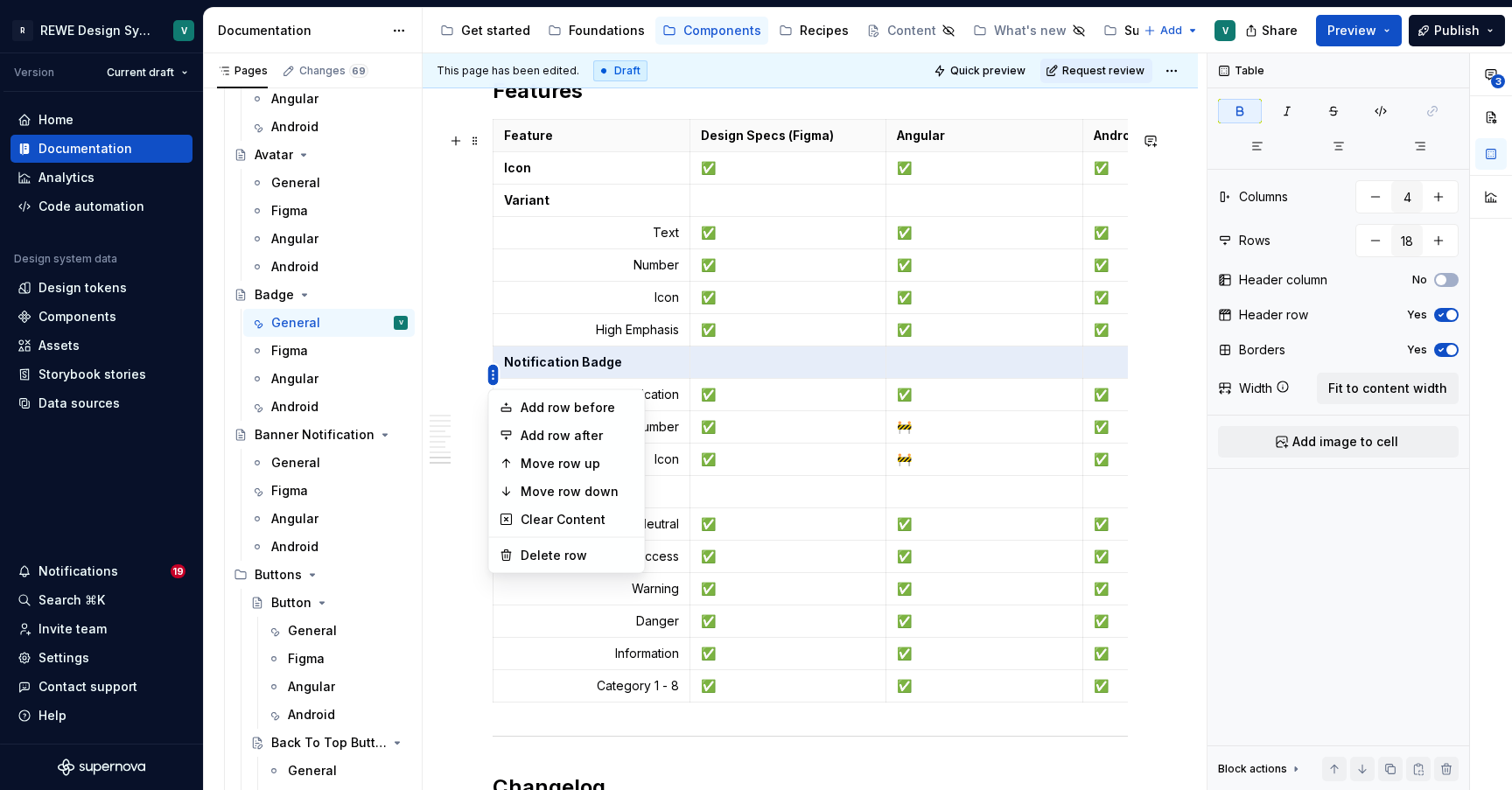
click at [492, 375] on html "R REWE Design System V Version Current draft Home Documentation Analytics Code …" at bounding box center [756, 395] width 1512 height 790
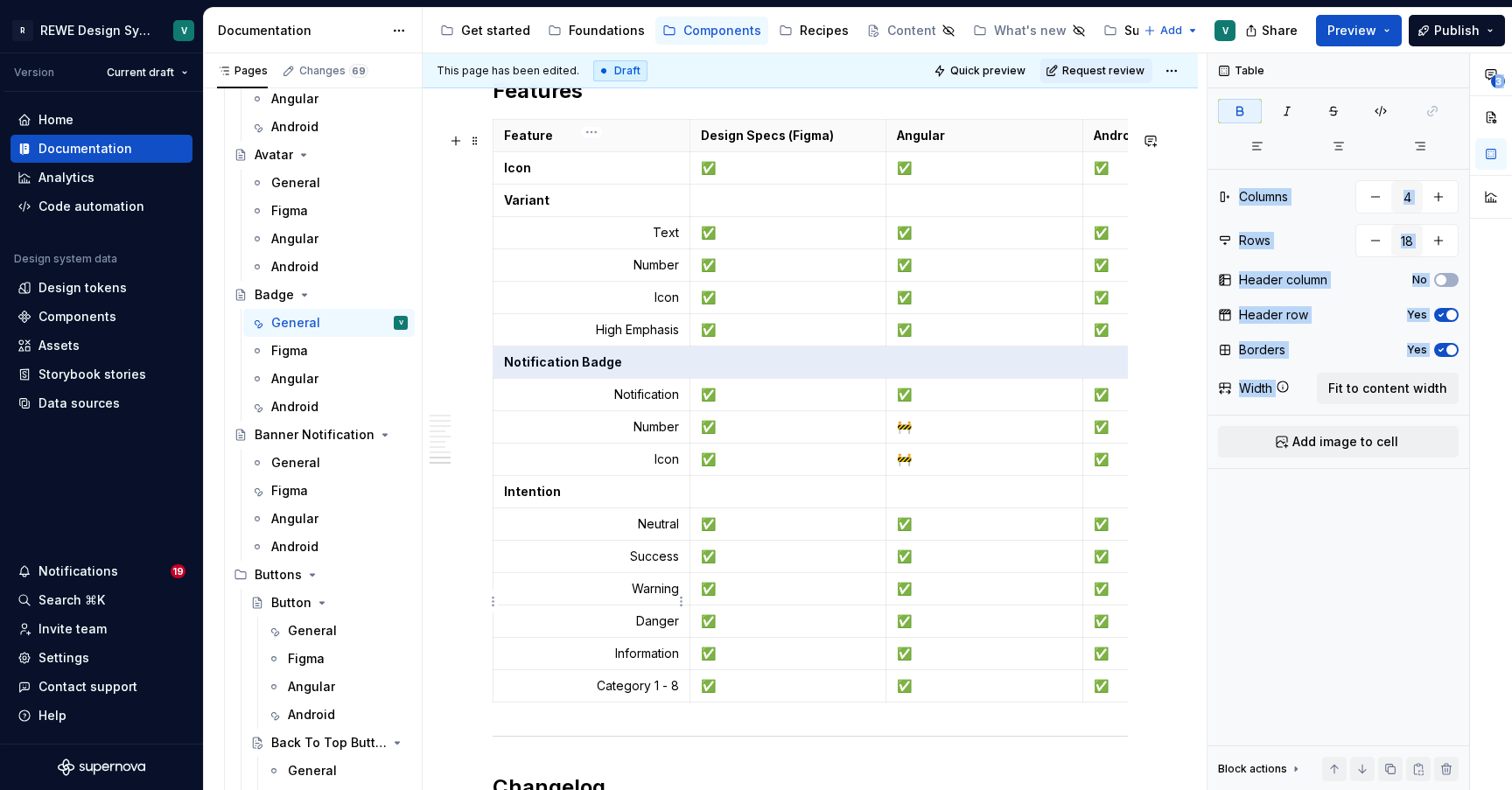
drag, startPoint x: 492, startPoint y: 375, endPoint x: 499, endPoint y: 588, distance: 213.1
click at [499, 588] on html "R REWE Design System V Version Current draft Home Documentation Analytics Code …" at bounding box center [756, 395] width 1512 height 790
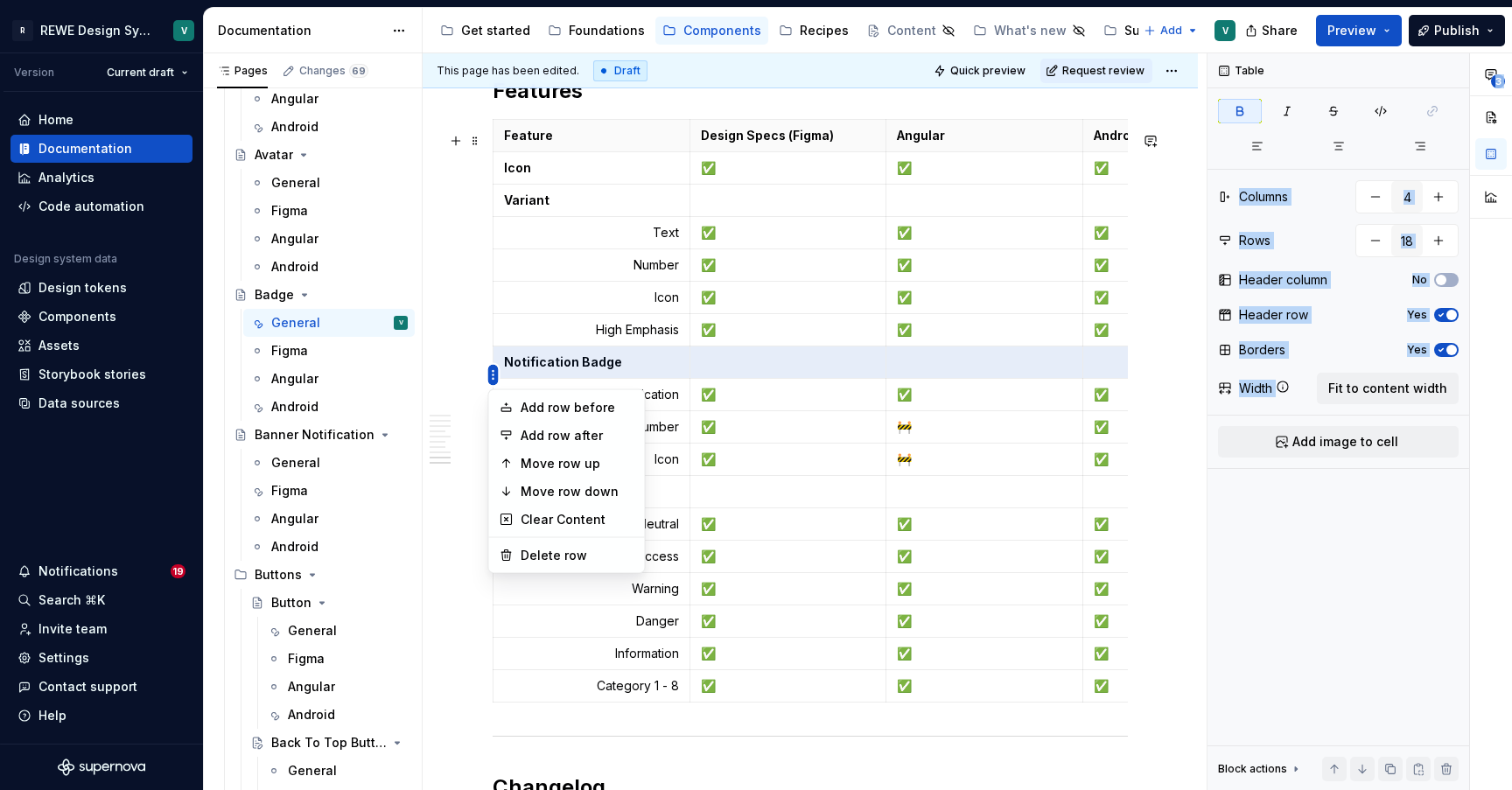
click at [494, 375] on html "R REWE Design System V Version Current draft Home Documentation Analytics Code …" at bounding box center [756, 395] width 1512 height 790
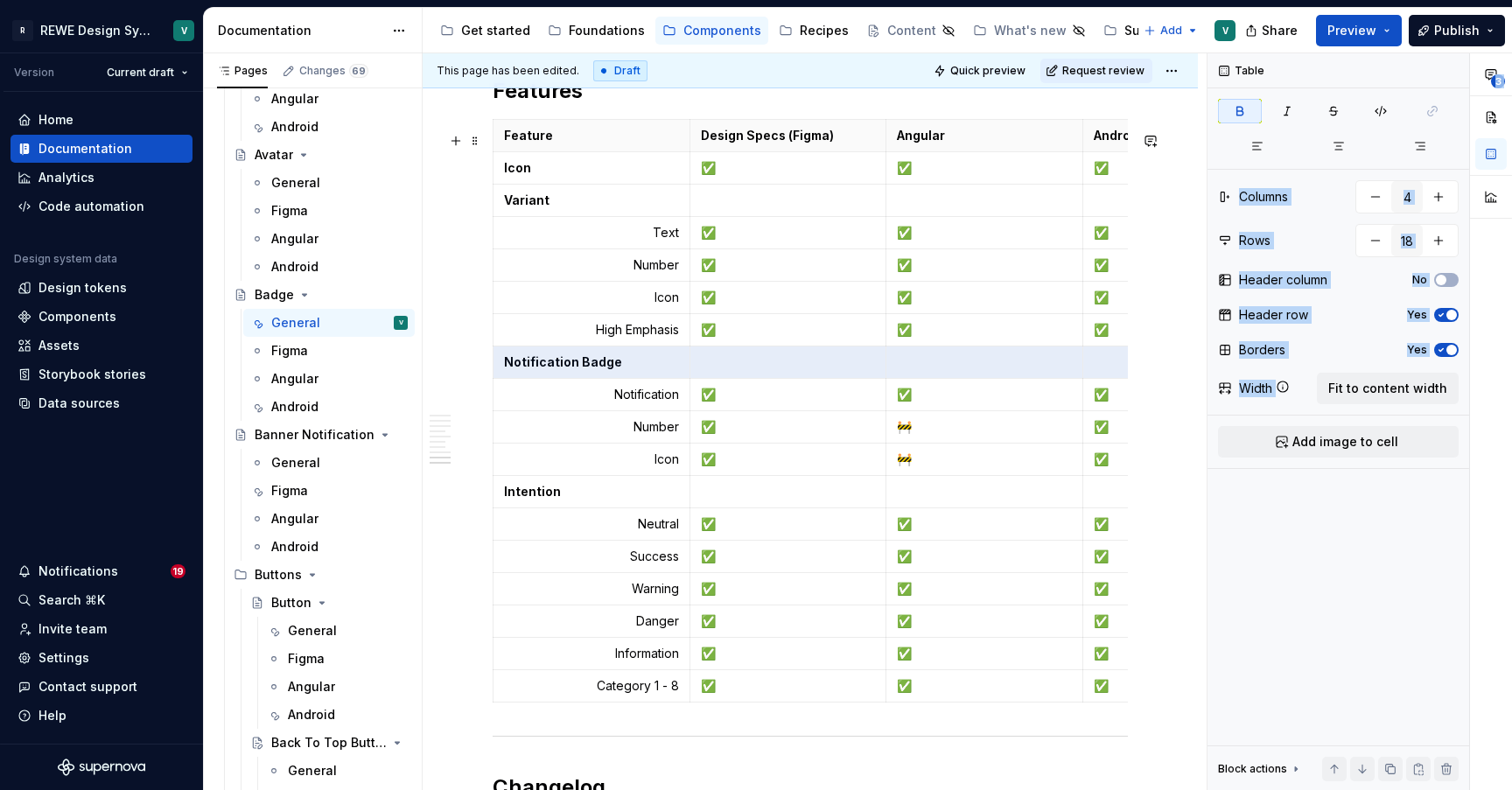
click at [498, 370] on html "R REWE Design System V Version Current draft Home Documentation Analytics Code …" at bounding box center [756, 395] width 1512 height 790
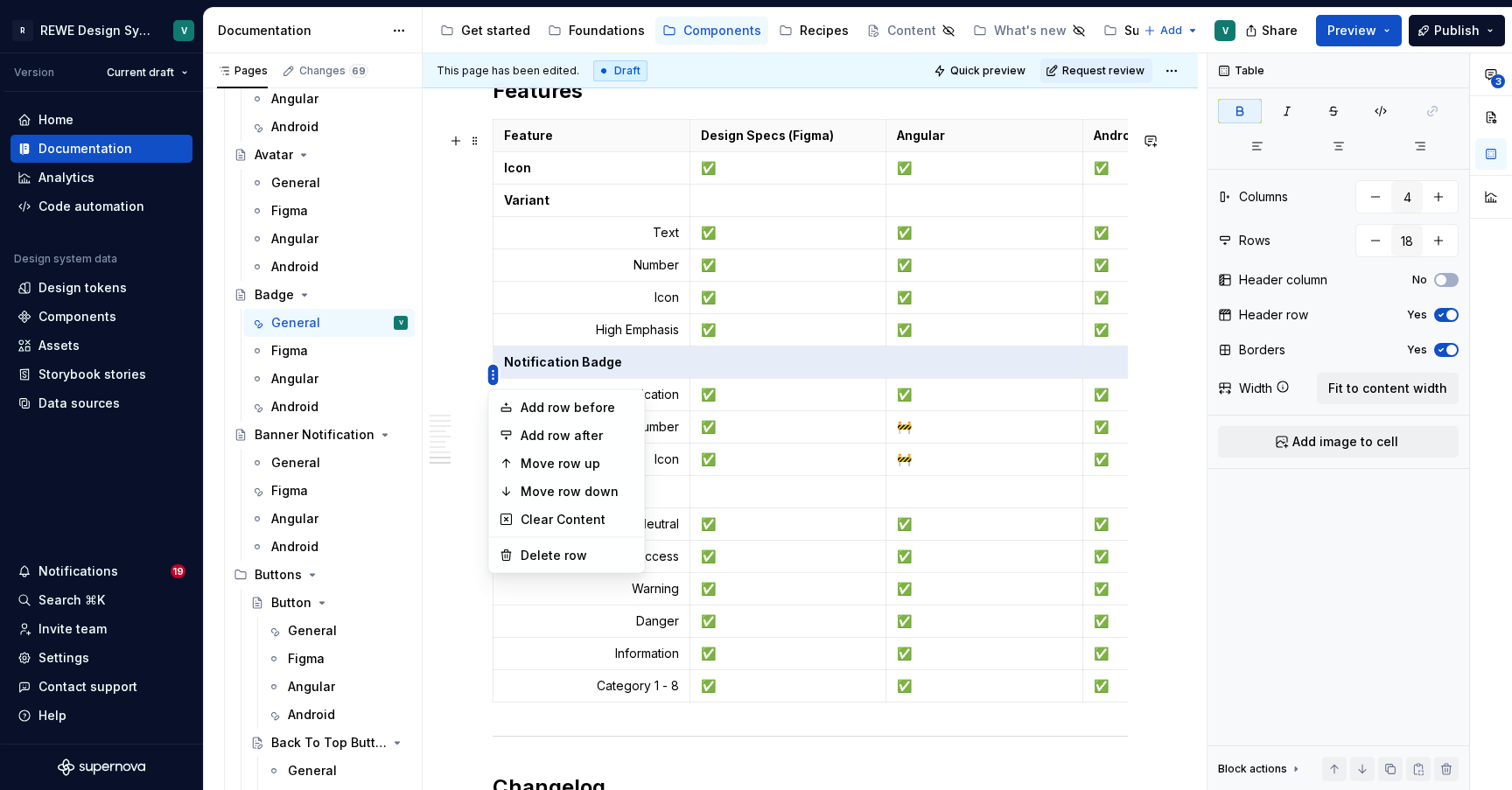
click at [491, 380] on html "R REWE Design System V Version Current draft Home Documentation Analytics Code …" at bounding box center [756, 395] width 1512 height 790
click at [746, 408] on html "R REWE Design System V Version Current draft Home Documentation Analytics Code …" at bounding box center [756, 395] width 1512 height 790
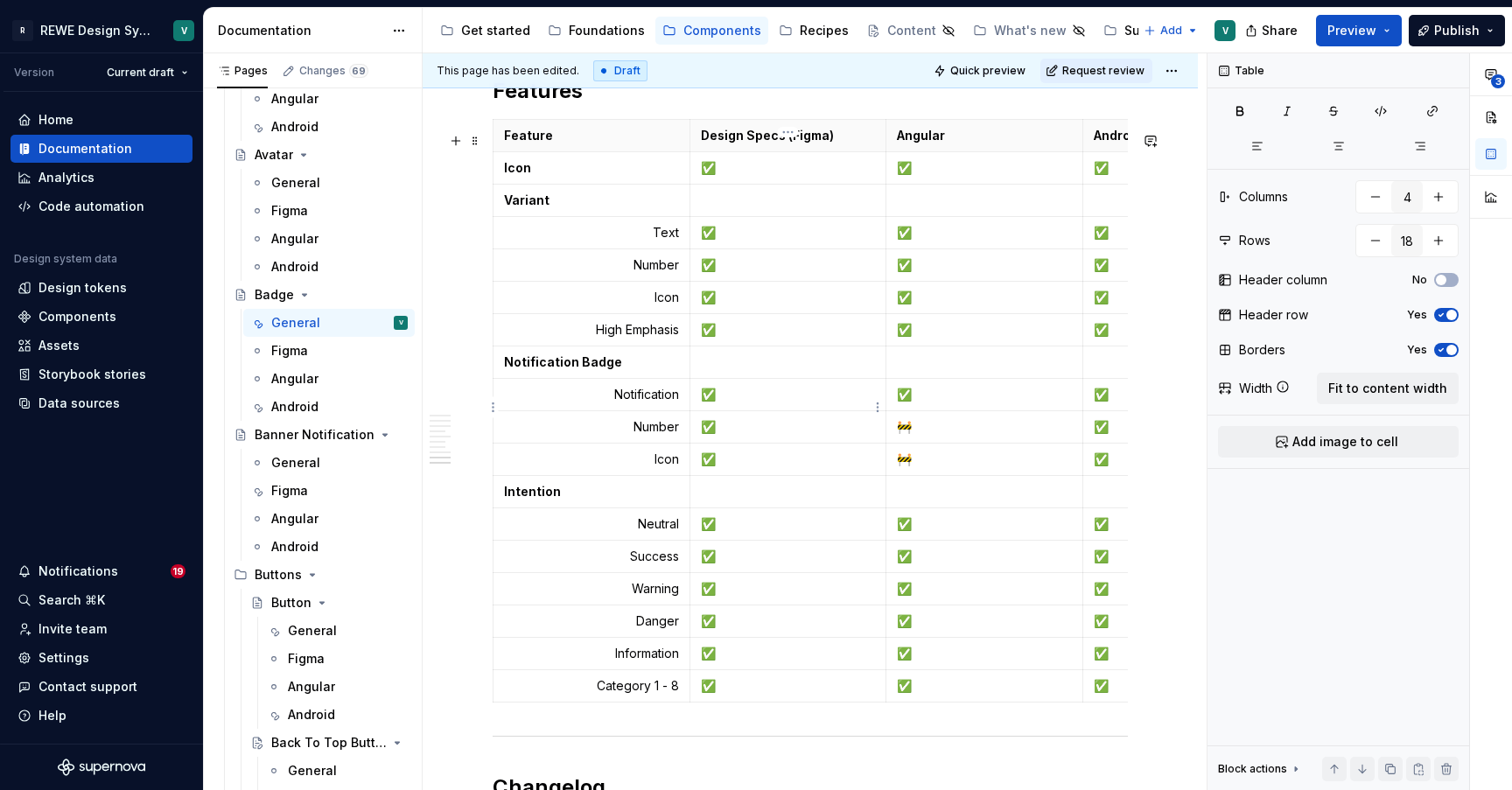
click at [746, 411] on td "✅" at bounding box center [787, 395] width 197 height 33
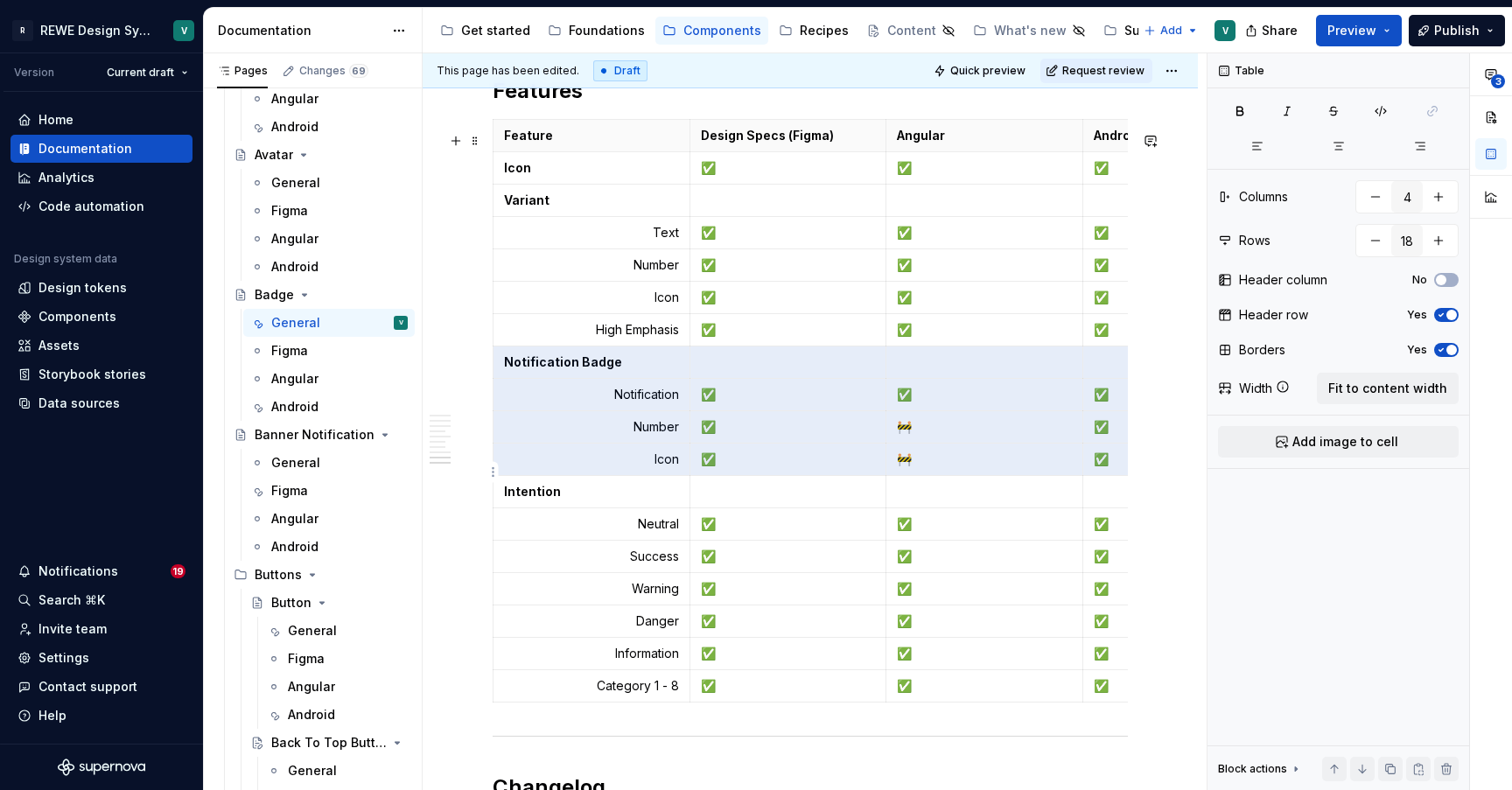
drag, startPoint x: 504, startPoint y: 374, endPoint x: 1086, endPoint y: 459, distance: 588.2
click at [1086, 464] on tbody "Feature Design Specs (Figma) Angular Android Icon ✅ ✅ ✅ Variant Text ✅ ✅ ✅ Numb…" at bounding box center [887, 411] width 786 height 582
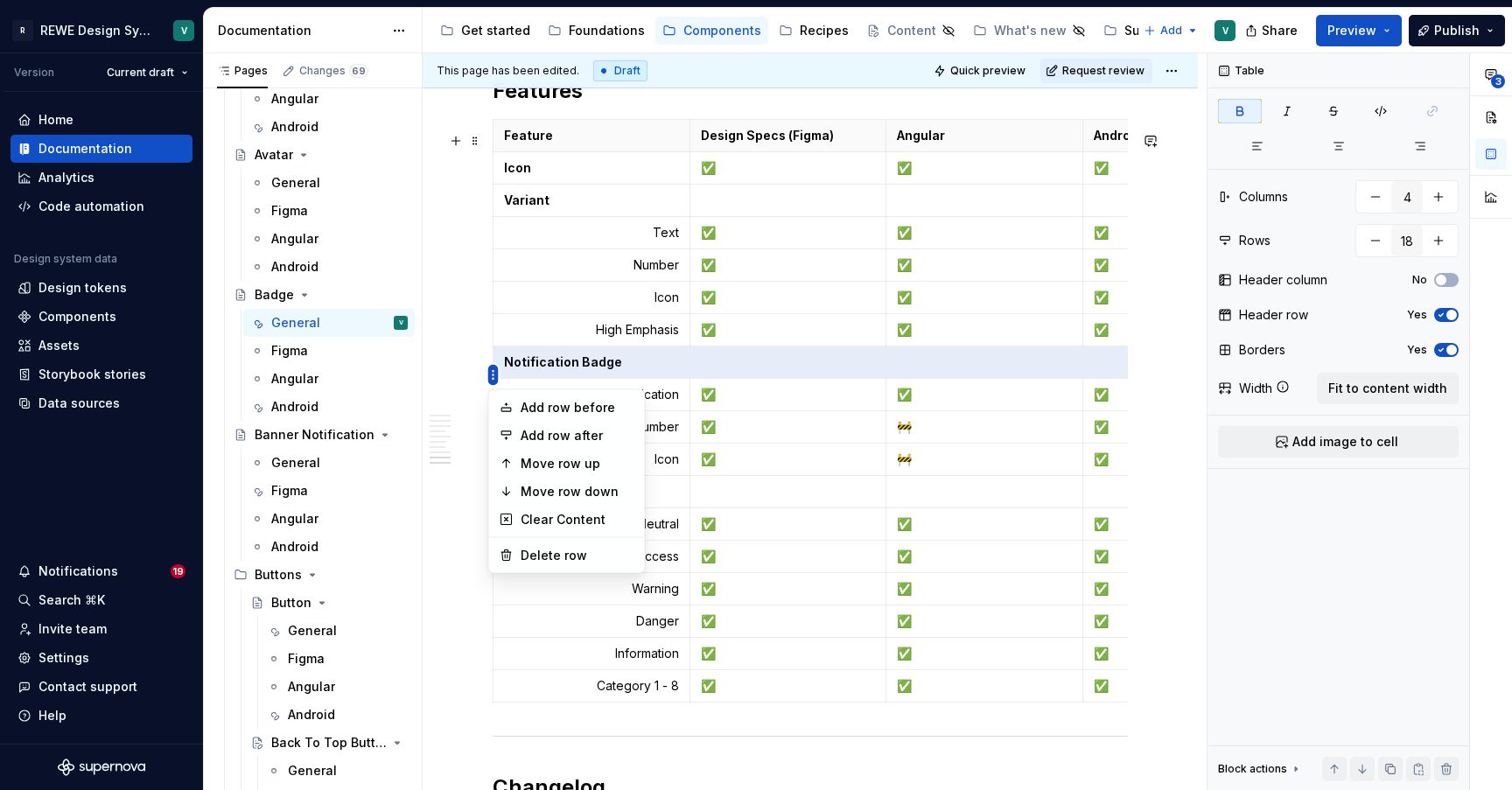
click at [497, 376] on html "R REWE Design System V Version Current draft Home Documentation Analytics Code …" at bounding box center [756, 395] width 1512 height 790
click at [534, 459] on div "Move row up" at bounding box center [577, 463] width 114 height 17
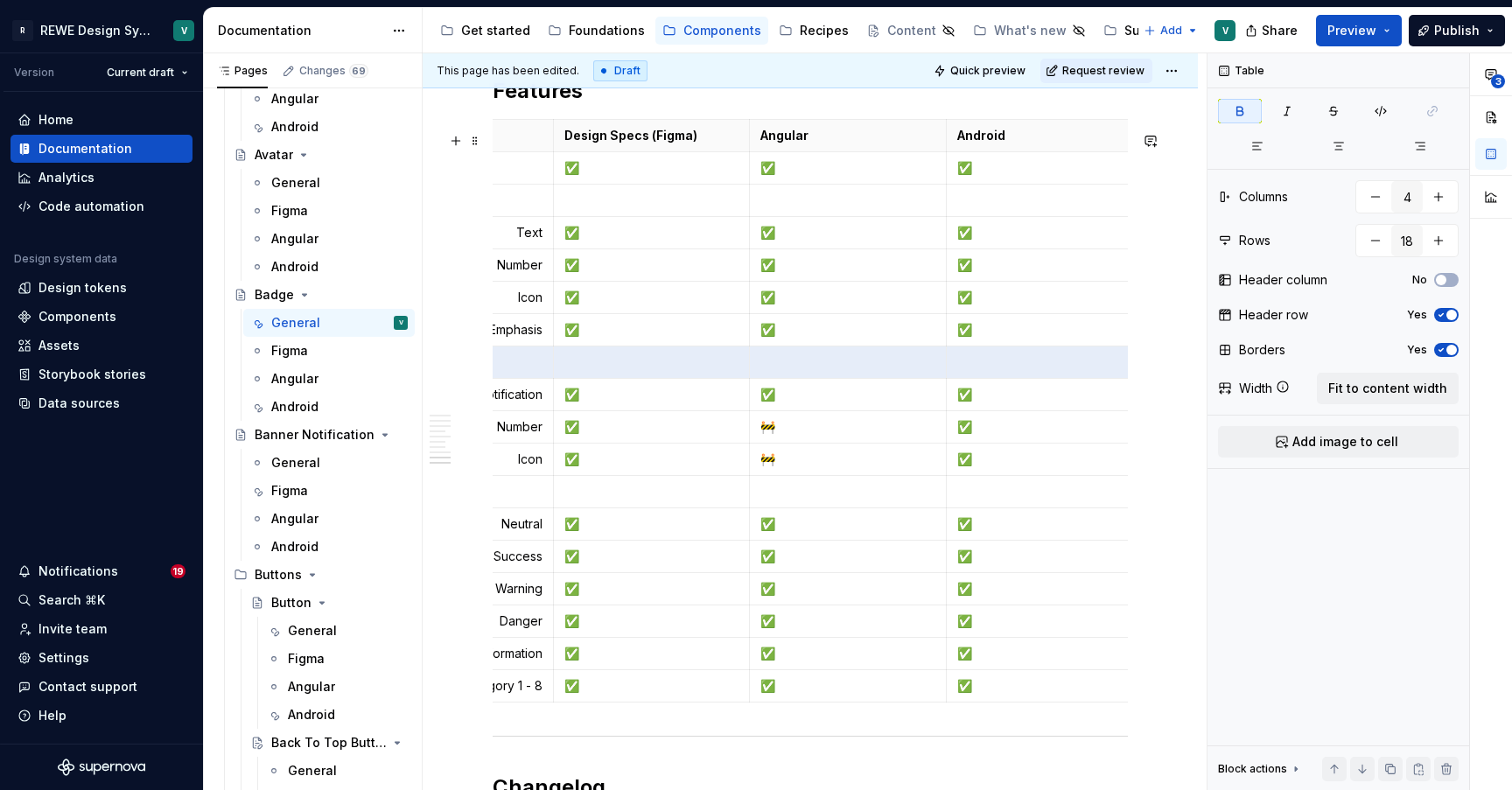
scroll to position [0, 0]
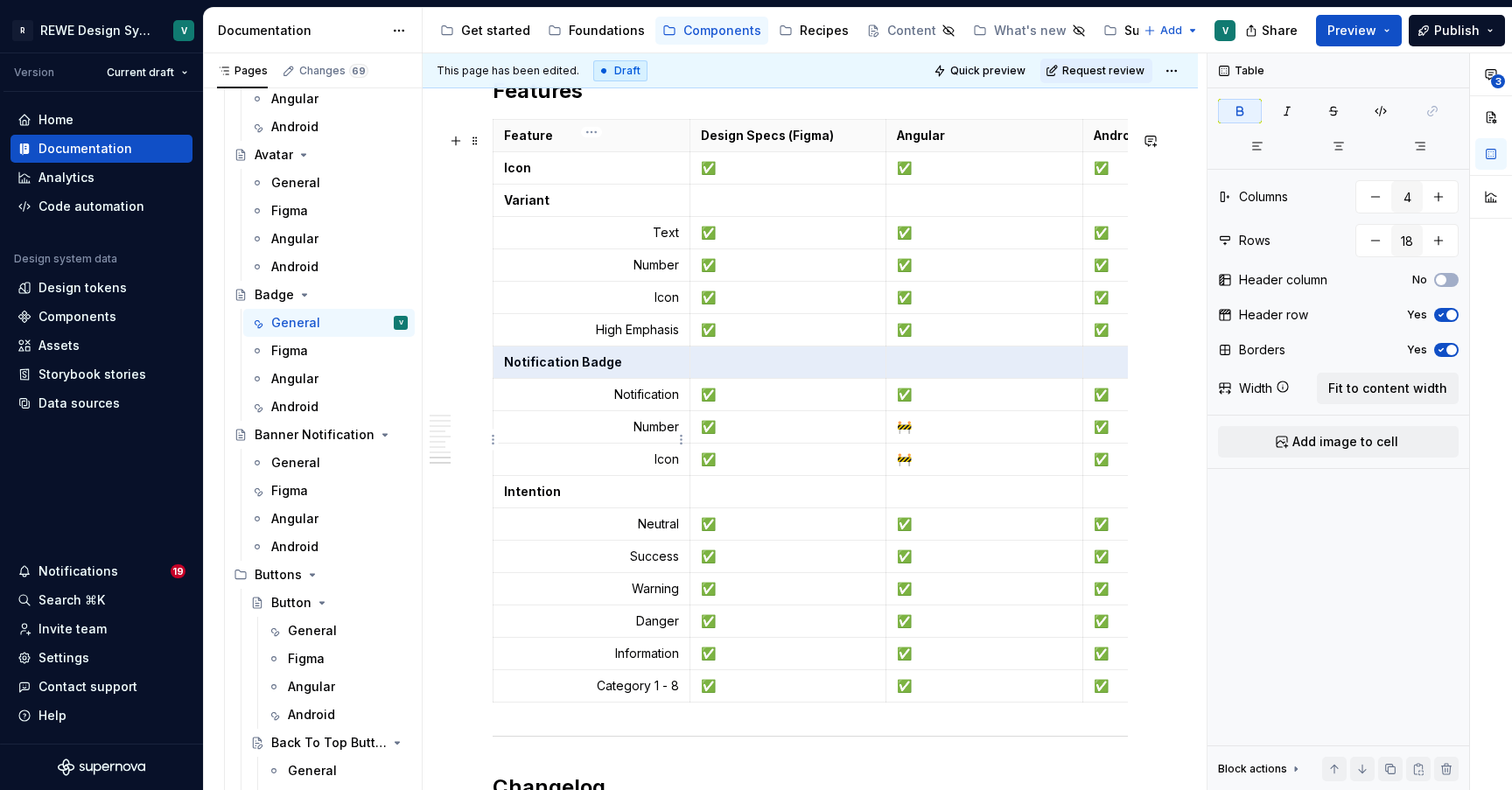
click at [618, 433] on p "Number" at bounding box center [592, 426] width 175 height 17
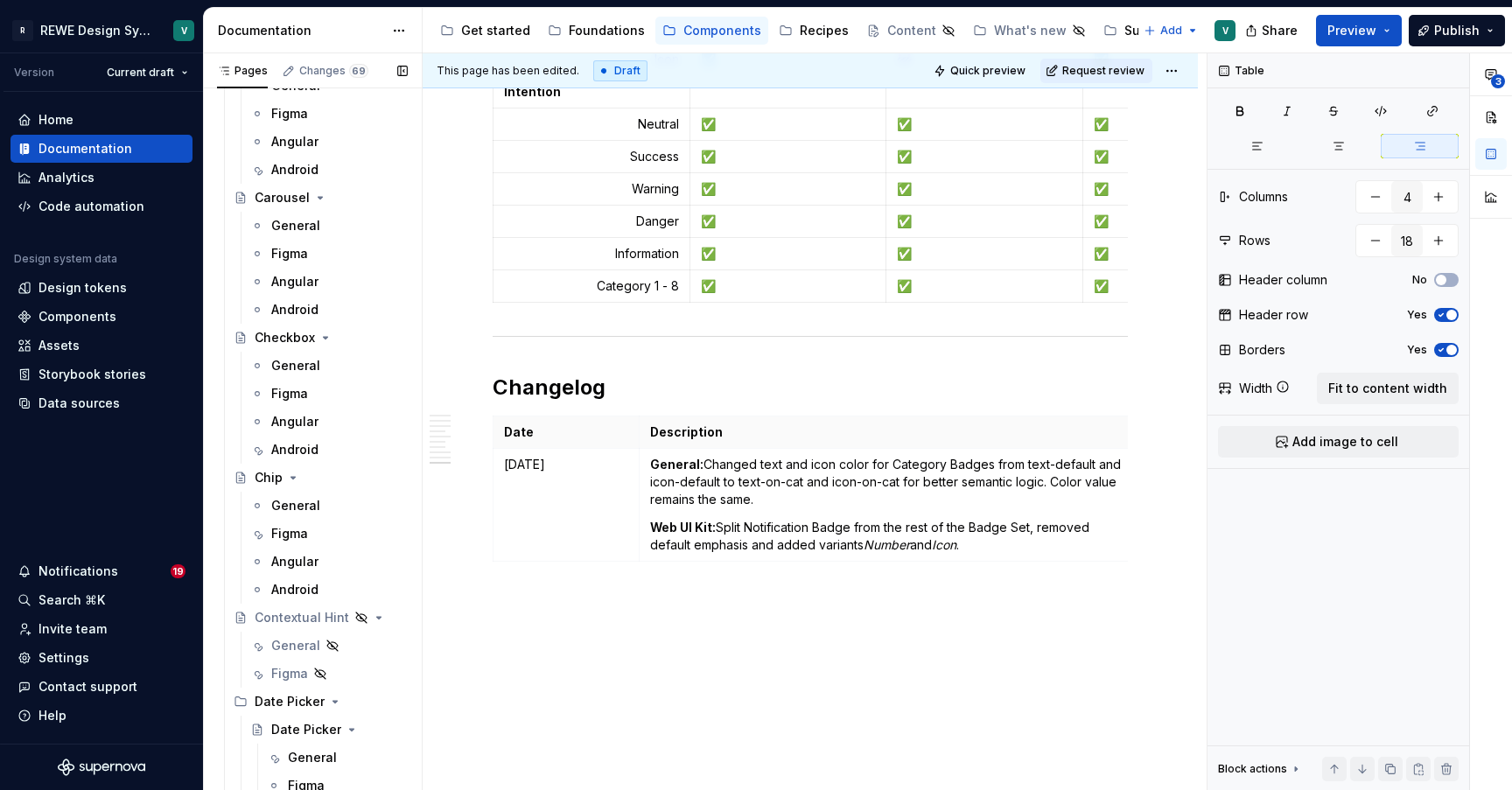
scroll to position [2304, 0]
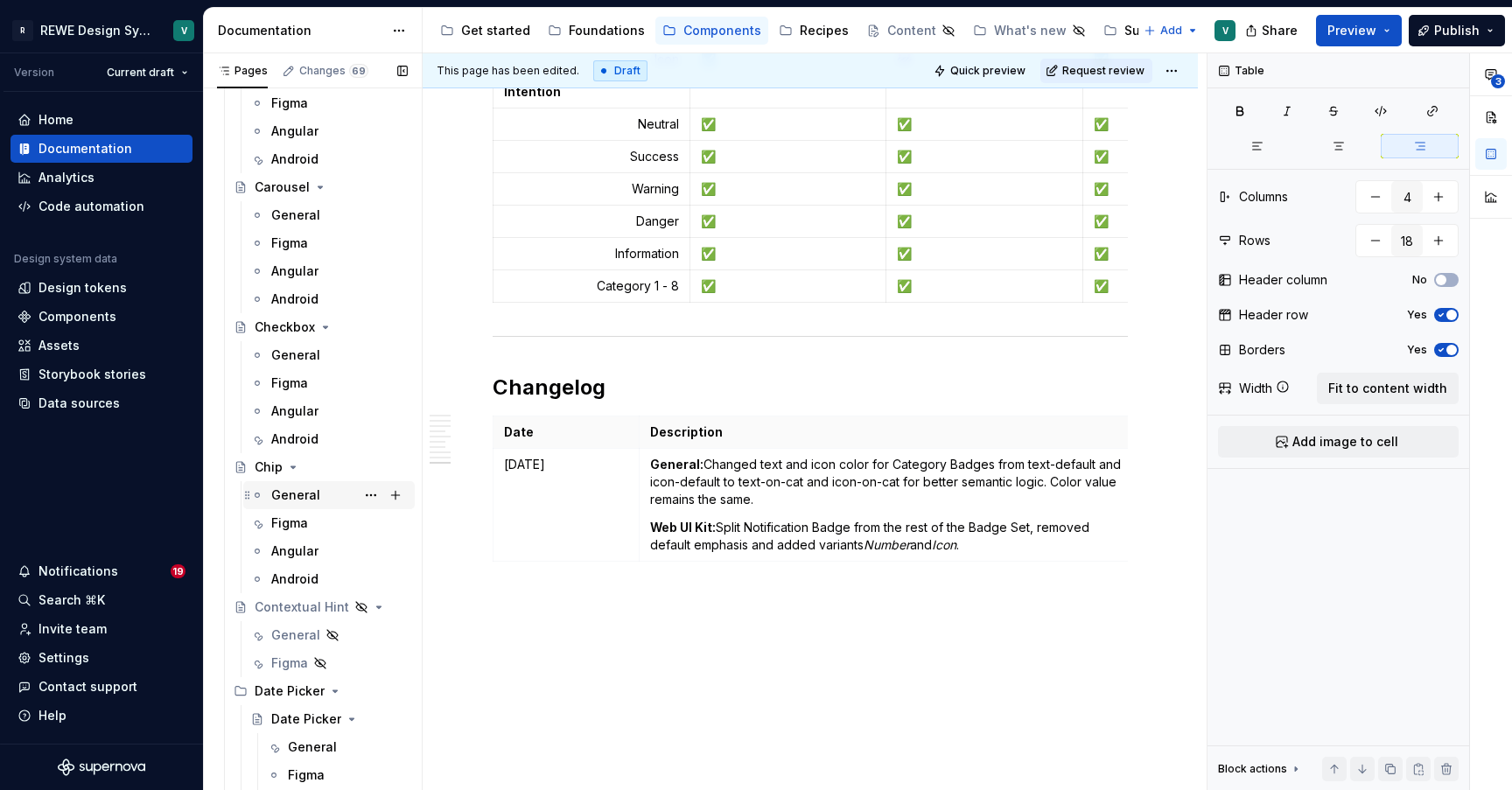
click at [286, 491] on div "General" at bounding box center [296, 494] width 49 height 17
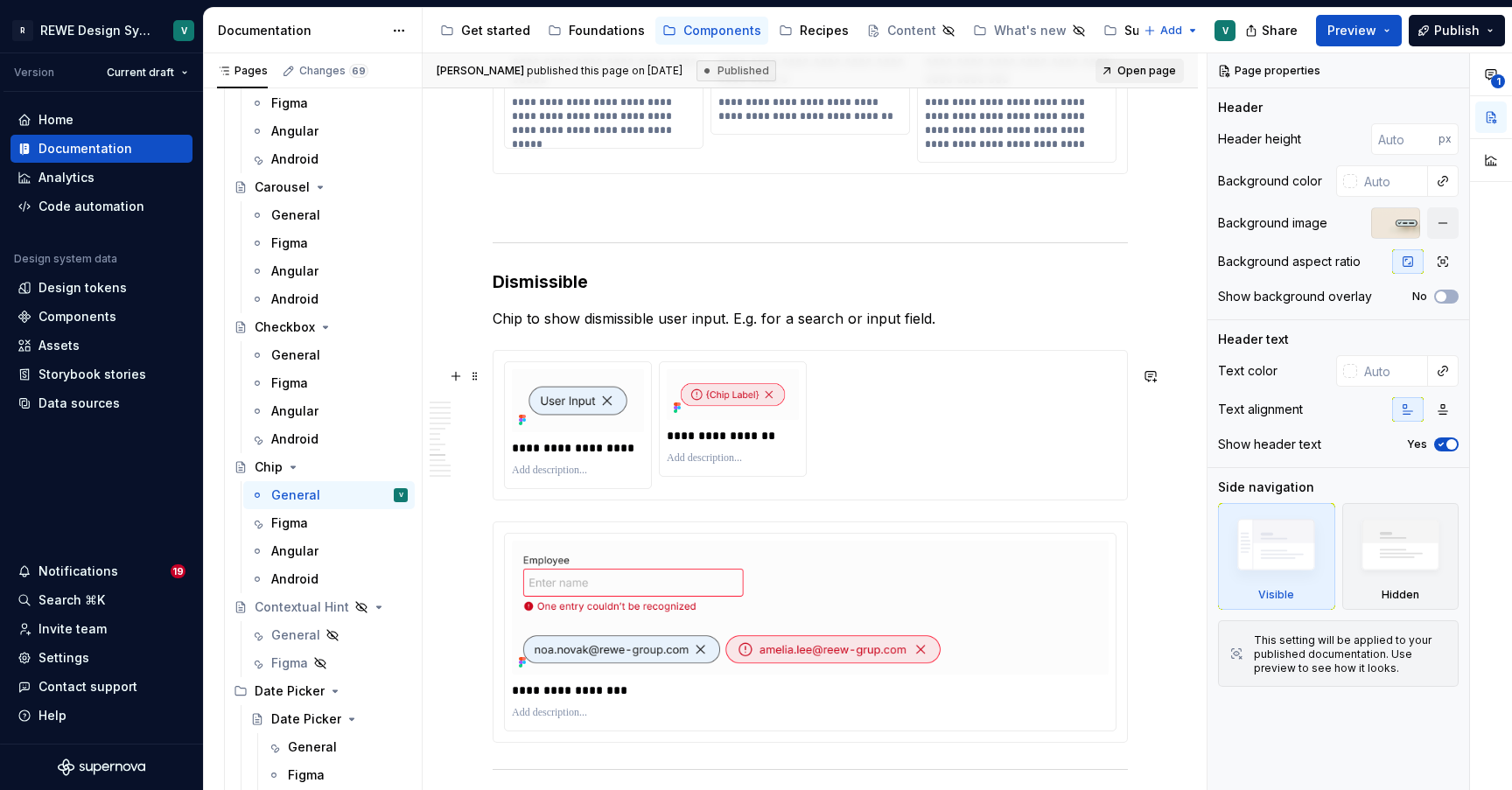
scroll to position [3924, 0]
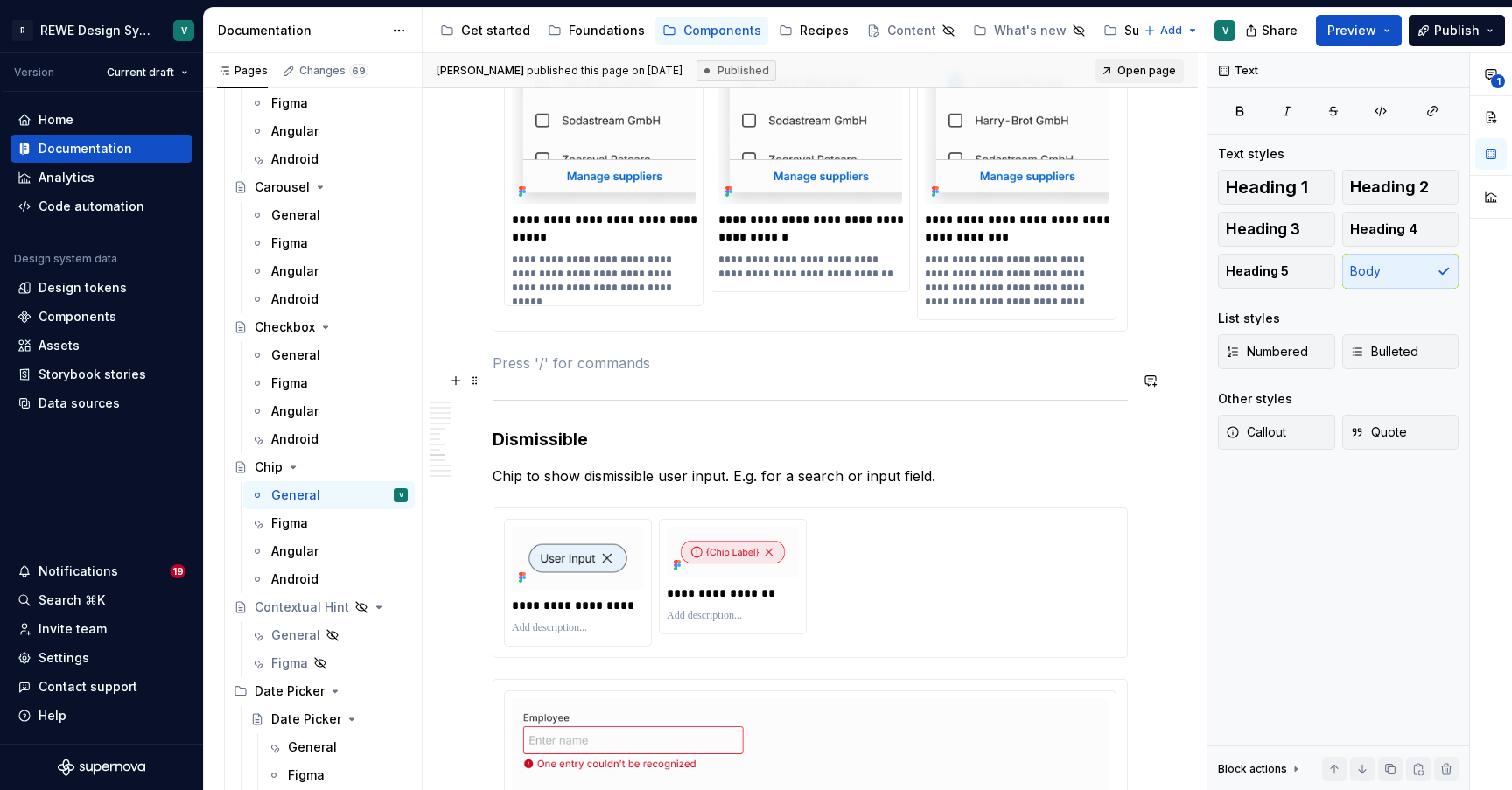
click at [662, 373] on p at bounding box center [810, 362] width 635 height 21
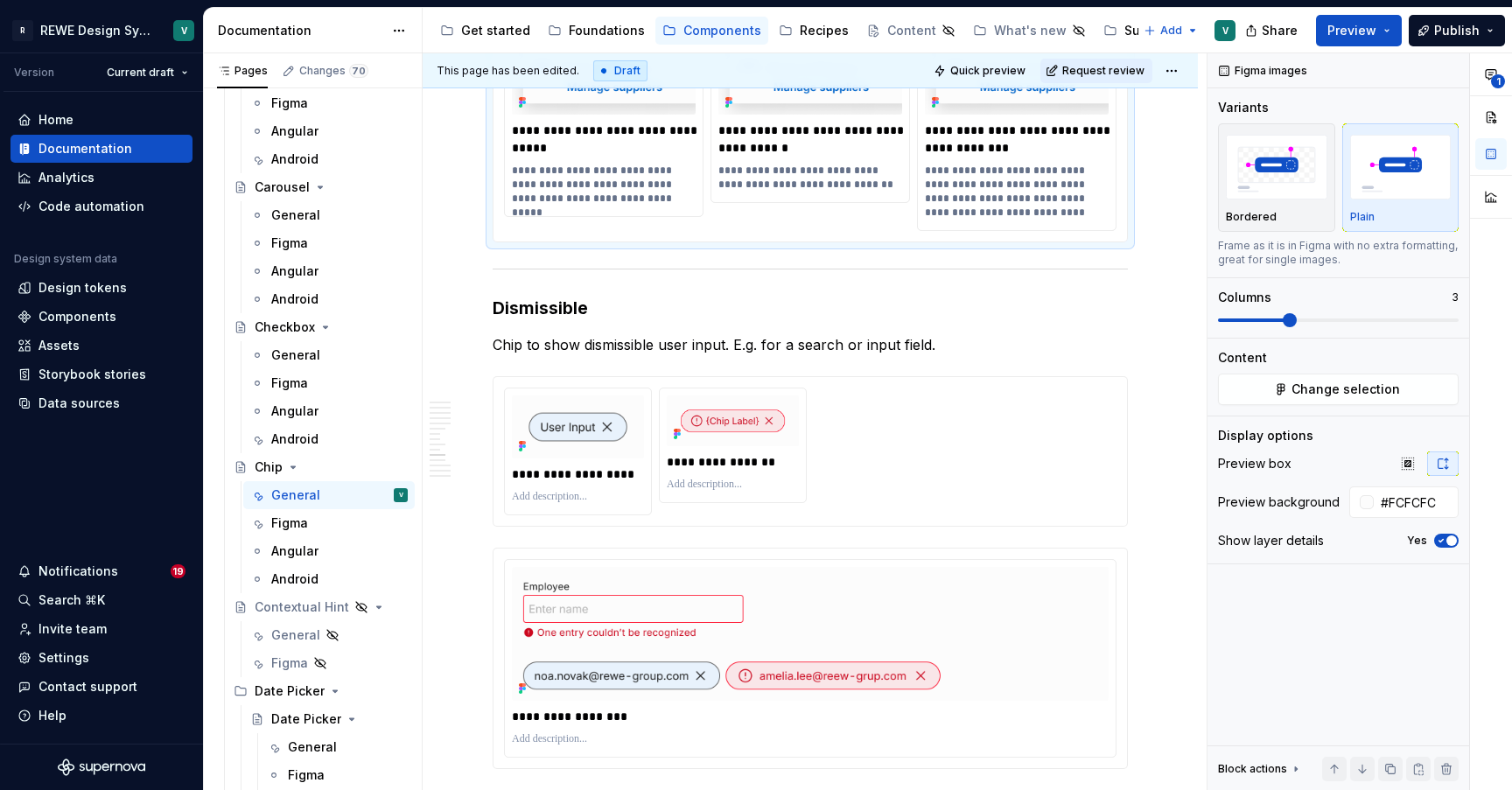
type textarea "*"
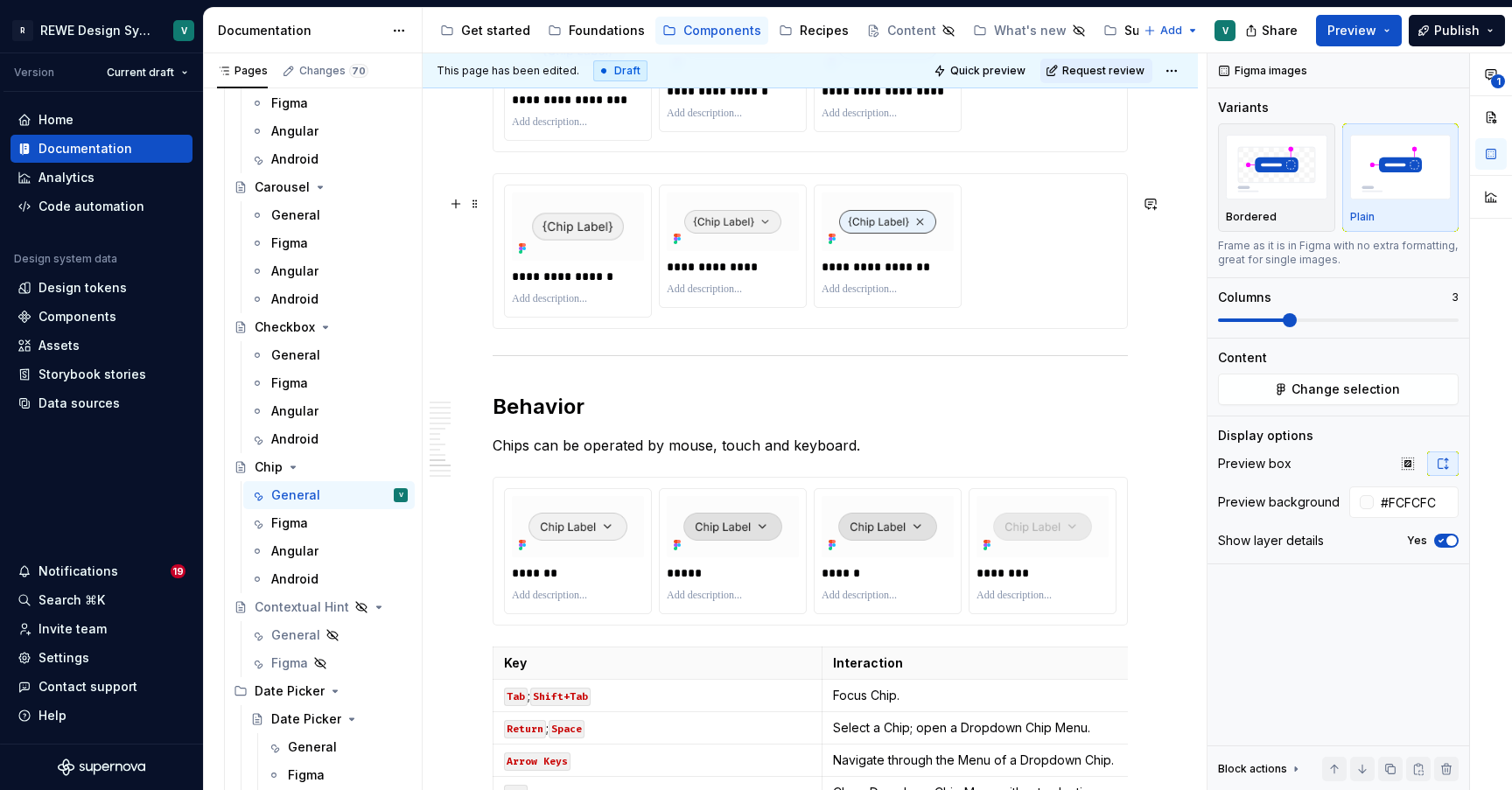
scroll to position [4695, 0]
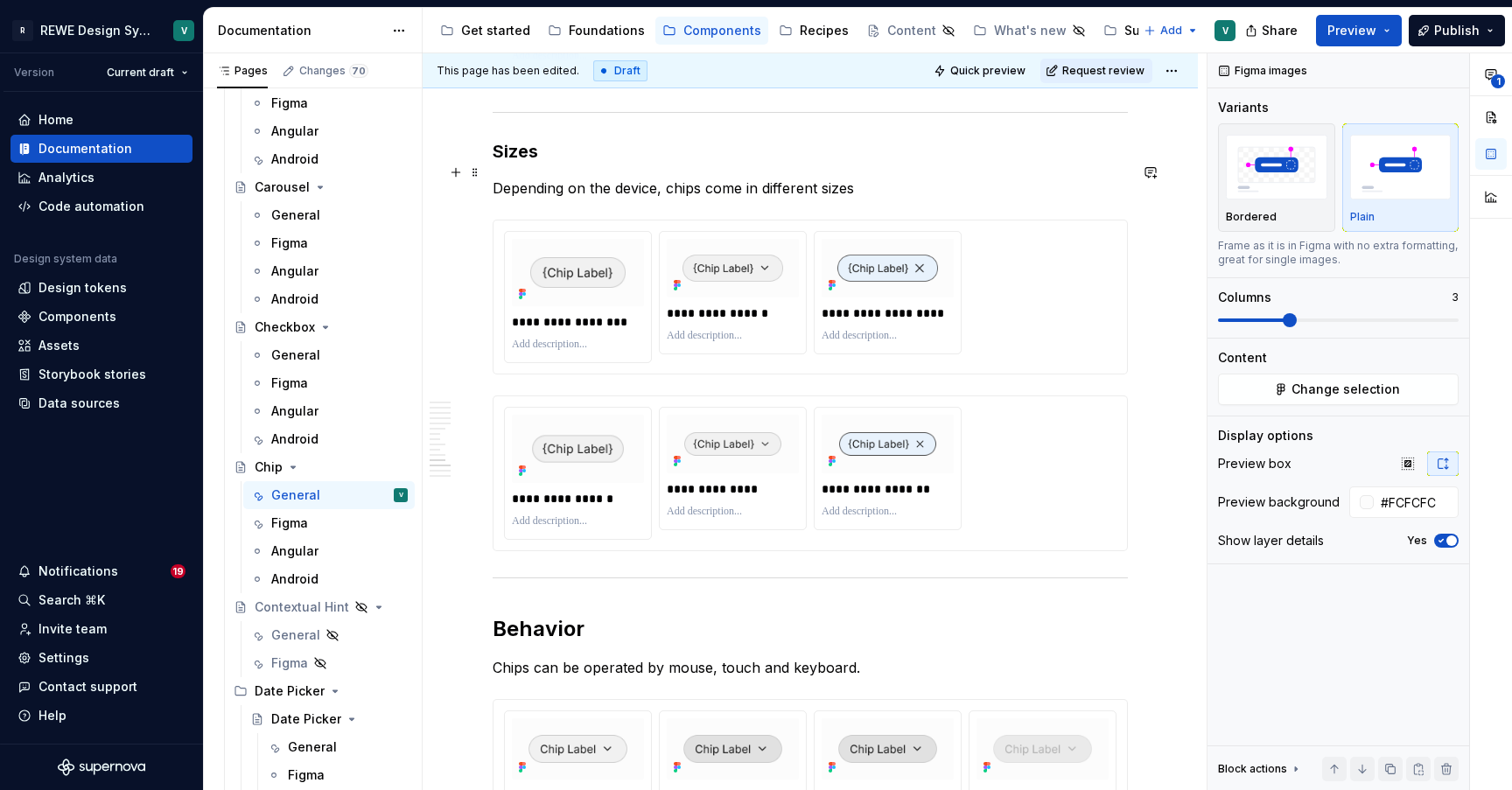
click at [494, 164] on h3 "Sizes" at bounding box center [810, 151] width 635 height 25
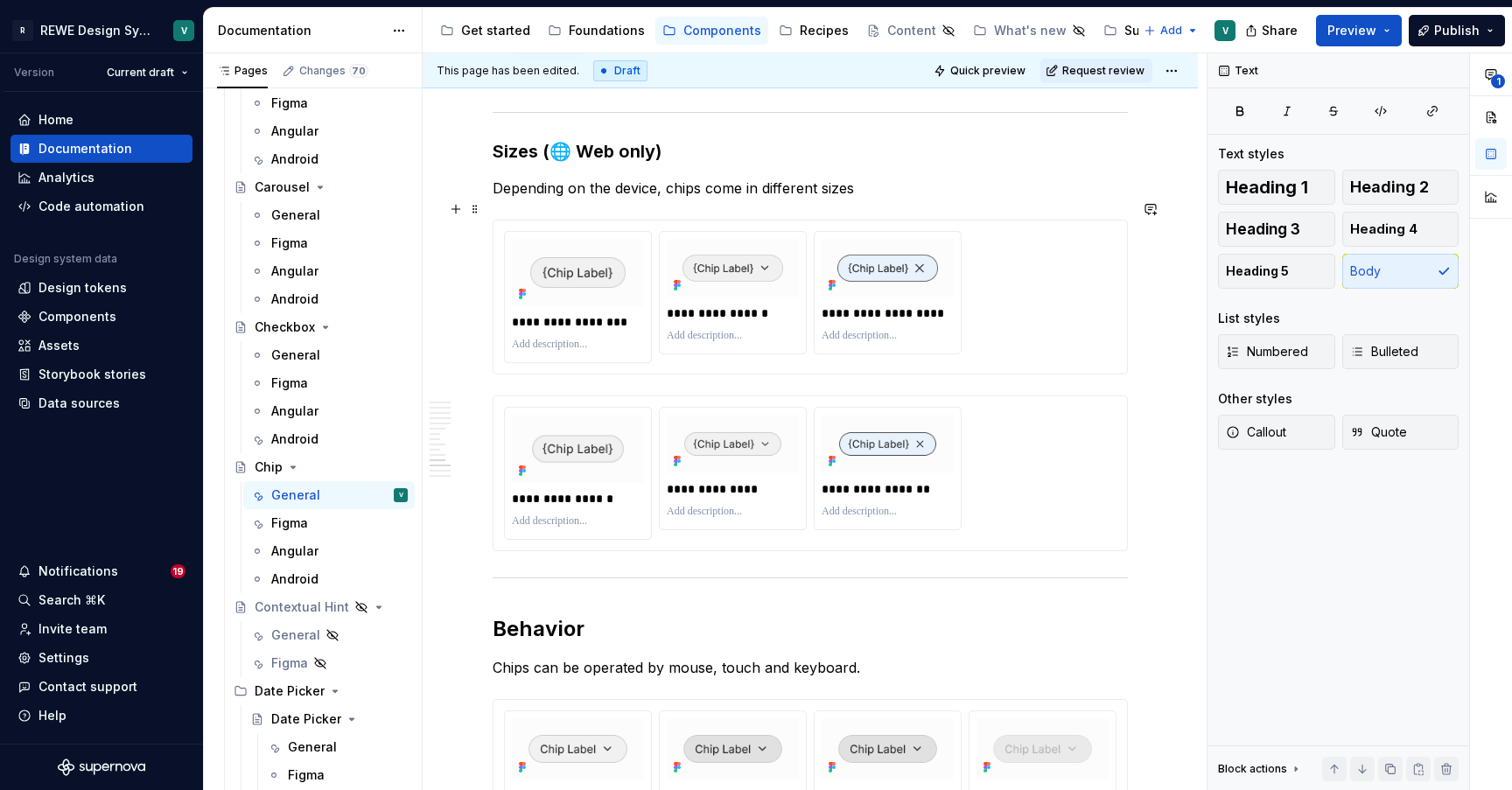
click at [636, 198] on p "Depending on the device, chips come in different sizes" at bounding box center [810, 187] width 635 height 21
click at [864, 198] on p "Depending on the device, chips come in different sizes" at bounding box center [810, 187] width 635 height 21
type textarea "*"
drag, startPoint x: 1085, startPoint y: 211, endPoint x: 949, endPoint y: 211, distance: 136.0
click at [949, 198] on p "Depending on the device, chips come in different sizes. For Android, Global Tou…" at bounding box center [810, 187] width 635 height 21
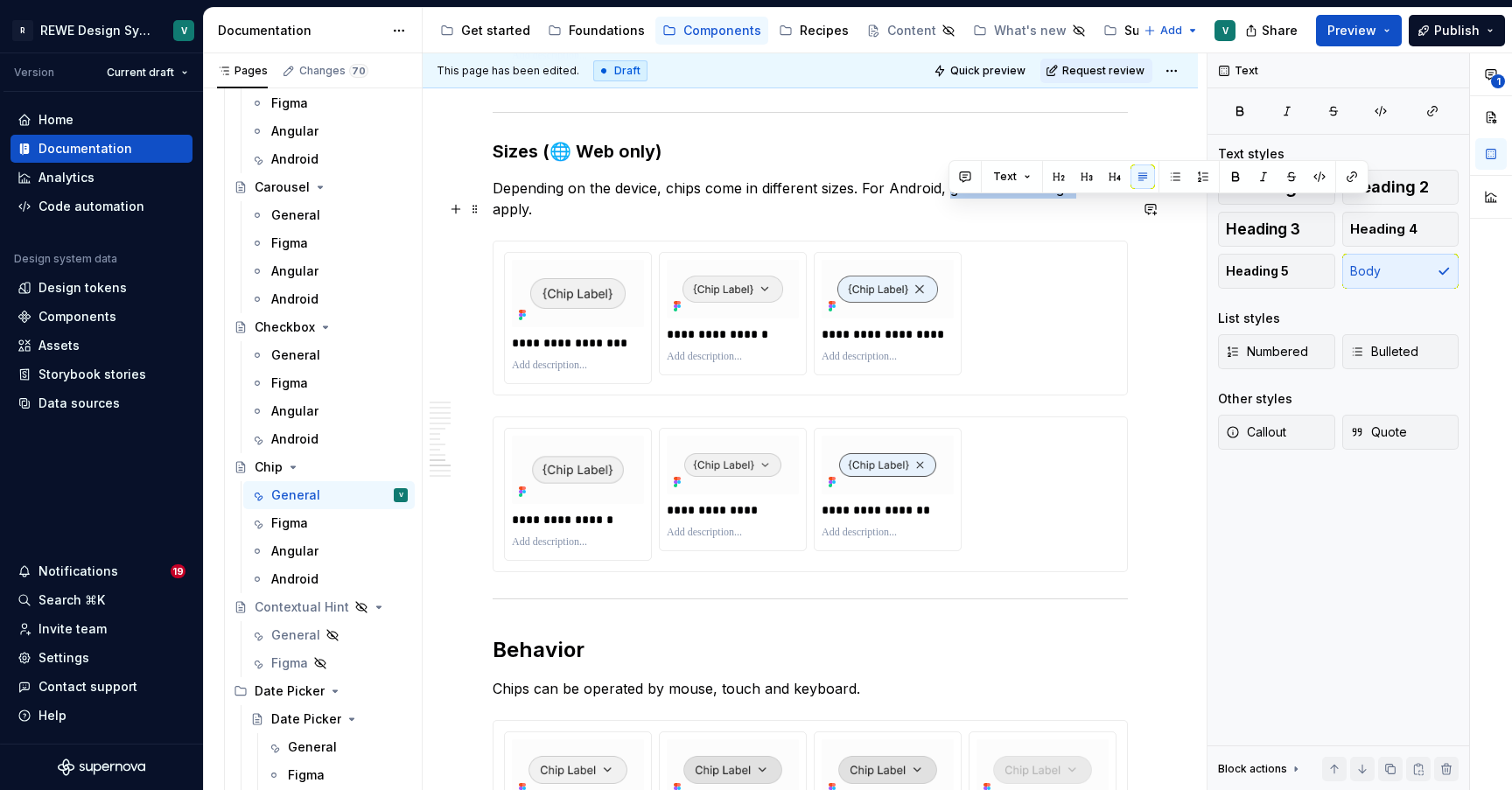
drag, startPoint x: 952, startPoint y: 216, endPoint x: 1071, endPoint y: 207, distance: 119.3
click at [1071, 207] on p "Depending on the device, chips come in different sizes. For Android, global tou…" at bounding box center [810, 198] width 635 height 42
click at [1350, 171] on button "button" at bounding box center [1351, 177] width 25 height 25
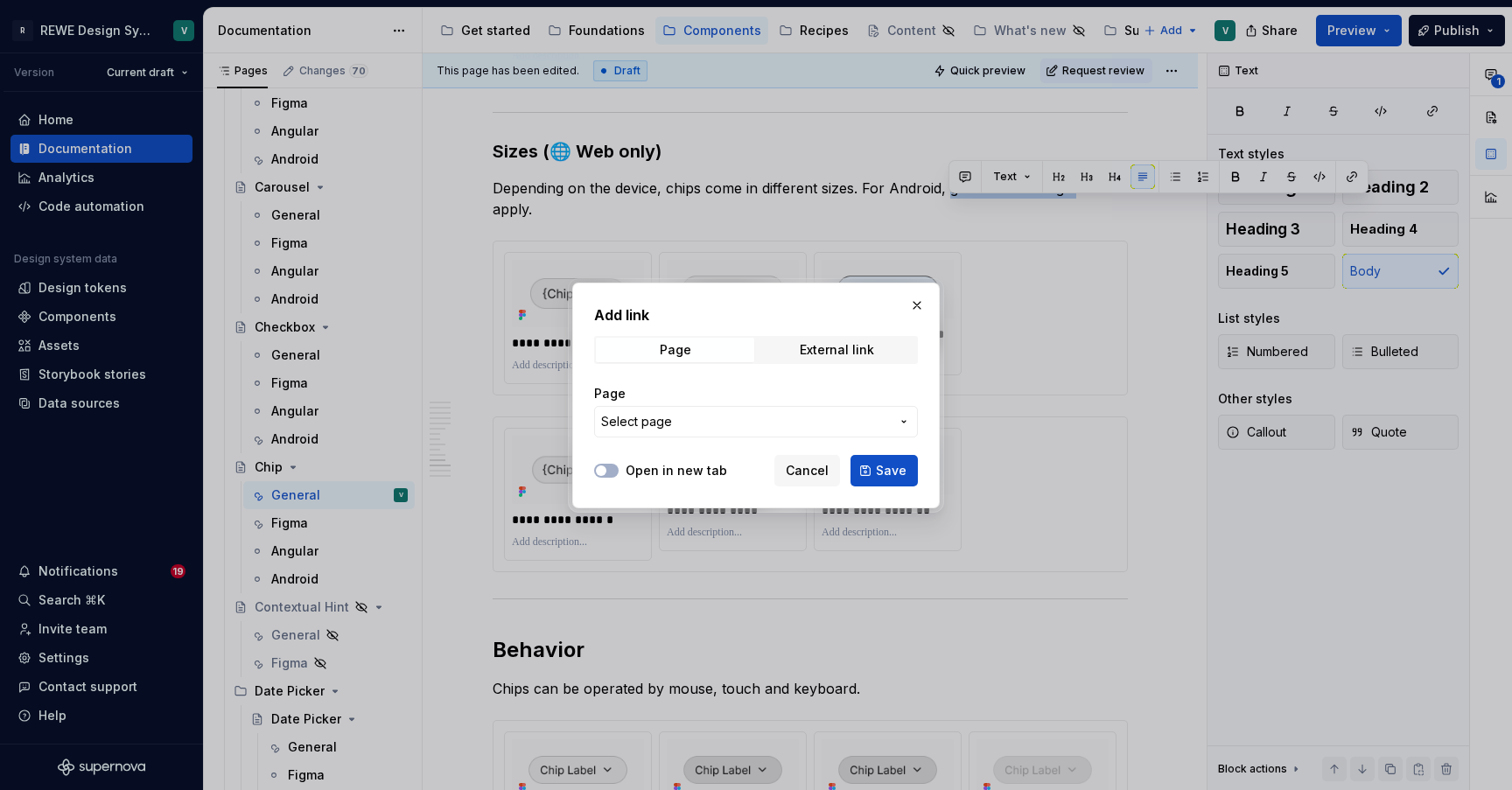
click at [686, 420] on span "Select page" at bounding box center [745, 421] width 289 height 17
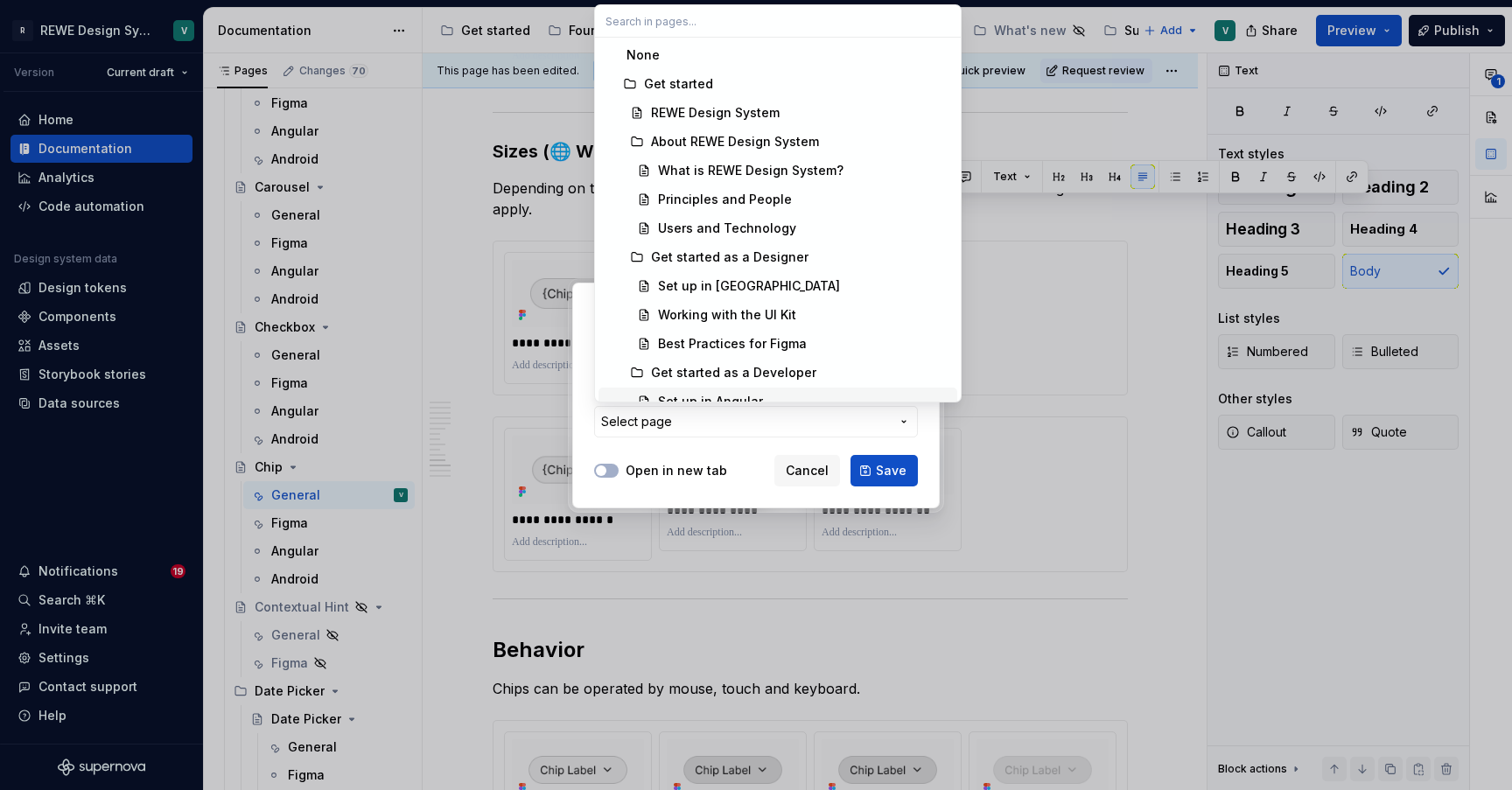
click at [601, 425] on div "Add link Page External link Page Select page Open in new tab Cancel Save" at bounding box center [756, 395] width 1512 height 790
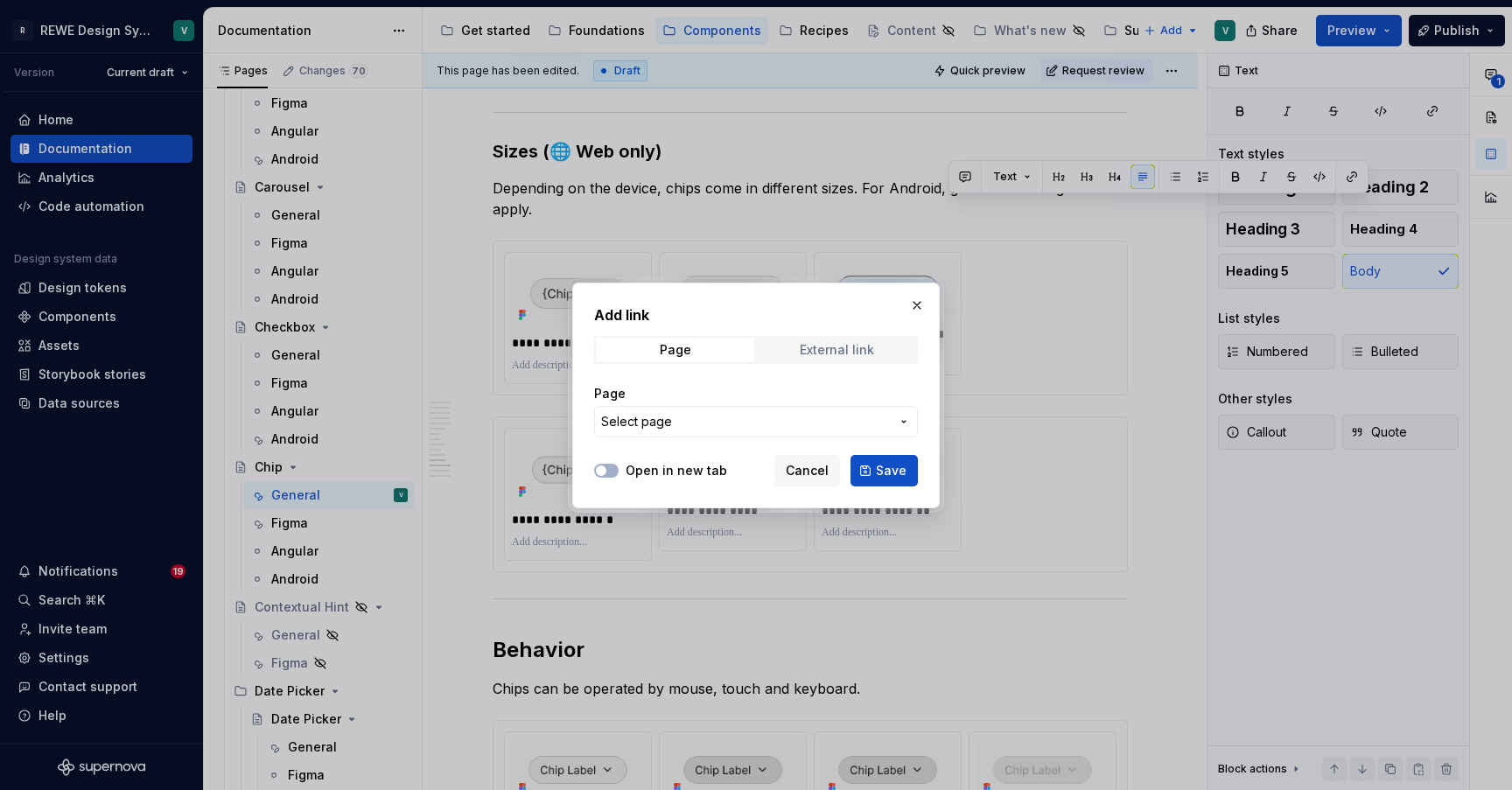
click at [787, 344] on span "External link" at bounding box center [837, 349] width 158 height 25
click at [697, 421] on input "URL" at bounding box center [756, 421] width 324 height 32
paste input "[URL][DOMAIN_NAME]"
type input "[URL][DOMAIN_NAME]"
click at [876, 464] on button "Save" at bounding box center [884, 471] width 67 height 32
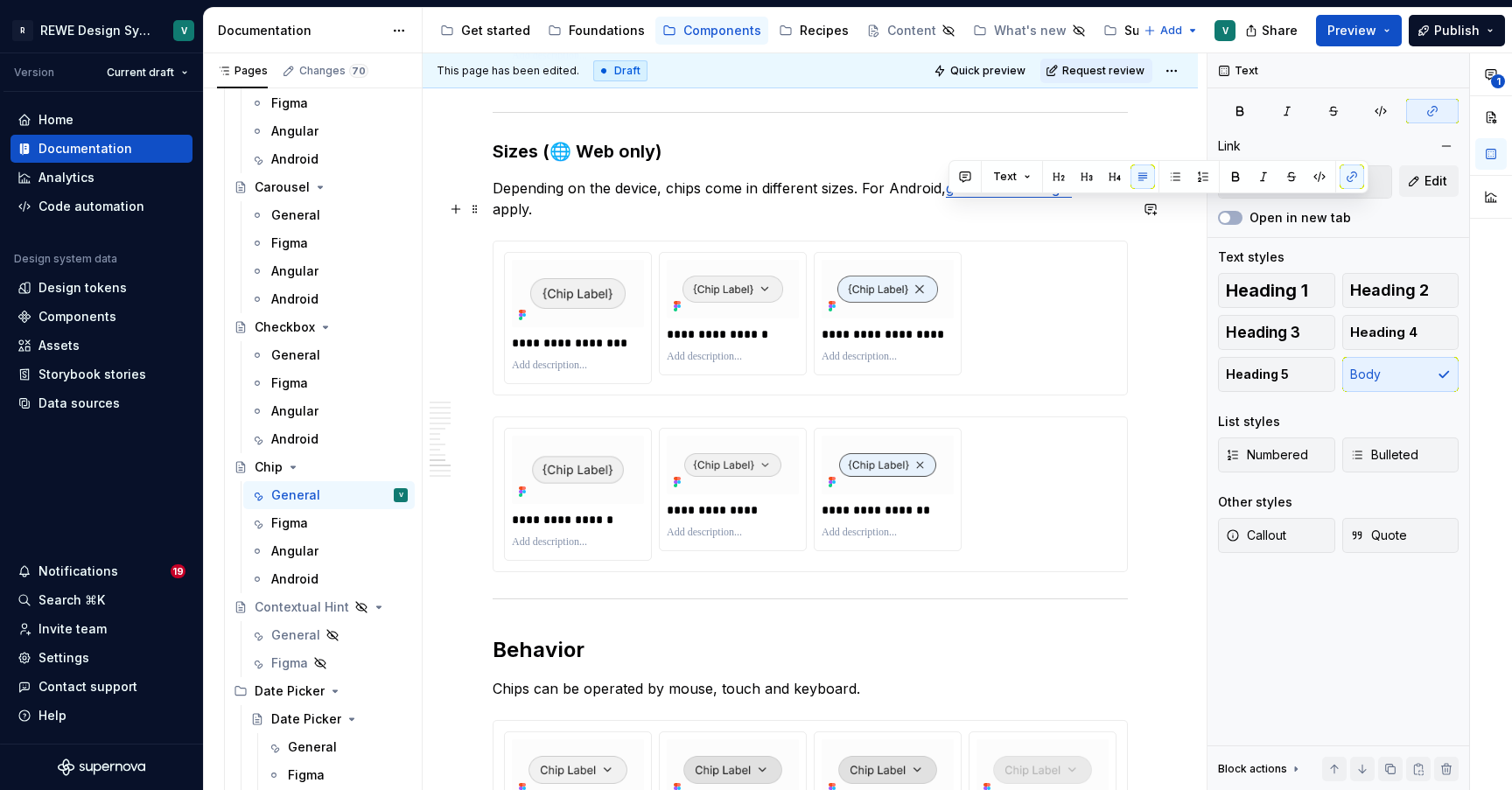
click at [866, 204] on p "Depending on the device, chips come in different sizes. For Android, global tou…" at bounding box center [810, 198] width 635 height 42
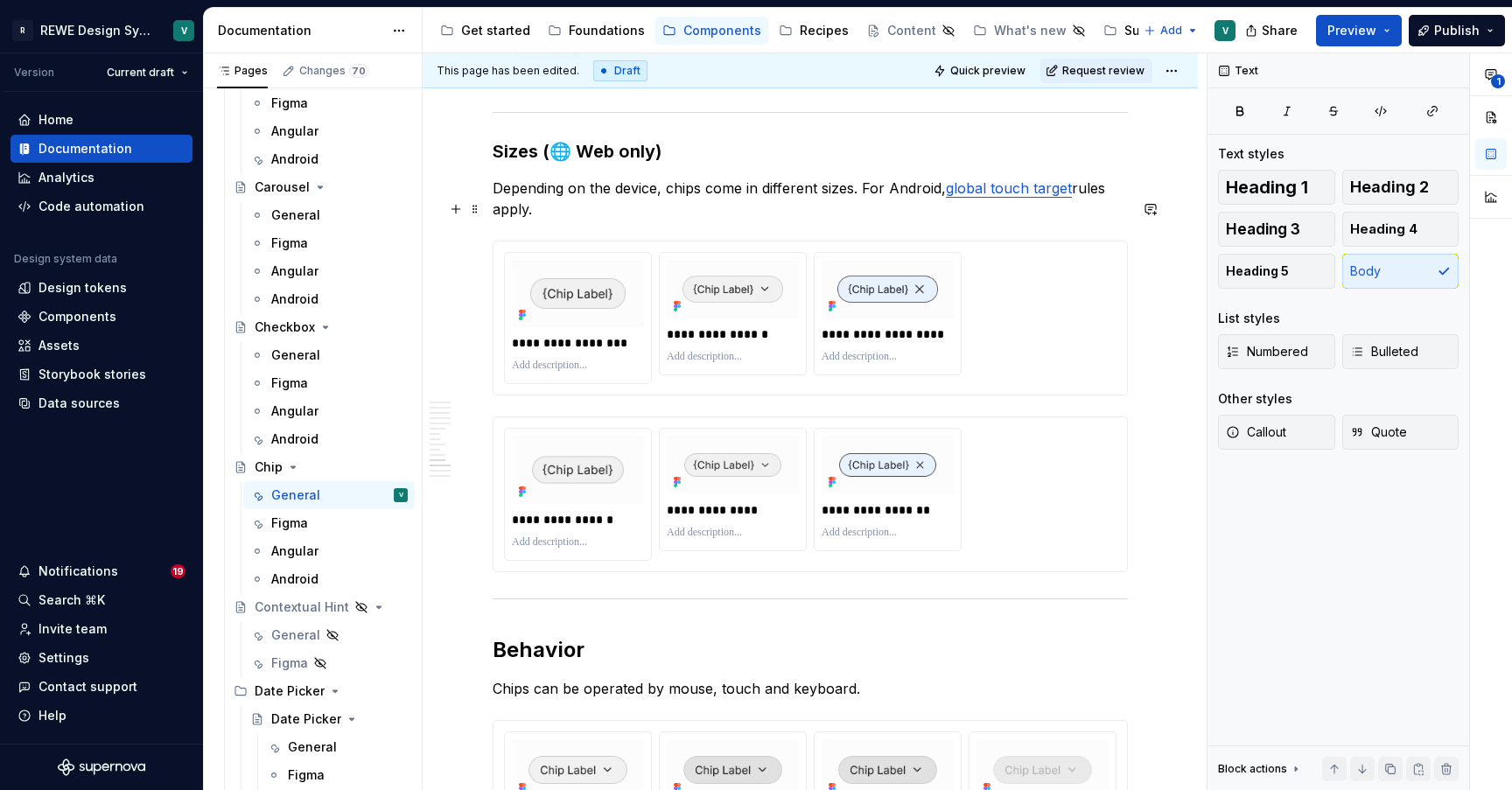
click at [1030, 197] on link "global touch target" at bounding box center [1009, 187] width 126 height 17
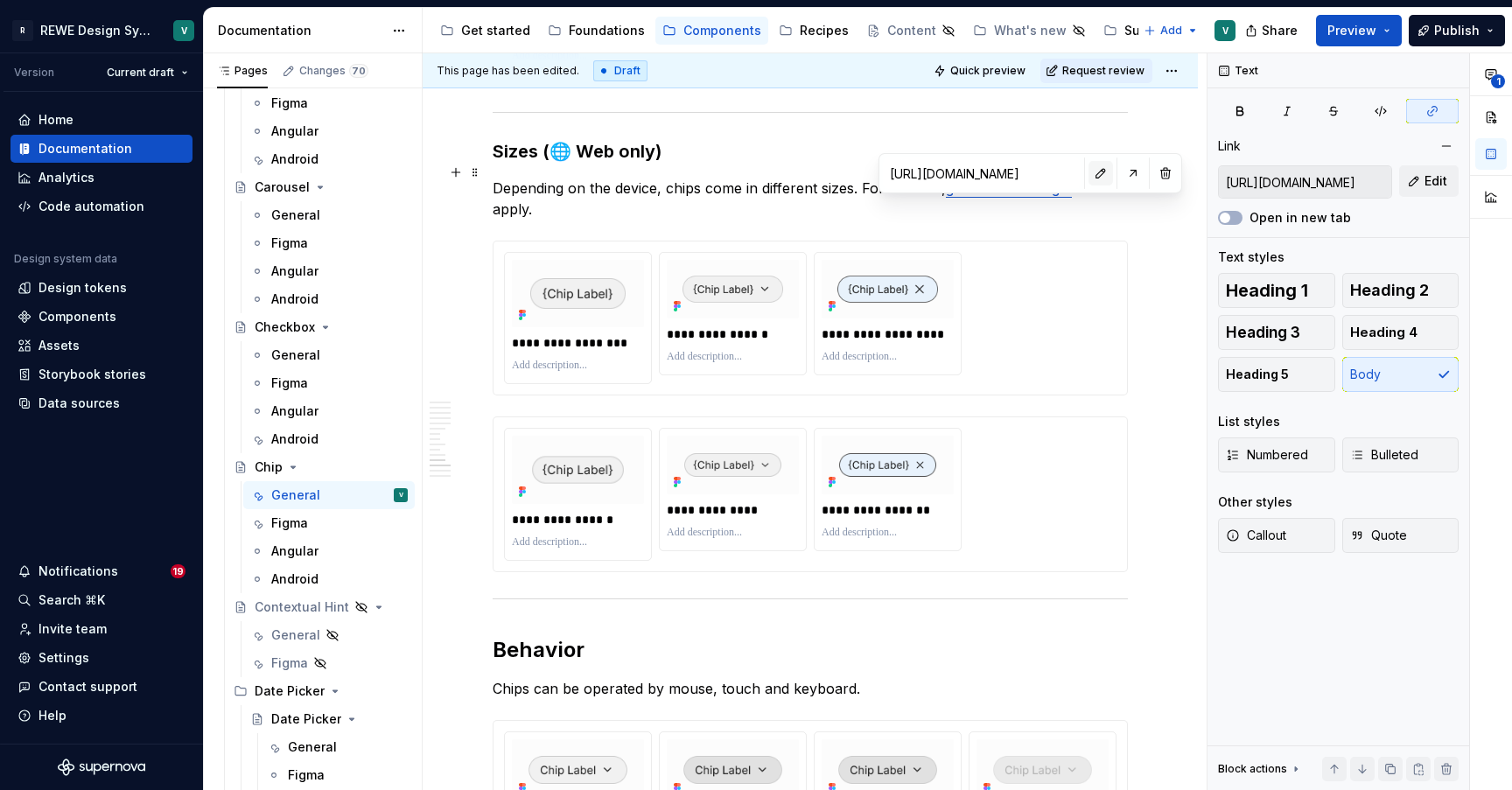
click at [1100, 177] on button "button" at bounding box center [1100, 173] width 25 height 25
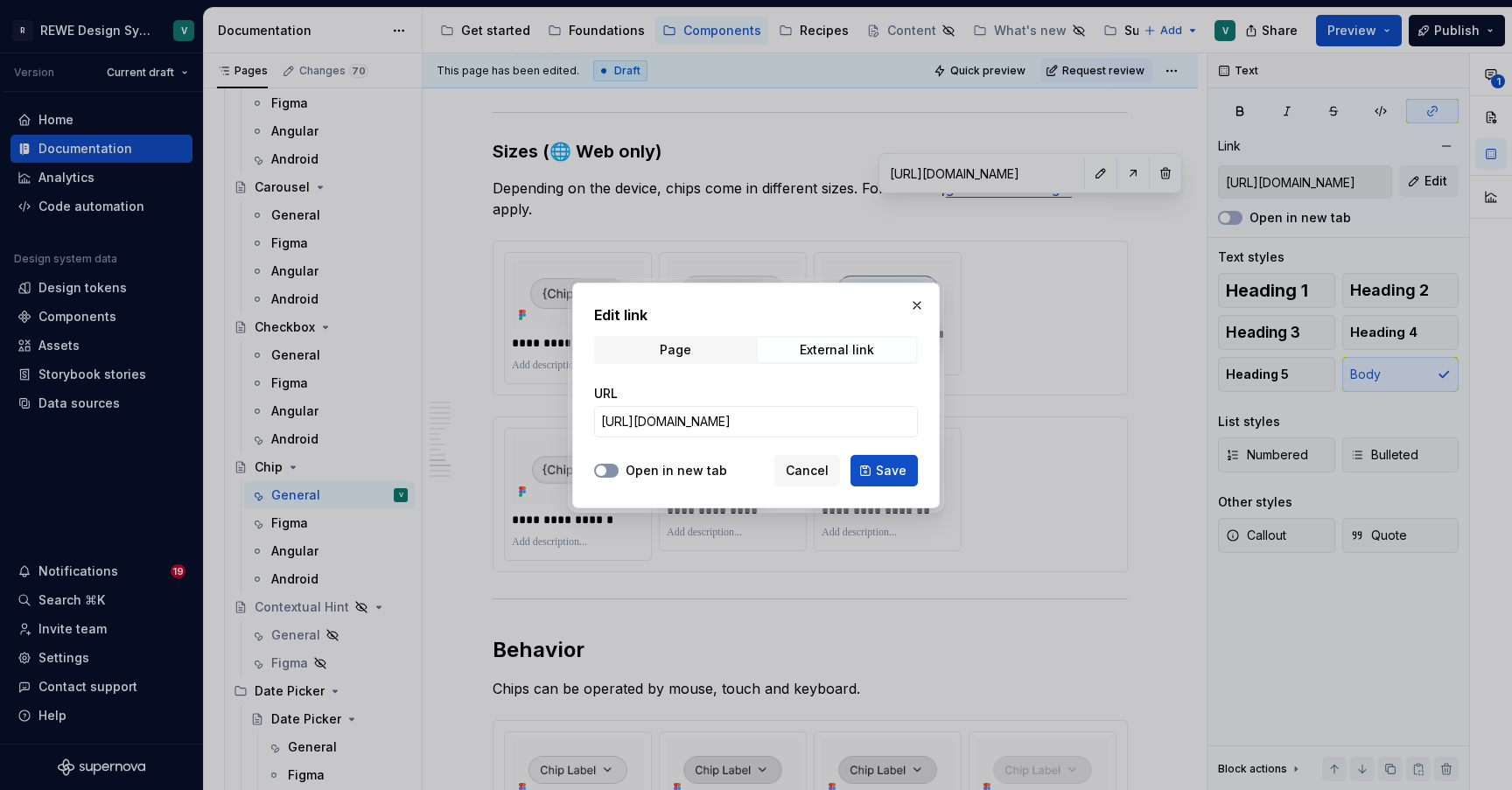
click at [612, 470] on button "Open in new tab" at bounding box center [605, 470] width 25 height 14
click at [886, 474] on span "Save" at bounding box center [891, 470] width 31 height 17
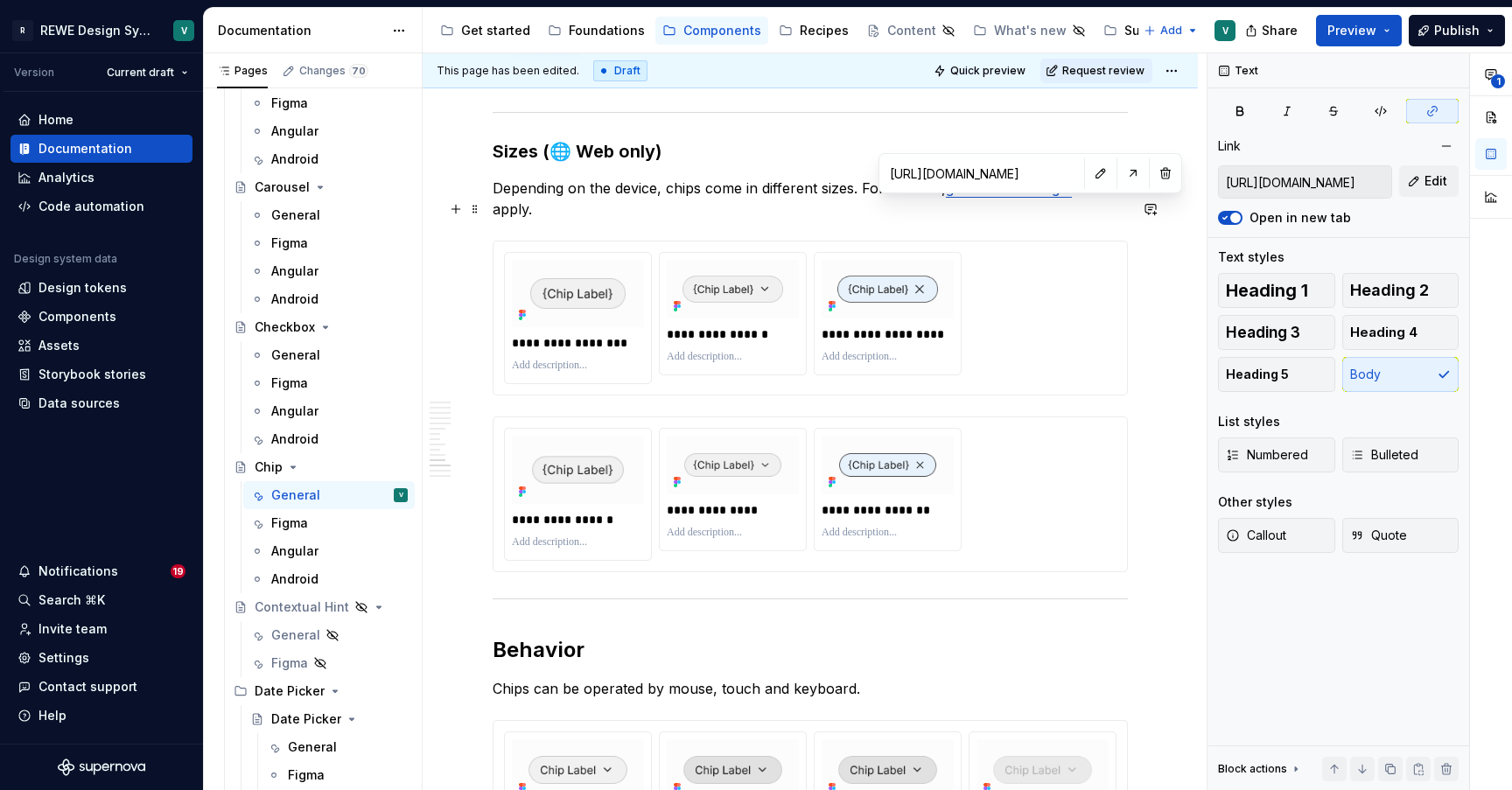
click at [807, 207] on p "Depending on the device, chips come in different sizes. For Android, global tou…" at bounding box center [810, 198] width 635 height 42
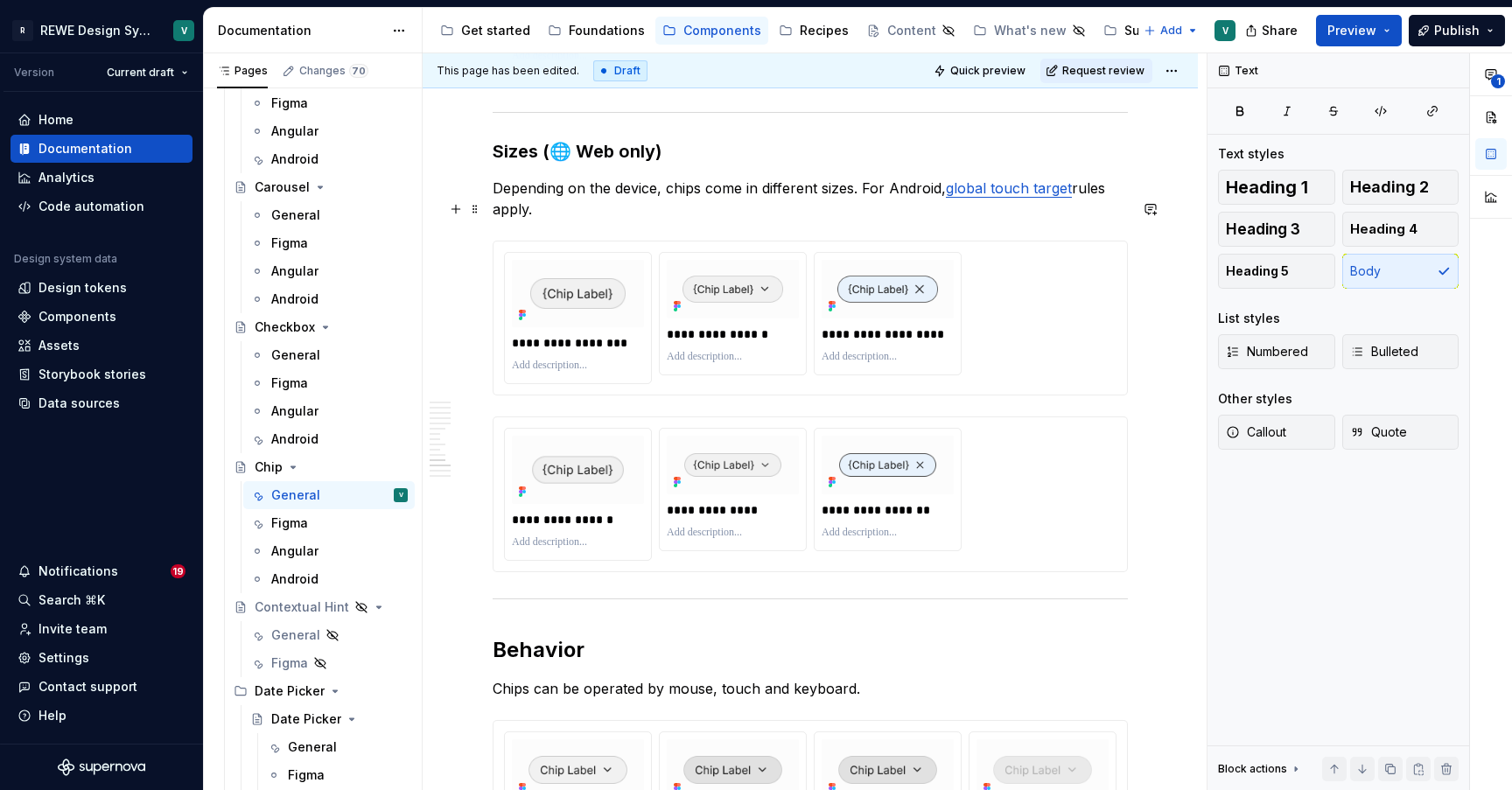
click at [736, 219] on p "Depending on the device, chips come in different sizes. For Android, global tou…" at bounding box center [810, 198] width 635 height 42
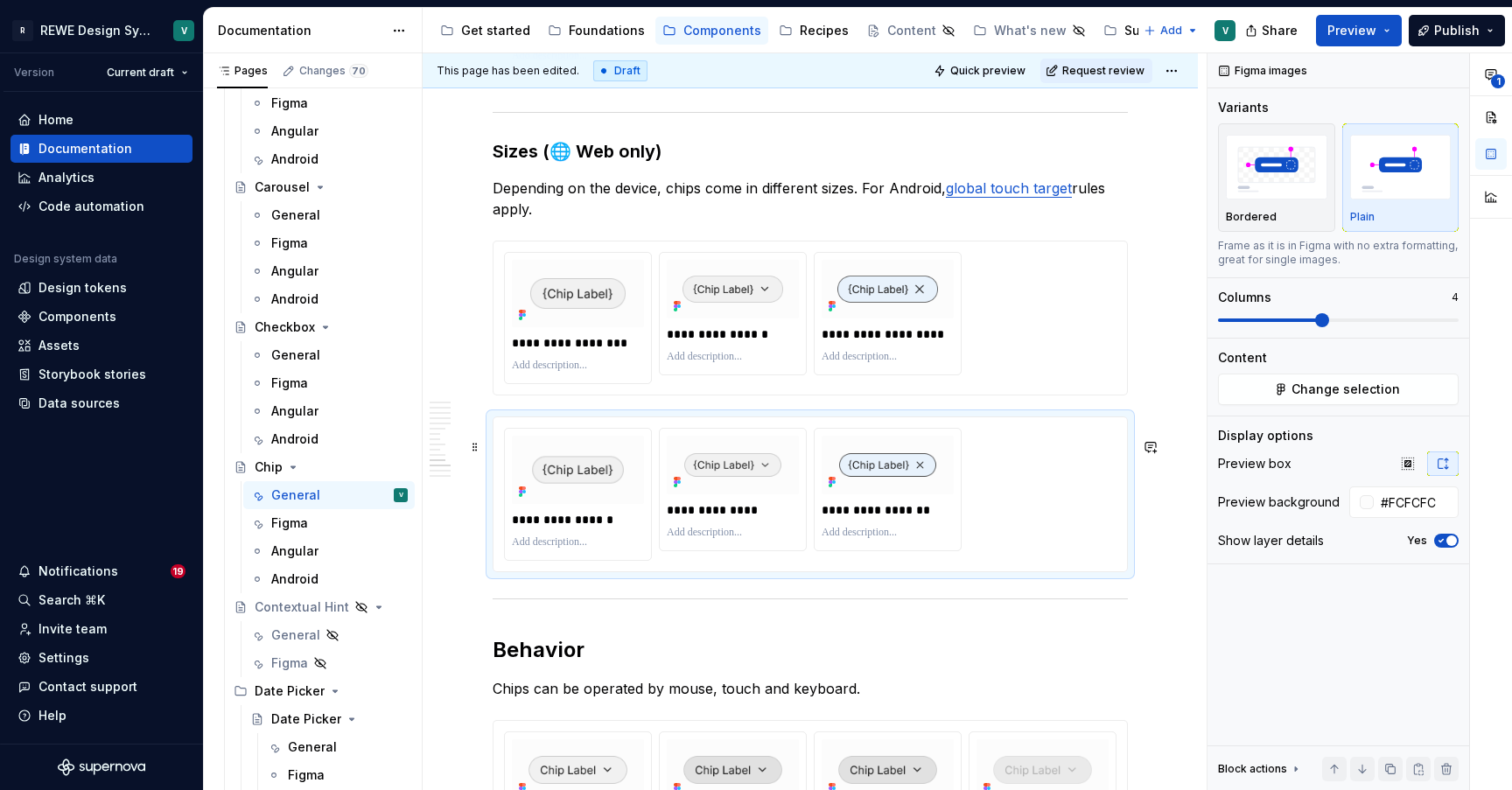
click at [1109, 533] on div "**********" at bounding box center [810, 493] width 613 height 132
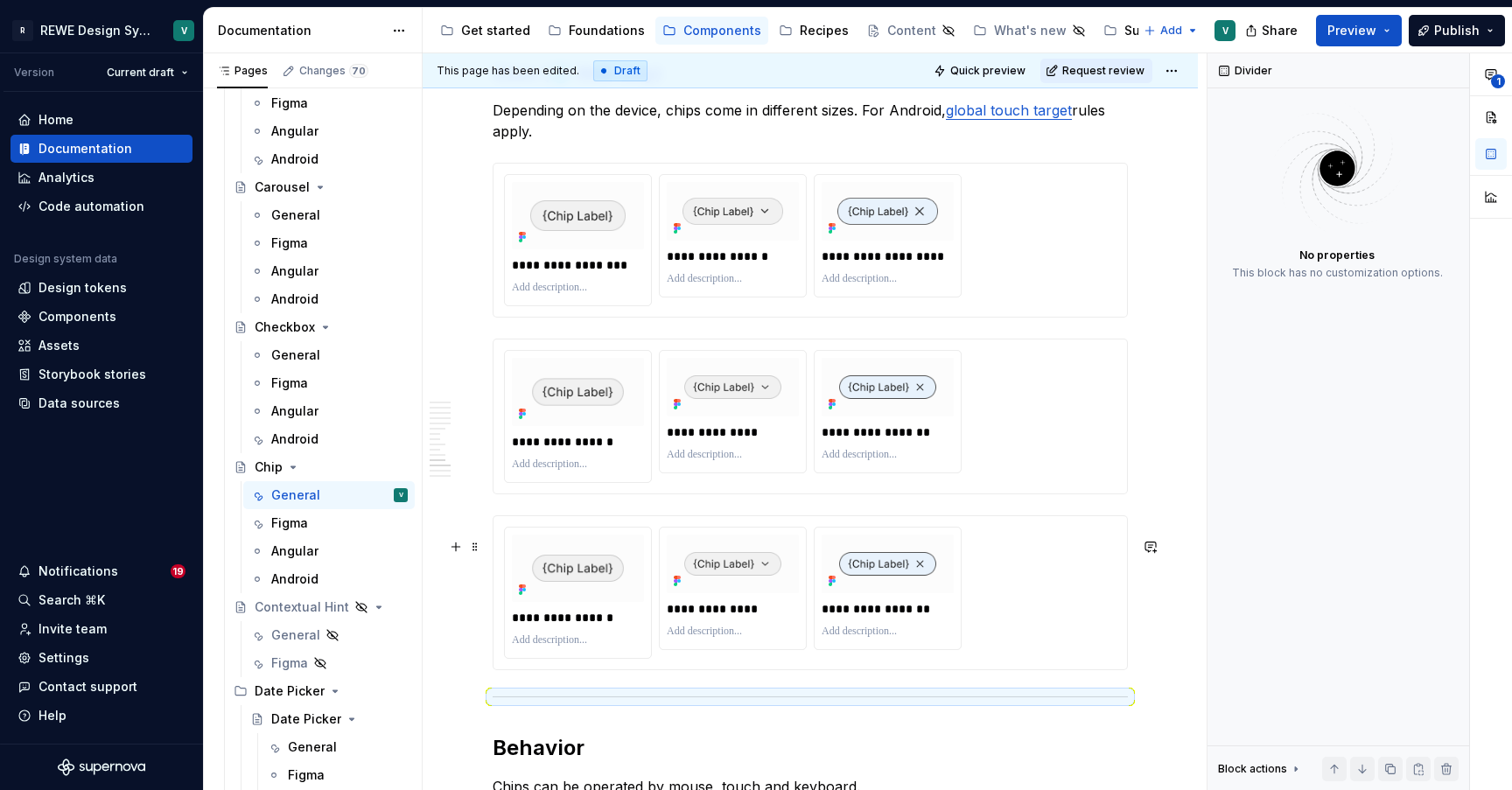
scroll to position [4779, 0]
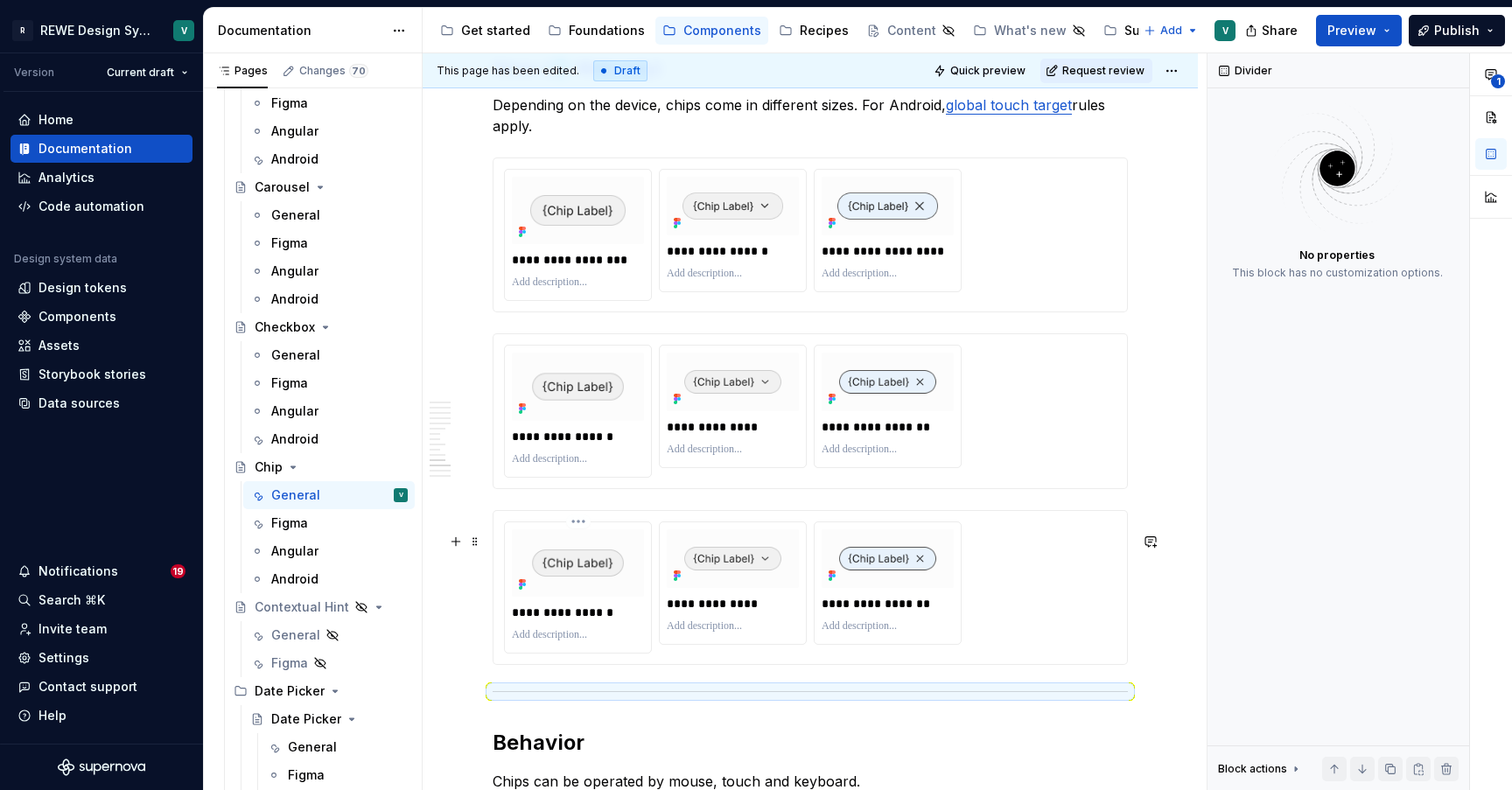
click at [590, 621] on p "**********" at bounding box center [579, 612] width 135 height 17
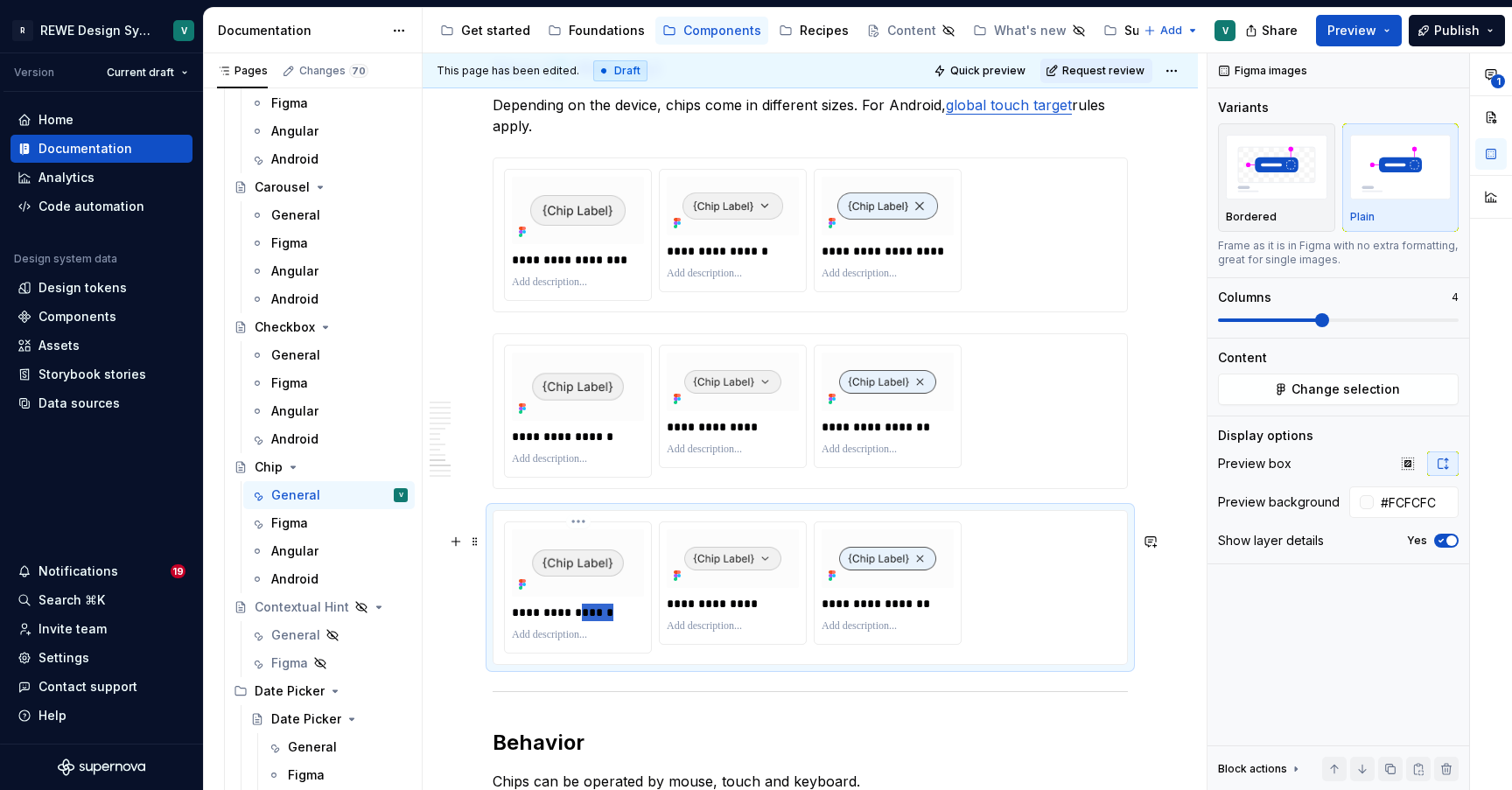
click at [590, 621] on p "**********" at bounding box center [579, 612] width 135 height 17
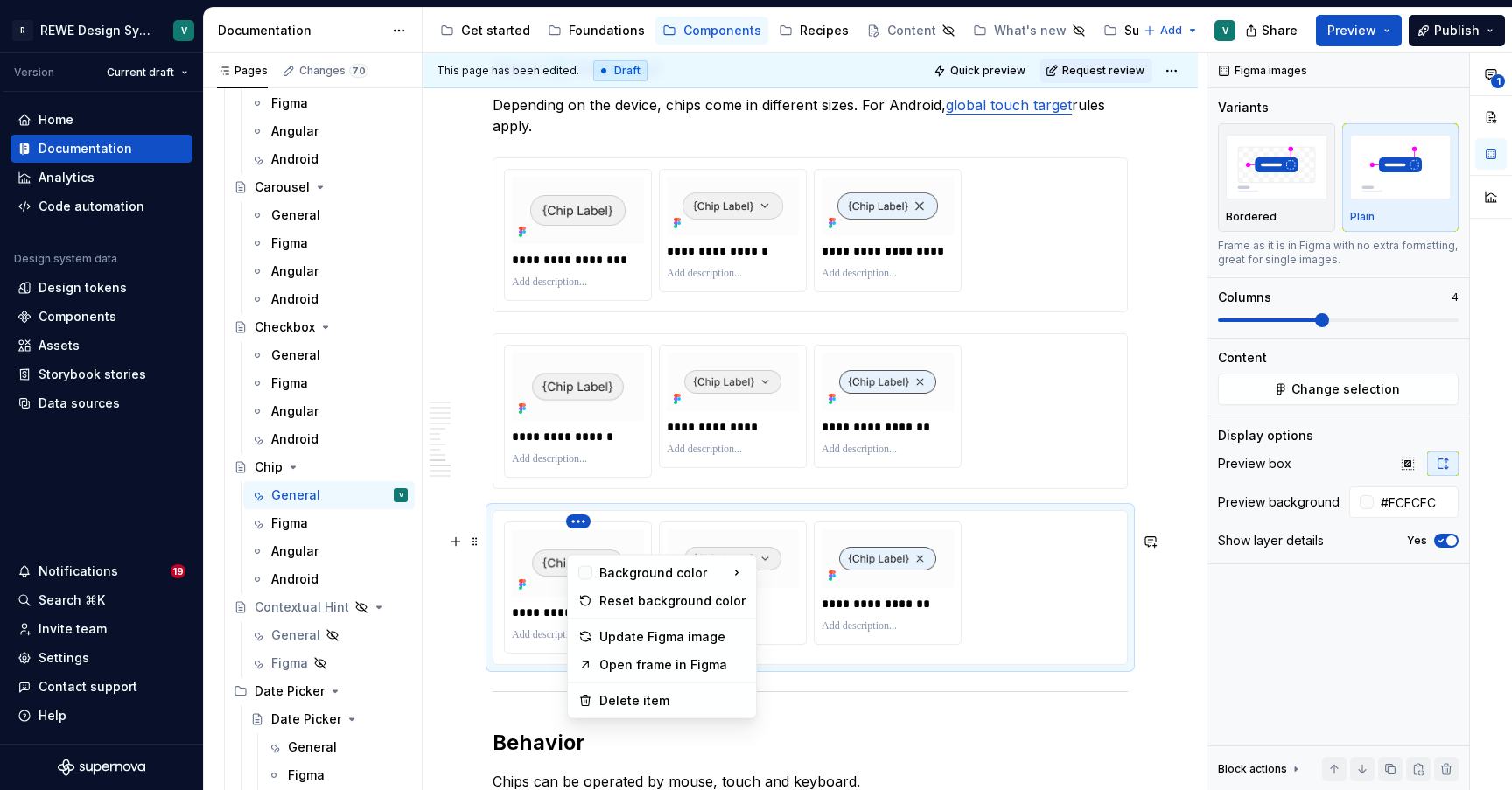
click at [582, 544] on html "R REWE Design System V Version Current draft Home Documentation Analytics Code …" at bounding box center [756, 395] width 1512 height 790
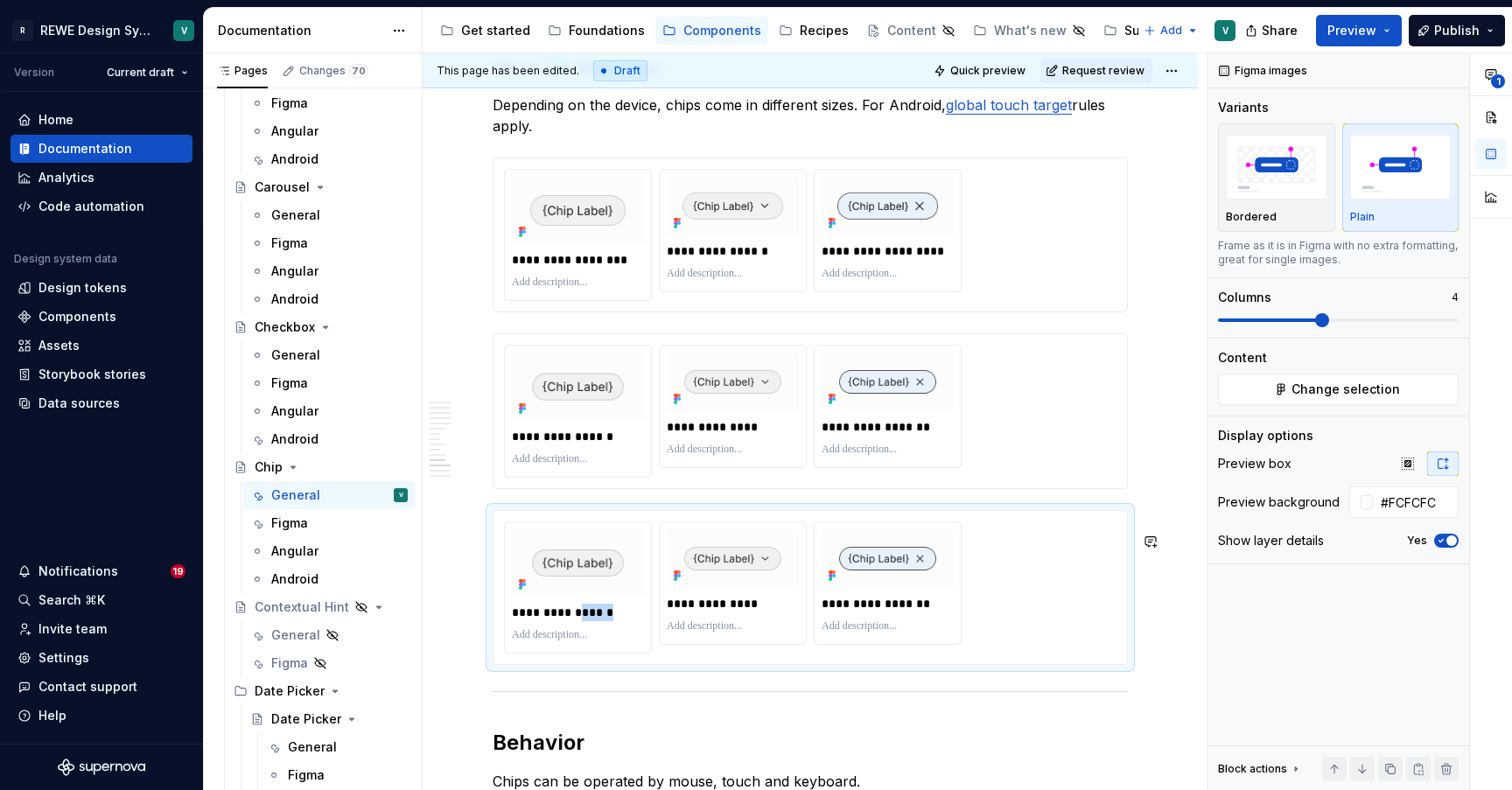
click at [540, 549] on html "R REWE Design System V Version Current draft Home Documentation Analytics Code …" at bounding box center [756, 395] width 1512 height 790
click at [1391, 379] on button "Change selection" at bounding box center [1338, 389] width 240 height 32
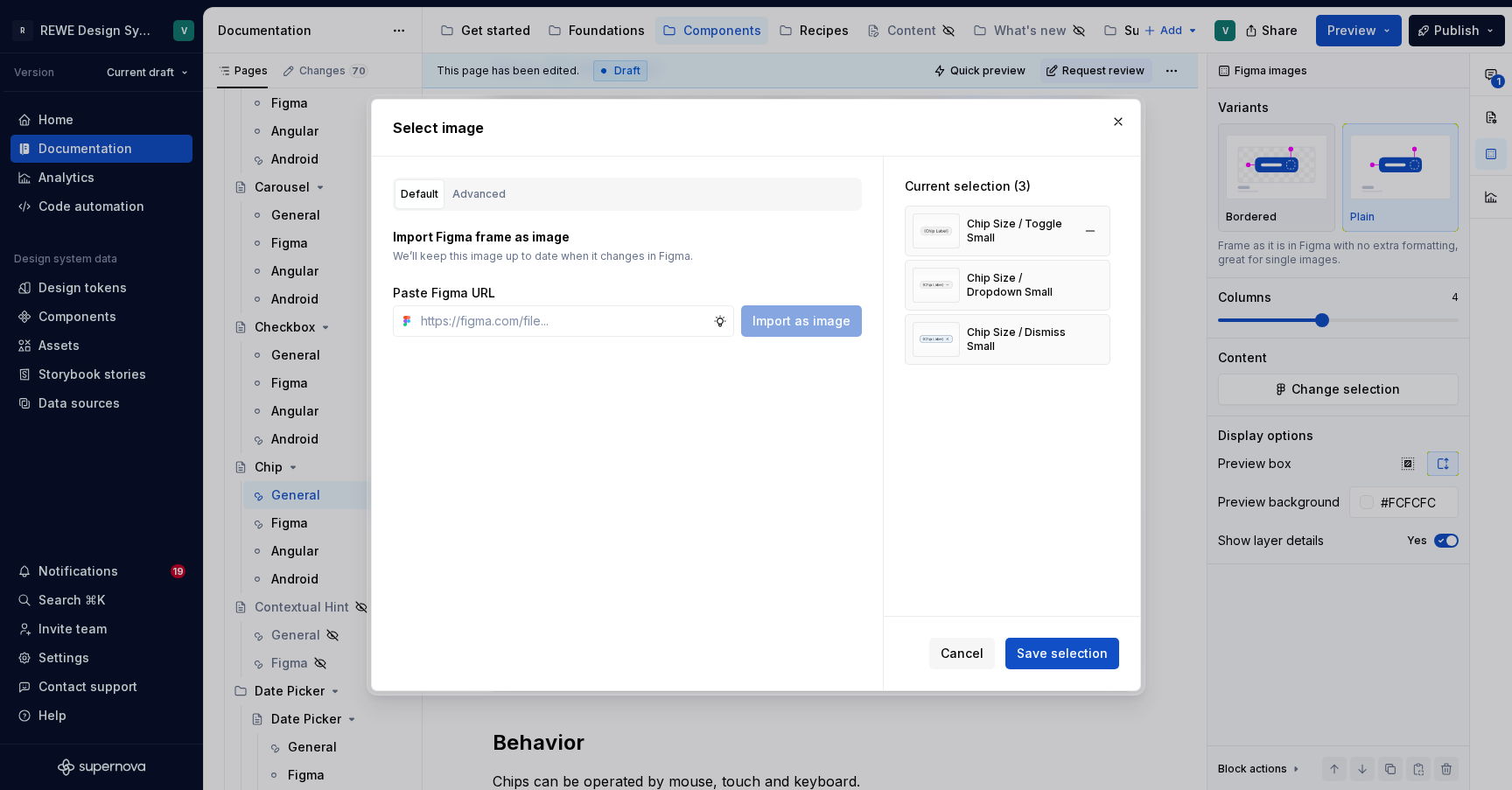
type textarea "*"
type input "[URL][DOMAIN_NAME]"
click at [811, 319] on span "Import as image" at bounding box center [801, 320] width 98 height 17
click at [614, 312] on input "text" at bounding box center [563, 320] width 299 height 32
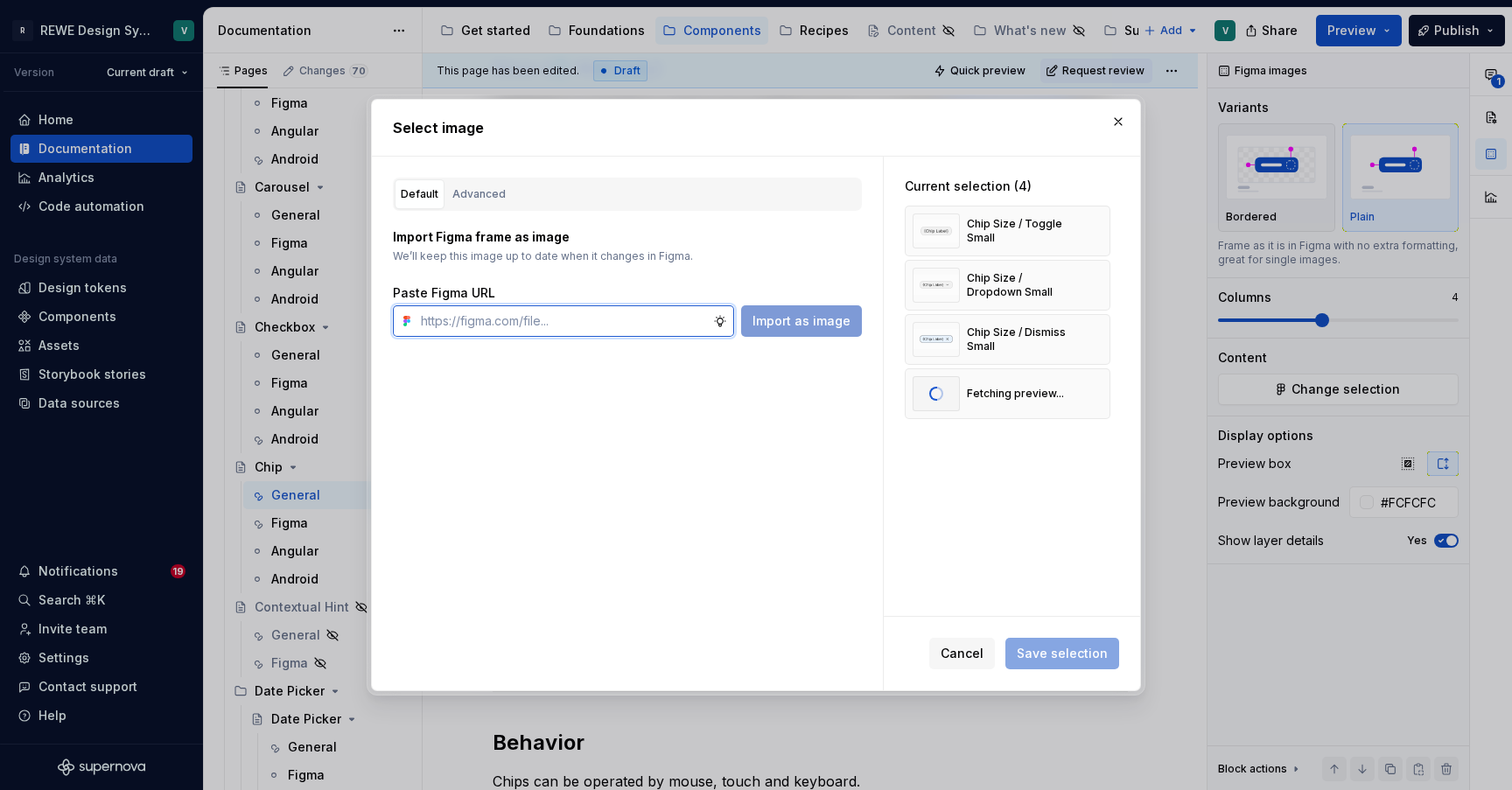
paste input "[URL][DOMAIN_NAME]"
type input "[URL][DOMAIN_NAME]"
click at [775, 319] on span "Import as image" at bounding box center [801, 320] width 98 height 17
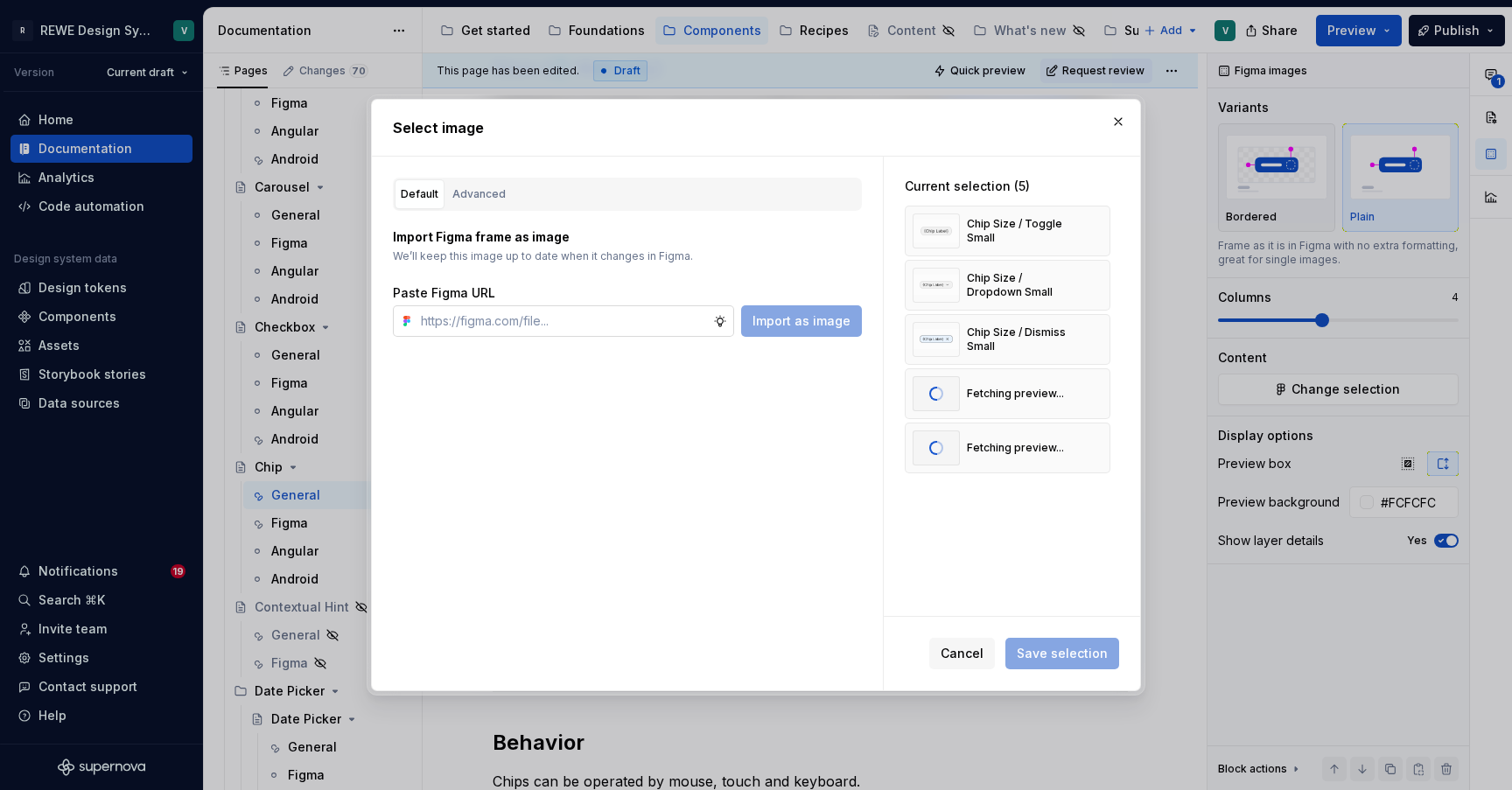
click at [646, 318] on input "text" at bounding box center [563, 320] width 299 height 32
paste input "[URL][DOMAIN_NAME]"
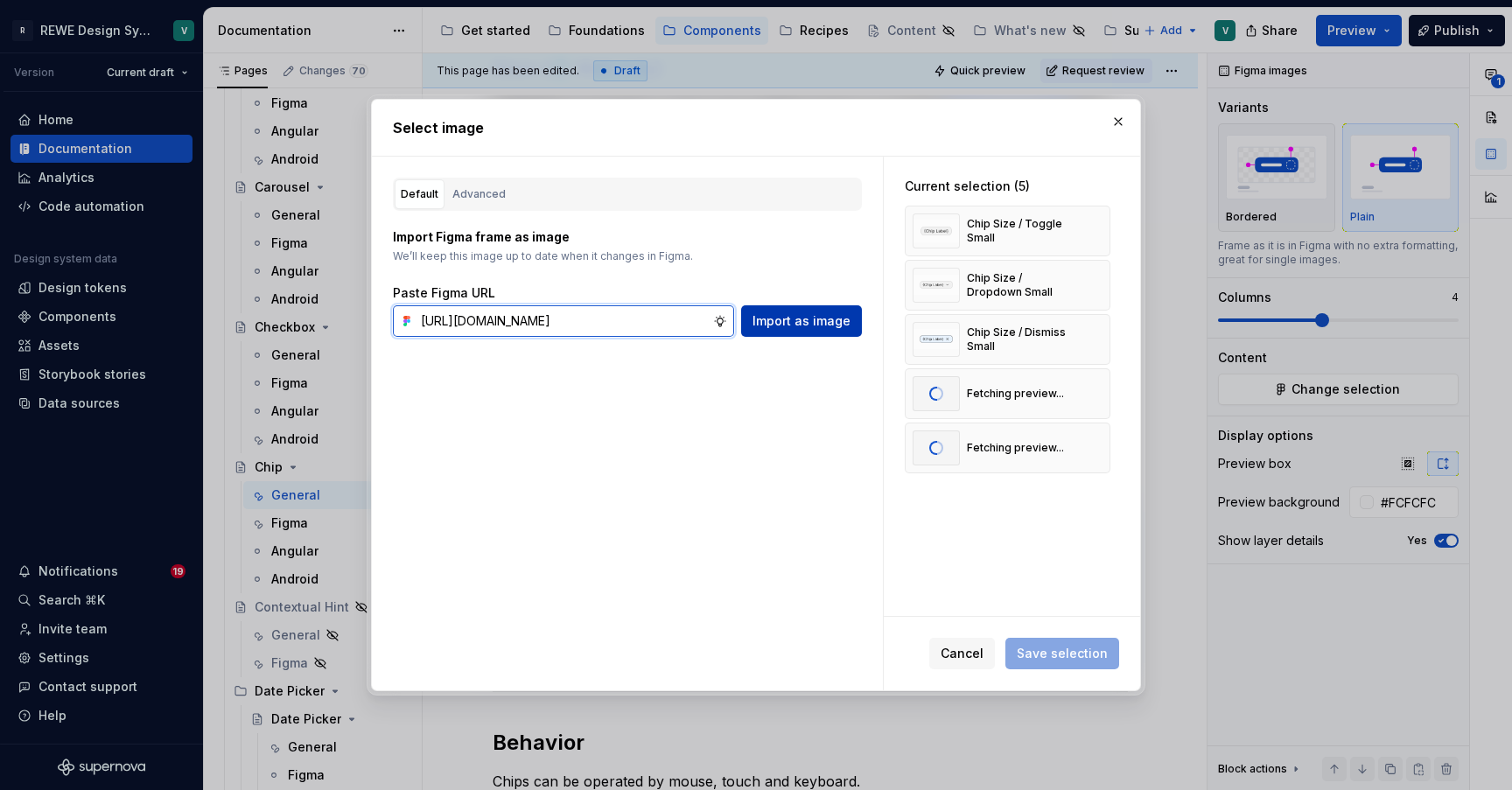
type input "[URL][DOMAIN_NAME]"
click at [816, 319] on span "Import as image" at bounding box center [801, 320] width 98 height 17
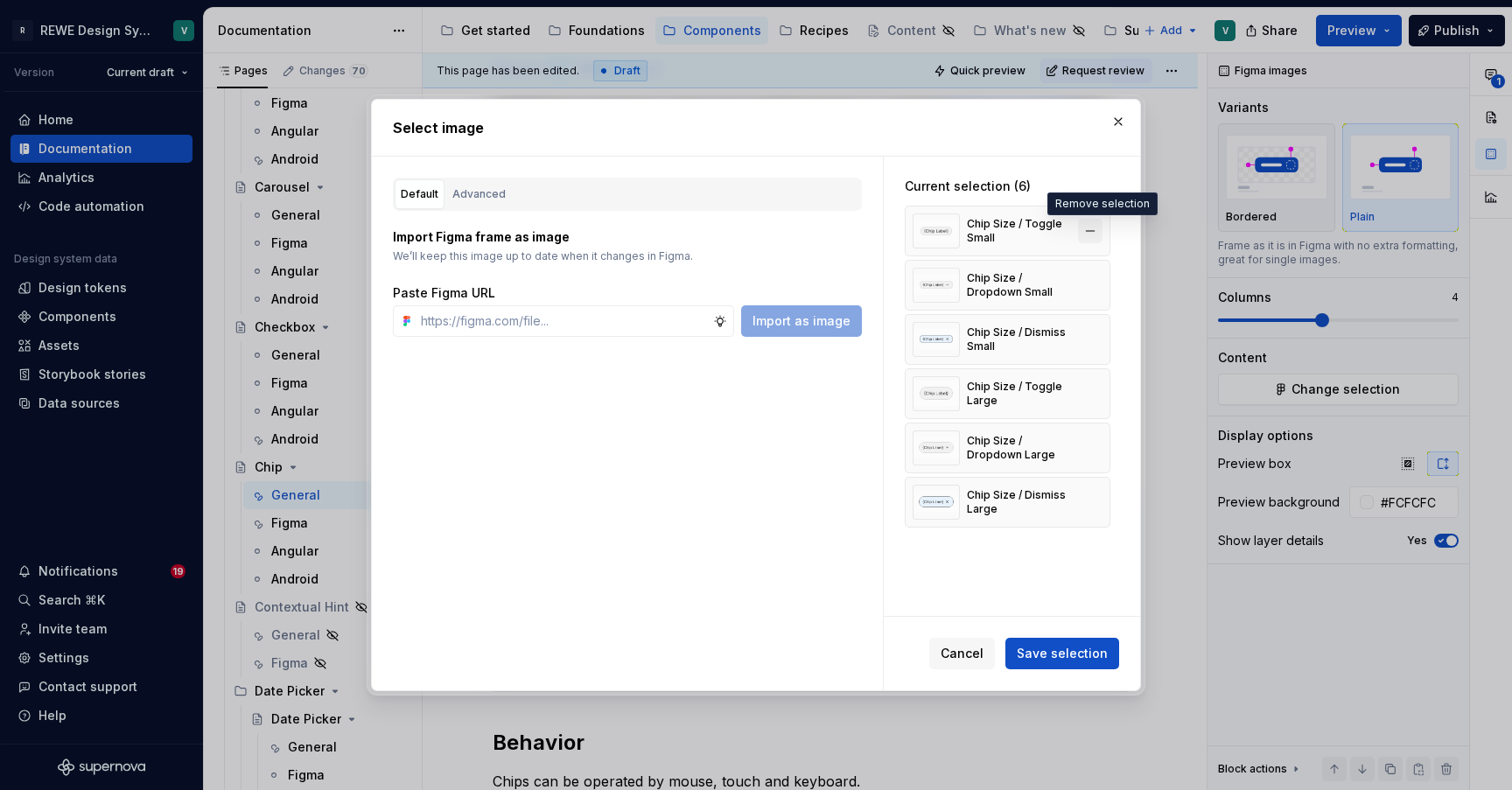
type textarea "*"
click at [1101, 225] on button "button" at bounding box center [1090, 230] width 25 height 25
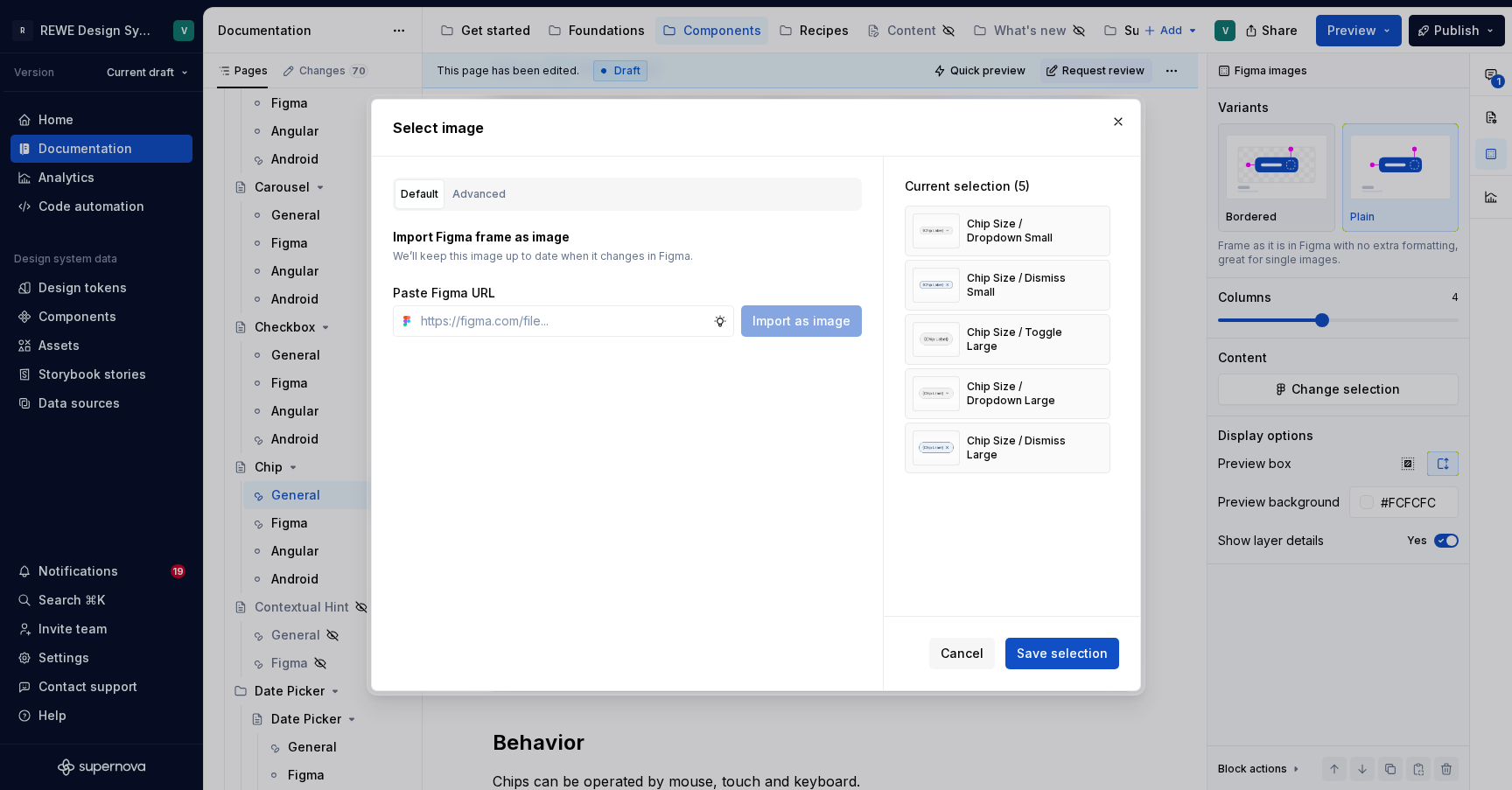
click at [1101, 225] on button "button" at bounding box center [1090, 230] width 25 height 25
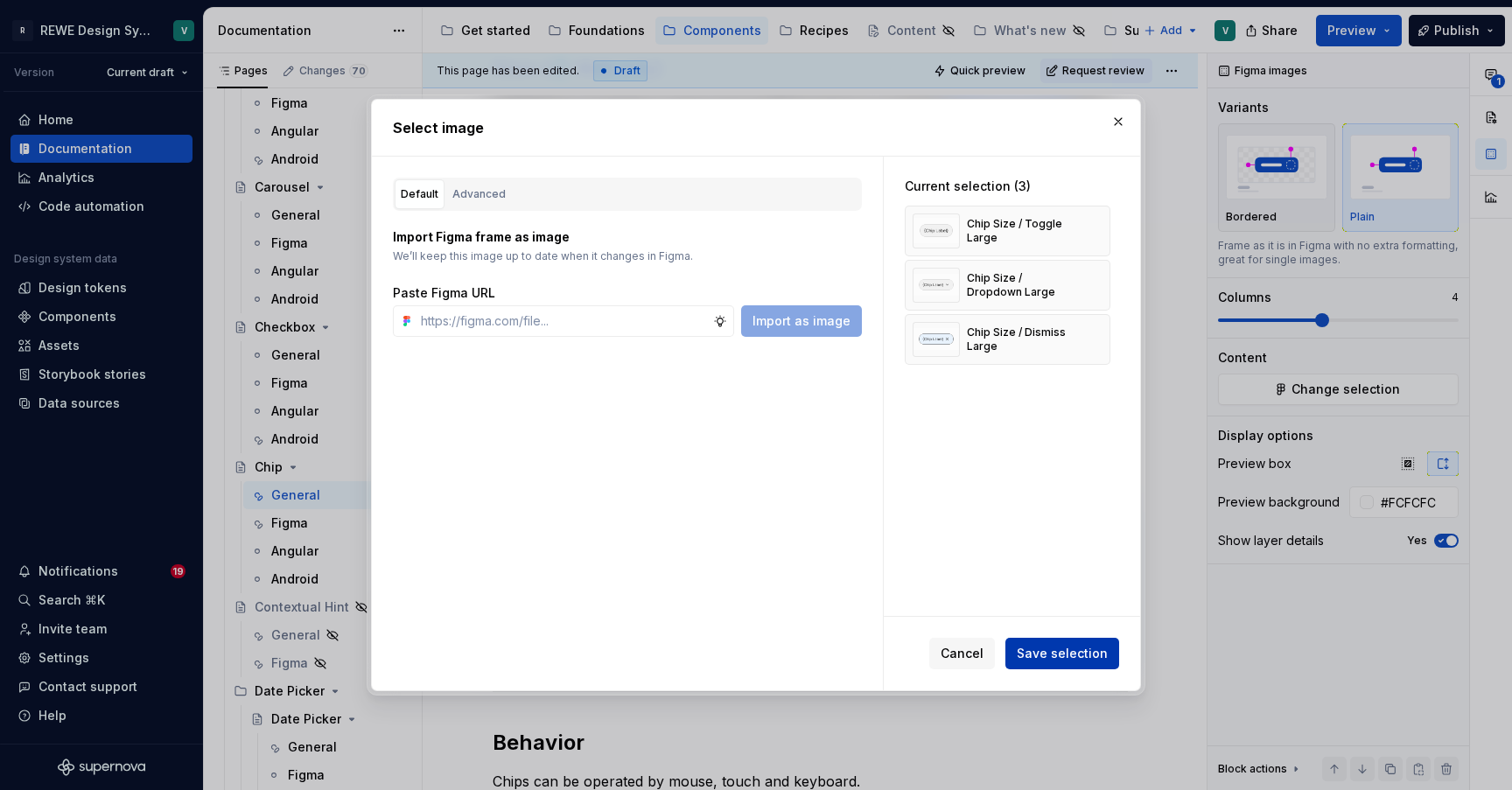
click at [1076, 651] on span "Save selection" at bounding box center [1062, 653] width 91 height 17
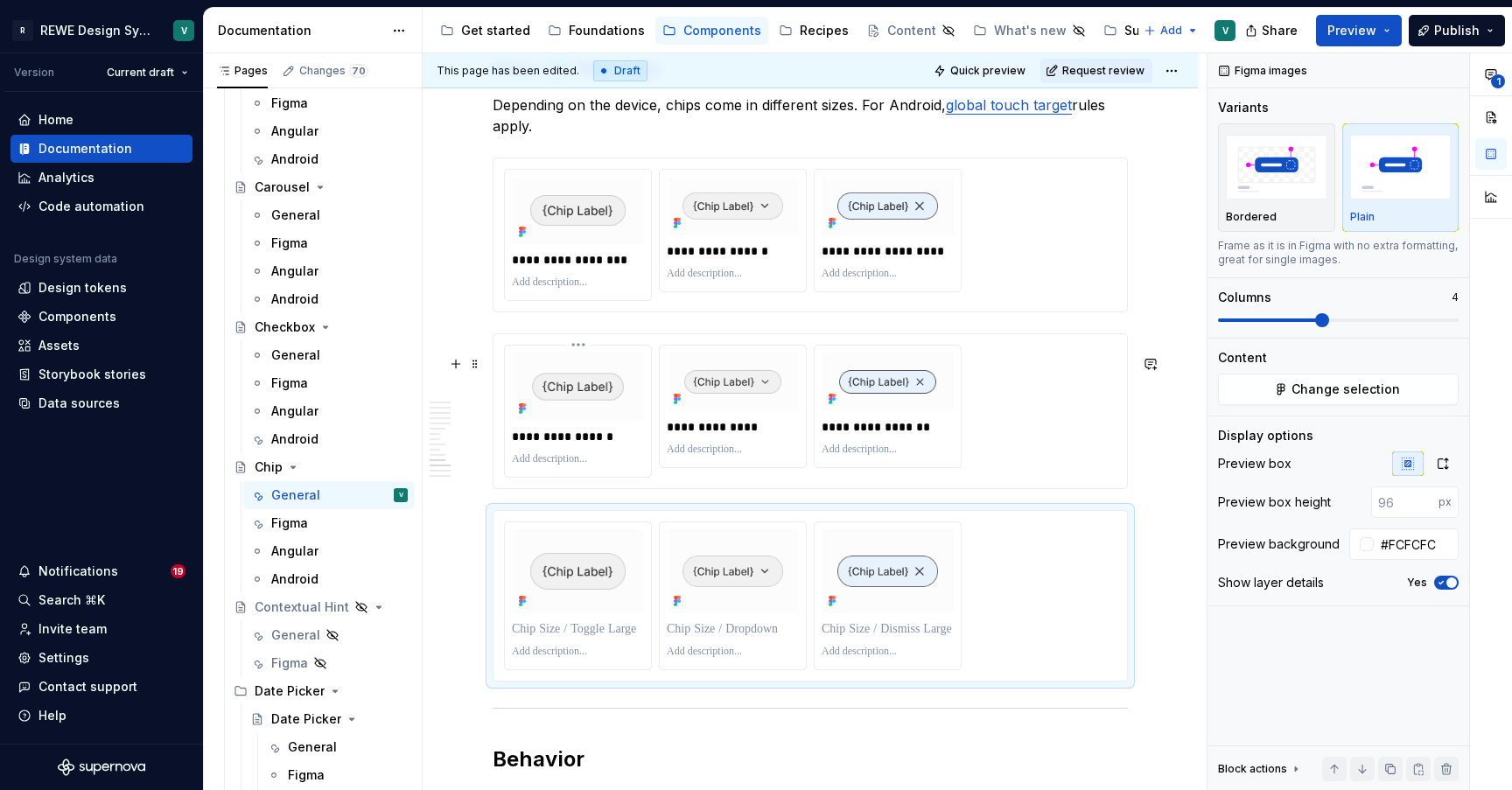
click at [593, 445] on p "**********" at bounding box center [579, 436] width 135 height 17
click at [577, 638] on p at bounding box center [577, 628] width 132 height 17
paste div
click at [605, 638] on p "**********" at bounding box center [579, 628] width 135 height 17
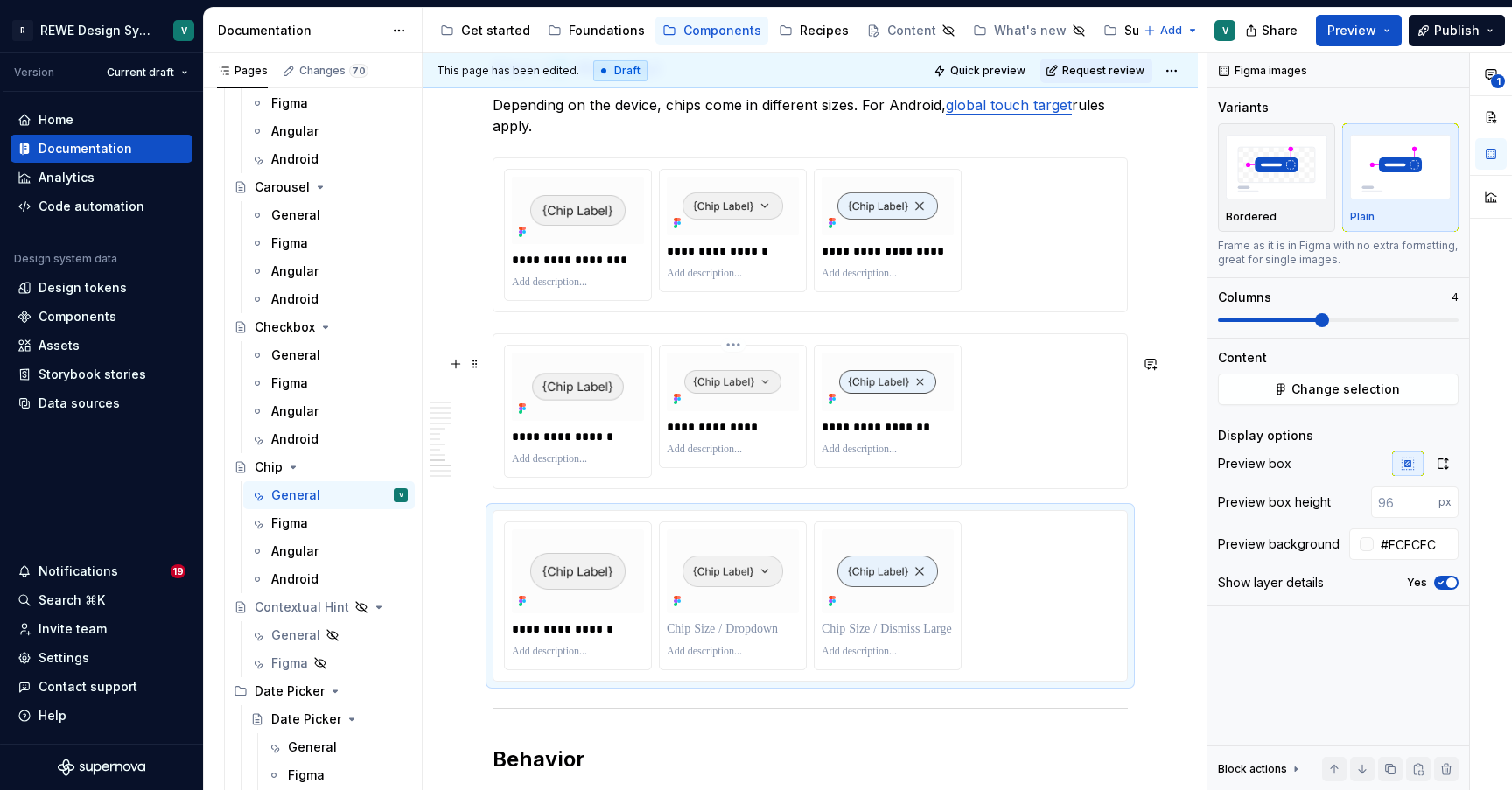
click at [727, 436] on p "**********" at bounding box center [734, 426] width 135 height 17
click at [712, 638] on p at bounding box center [732, 628] width 132 height 17
paste div
click at [751, 638] on p "**********" at bounding box center [734, 628] width 135 height 17
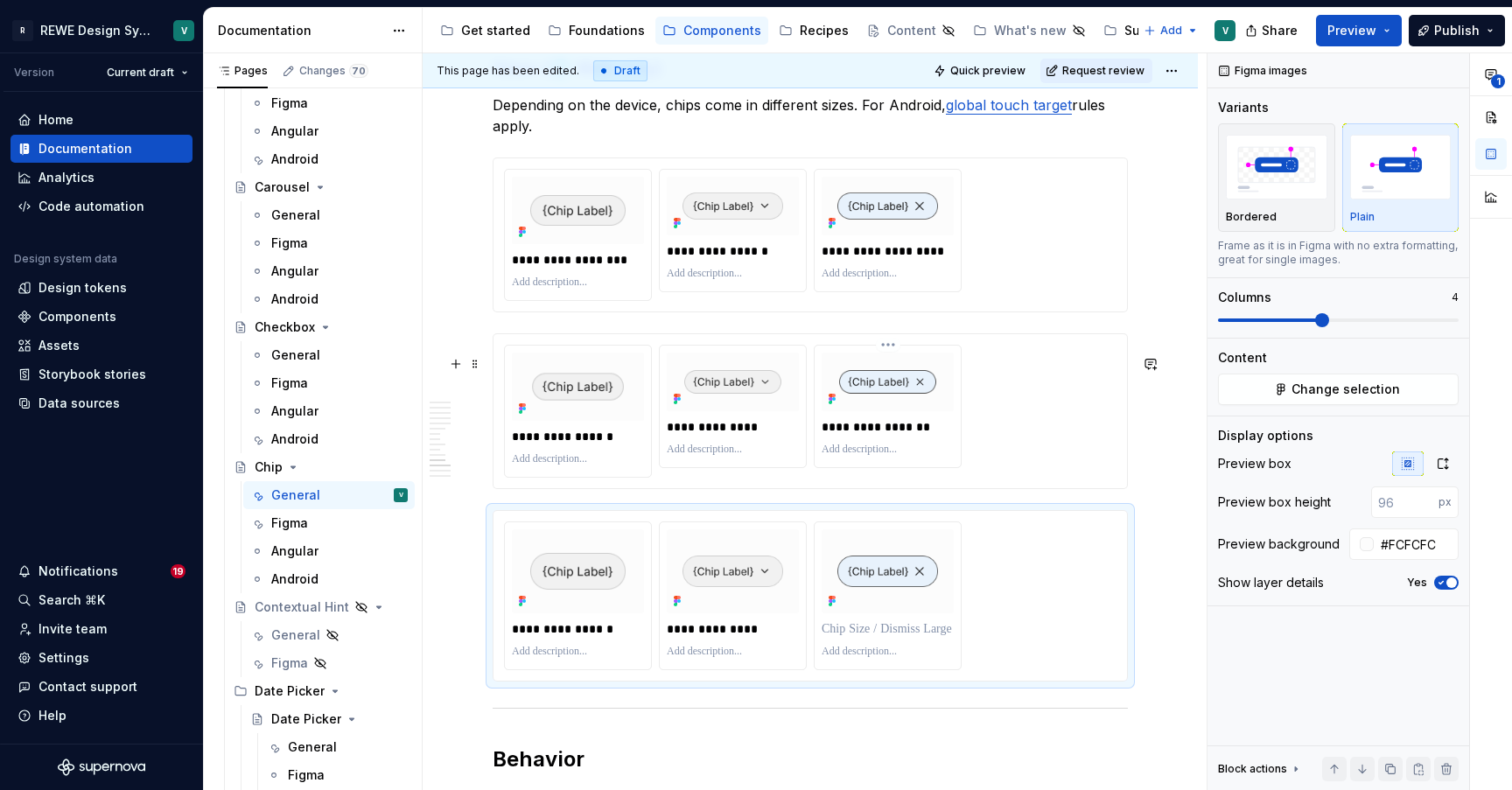
click at [870, 436] on p "**********" at bounding box center [888, 426] width 135 height 17
click at [856, 638] on p at bounding box center [887, 628] width 132 height 17
paste div
click at [906, 638] on p "**********" at bounding box center [888, 628] width 135 height 17
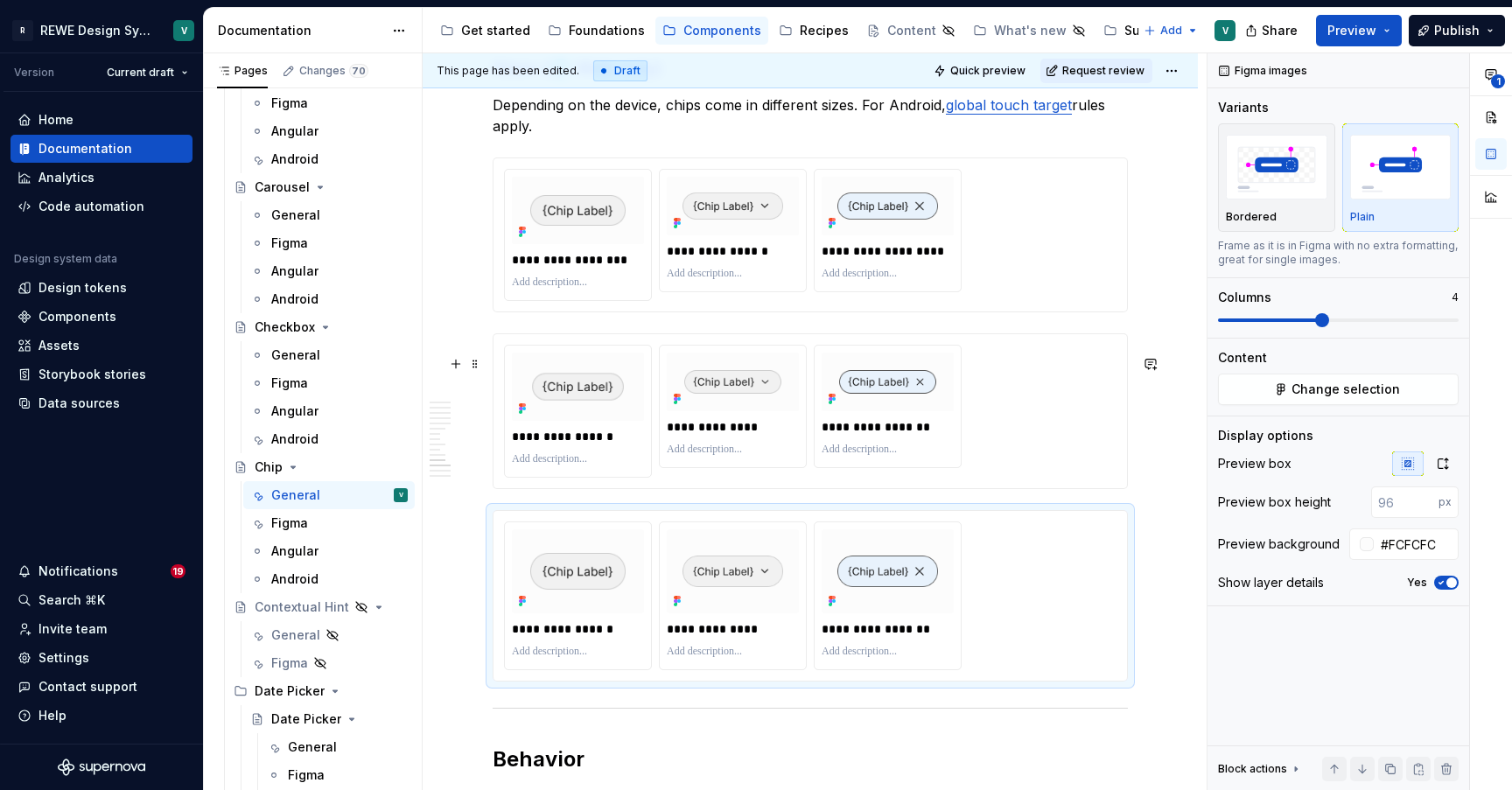
click at [1057, 459] on div "**********" at bounding box center [810, 410] width 613 height 132
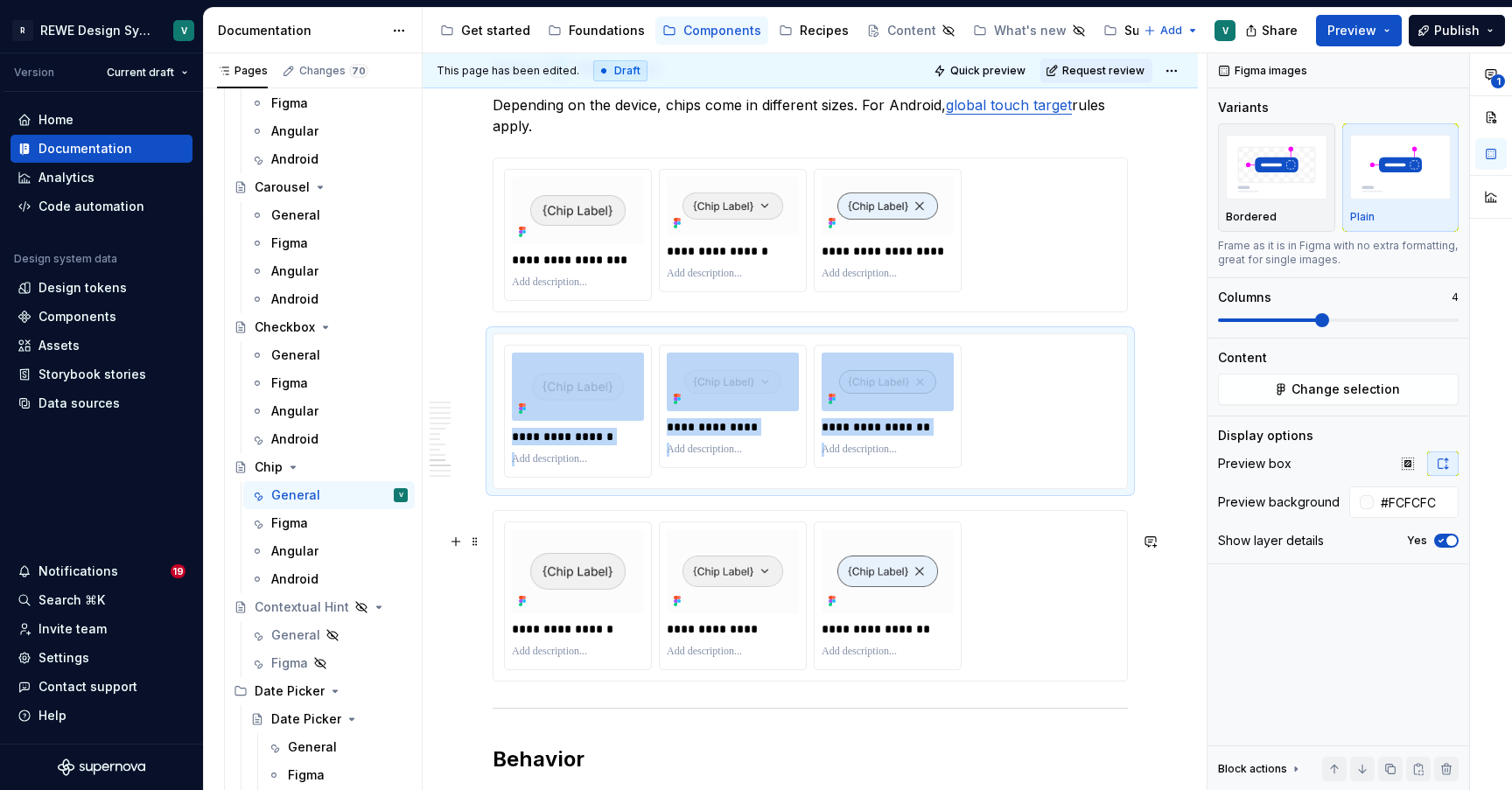
click at [1116, 562] on div "**********" at bounding box center [810, 595] width 613 height 148
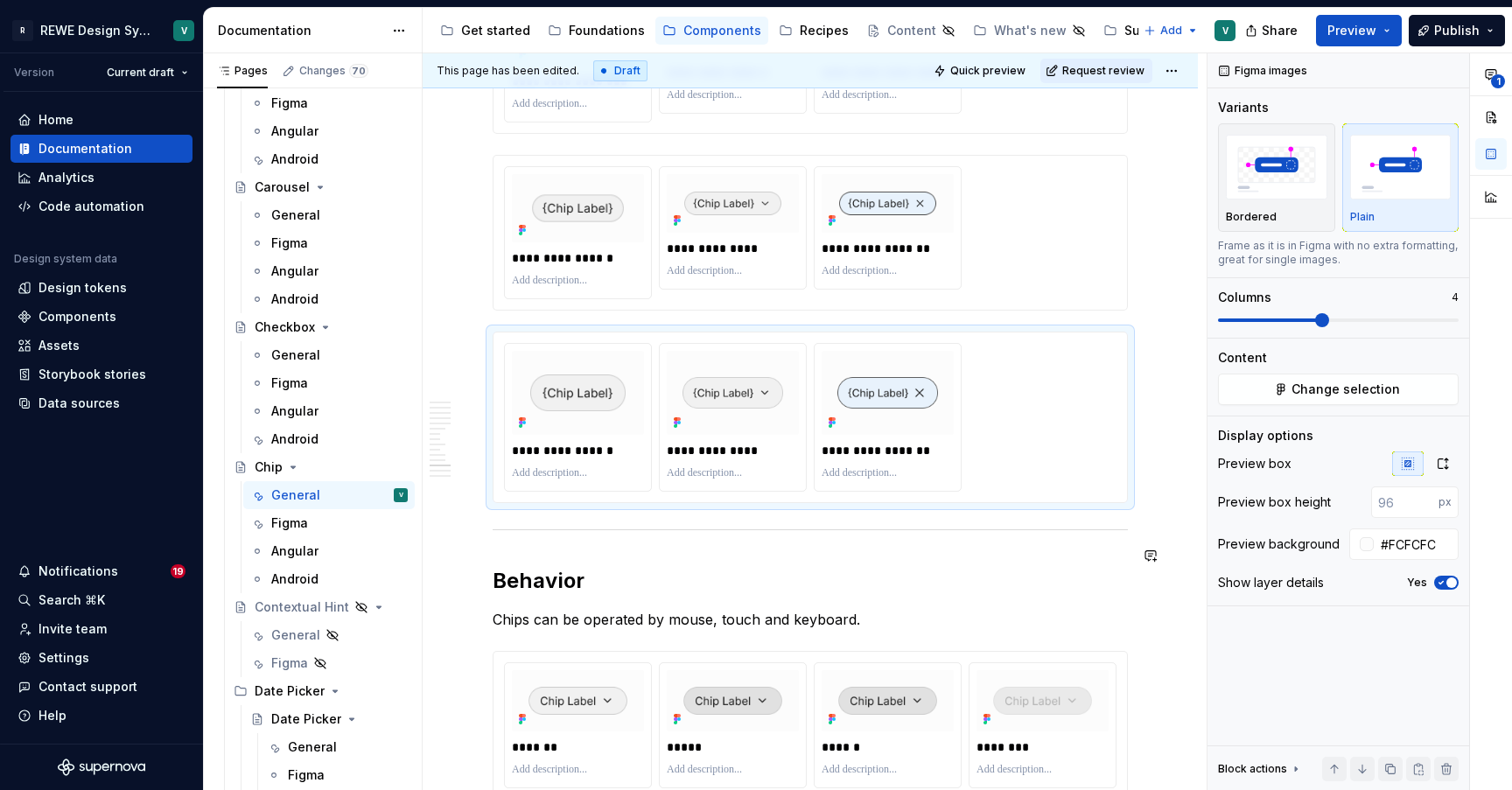
scroll to position [4987, 0]
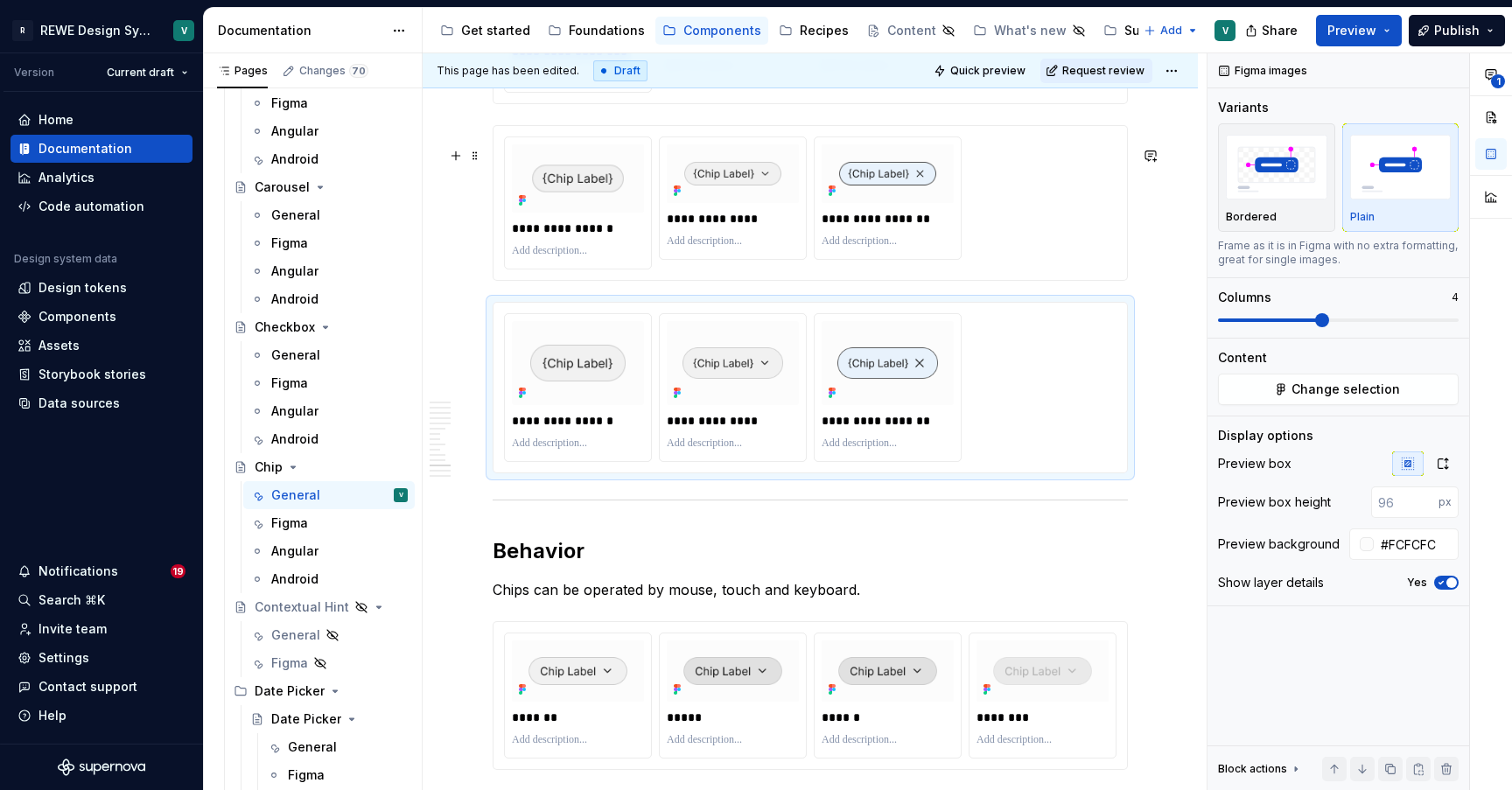
click at [1067, 268] on div "**********" at bounding box center [810, 202] width 613 height 132
click at [1060, 411] on div "**********" at bounding box center [810, 387] width 613 height 148
click at [1446, 463] on icon "button" at bounding box center [1442, 463] width 14 height 14
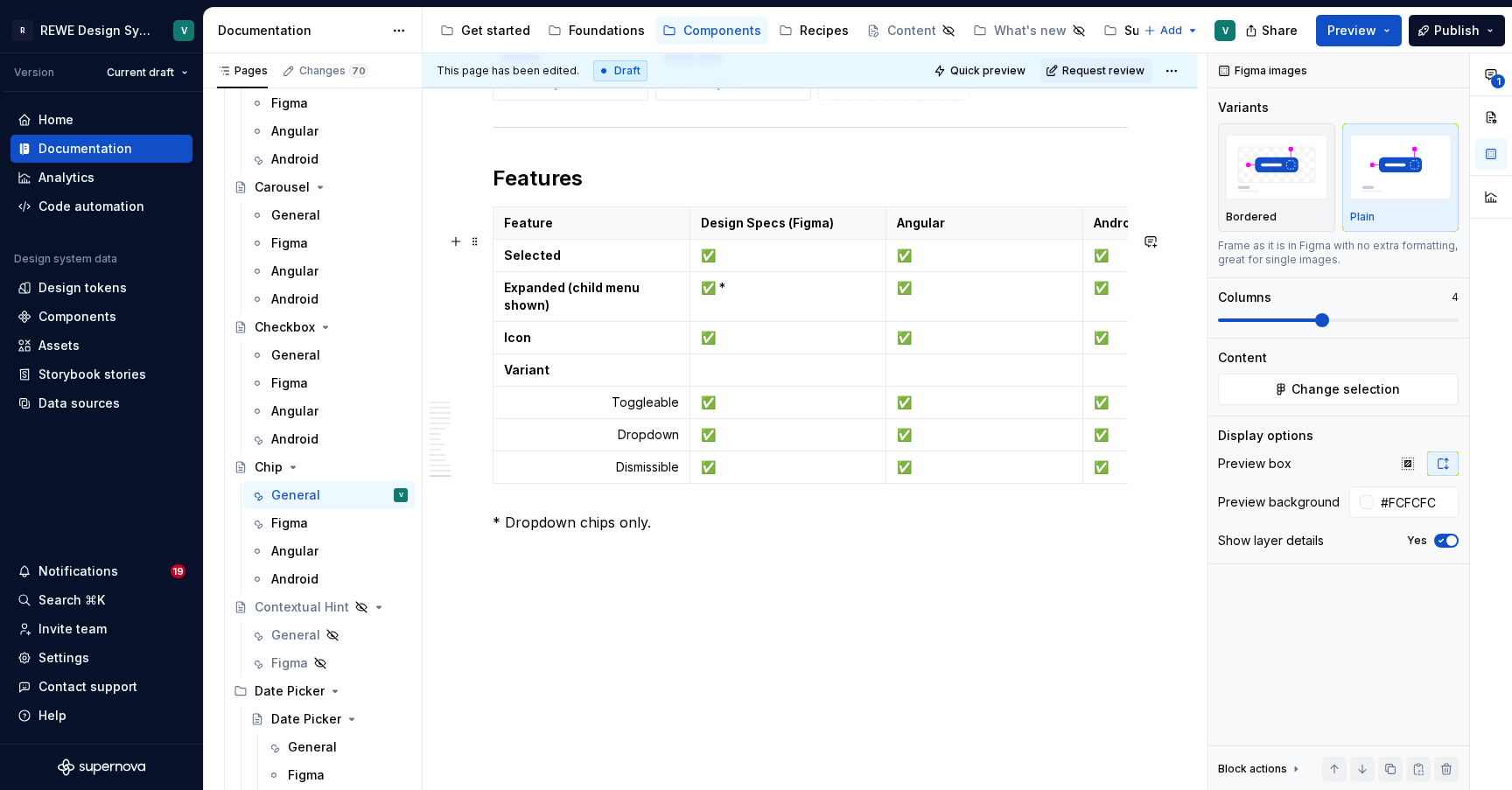
scroll to position [6296, 0]
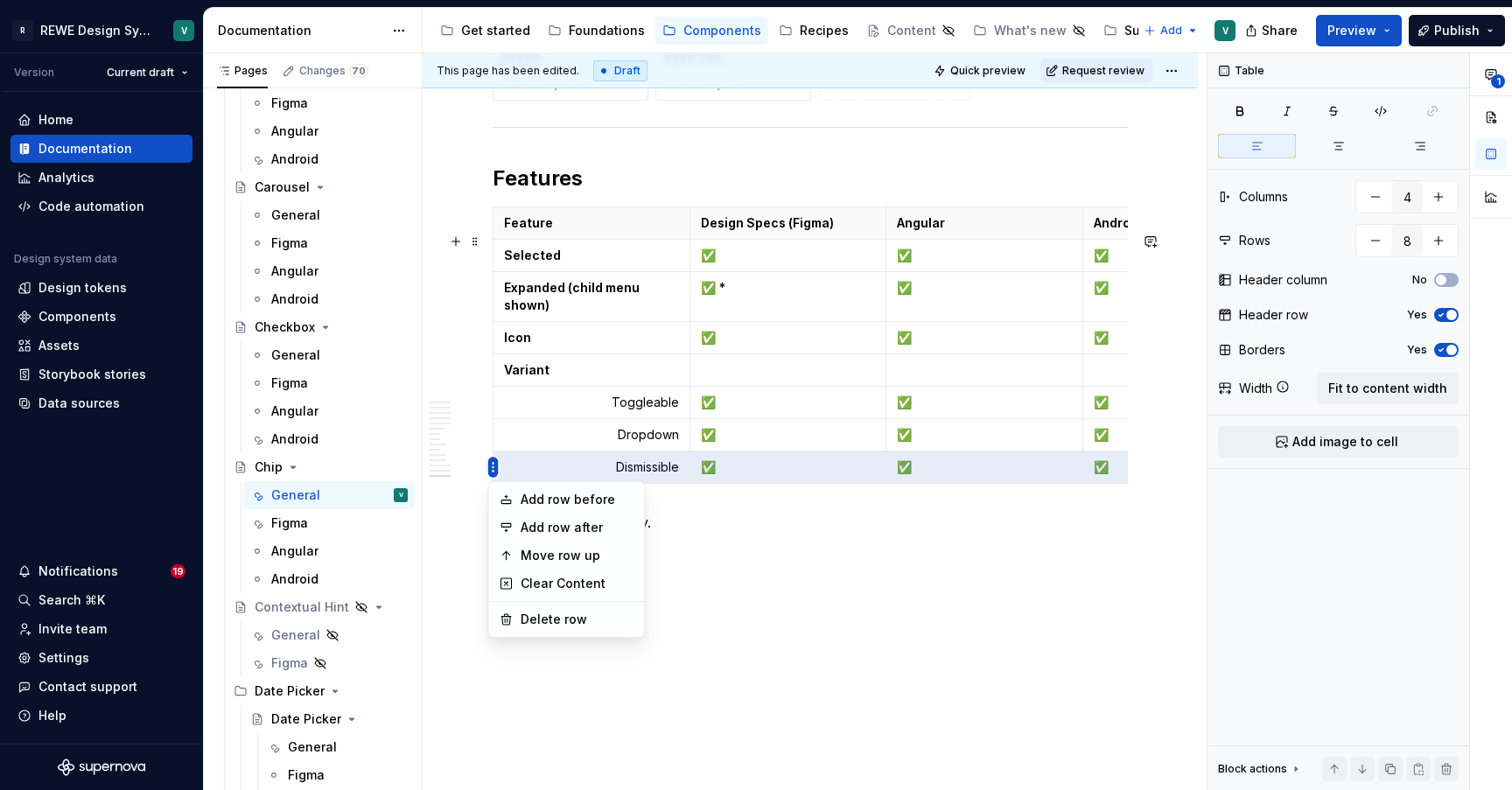
click at [497, 471] on html "R REWE Design System V Version Current draft Home Documentation Analytics Code …" at bounding box center [756, 395] width 1512 height 790
click at [580, 530] on div "Add row after" at bounding box center [577, 527] width 114 height 17
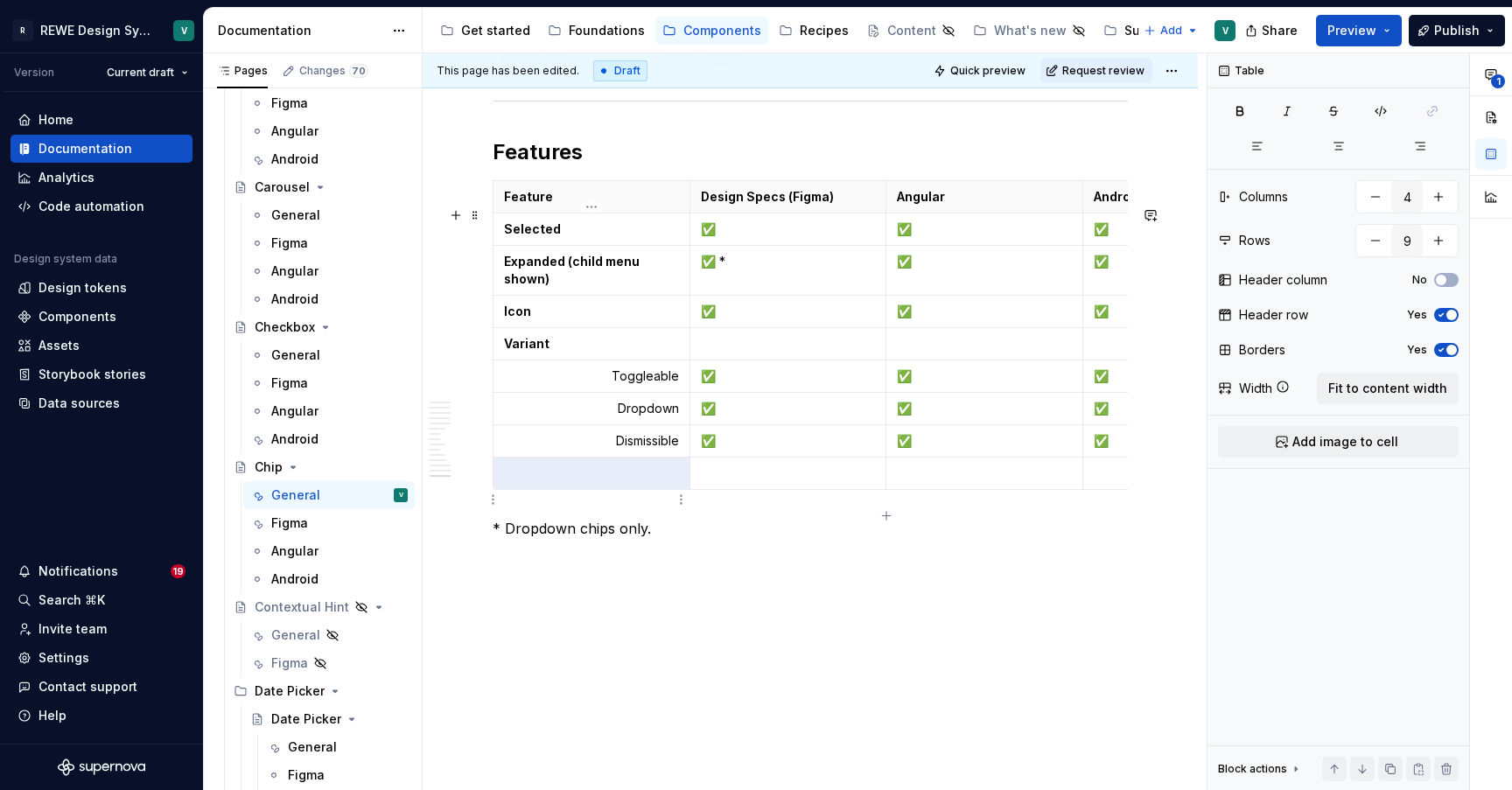
click at [593, 490] on td at bounding box center [592, 474] width 197 height 33
click at [564, 490] on td "Size" at bounding box center [592, 474] width 197 height 33
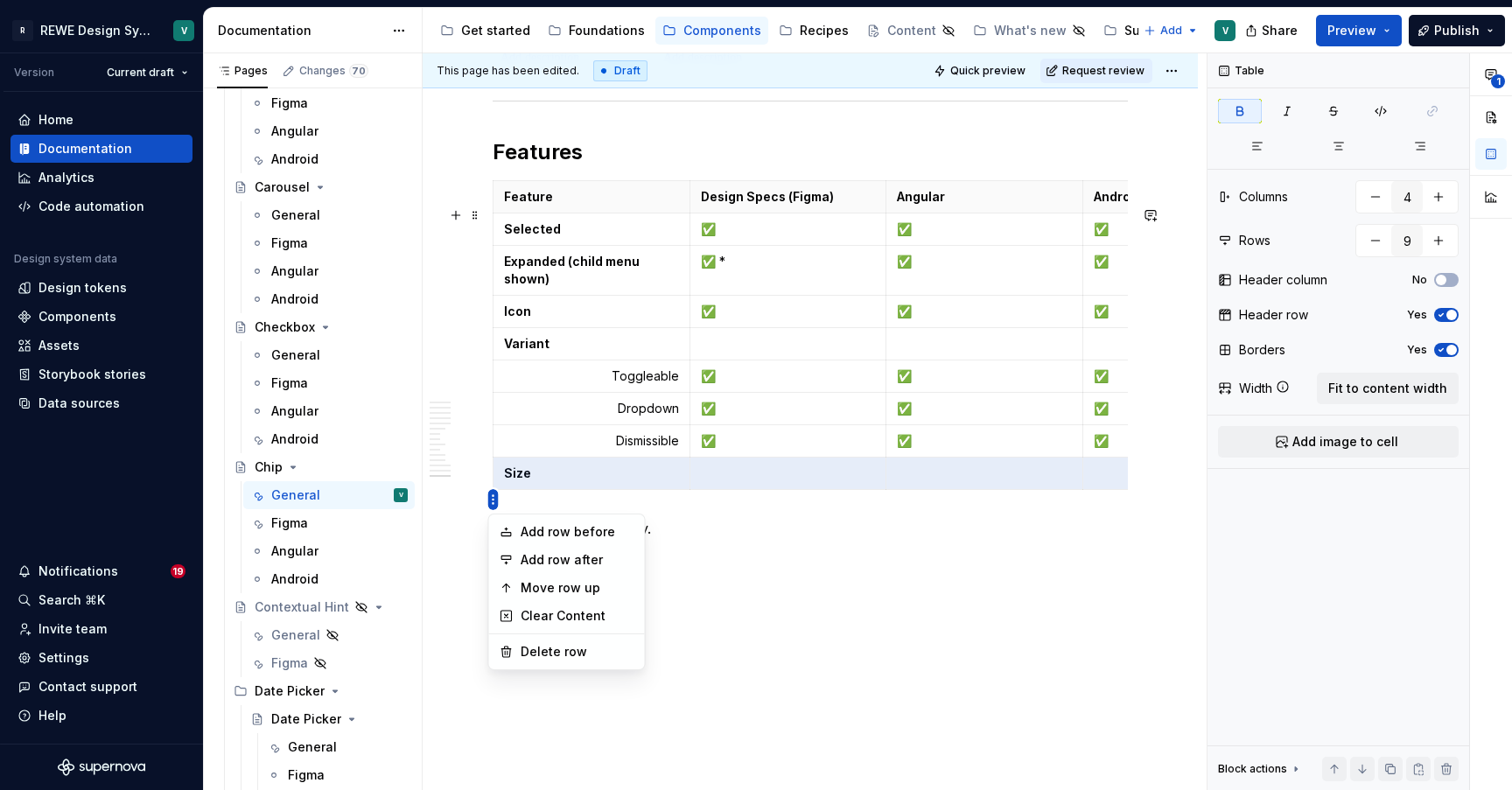
click at [490, 503] on html "R REWE Design System V Version Current draft Home Documentation Analytics Code …" at bounding box center [756, 395] width 1512 height 790
click at [549, 562] on div "Add row after" at bounding box center [577, 559] width 114 height 17
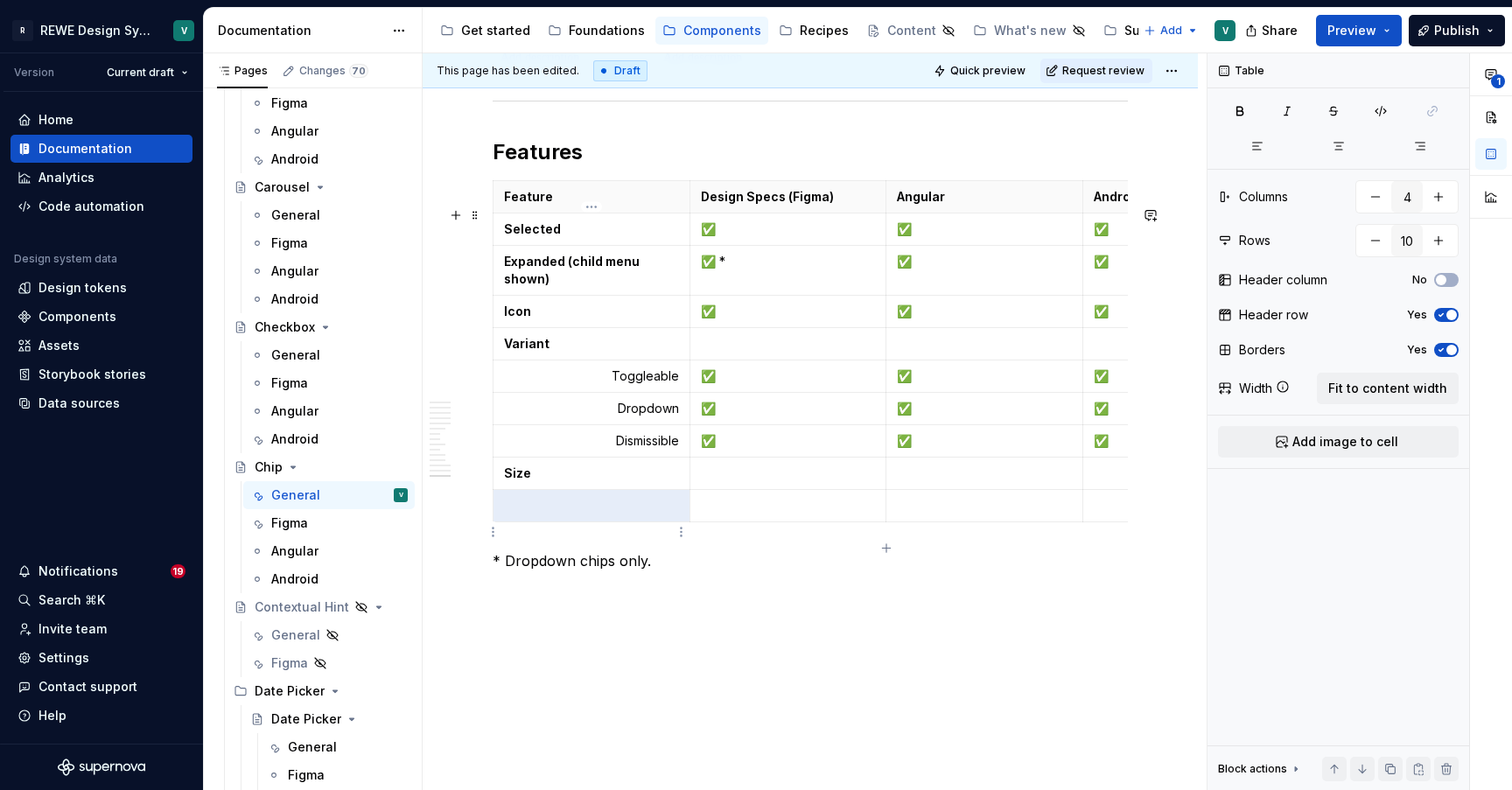
click at [627, 514] on p at bounding box center [592, 505] width 175 height 17
click at [1423, 140] on icon "button" at bounding box center [1419, 146] width 14 height 14
click at [502, 522] on td "Default" at bounding box center [592, 506] width 197 height 33
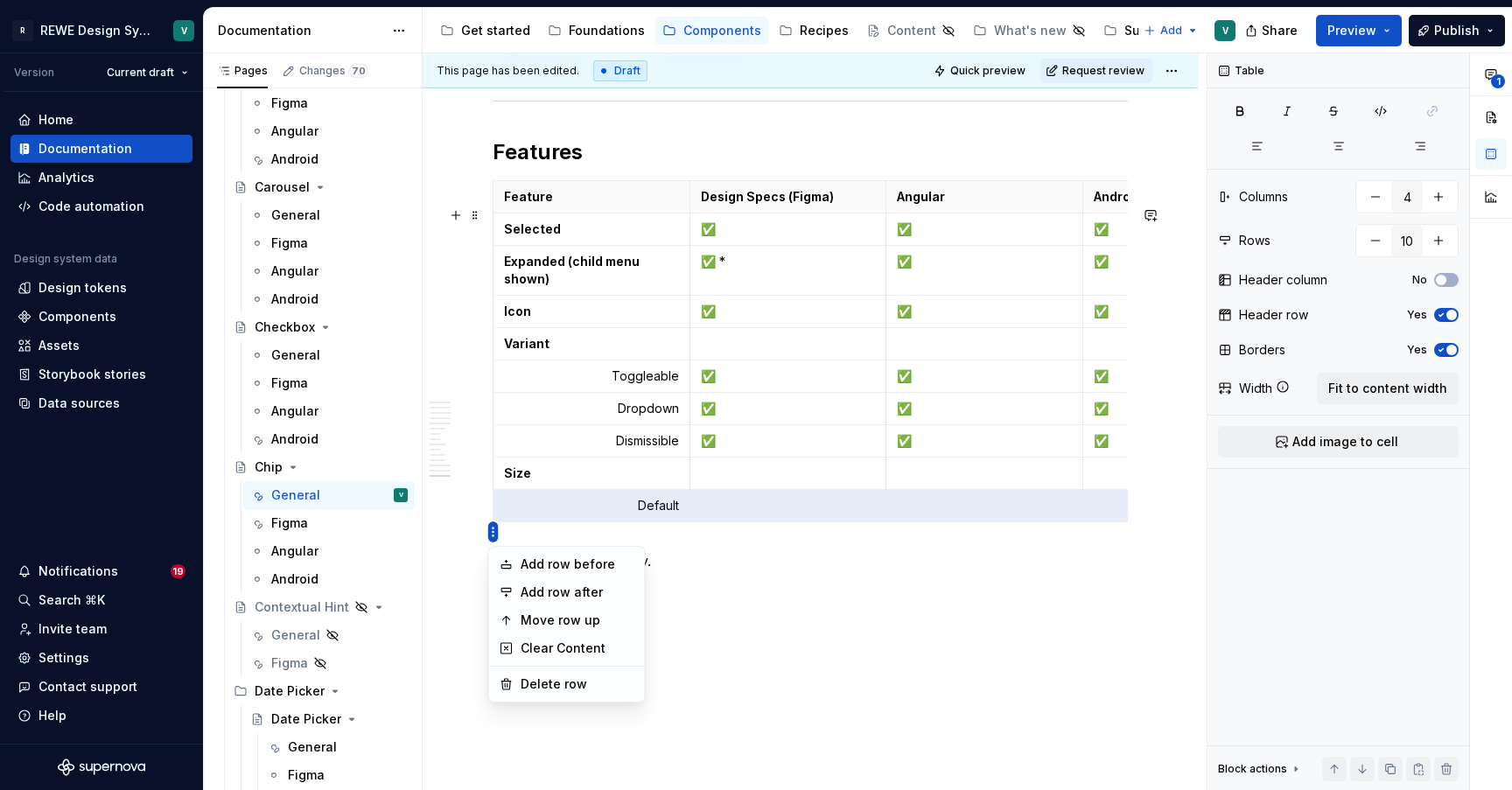
click at [491, 532] on html "R REWE Design System V Version Current draft Home Documentation Analytics Code …" at bounding box center [756, 395] width 1512 height 790
click at [544, 593] on div "Add row after" at bounding box center [577, 592] width 114 height 17
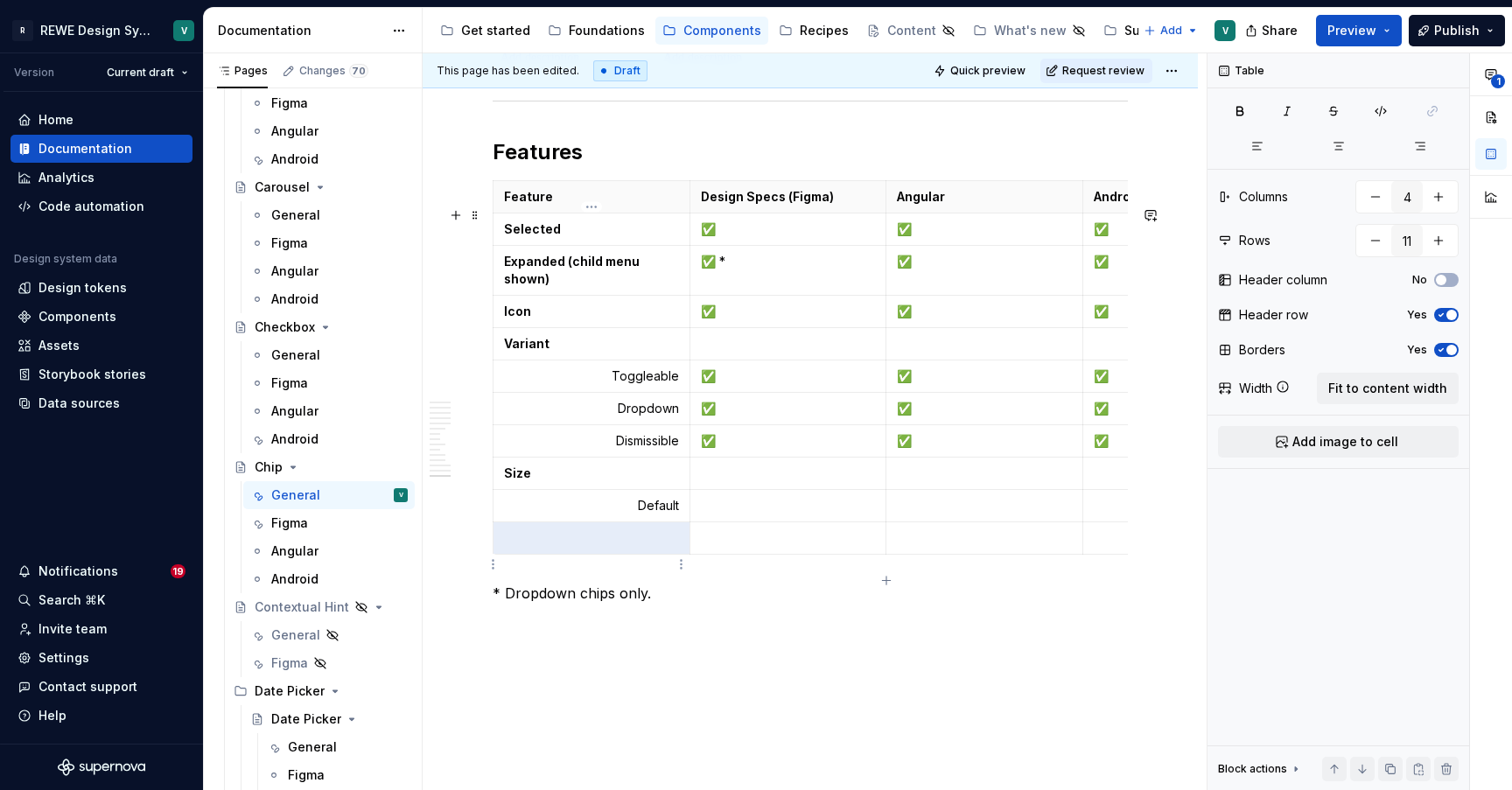
click at [655, 547] on p at bounding box center [592, 537] width 175 height 17
click at [1425, 145] on icon "button" at bounding box center [1419, 146] width 14 height 14
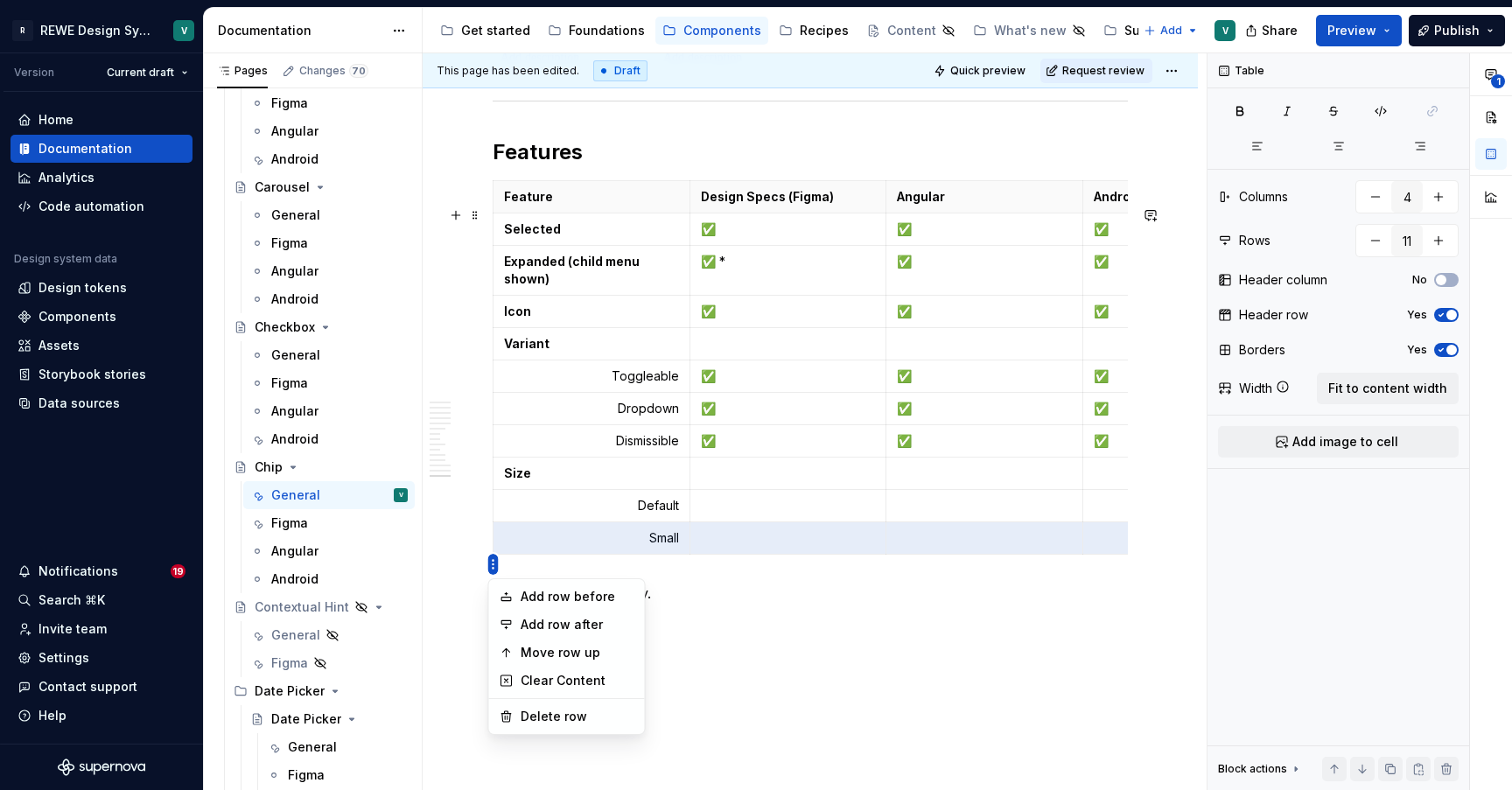
click at [494, 565] on html "R REWE Design System V Version Current draft Home Documentation Analytics Code …" at bounding box center [756, 395] width 1512 height 790
click at [571, 627] on div "Add row after" at bounding box center [577, 624] width 114 height 17
type input "12"
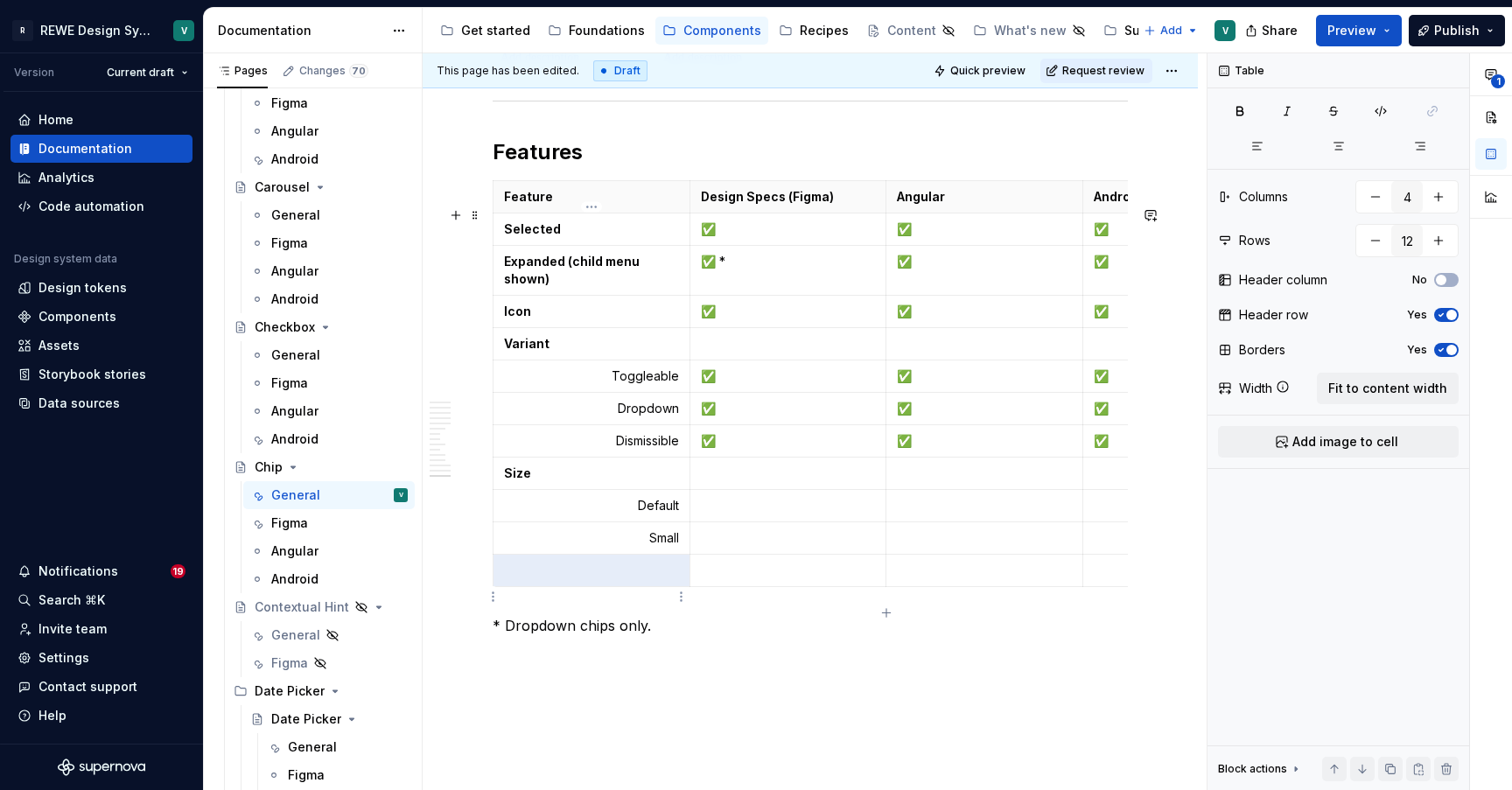
click at [654, 579] on p at bounding box center [592, 570] width 175 height 17
click at [1425, 147] on icon "button" at bounding box center [1419, 146] width 14 height 14
click at [727, 450] on p "✅" at bounding box center [788, 441] width 175 height 17
copy p "✅"
click at [731, 481] on p at bounding box center [788, 472] width 175 height 17
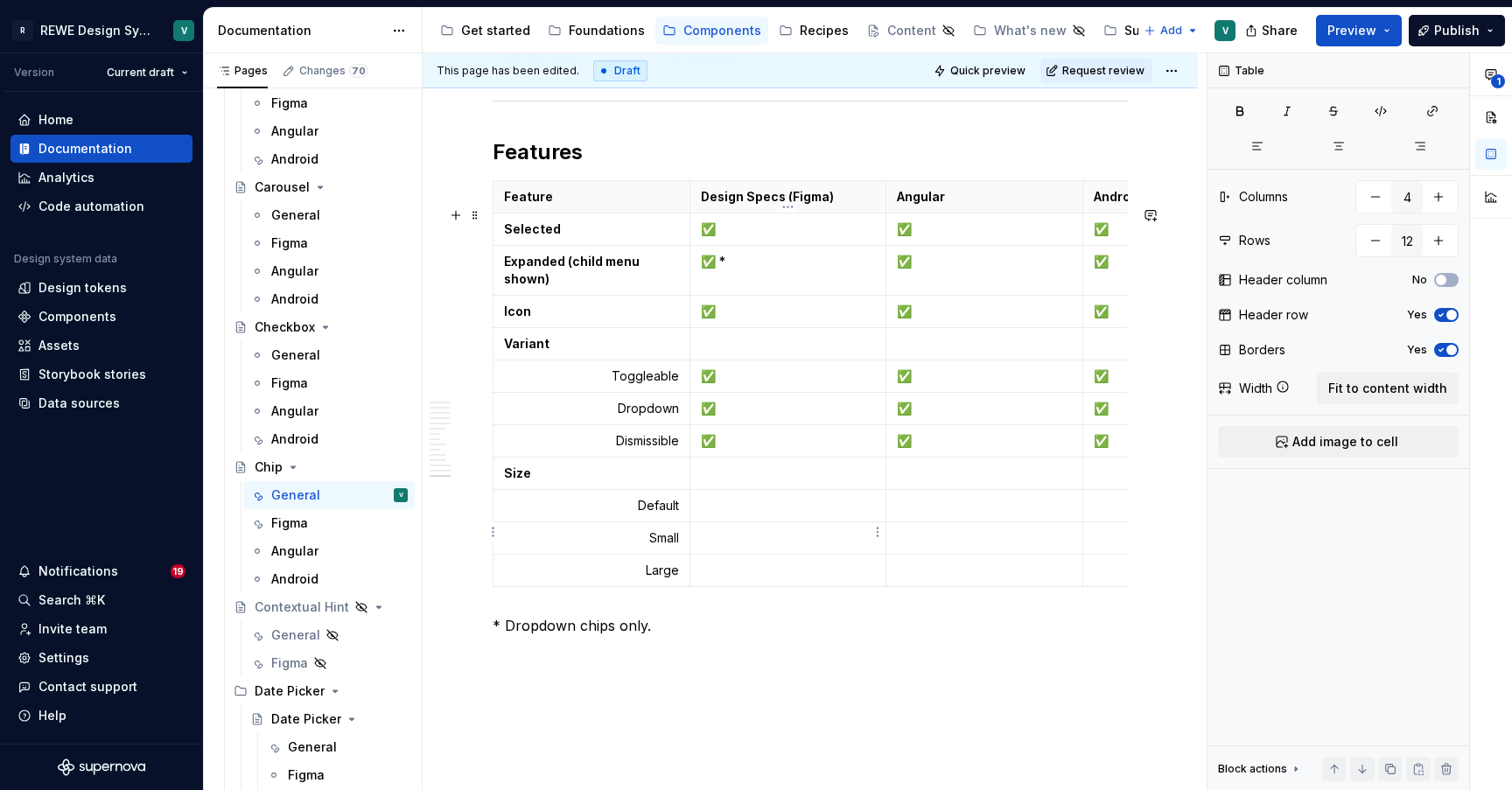
click at [718, 514] on p at bounding box center [788, 505] width 175 height 17
click at [724, 547] on p at bounding box center [788, 537] width 175 height 17
click at [710, 579] on p at bounding box center [788, 570] width 175 height 17
click at [907, 481] on p at bounding box center [984, 472] width 175 height 17
click at [907, 514] on p at bounding box center [984, 505] width 175 height 17
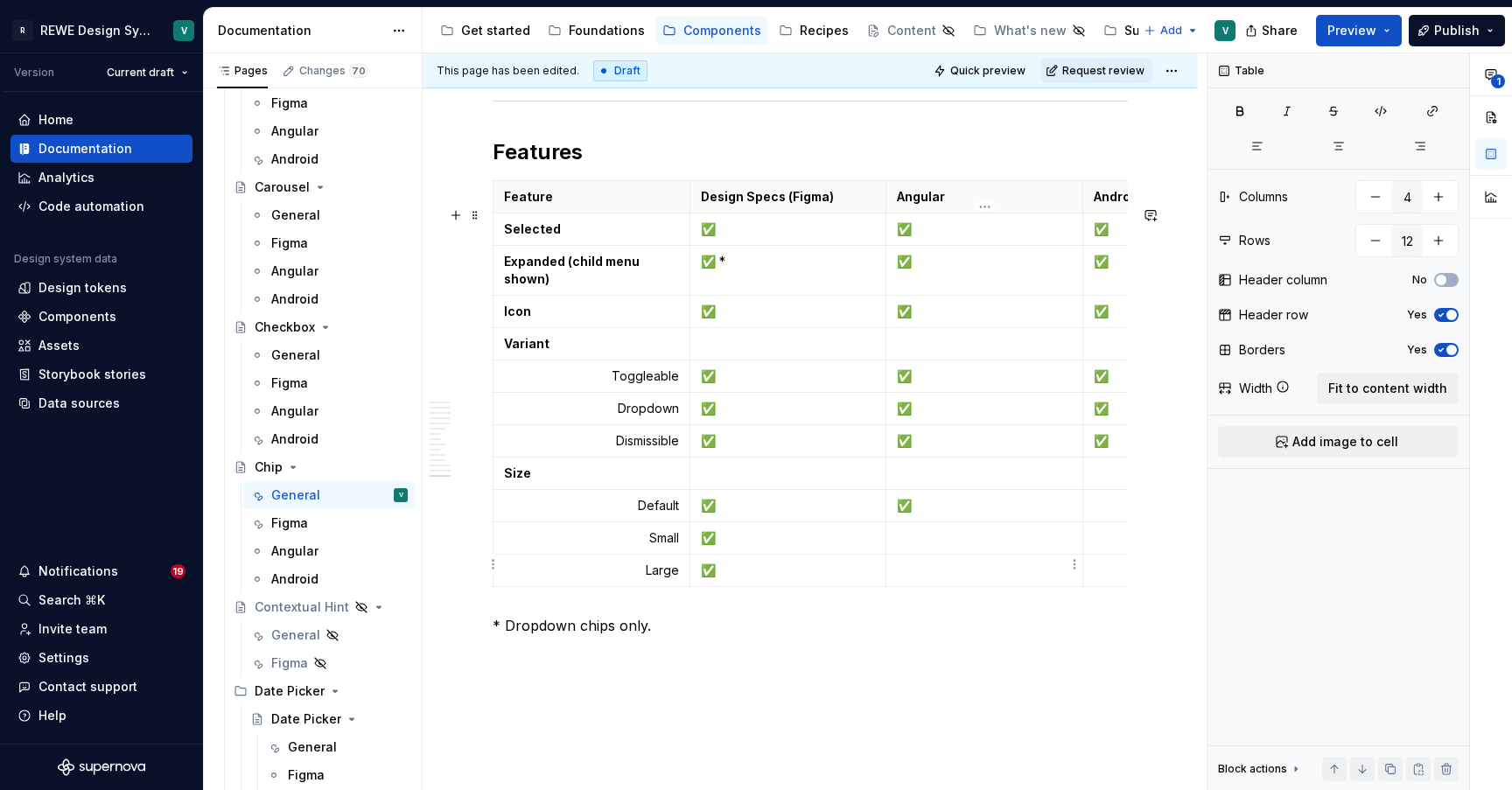
click at [906, 547] on p at bounding box center [984, 537] width 175 height 17
click at [1109, 514] on p at bounding box center [1181, 505] width 175 height 17
click at [1106, 547] on p at bounding box center [1181, 537] width 175 height 17
click at [1119, 514] on p "✅" at bounding box center [1181, 505] width 175 height 17
click at [1109, 547] on p at bounding box center [1181, 537] width 175 height 17
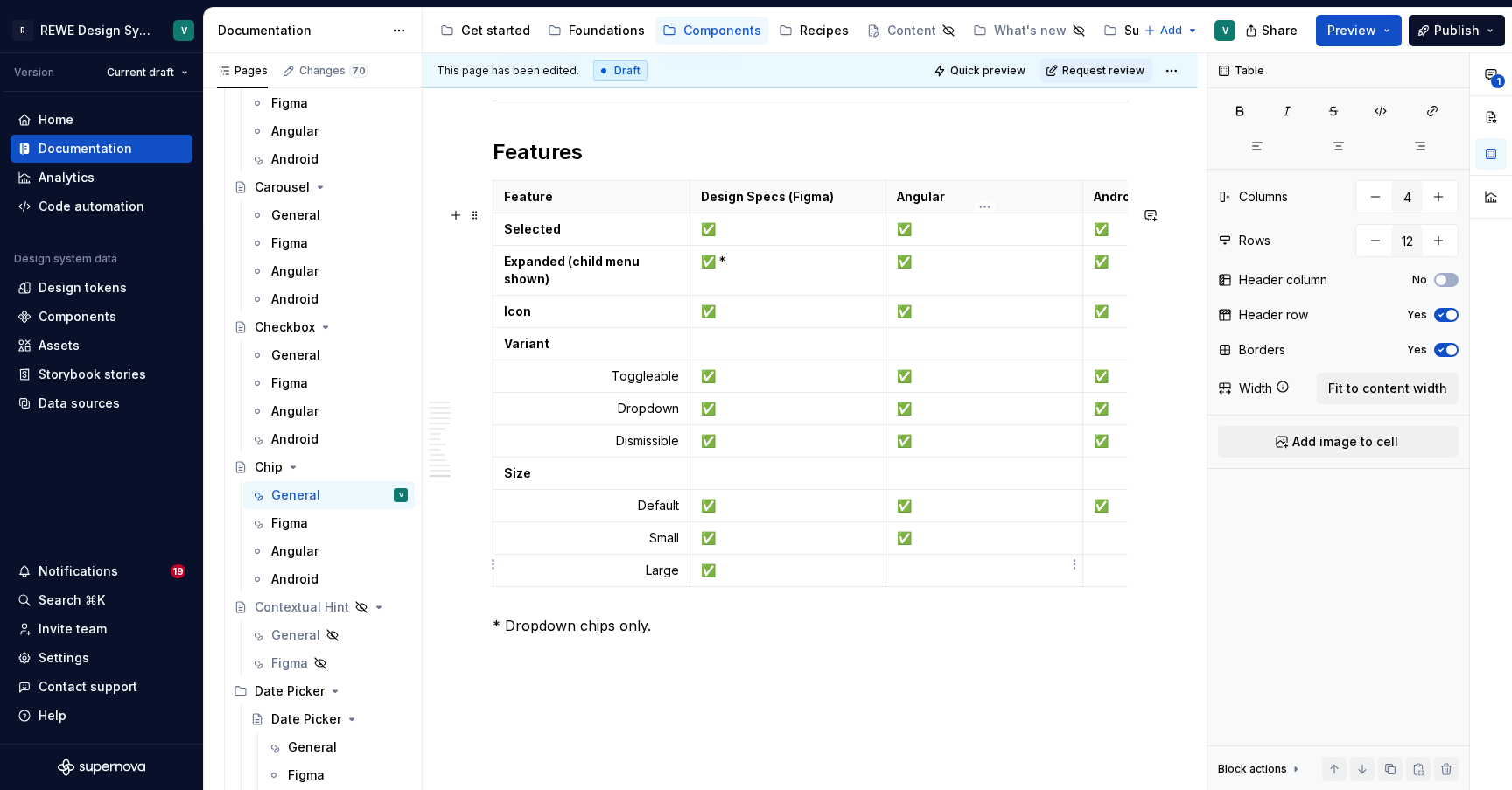
click at [924, 547] on p "✅" at bounding box center [984, 537] width 175 height 17
click at [896, 587] on td at bounding box center [984, 571] width 197 height 33
click at [1112, 547] on p at bounding box center [1181, 537] width 175 height 17
click at [1109, 579] on p at bounding box center [1181, 570] width 175 height 17
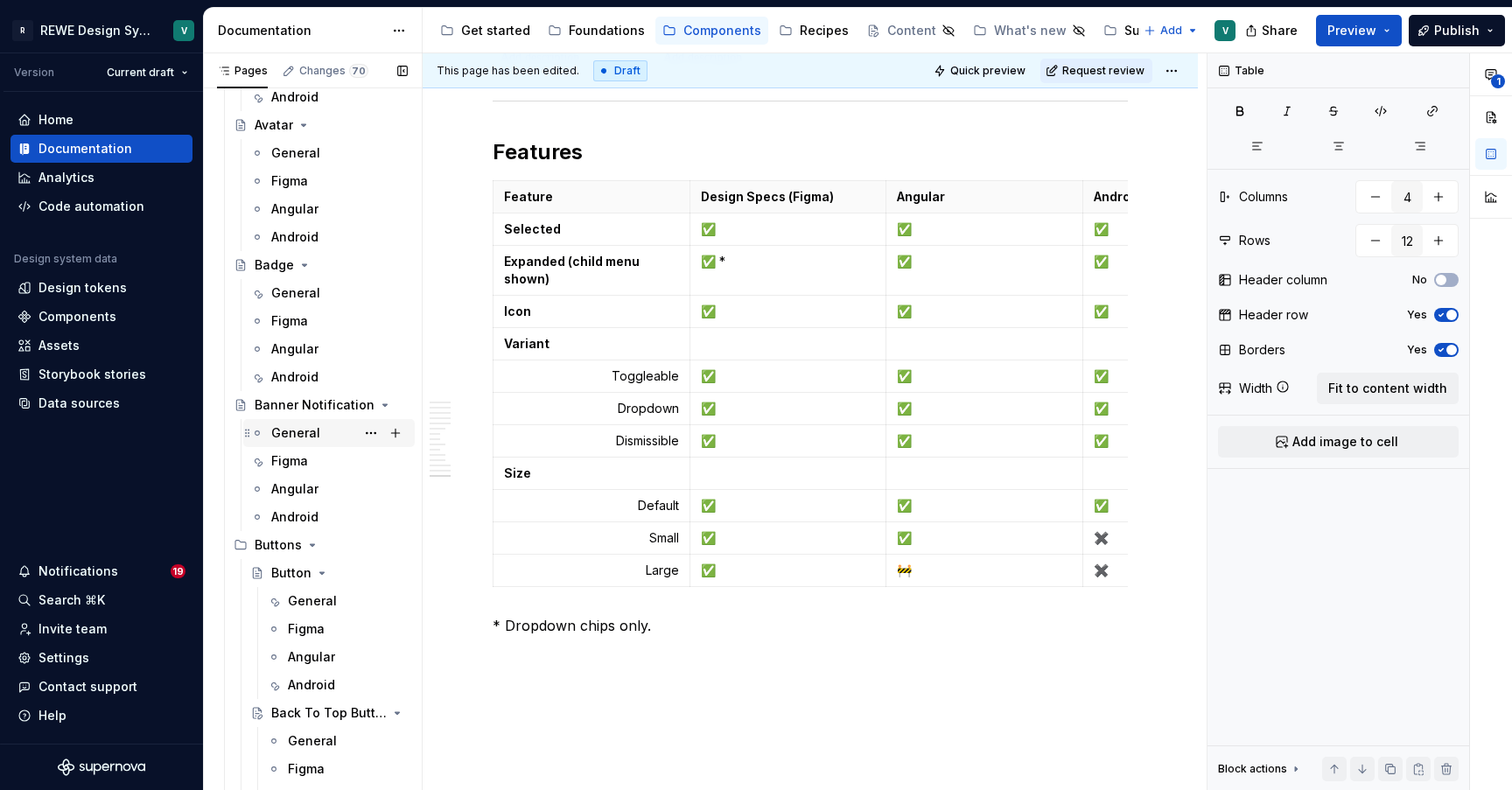
scroll to position [489, 0]
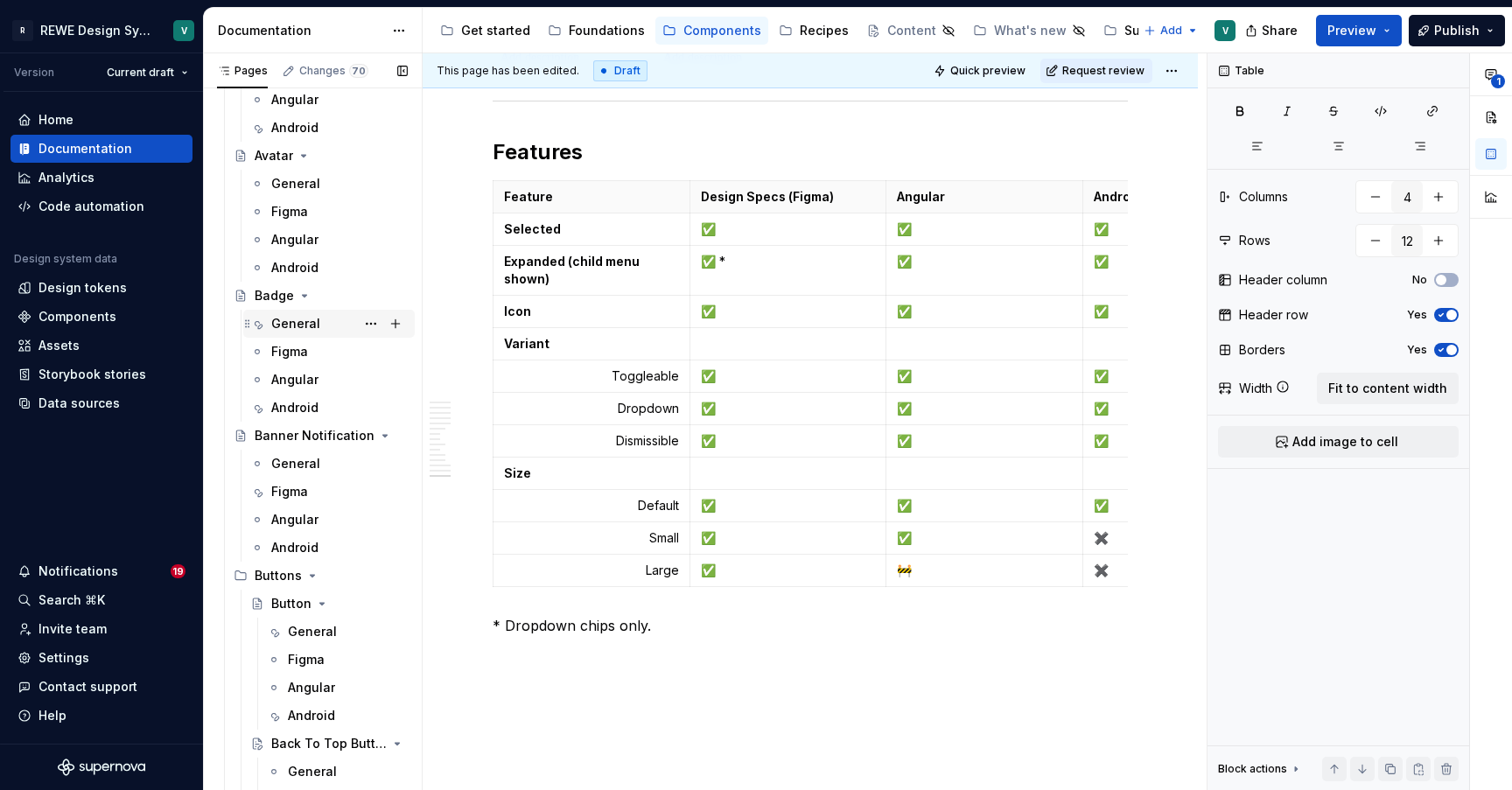
click at [287, 328] on div "General" at bounding box center [296, 323] width 49 height 17
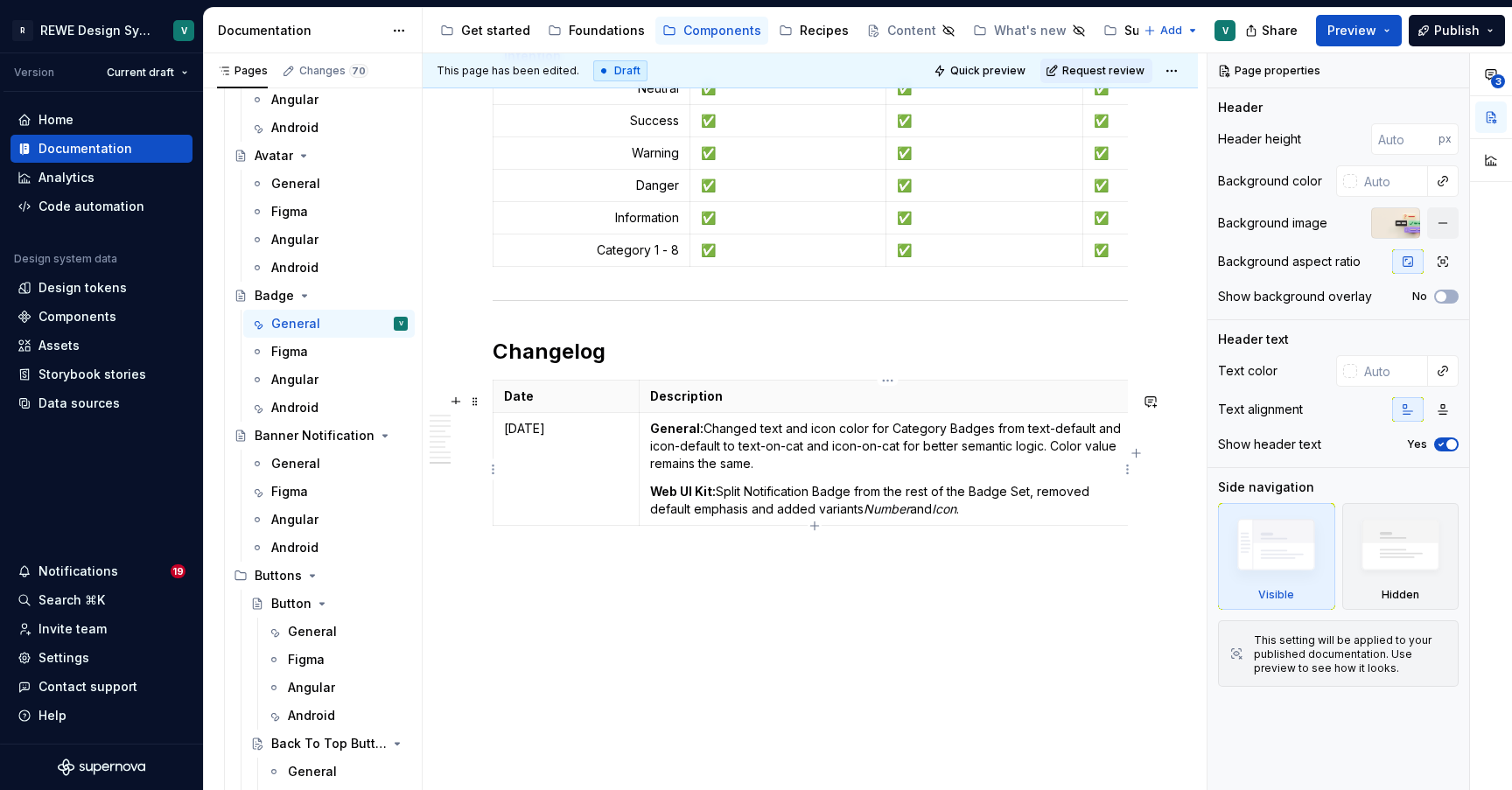
scroll to position [6295, 0]
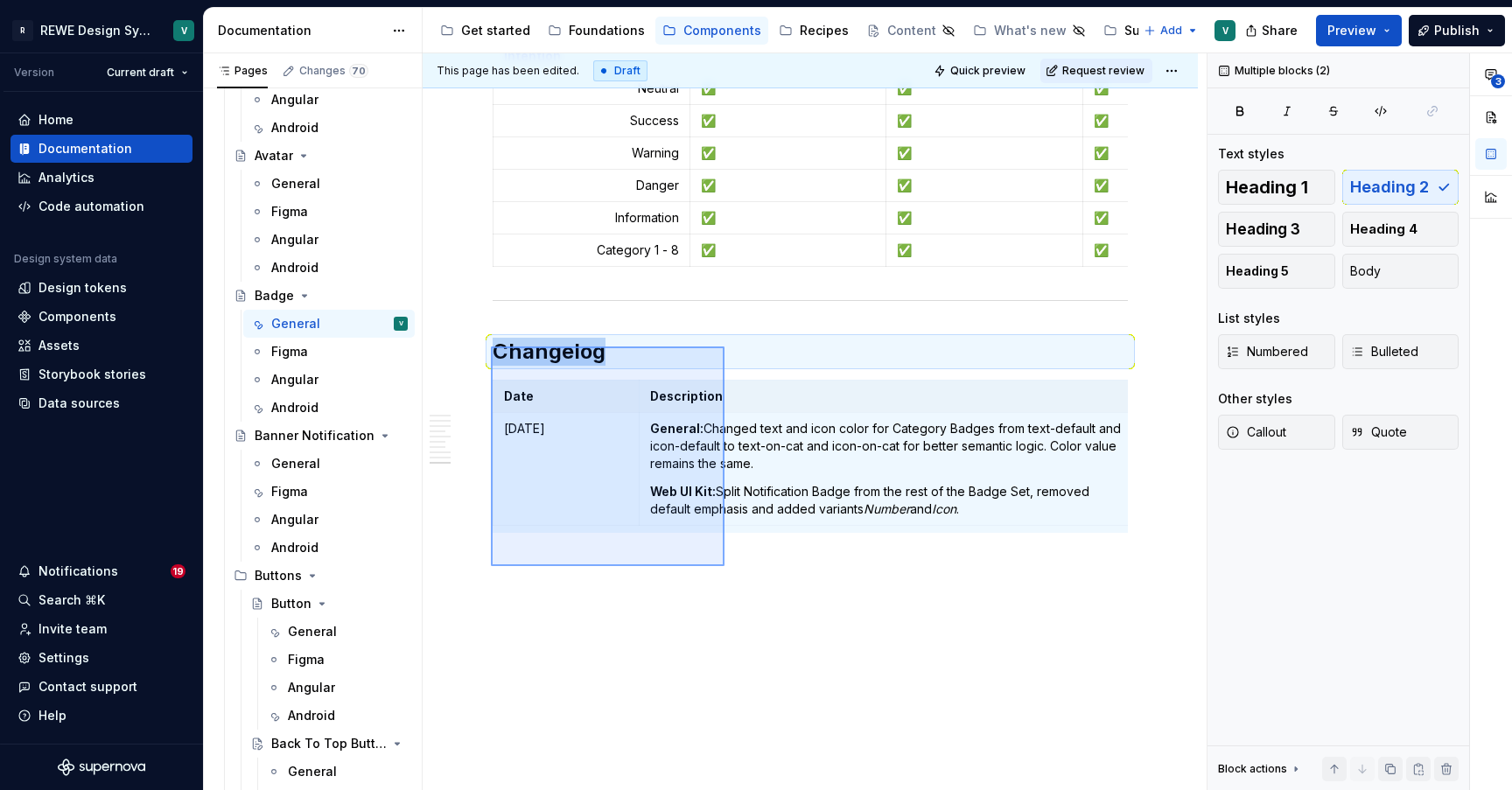
drag, startPoint x: 491, startPoint y: 347, endPoint x: 726, endPoint y: 570, distance: 324.0
click at [726, 570] on div "**********" at bounding box center [814, 422] width 784 height 737
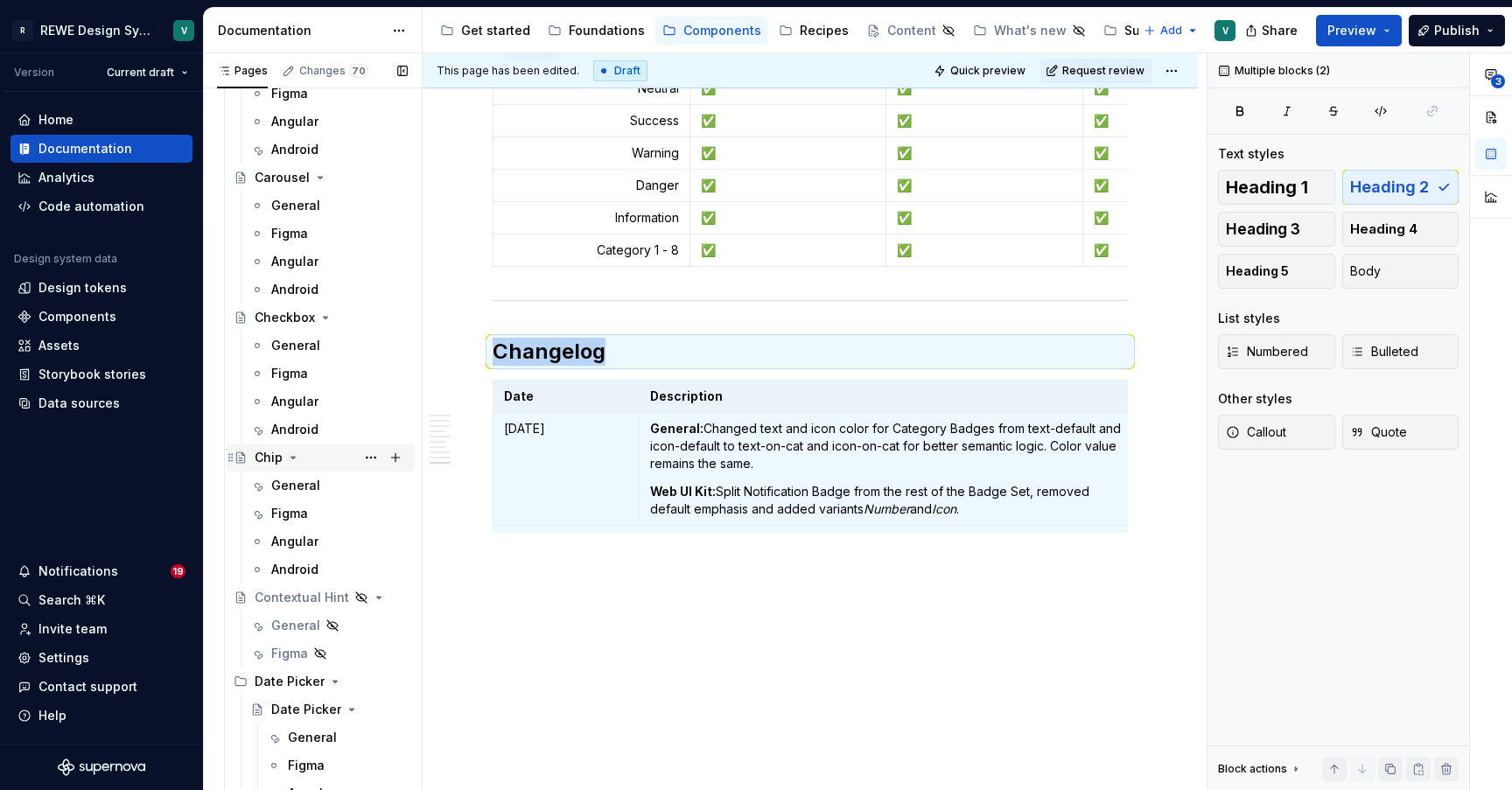
scroll to position [2338, 0]
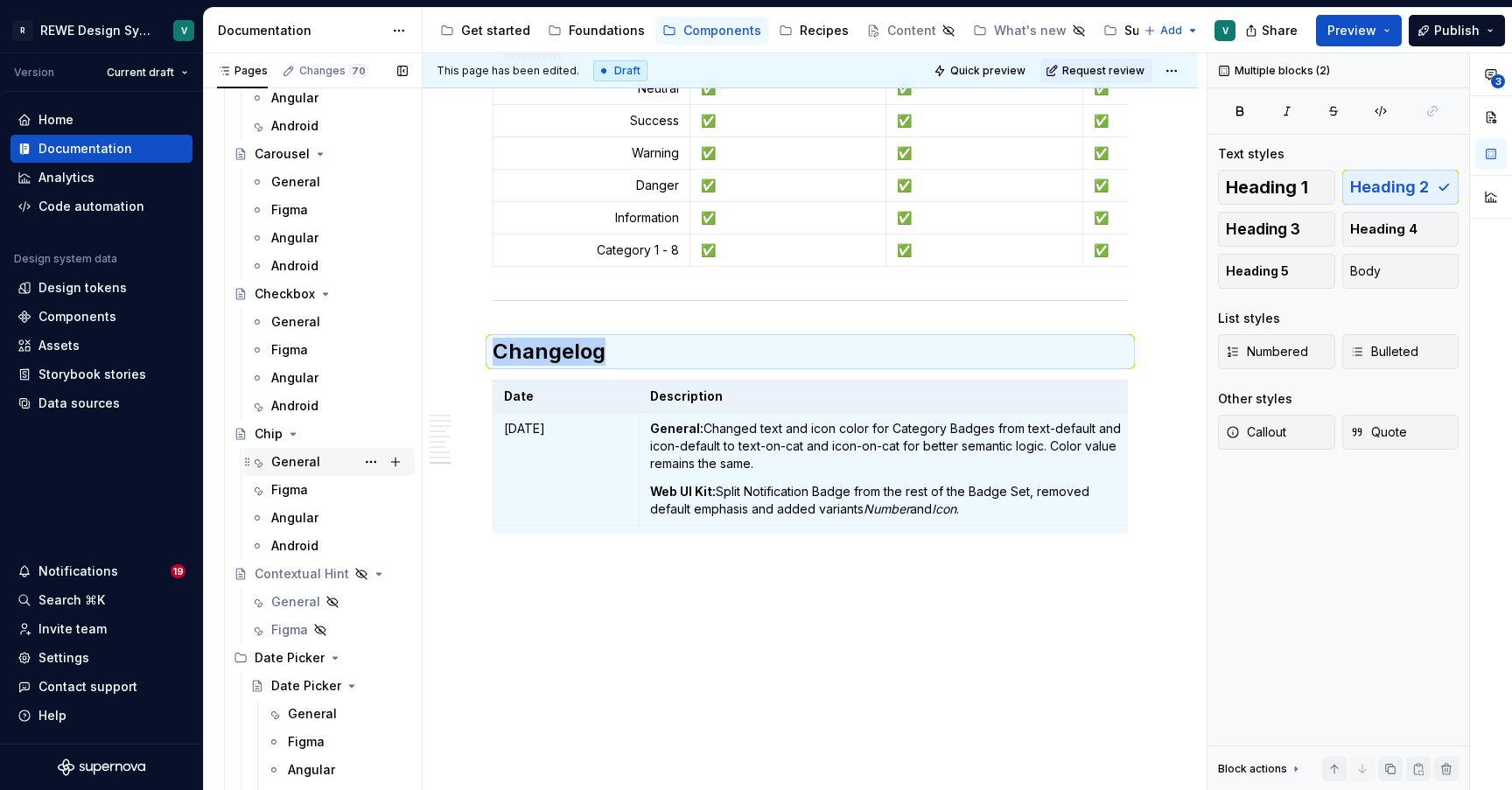
click at [297, 457] on div "General" at bounding box center [296, 461] width 49 height 17
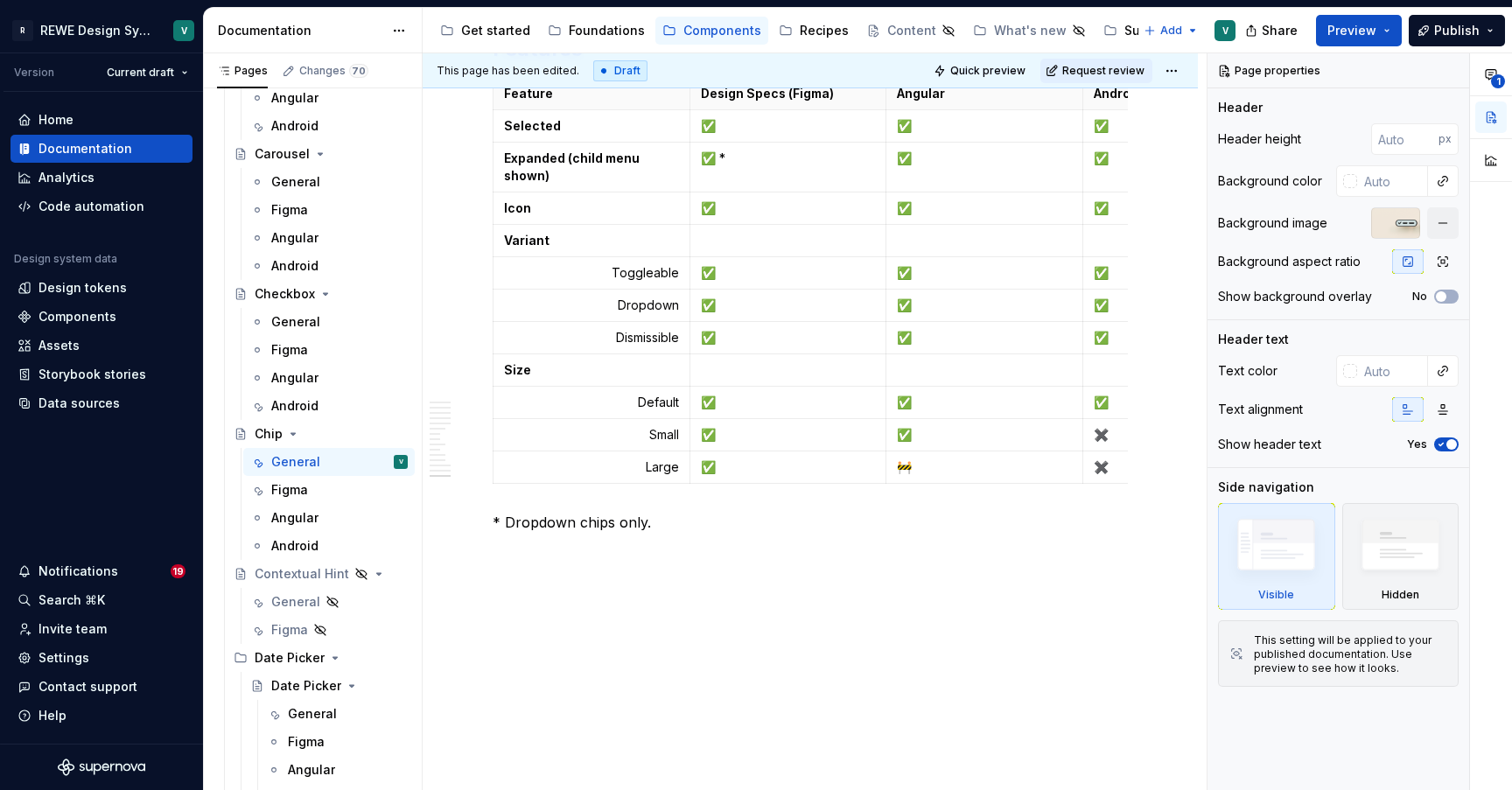
scroll to position [6426, 0]
type textarea "*"
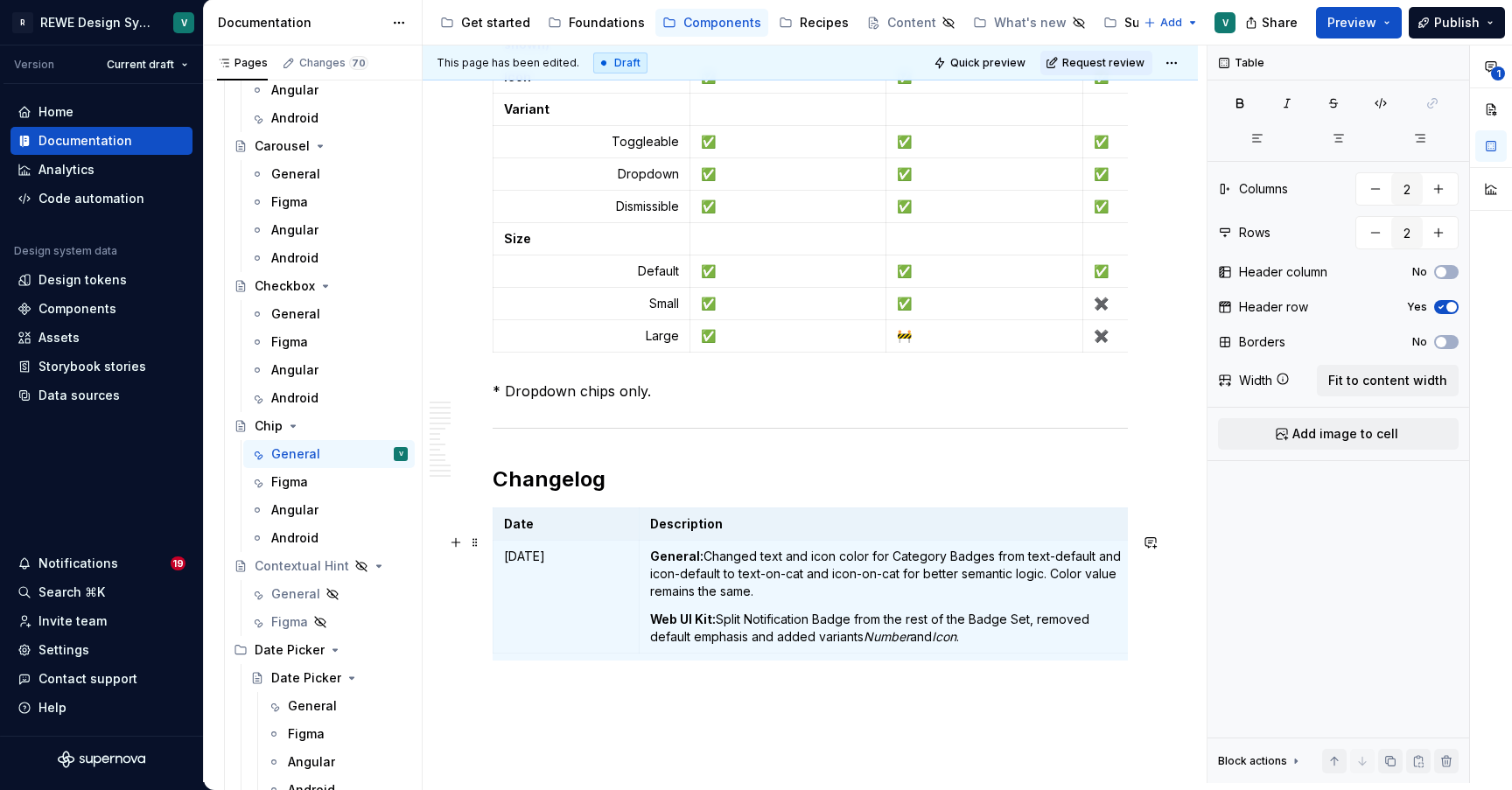
scroll to position [6526, 0]
click at [709, 586] on p "General: Changed text and icon color for Category Badges from text-default and …" at bounding box center [888, 572] width 475 height 53
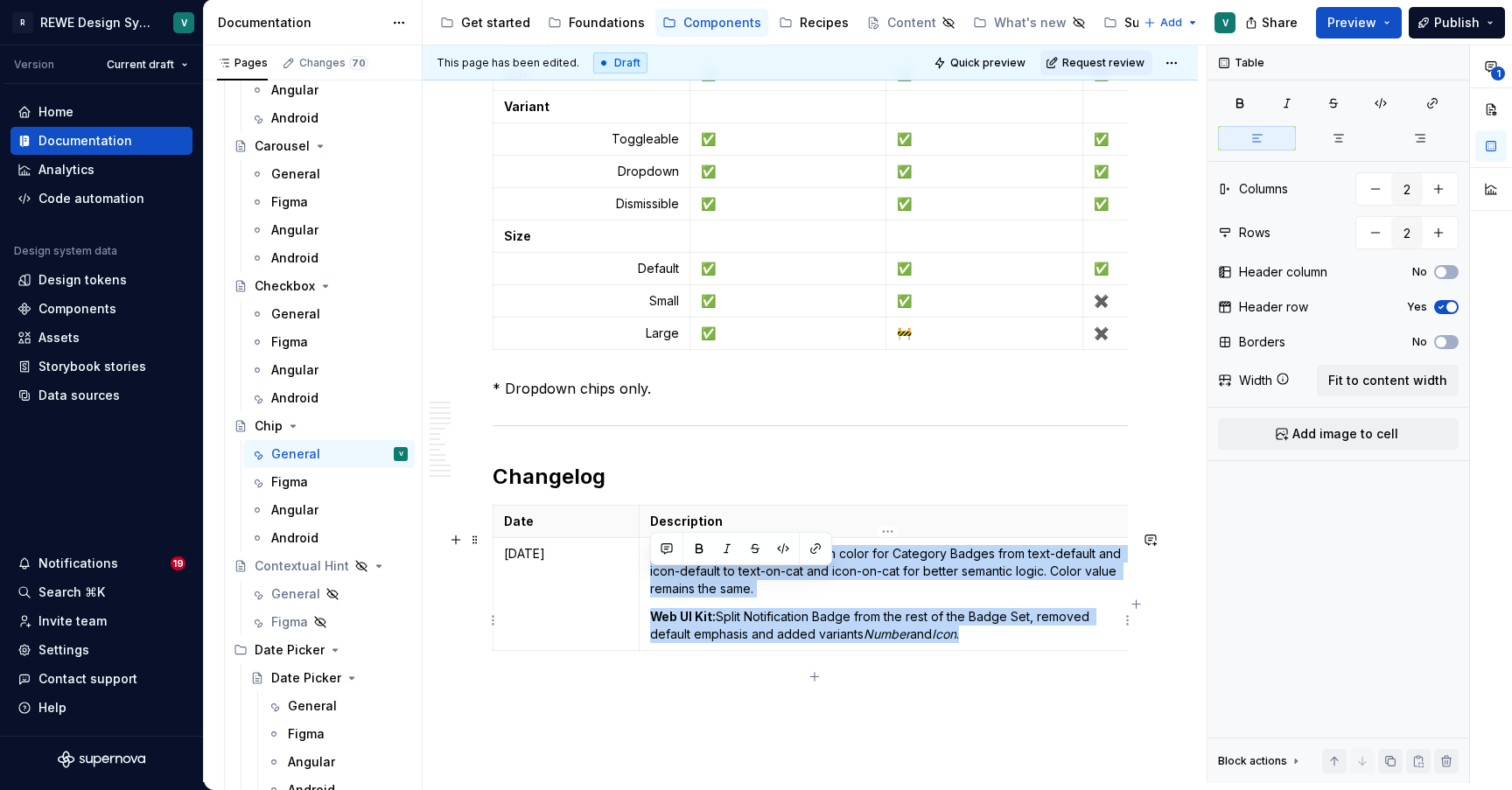
drag, startPoint x: 984, startPoint y: 663, endPoint x: 649, endPoint y: 576, distance: 346.1
click at [649, 576] on td "General: Changed text and icon color for Category Badges from text-default and …" at bounding box center [887, 594] width 497 height 113
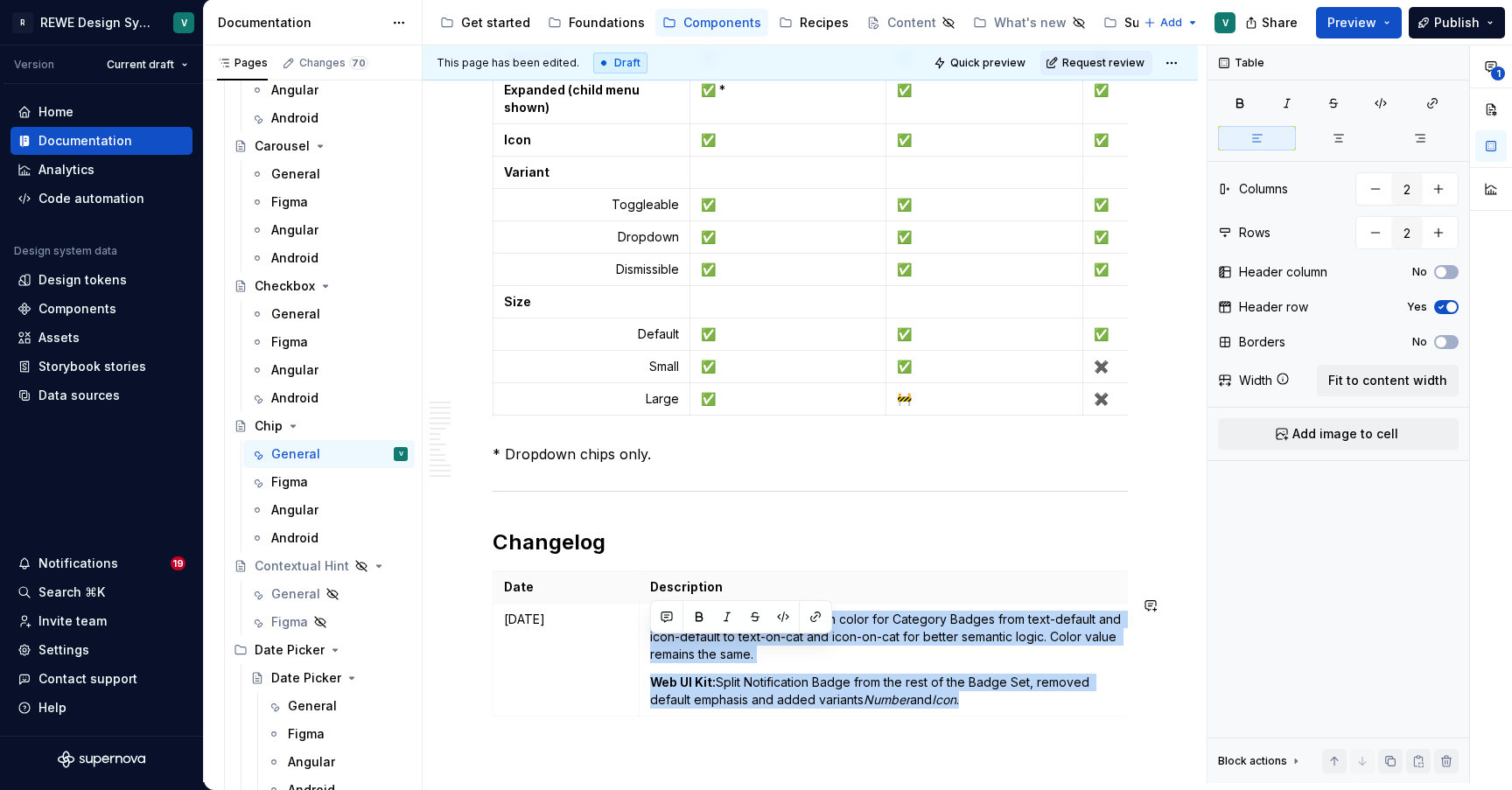
scroll to position [6457, 0]
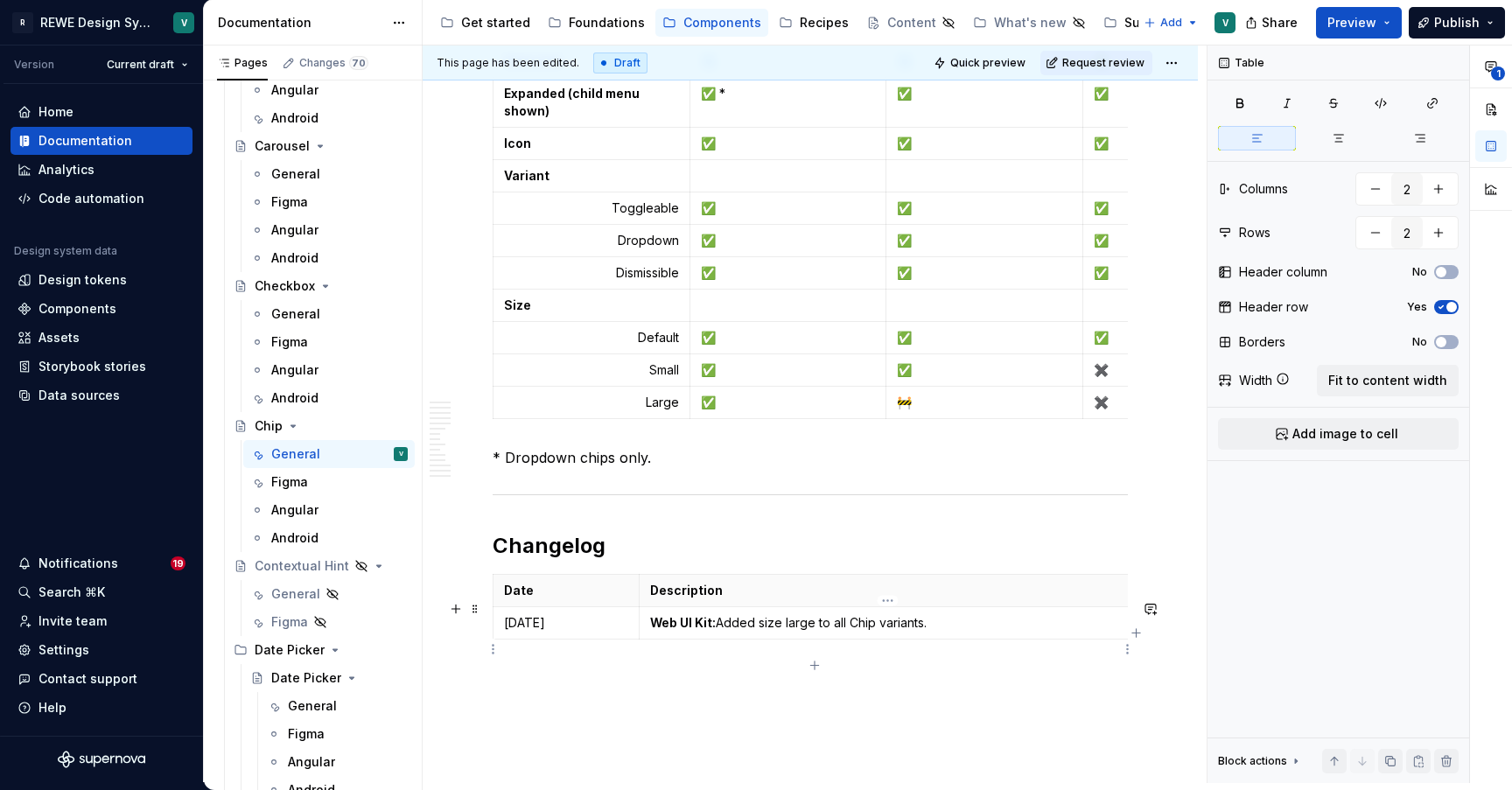
click at [825, 632] on p "Web UI Kit: Added size large to all Chip variants." at bounding box center [888, 623] width 475 height 17
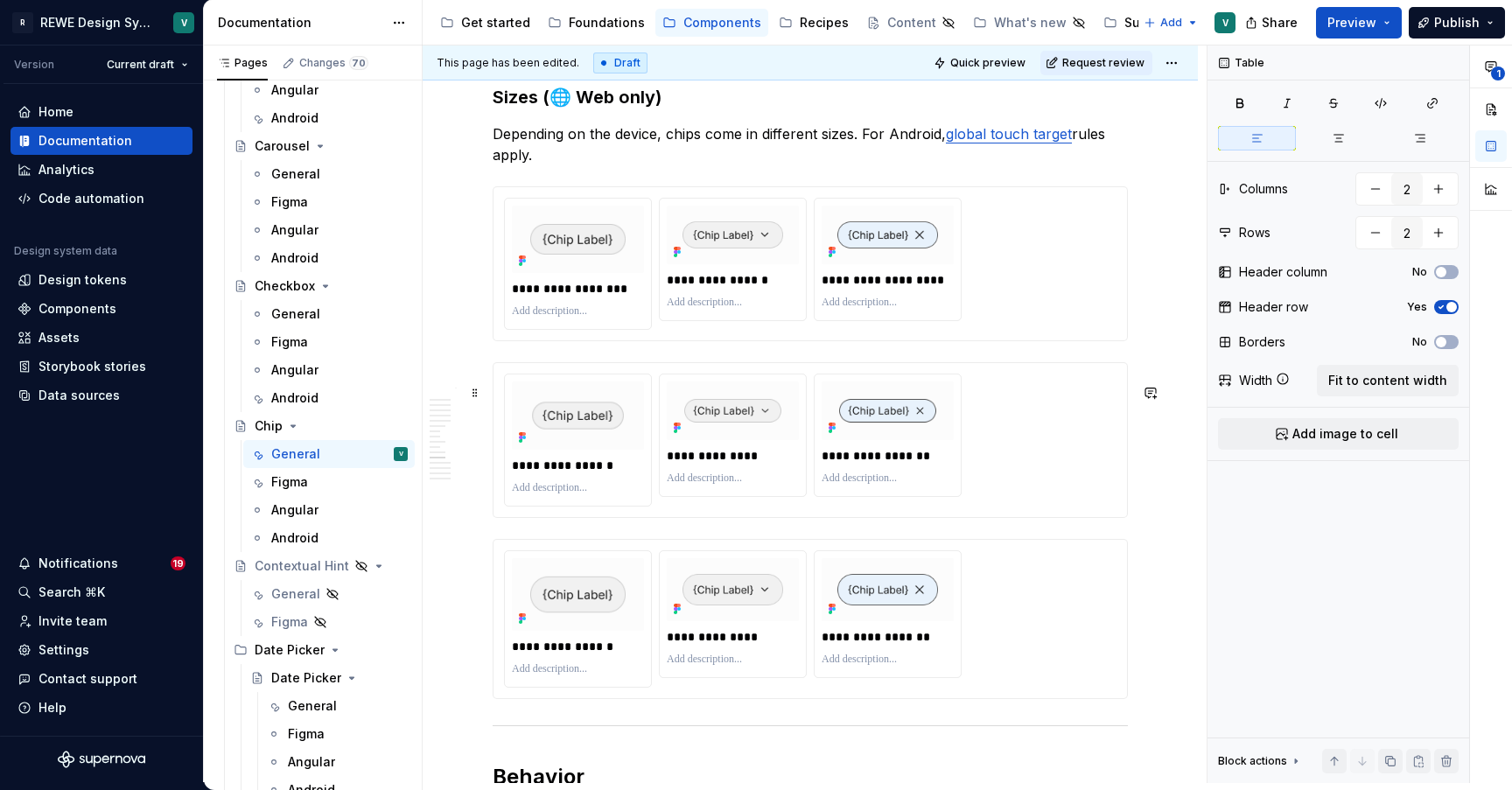
scroll to position [4726, 0]
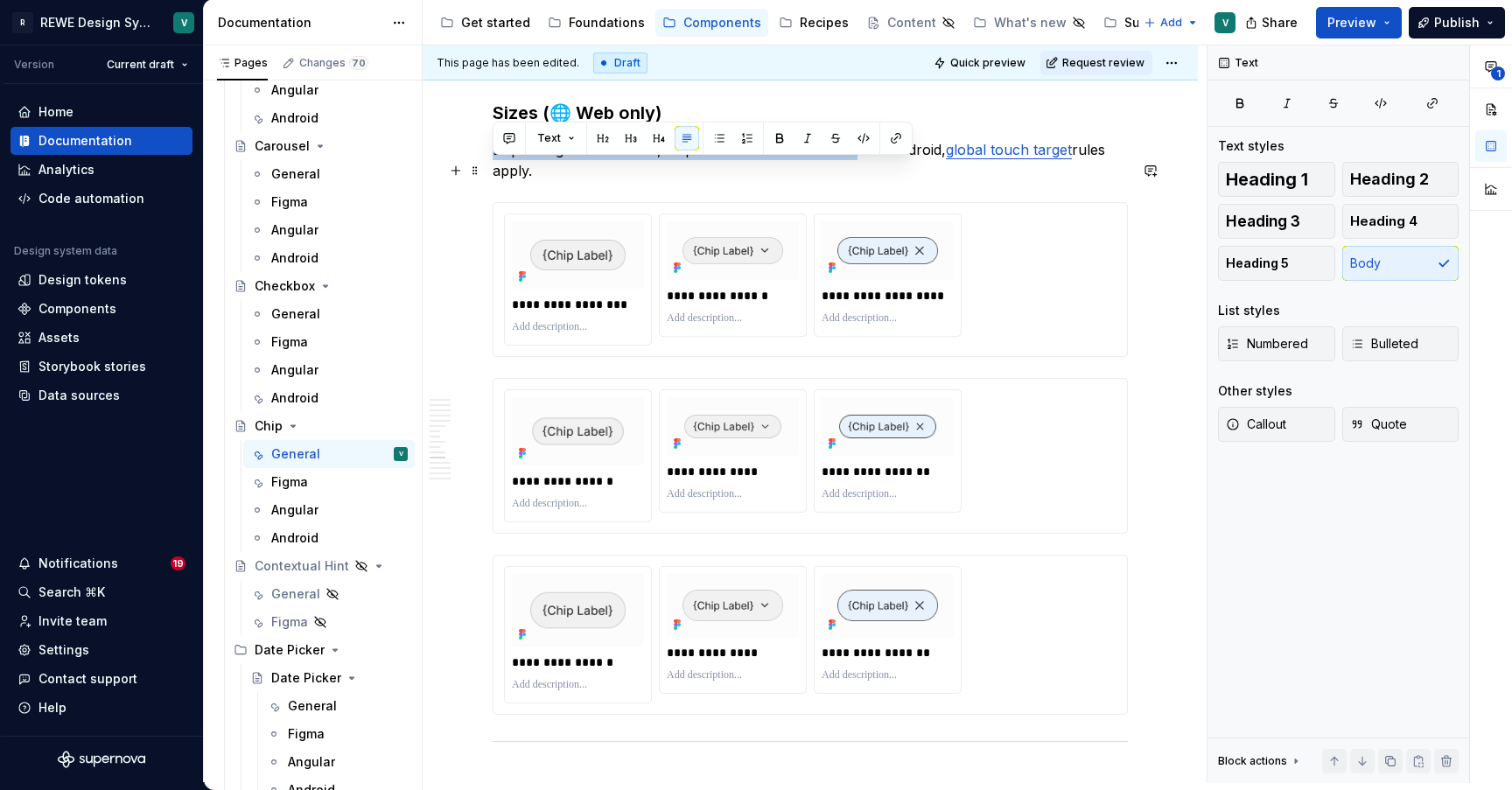
drag, startPoint x: 859, startPoint y: 173, endPoint x: 494, endPoint y: 166, distance: 365.1
click at [494, 166] on p "Depending on the device, chips come in different sizes. For Android, global tou…" at bounding box center [810, 160] width 635 height 42
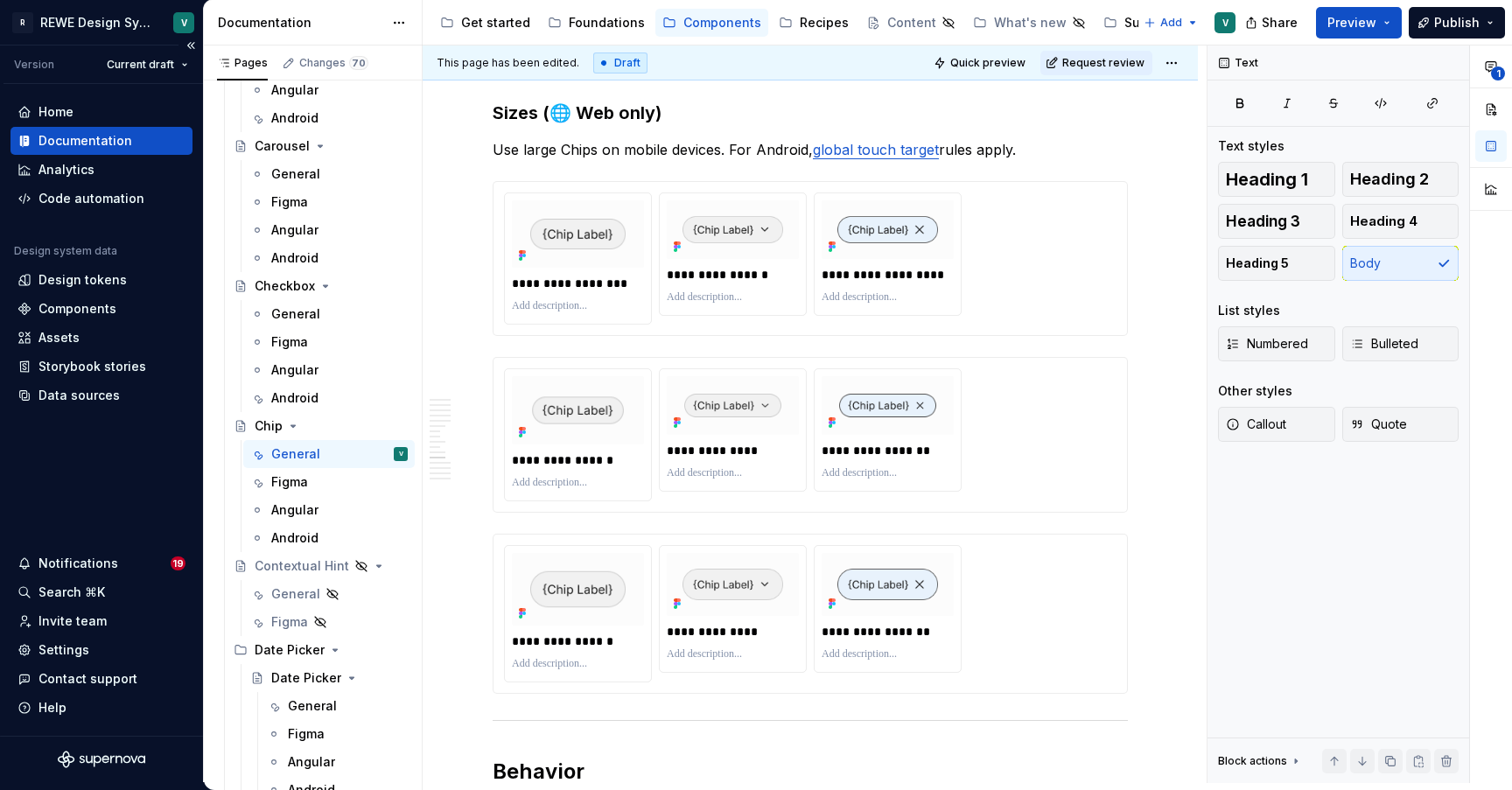
type textarea "*"
